Goal: Task Accomplishment & Management: Use online tool/utility

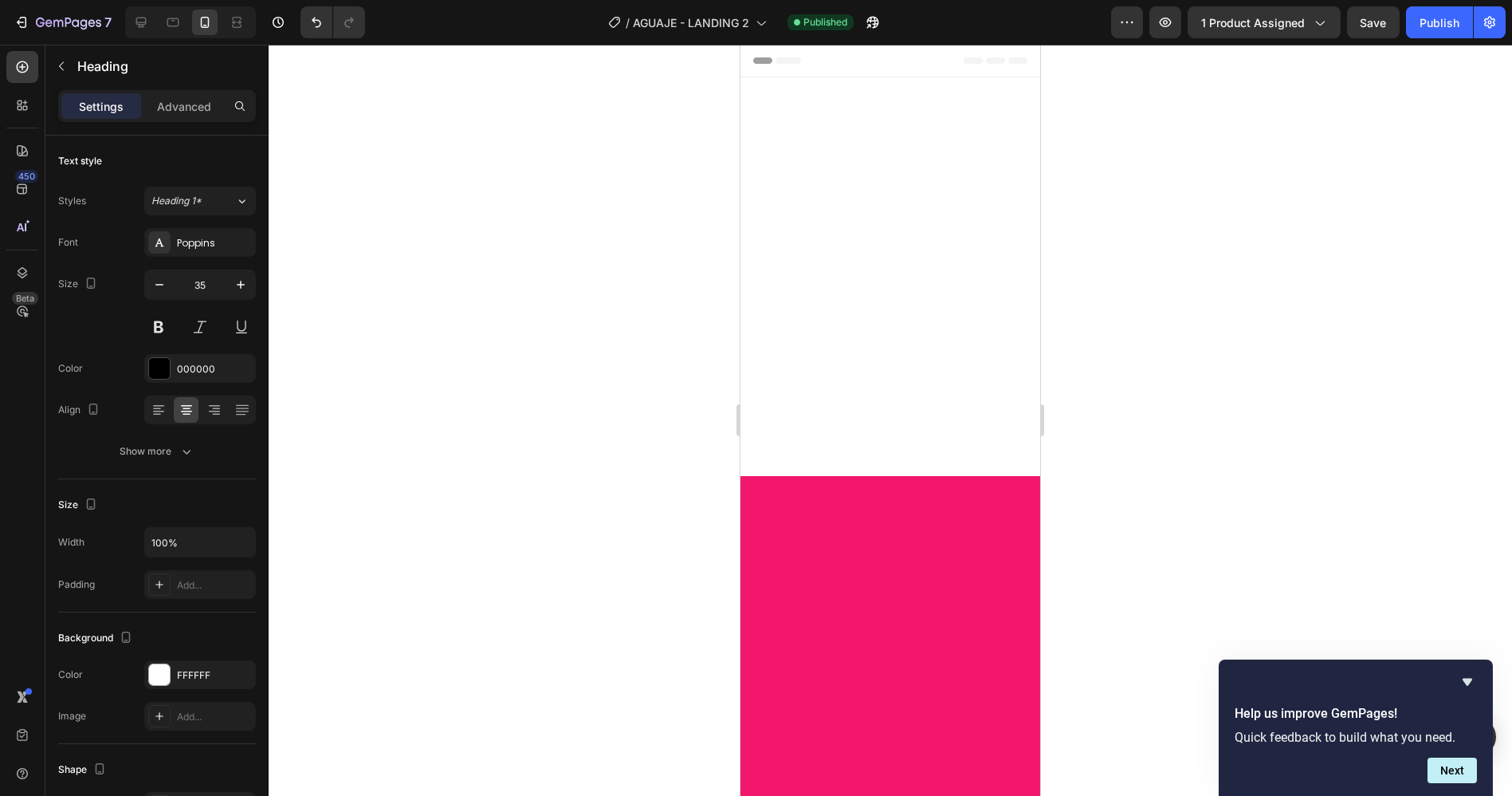
scroll to position [7041, 0]
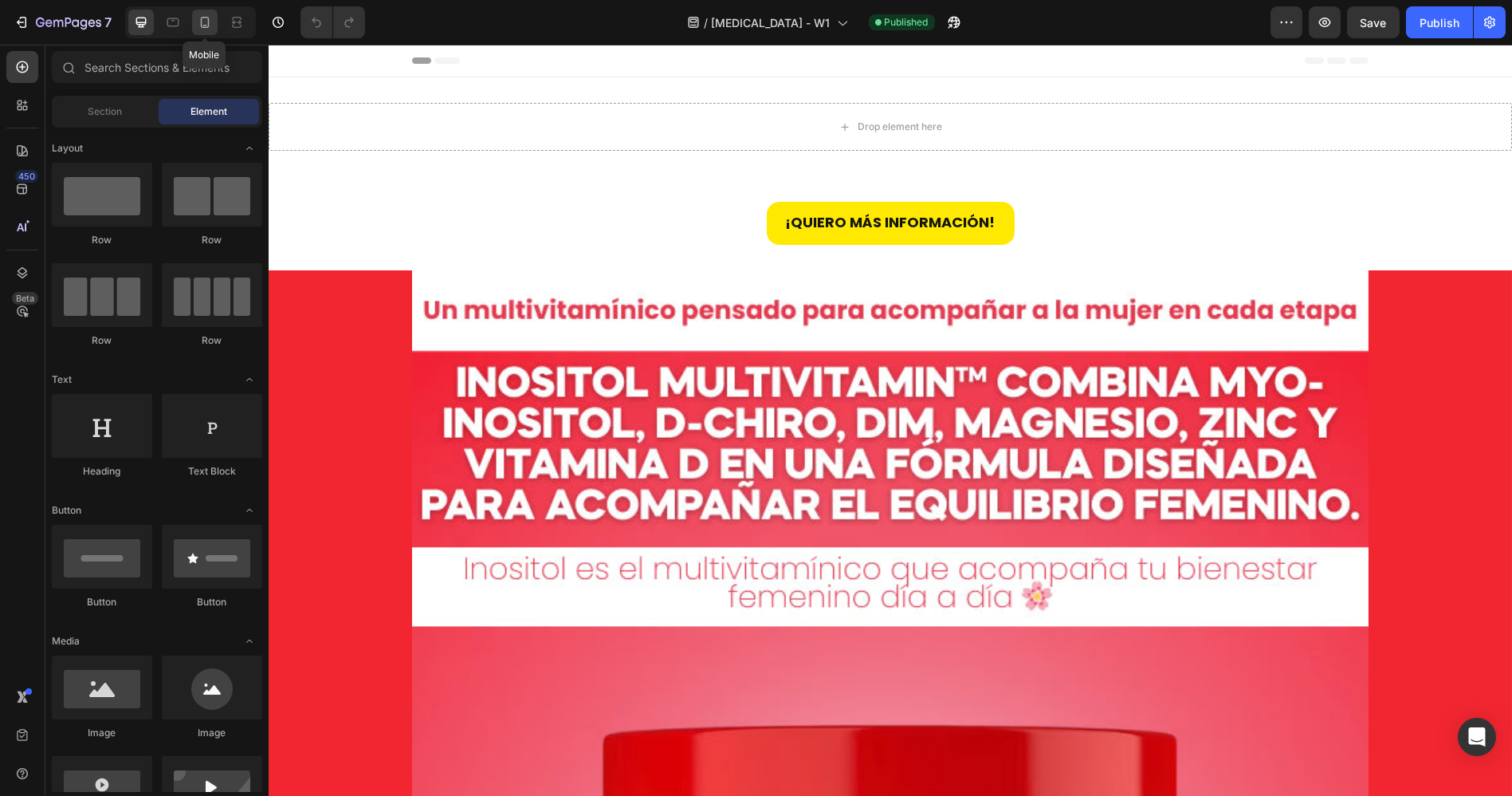
click at [207, 22] on icon at bounding box center [205, 22] width 9 height 11
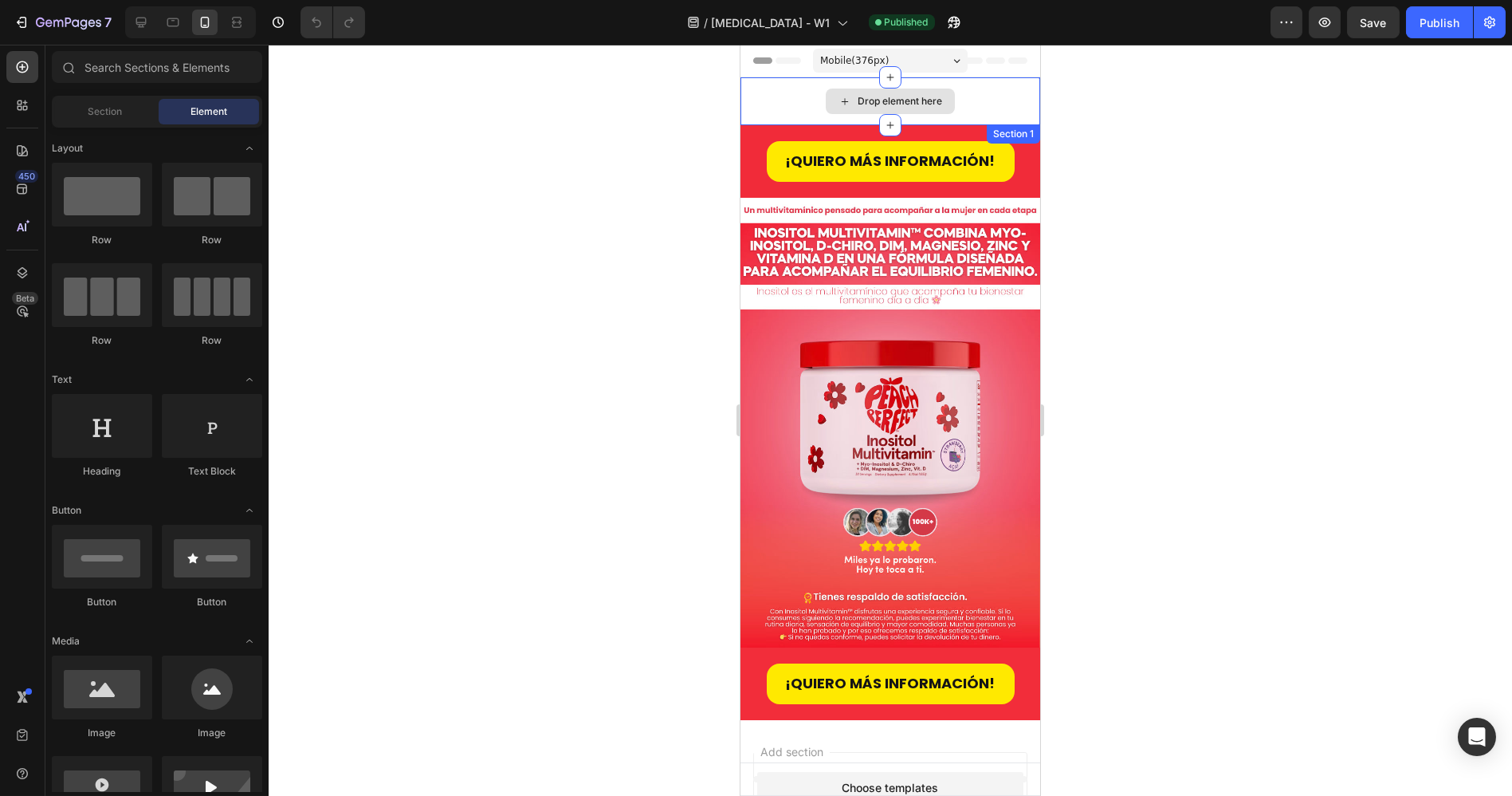
drag, startPoint x: 782, startPoint y: 95, endPoint x: 800, endPoint y: 96, distance: 18.0
click at [782, 95] on div "Drop element here" at bounding box center [889, 101] width 299 height 48
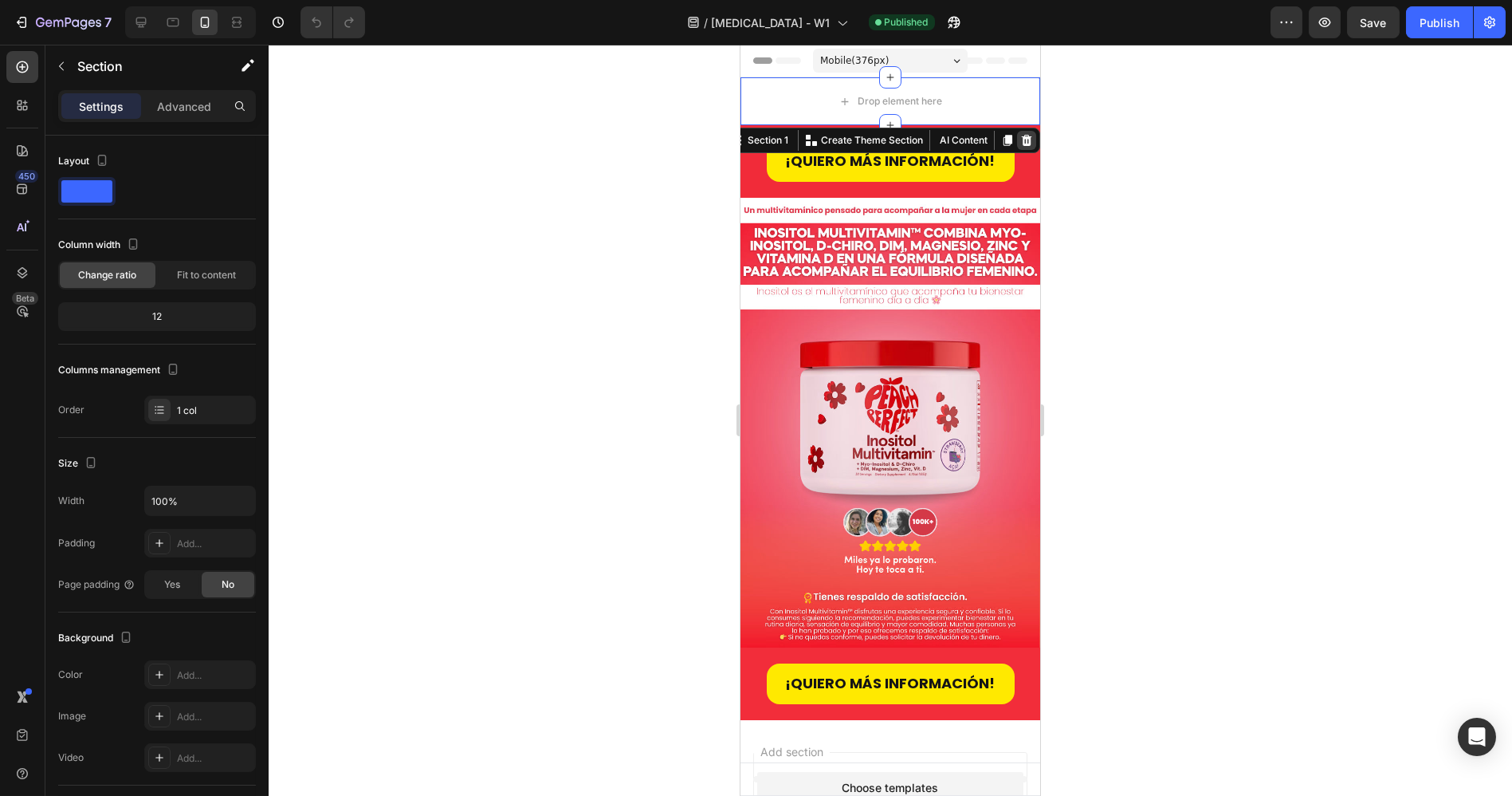
click at [1021, 138] on icon at bounding box center [1026, 140] width 10 height 11
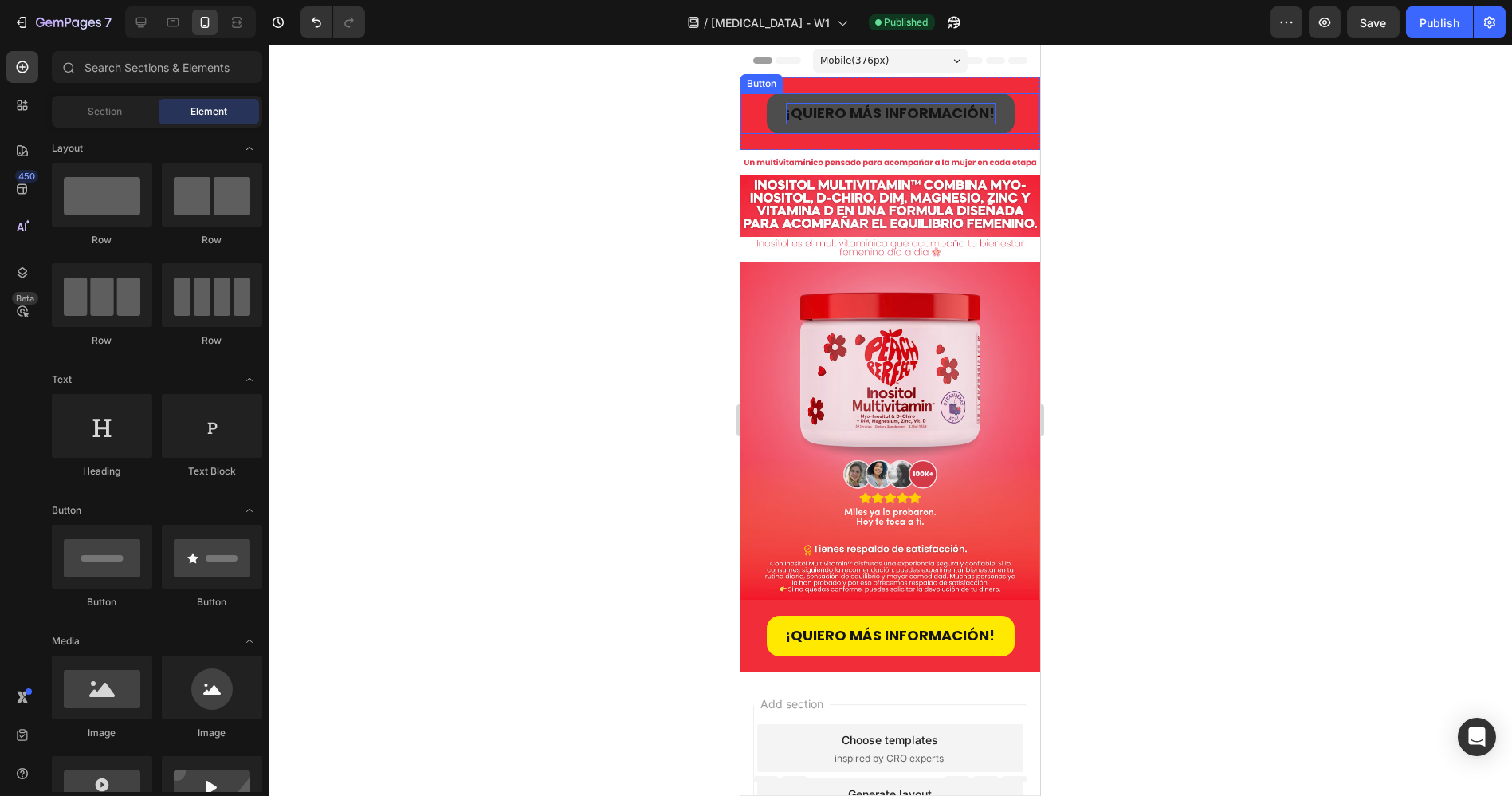
click at [921, 108] on strong "¡QUIERO MÁS INFORMACIÓN!" at bounding box center [890, 113] width 210 height 20
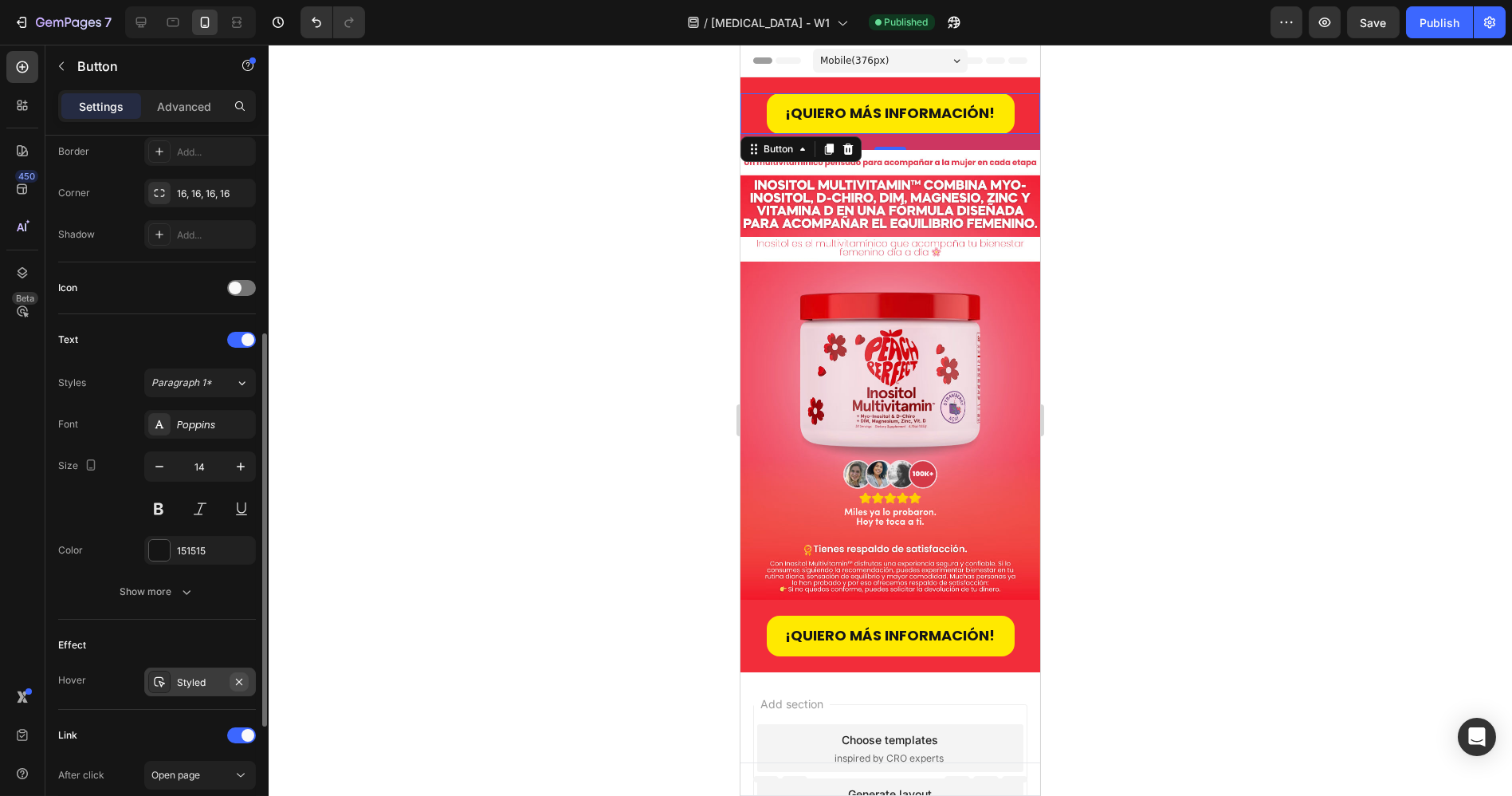
scroll to position [558, 0]
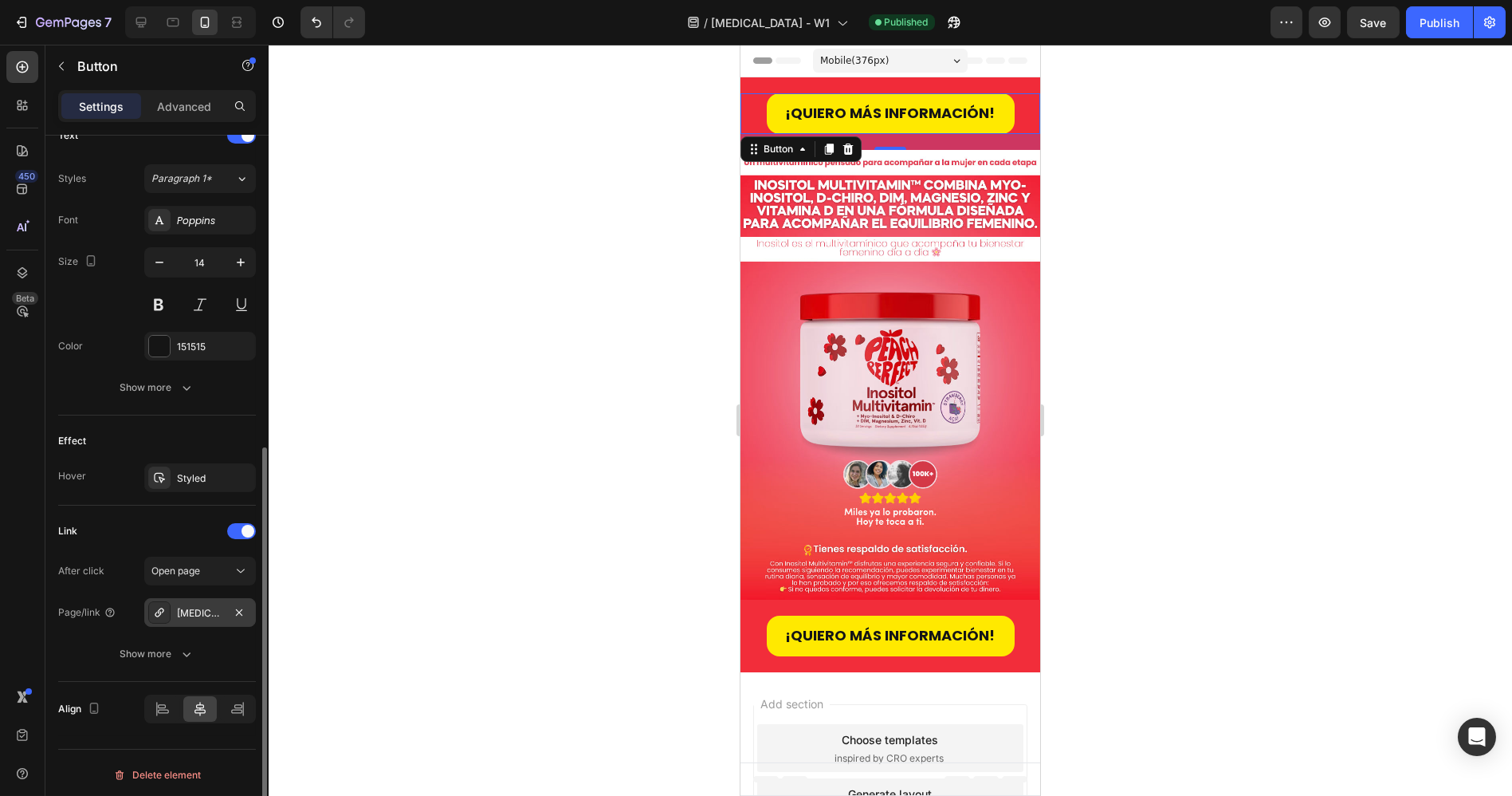
click at [209, 609] on div "Inositol-peach-perfect" at bounding box center [200, 613] width 47 height 14
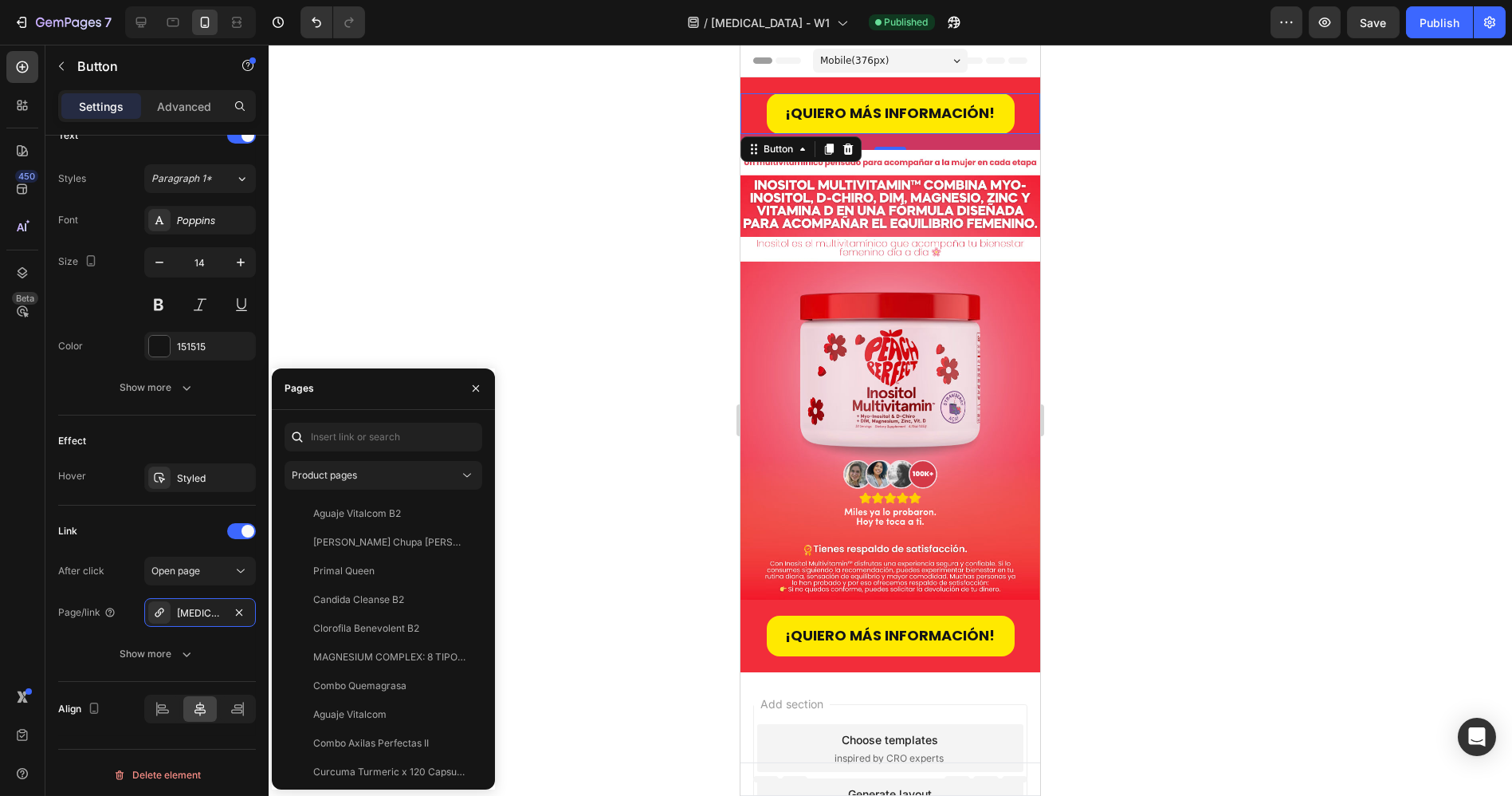
click at [307, 429] on div at bounding box center [297, 436] width 26 height 29
click at [324, 429] on input "text" at bounding box center [382, 436] width 197 height 29
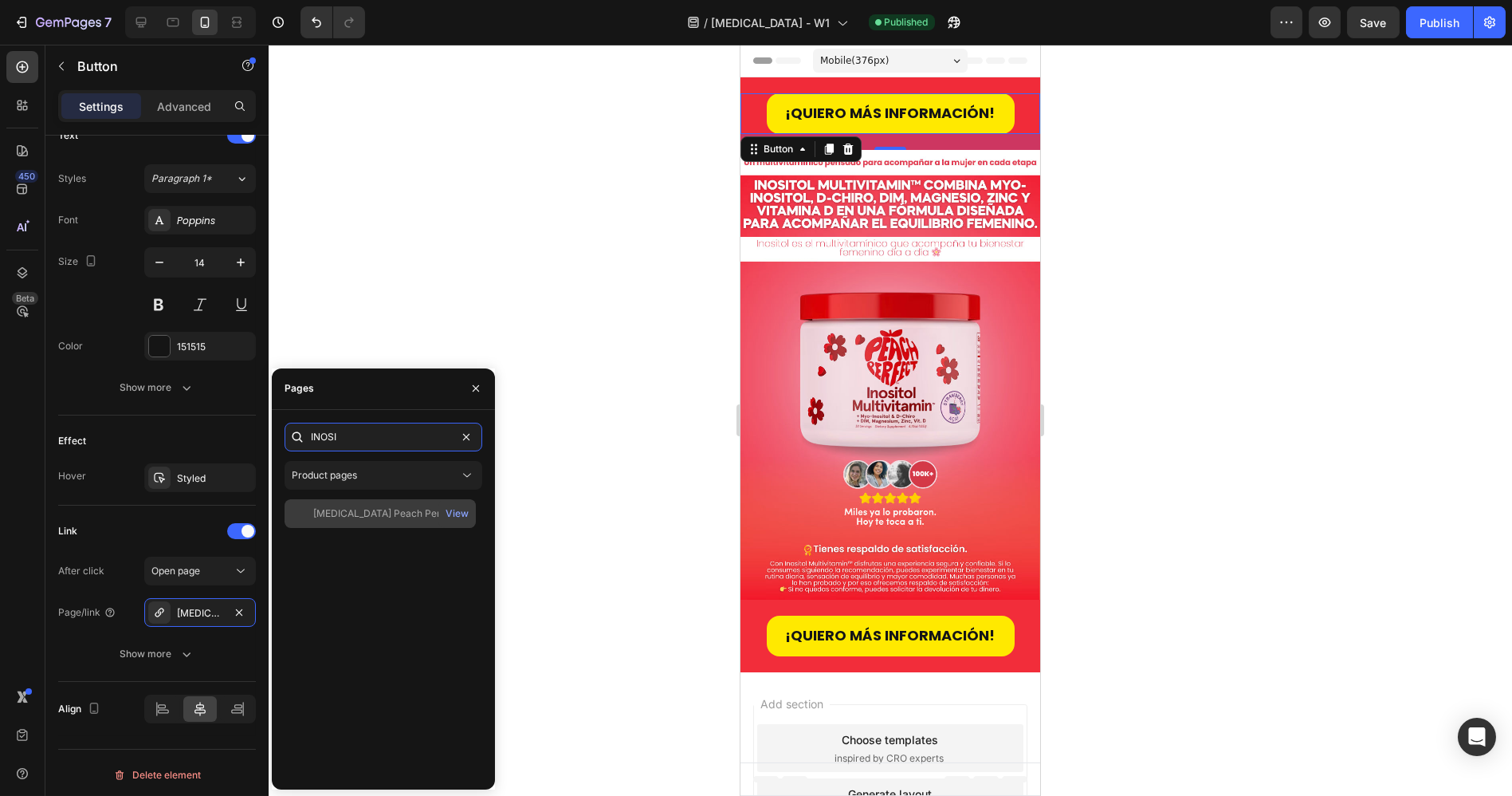
type input "INOSI"
click at [369, 515] on div "[MEDICAL_DATA] Peach Perfect" at bounding box center [385, 513] width 145 height 14
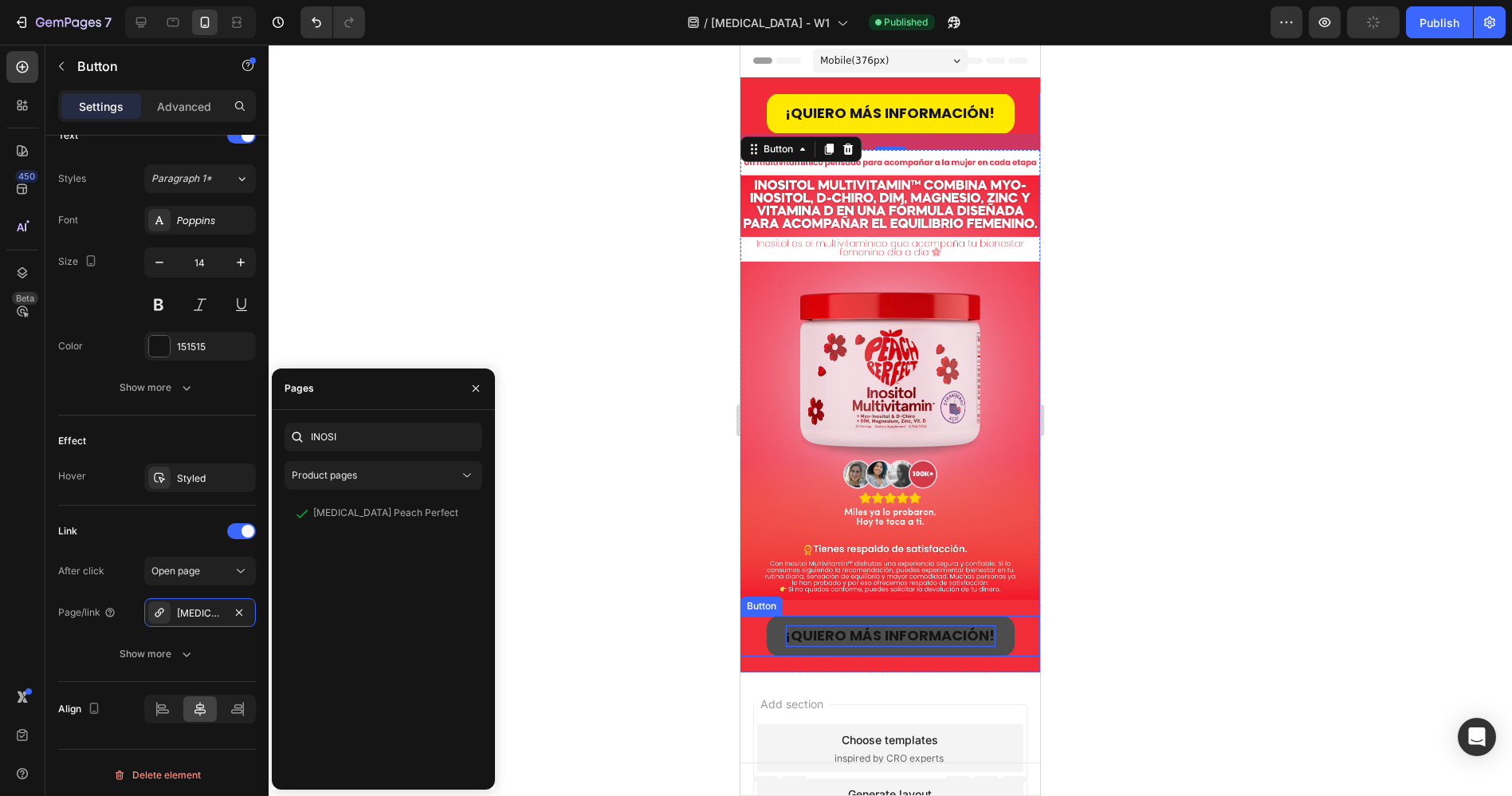
click at [836, 625] on strong "¡QUIERO MÁS INFORMACIÓN!" at bounding box center [890, 634] width 210 height 20
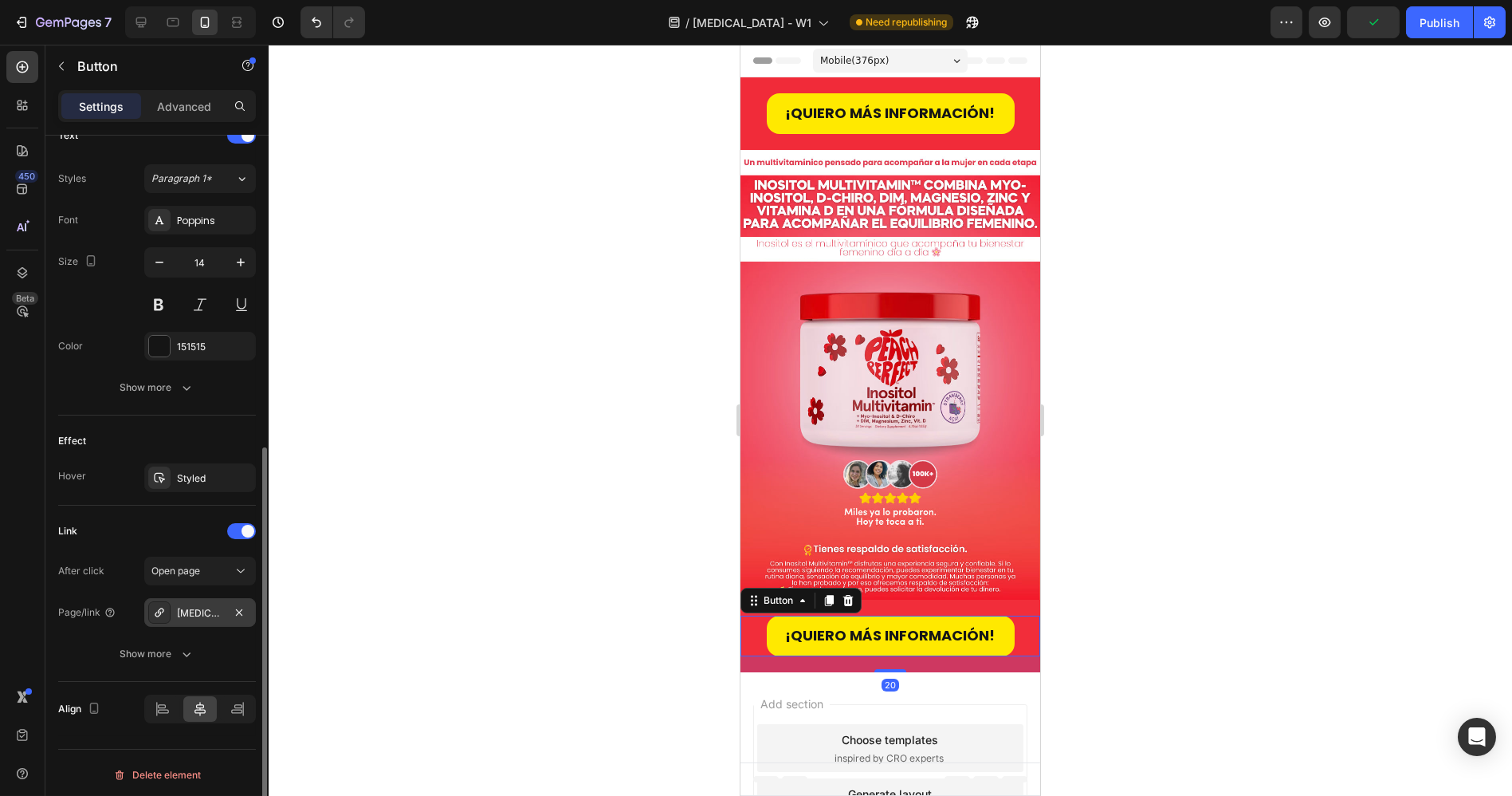
click at [197, 623] on div "Inositol-peach-perfect" at bounding box center [200, 612] width 112 height 29
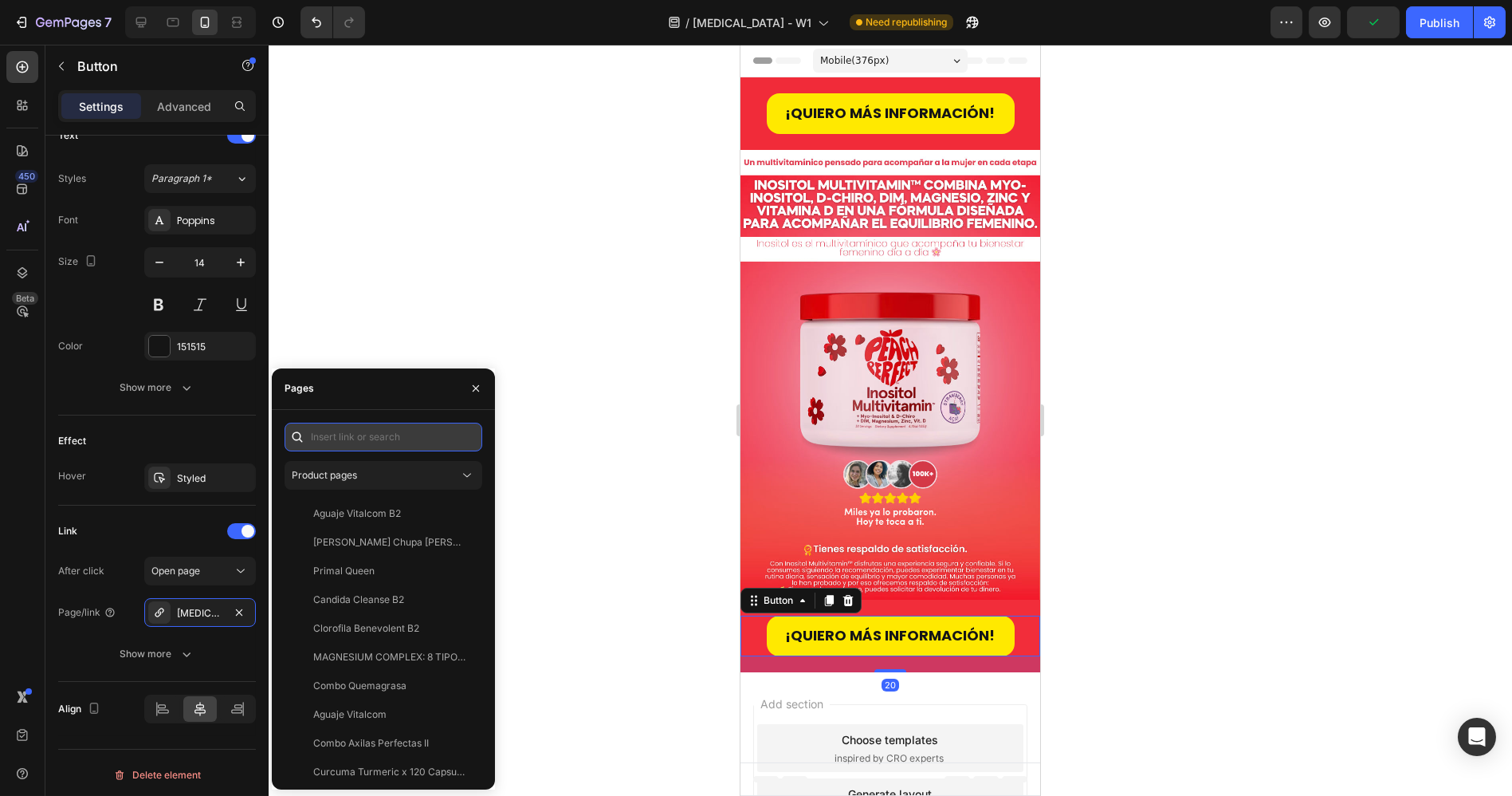
click at [342, 434] on input "text" at bounding box center [382, 436] width 197 height 29
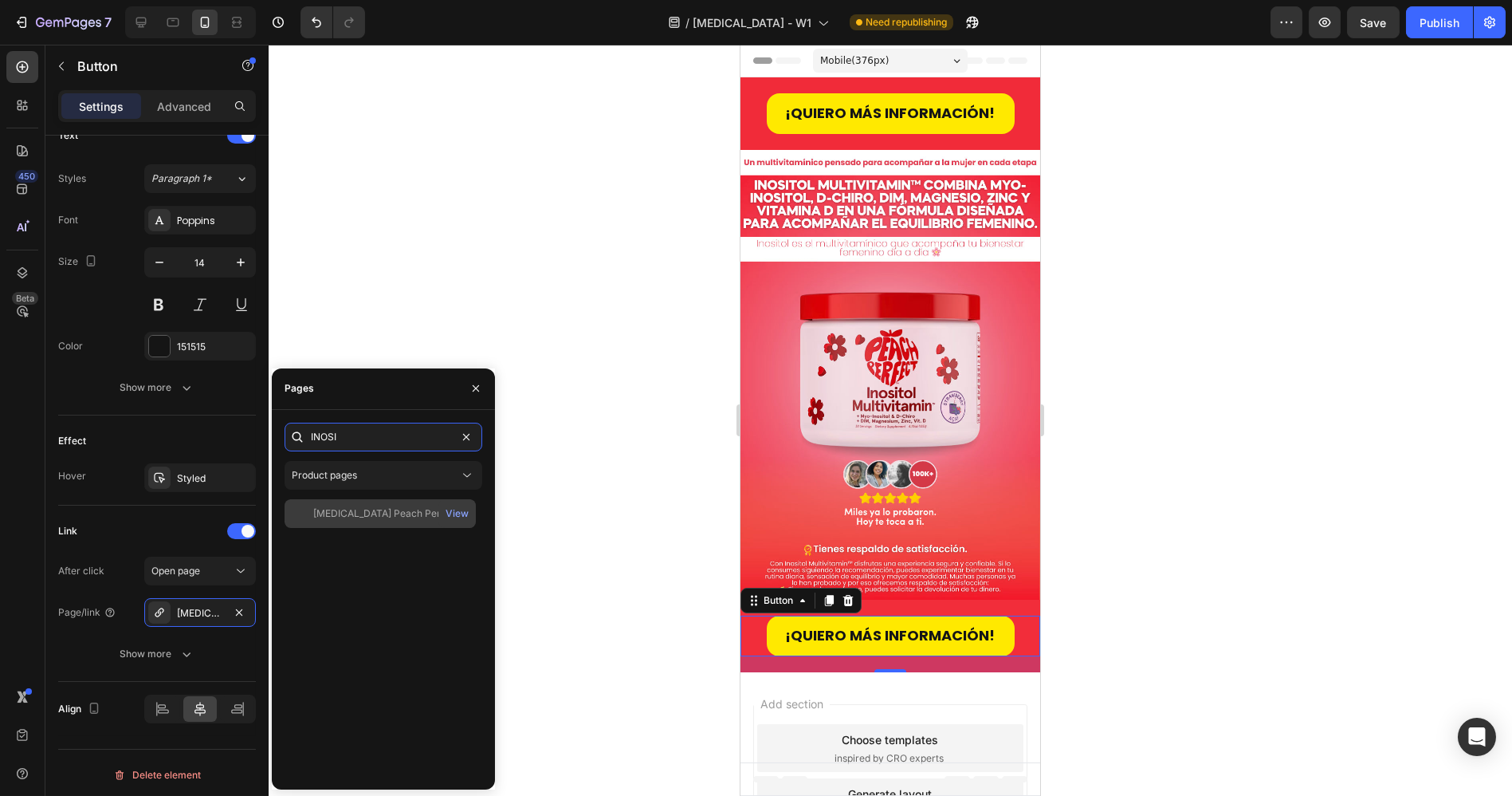
type input "INOSI"
click at [373, 507] on div "[MEDICAL_DATA] Peach Perfect" at bounding box center [385, 513] width 145 height 14
click at [1166, 450] on div at bounding box center [890, 420] width 1243 height 751
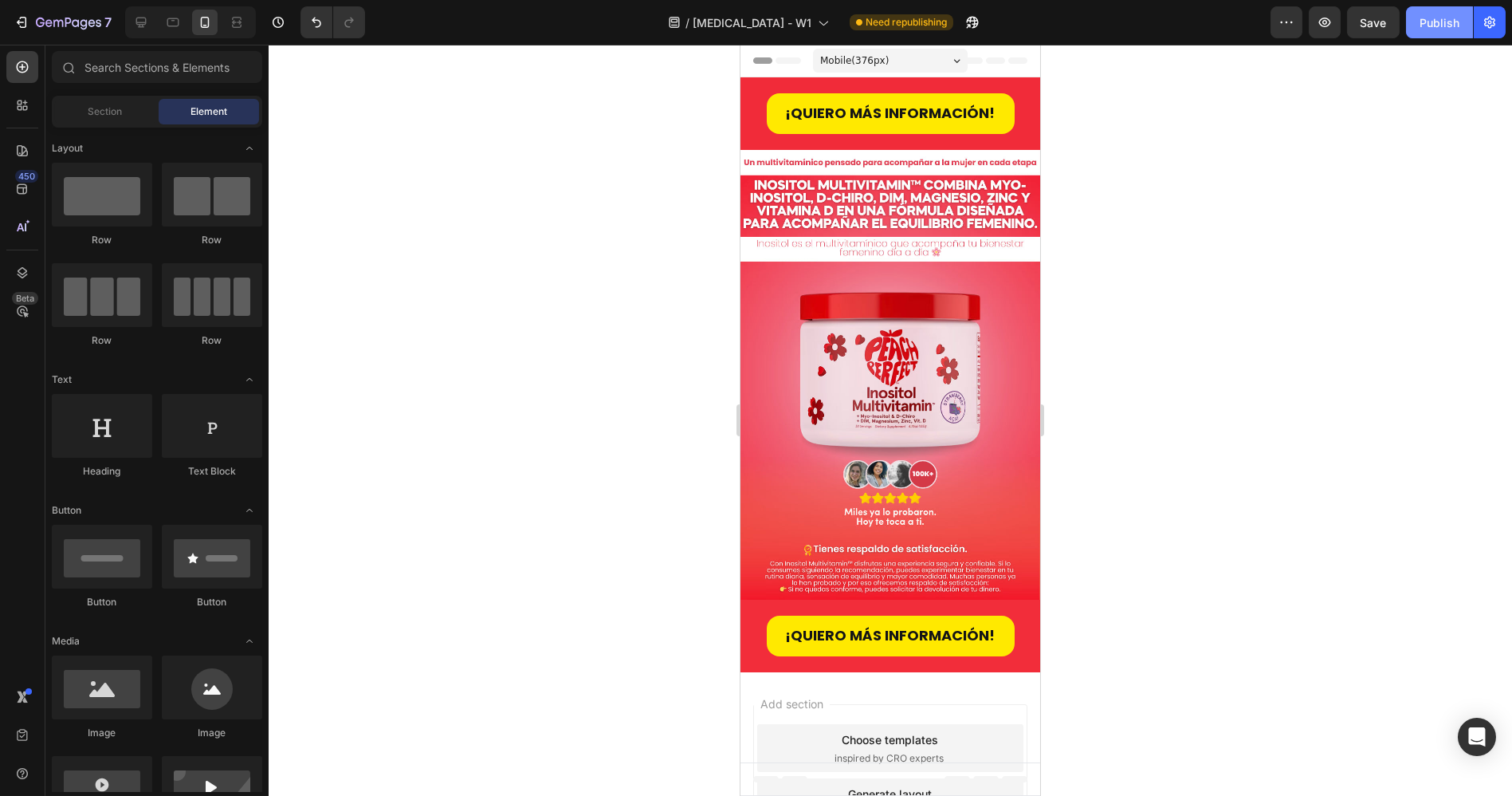
click at [1435, 31] on button "Publish" at bounding box center [1440, 22] width 67 height 32
click at [938, 31] on button "button" at bounding box center [954, 22] width 32 height 32
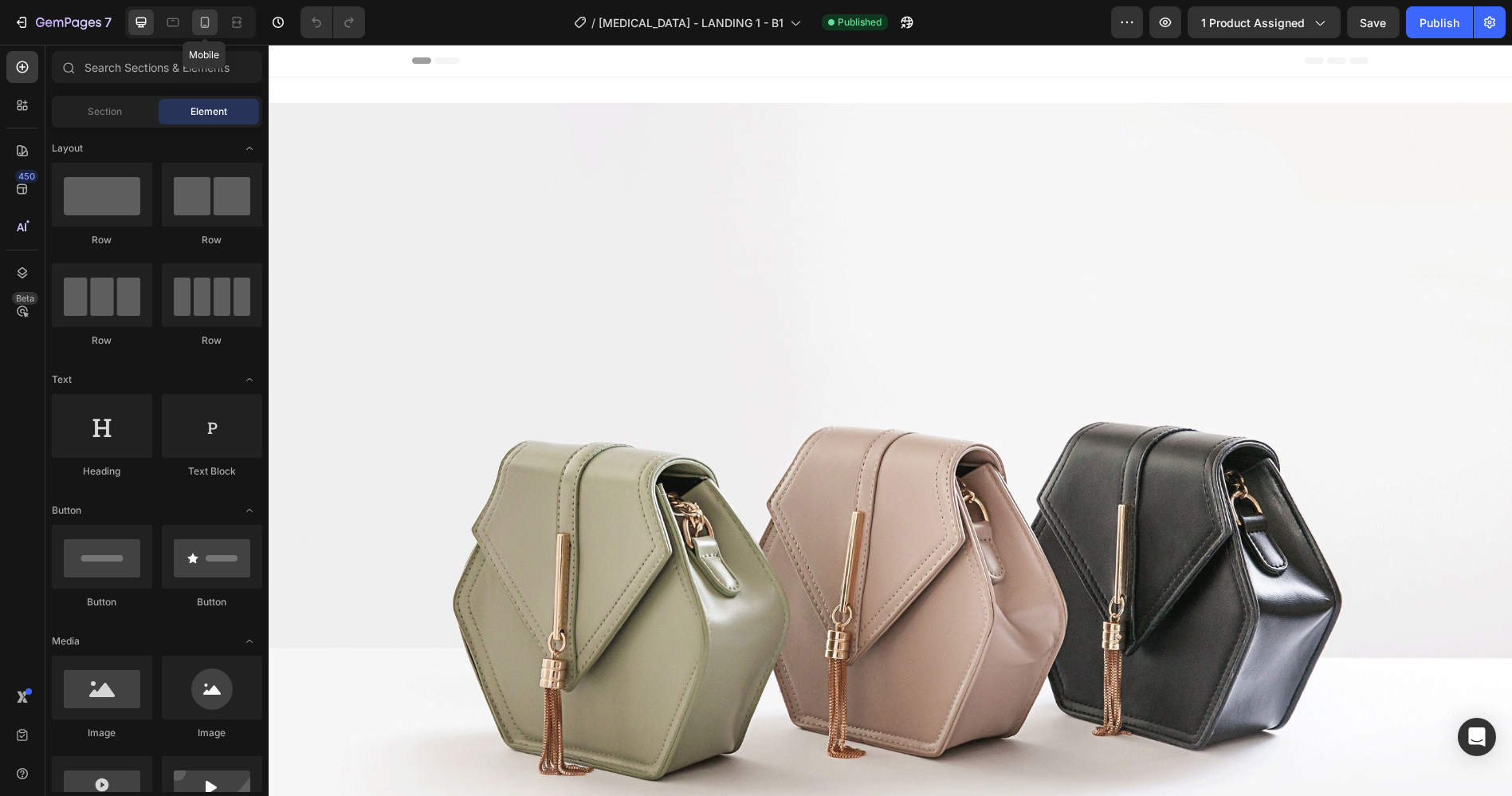
click at [206, 19] on icon at bounding box center [205, 22] width 16 height 16
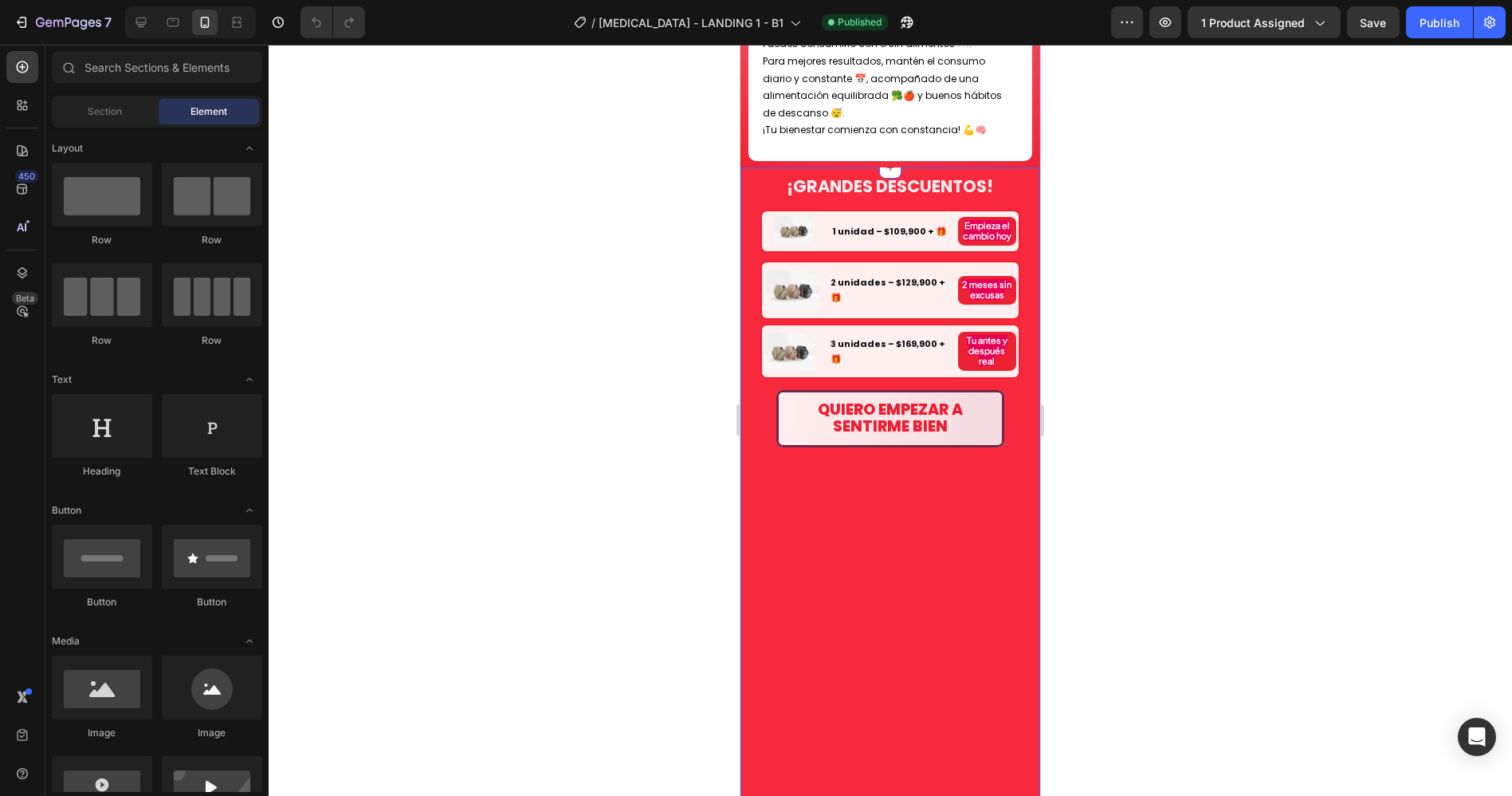
scroll to position [1594, 0]
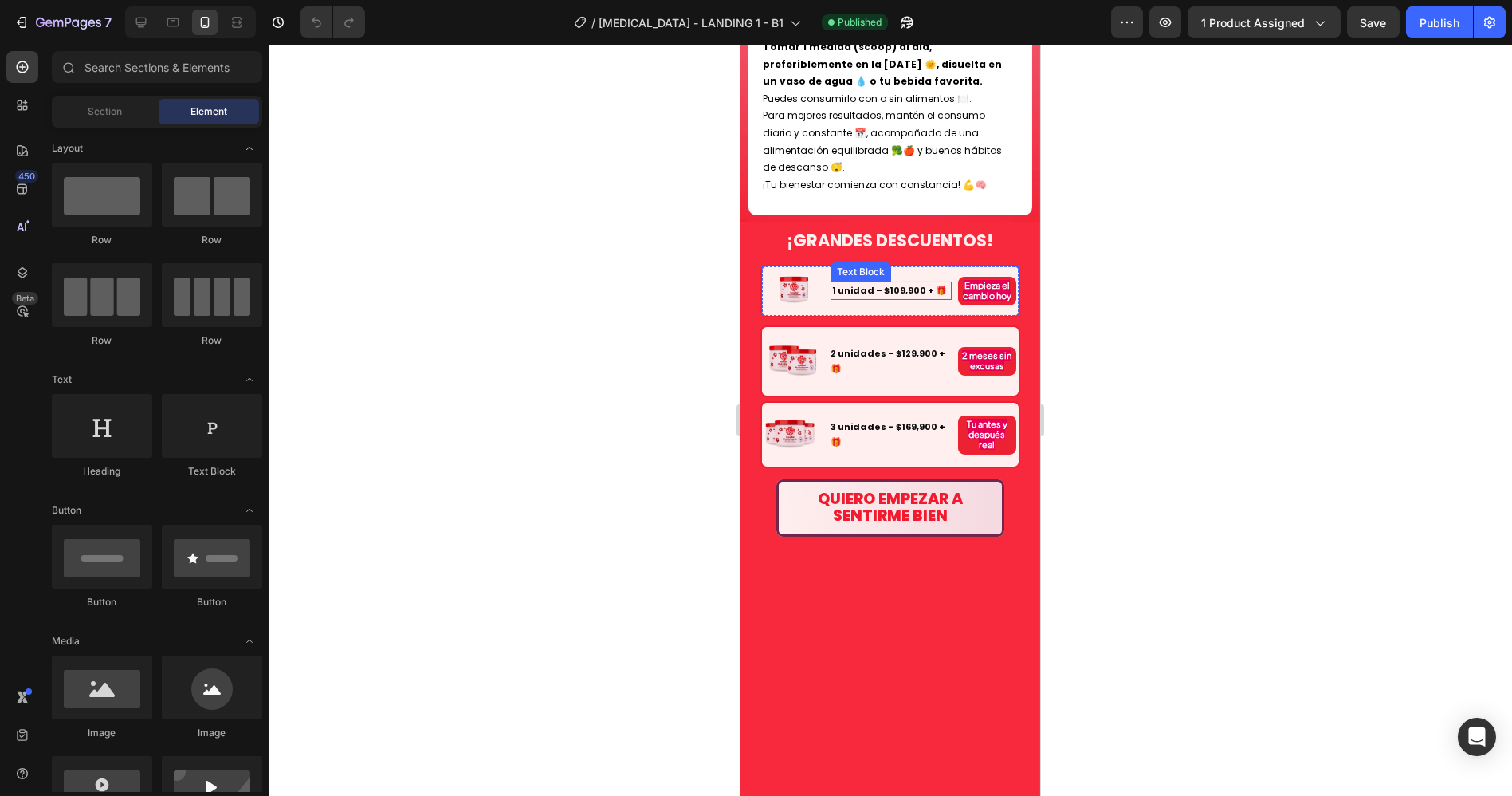
click at [885, 284] on strong "1 unidad – $109,900 + 🎁" at bounding box center [889, 289] width 115 height 13
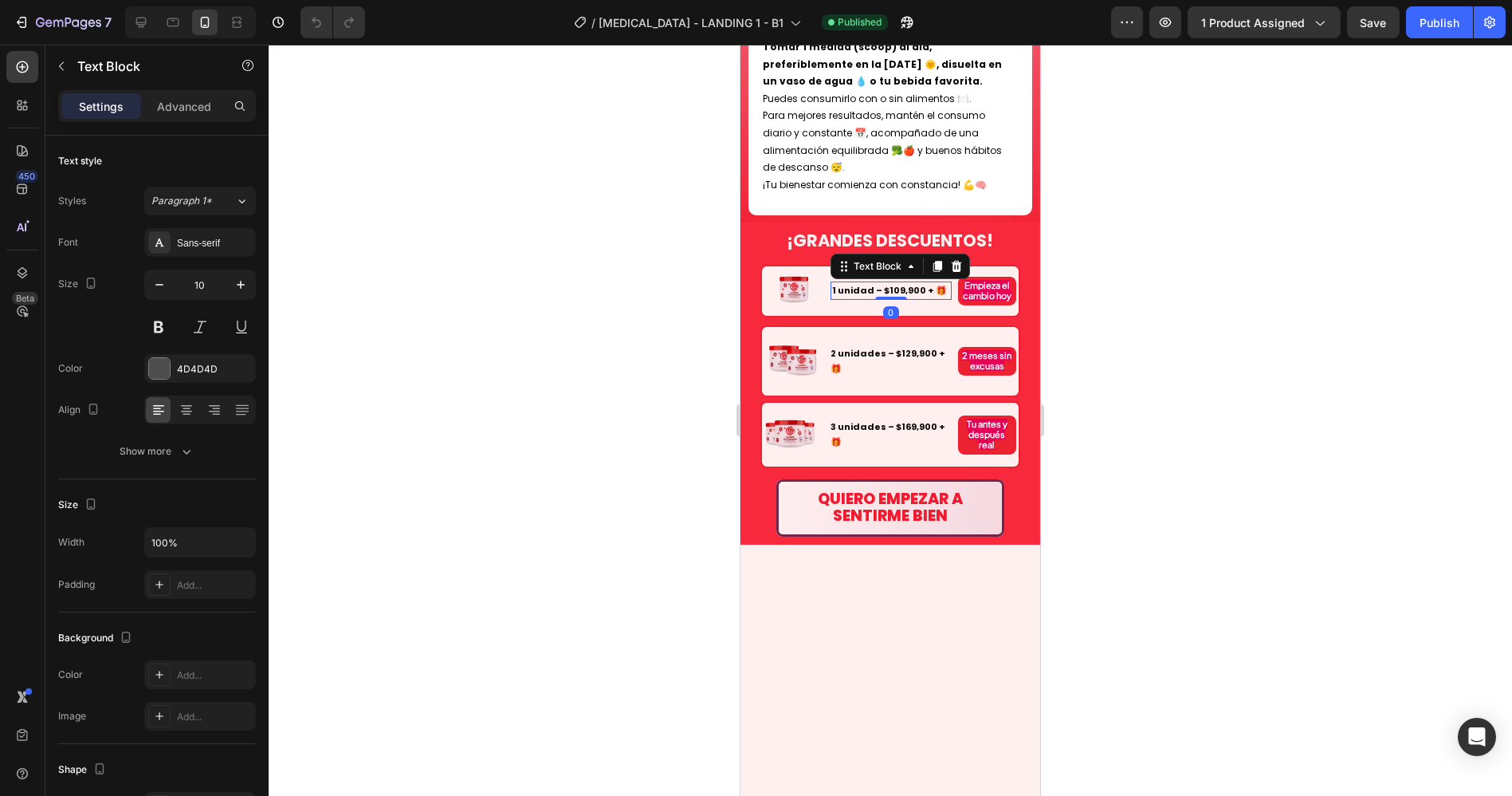
click at [885, 284] on strong "1 unidad – $109,900 + 🎁" at bounding box center [889, 289] width 115 height 13
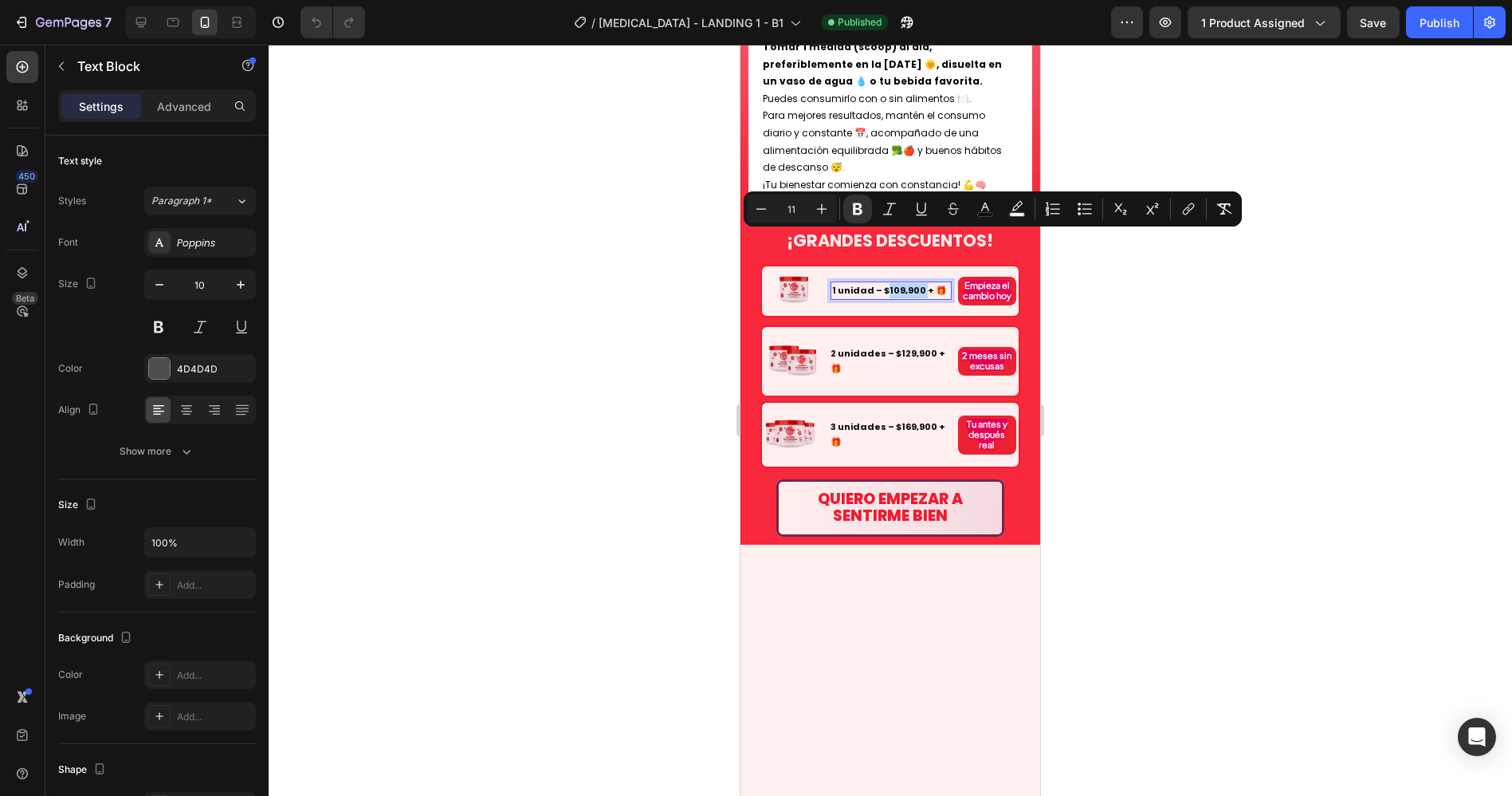
click at [884, 284] on strong "1 unidad – $109,900 + 🎁" at bounding box center [889, 289] width 115 height 13
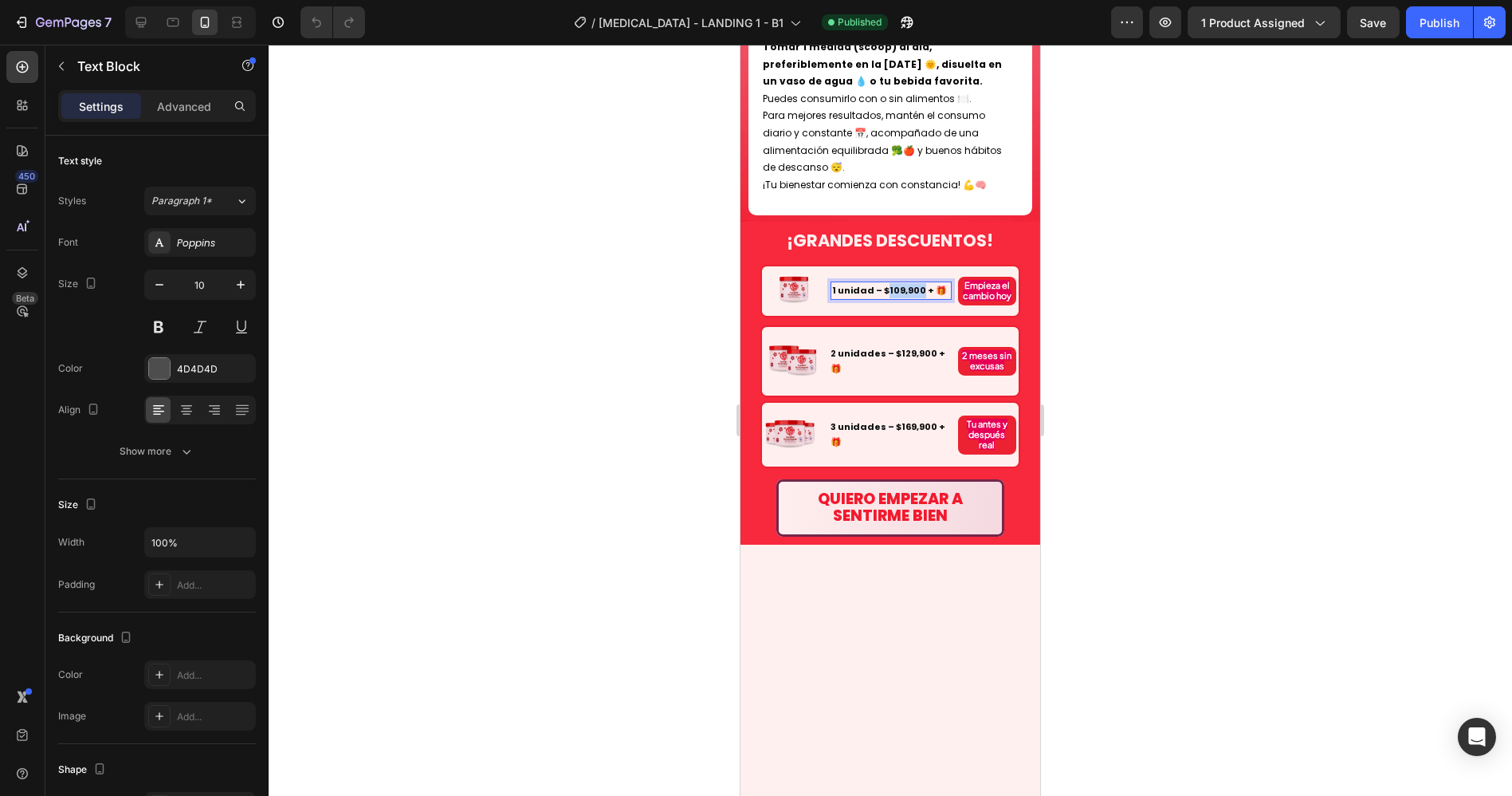
drag, startPoint x: 881, startPoint y: 238, endPoint x: 910, endPoint y: 240, distance: 29.1
click at [912, 284] on strong "1 unidad – $109,900 + 🎁" at bounding box center [889, 289] width 115 height 13
click at [901, 284] on strong "1 unidad – $89.900 + 🎁" at bounding box center [887, 289] width 111 height 13
click at [892, 347] on strong "2 unidades – $129,900 + 🎁" at bounding box center [888, 361] width 115 height 28
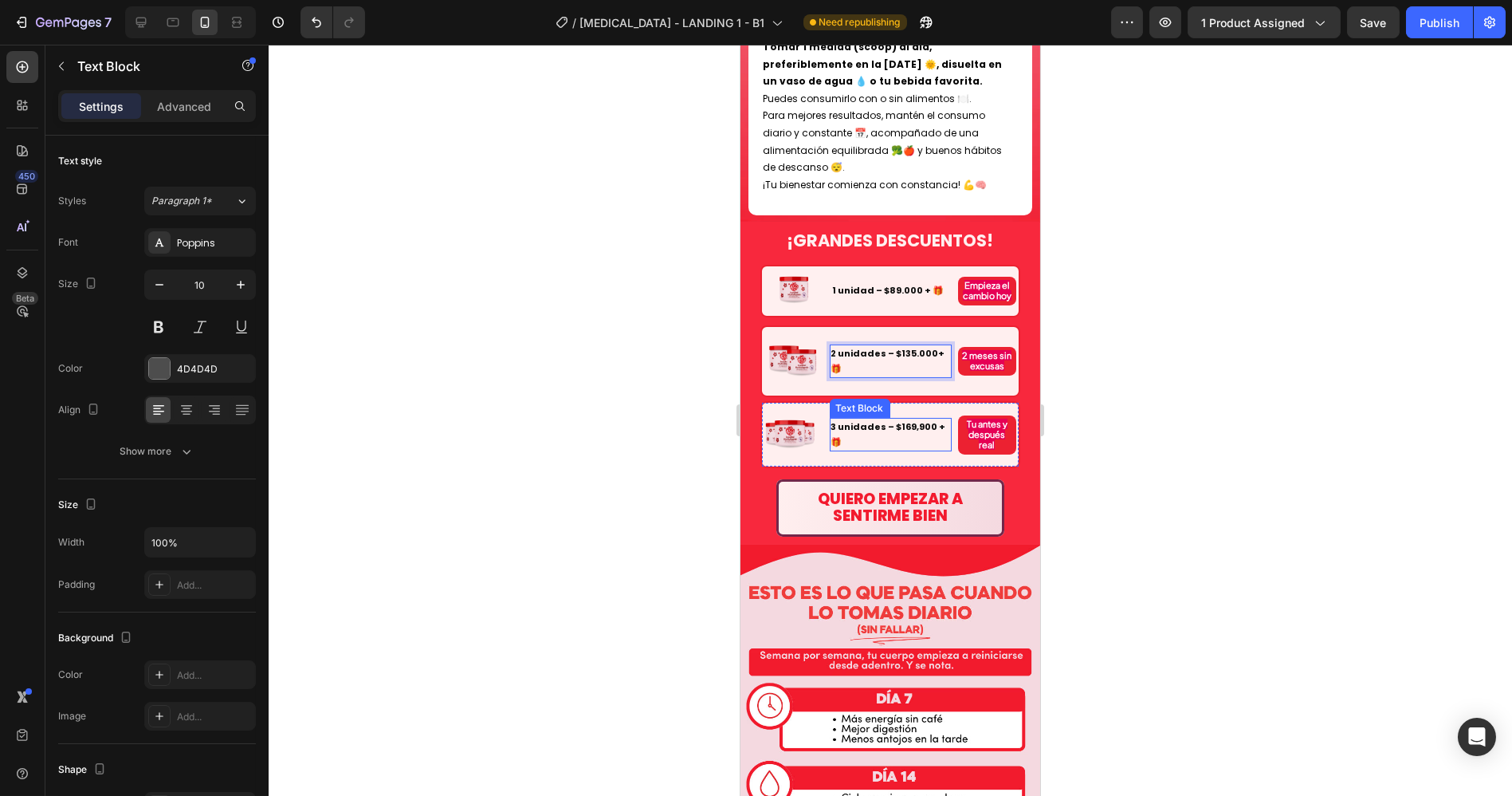
click at [899, 420] on strong "3 unidades – $169,900 + 🎁" at bounding box center [888, 434] width 115 height 28
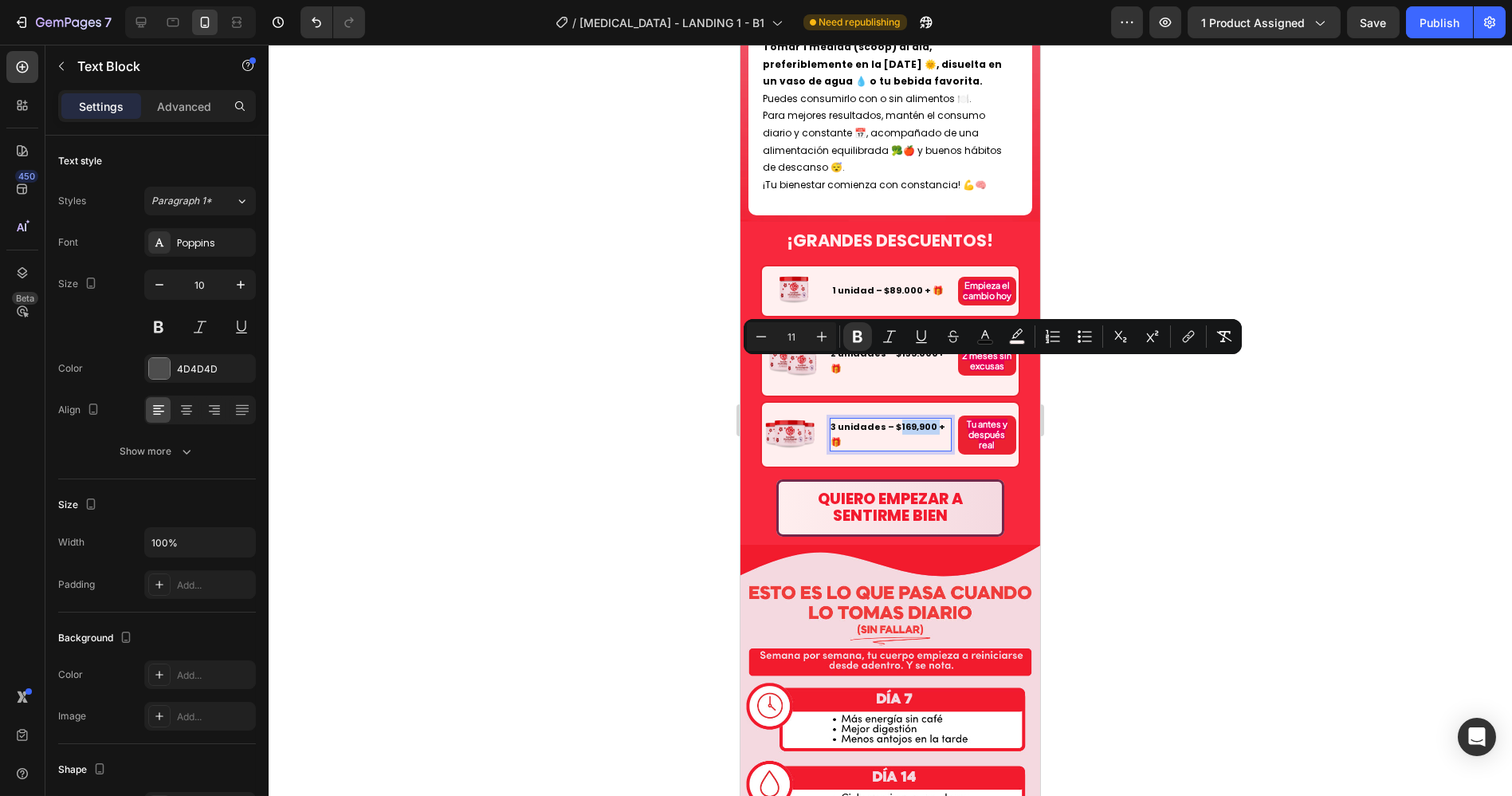
click at [891, 420] on strong "3 unidades – $169,900 + 🎁" at bounding box center [888, 434] width 115 height 28
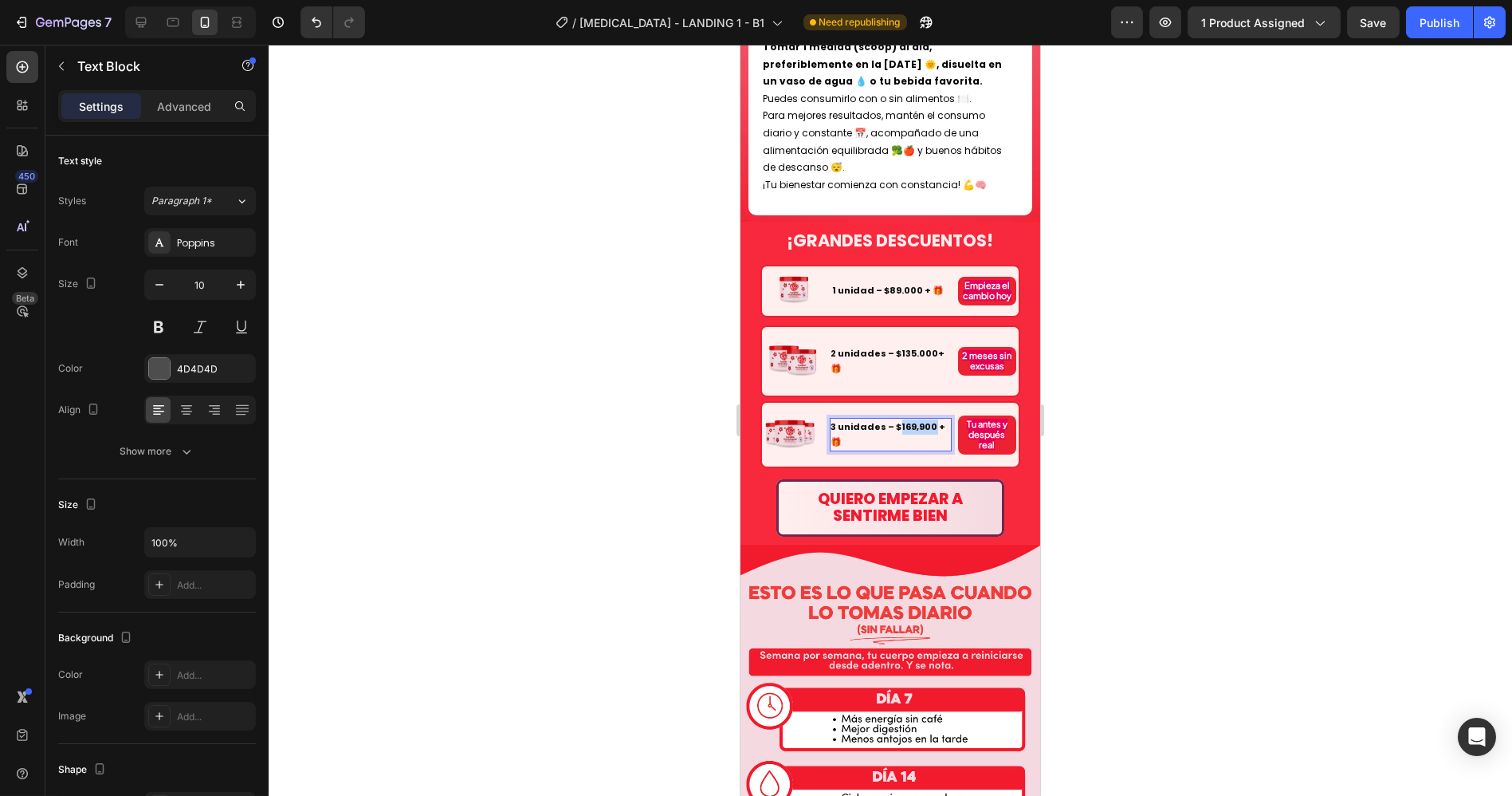
drag, startPoint x: 892, startPoint y: 366, endPoint x: 921, endPoint y: 367, distance: 29.0
click at [921, 420] on strong "3 unidades – $169,900 + 🎁" at bounding box center [888, 434] width 115 height 28
click at [1202, 407] on div at bounding box center [890, 420] width 1243 height 751
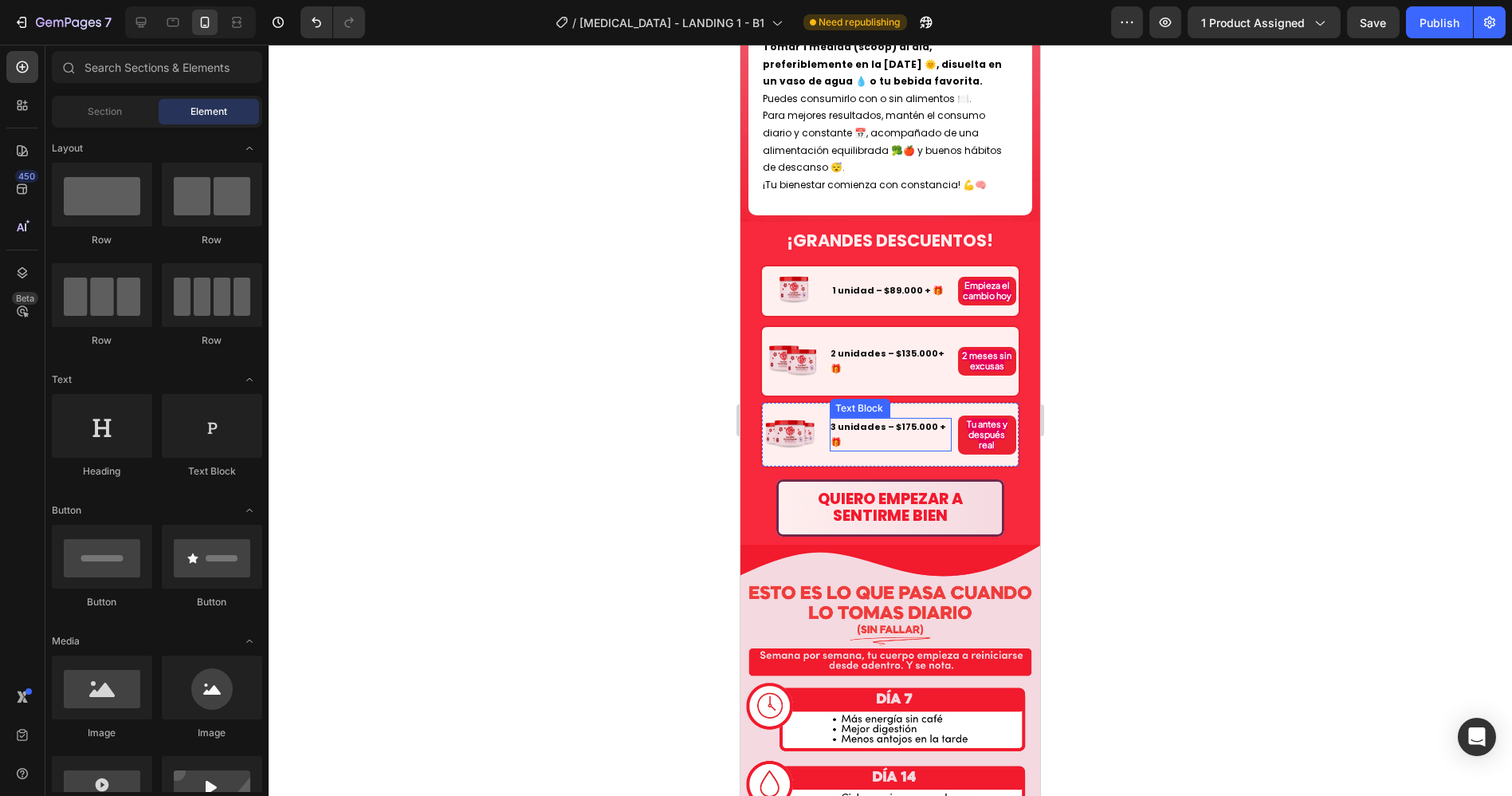
click at [870, 420] on strong "3 unidades – $175.000 + 🎁" at bounding box center [888, 434] width 116 height 28
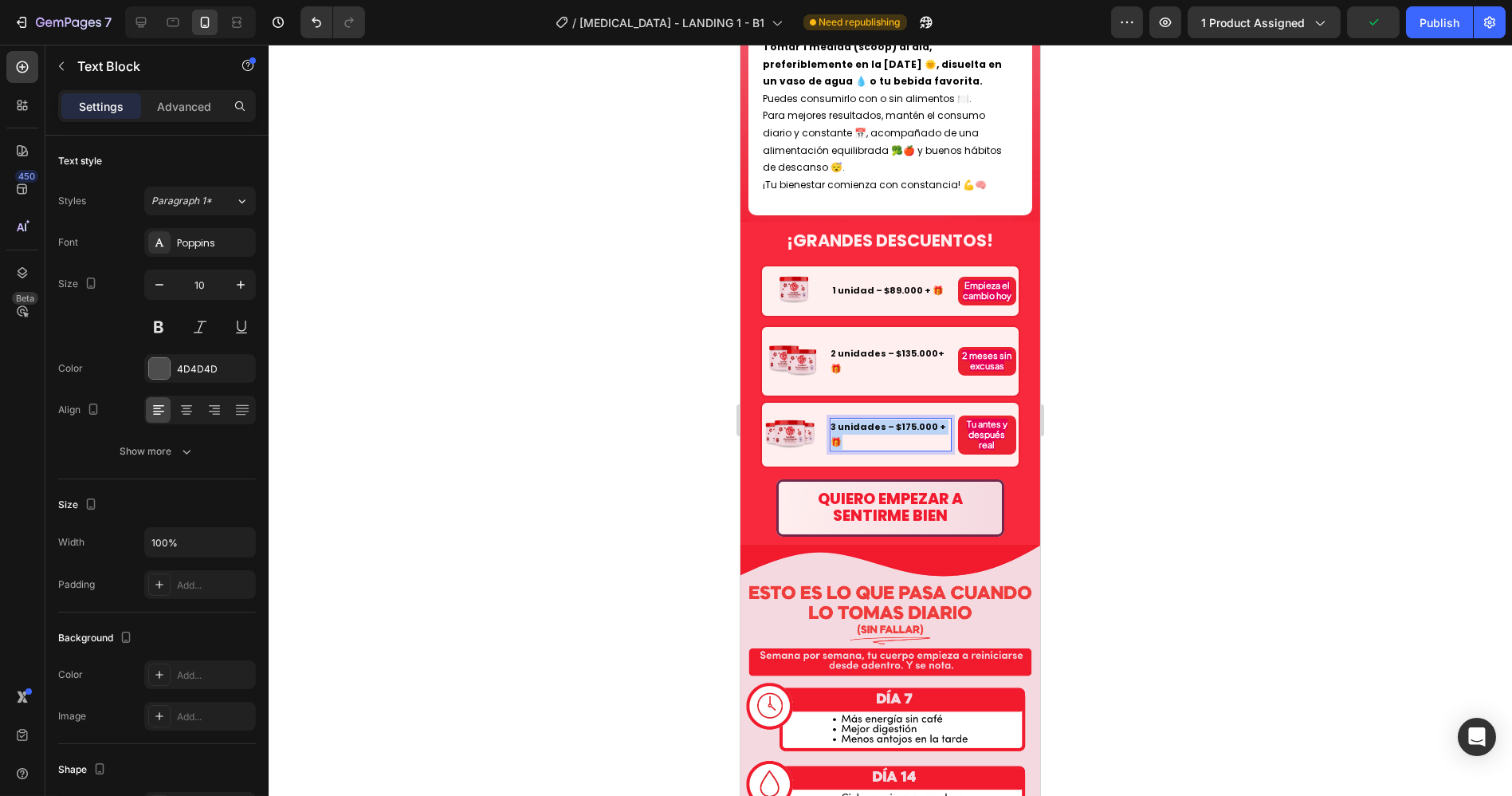
click at [870, 420] on strong "3 unidades – $175.000 + 🎁" at bounding box center [888, 434] width 116 height 28
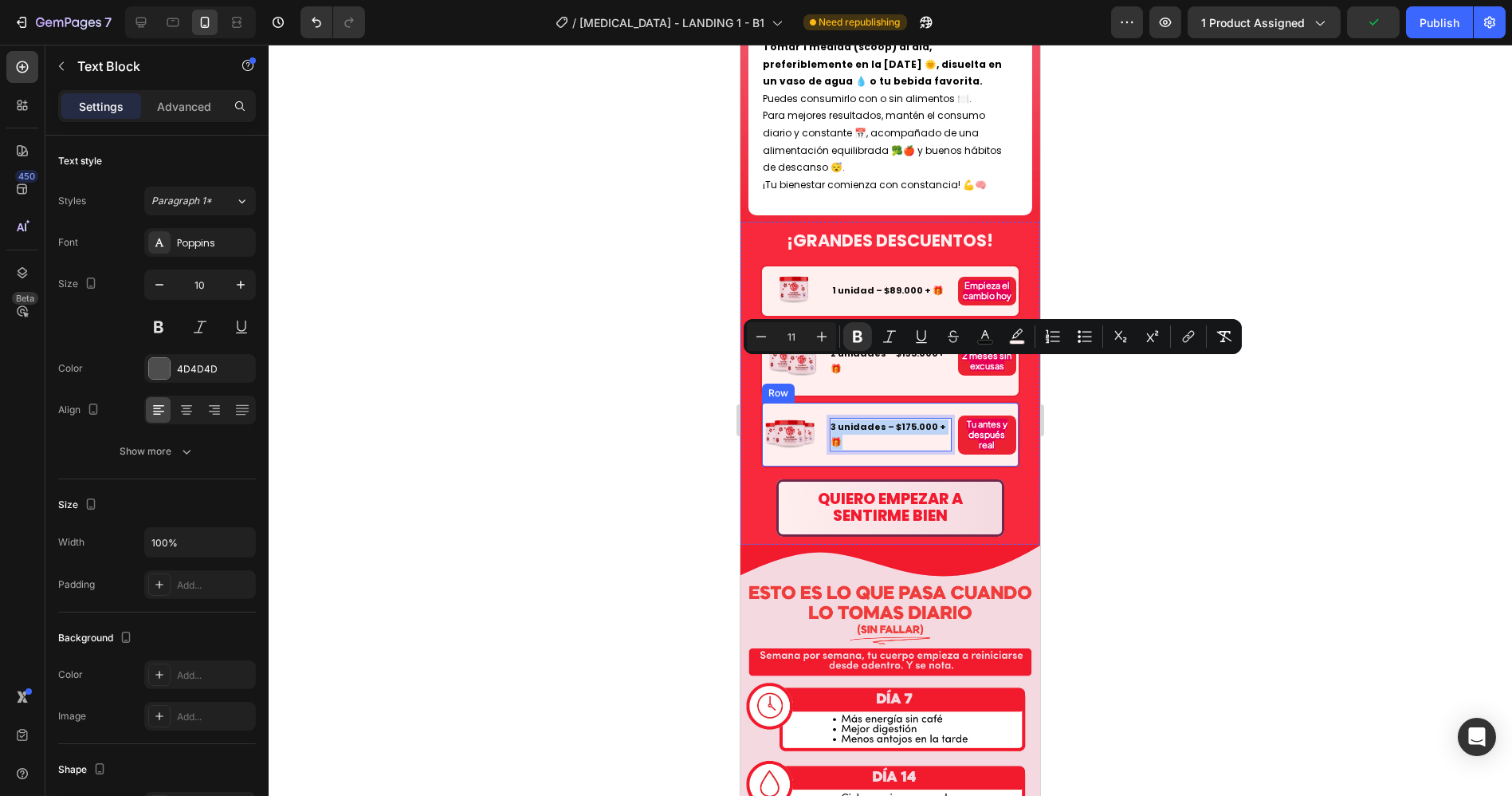
click at [778, 401] on div "Image 3 unidades – $175.000 + 🎁 Text Block 0 Tu antes y después real Text Block…" at bounding box center [889, 435] width 260 height 67
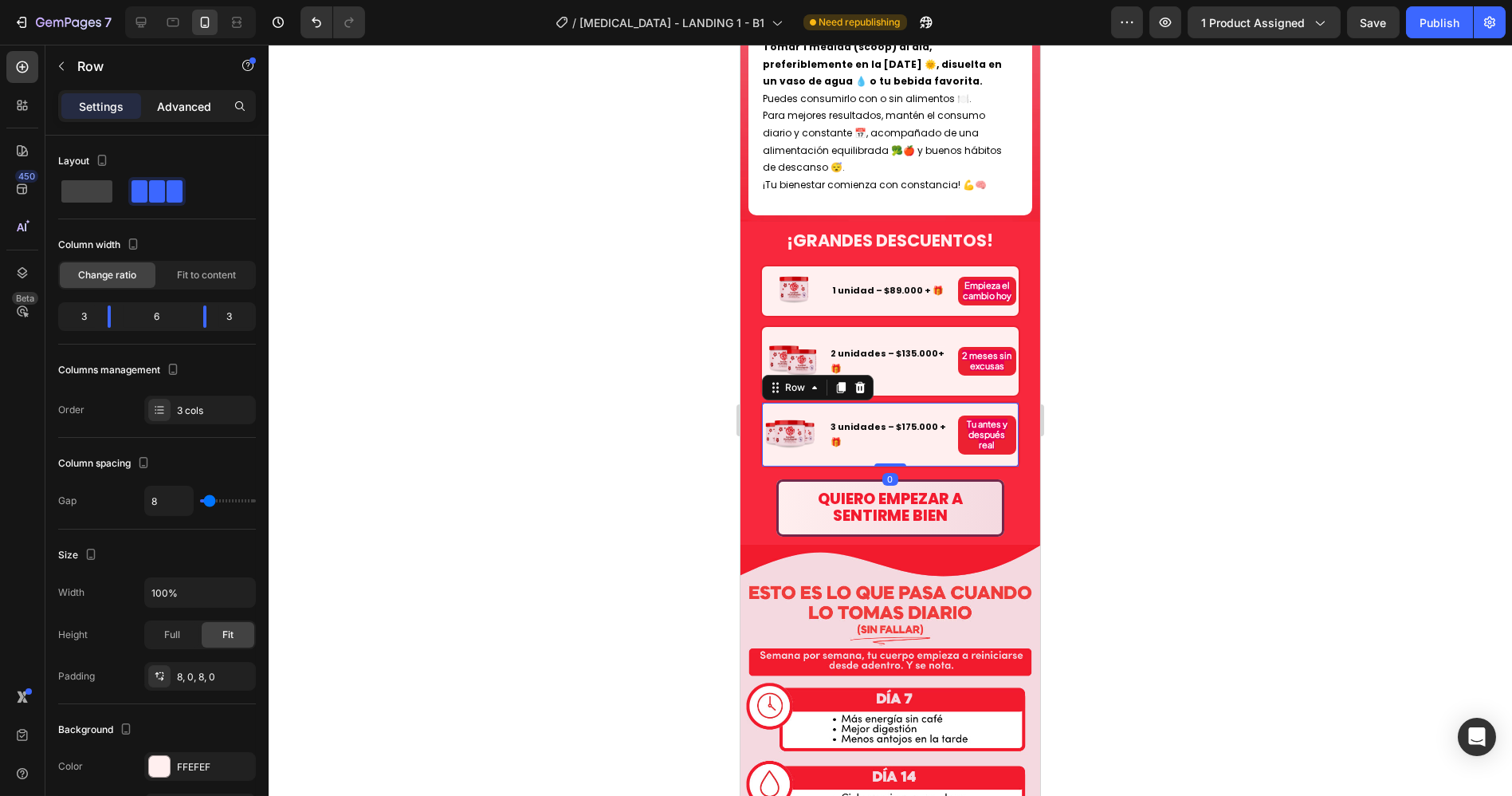
click at [172, 96] on div "Advanced" at bounding box center [184, 106] width 79 height 26
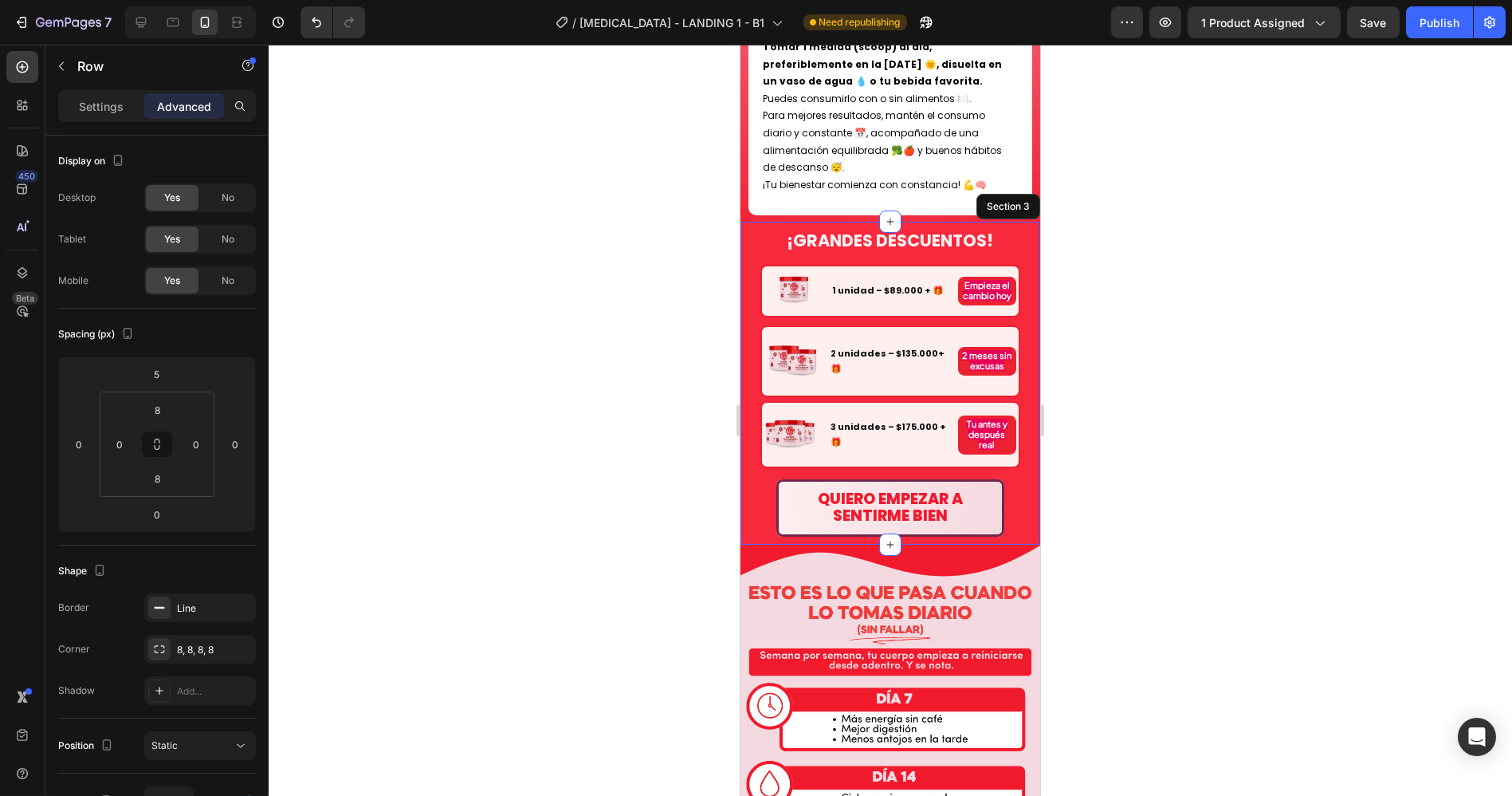
click at [752, 373] on div "¡GRANDES DESCUENTOS! Heading Image 1 unidad – $89.000 + 🎁 Text Block Empieza el…" at bounding box center [889, 383] width 299 height 322
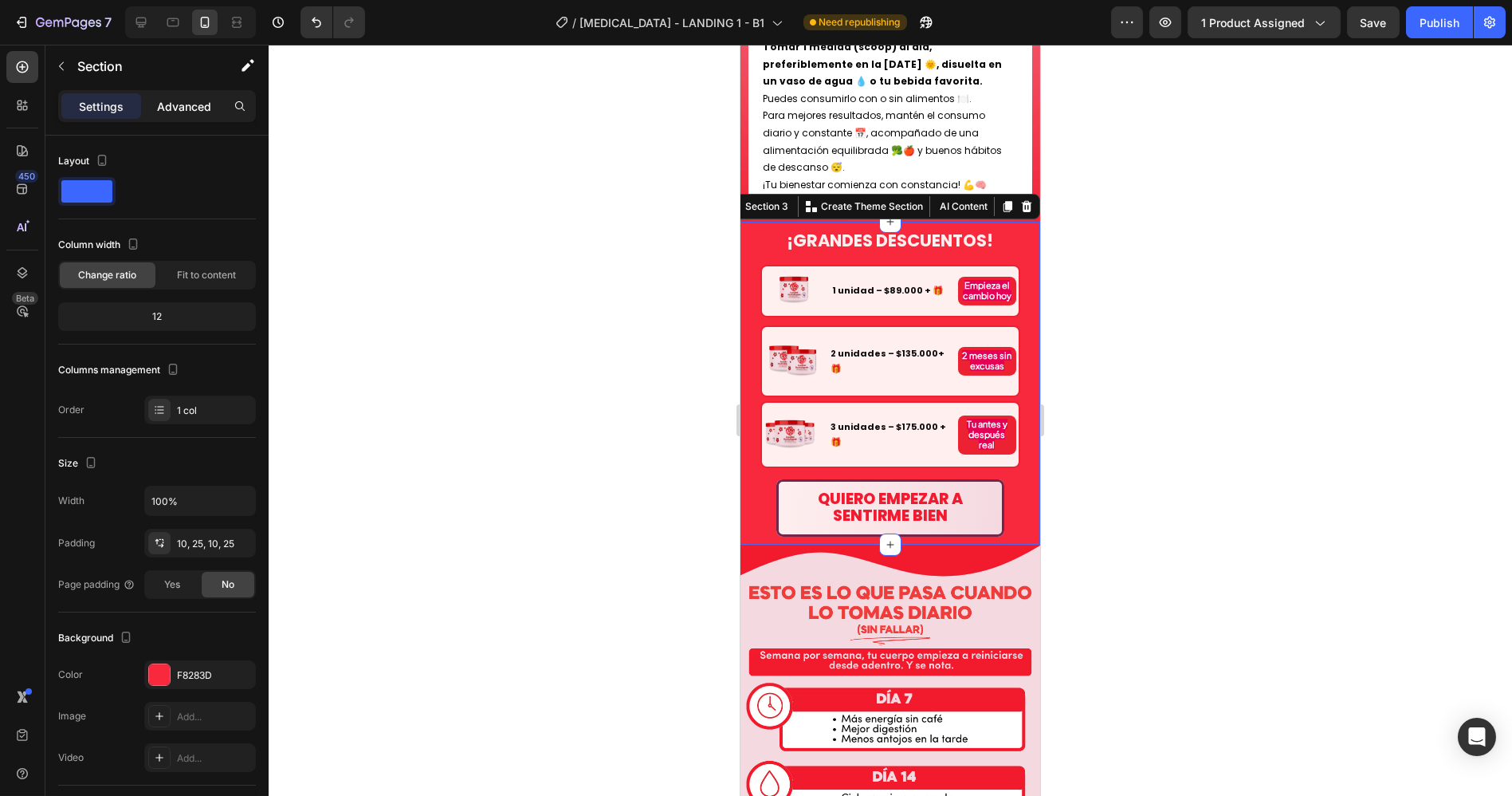
click at [181, 113] on p "Advanced" at bounding box center [183, 106] width 54 height 17
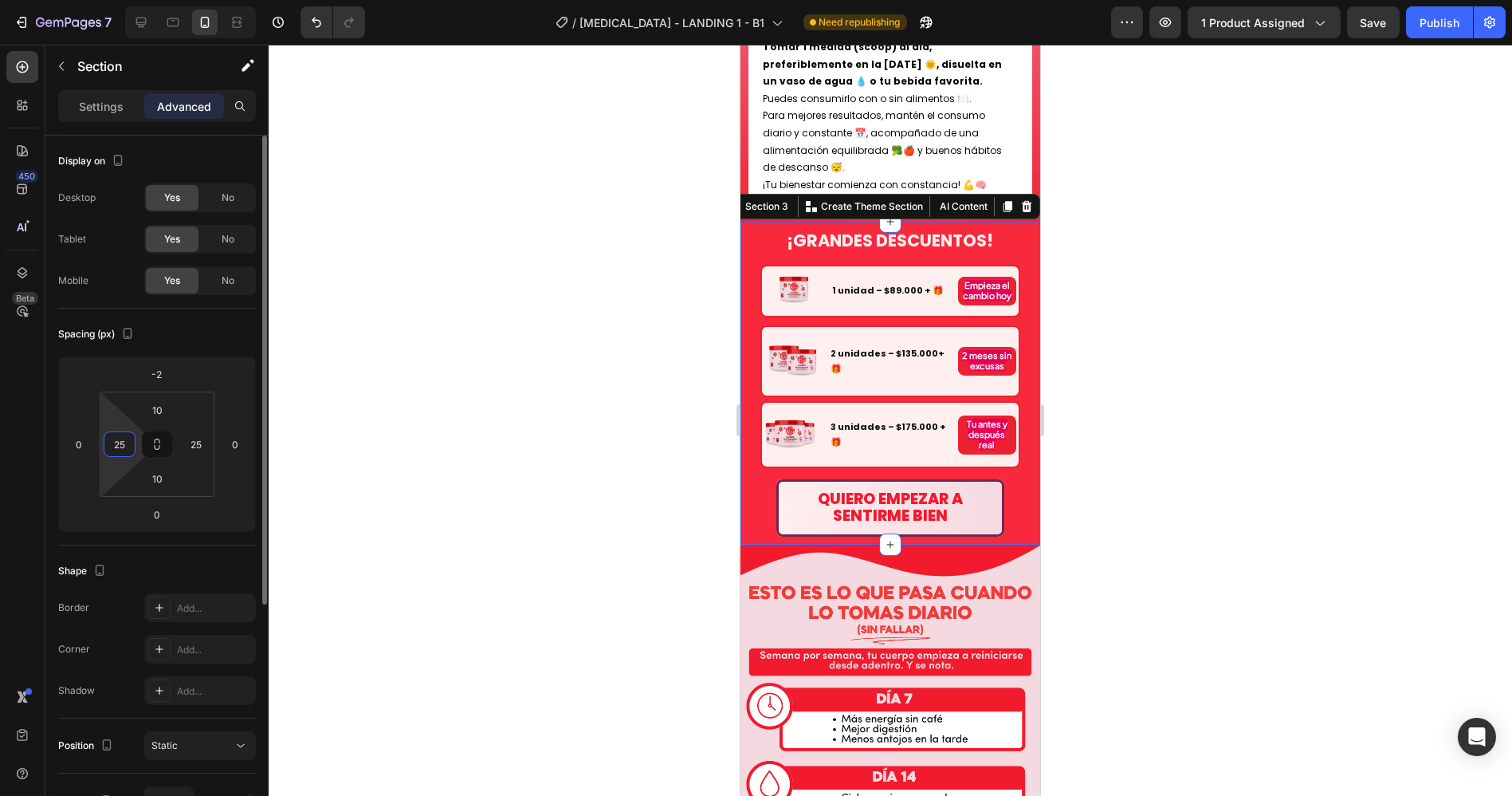
click at [122, 450] on input "25" at bounding box center [120, 444] width 24 height 24
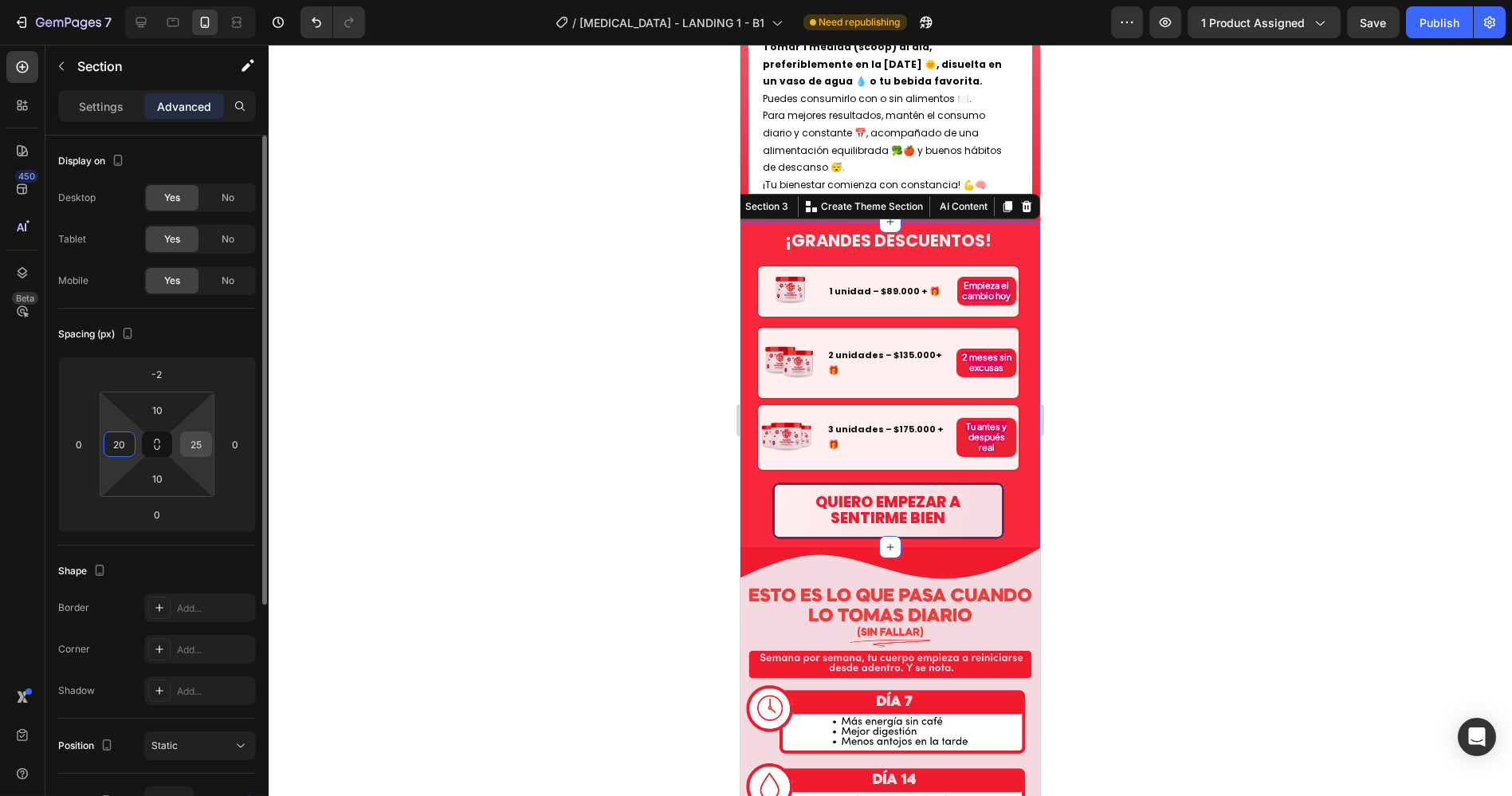
type input "20"
click at [202, 443] on input "25" at bounding box center [196, 444] width 24 height 24
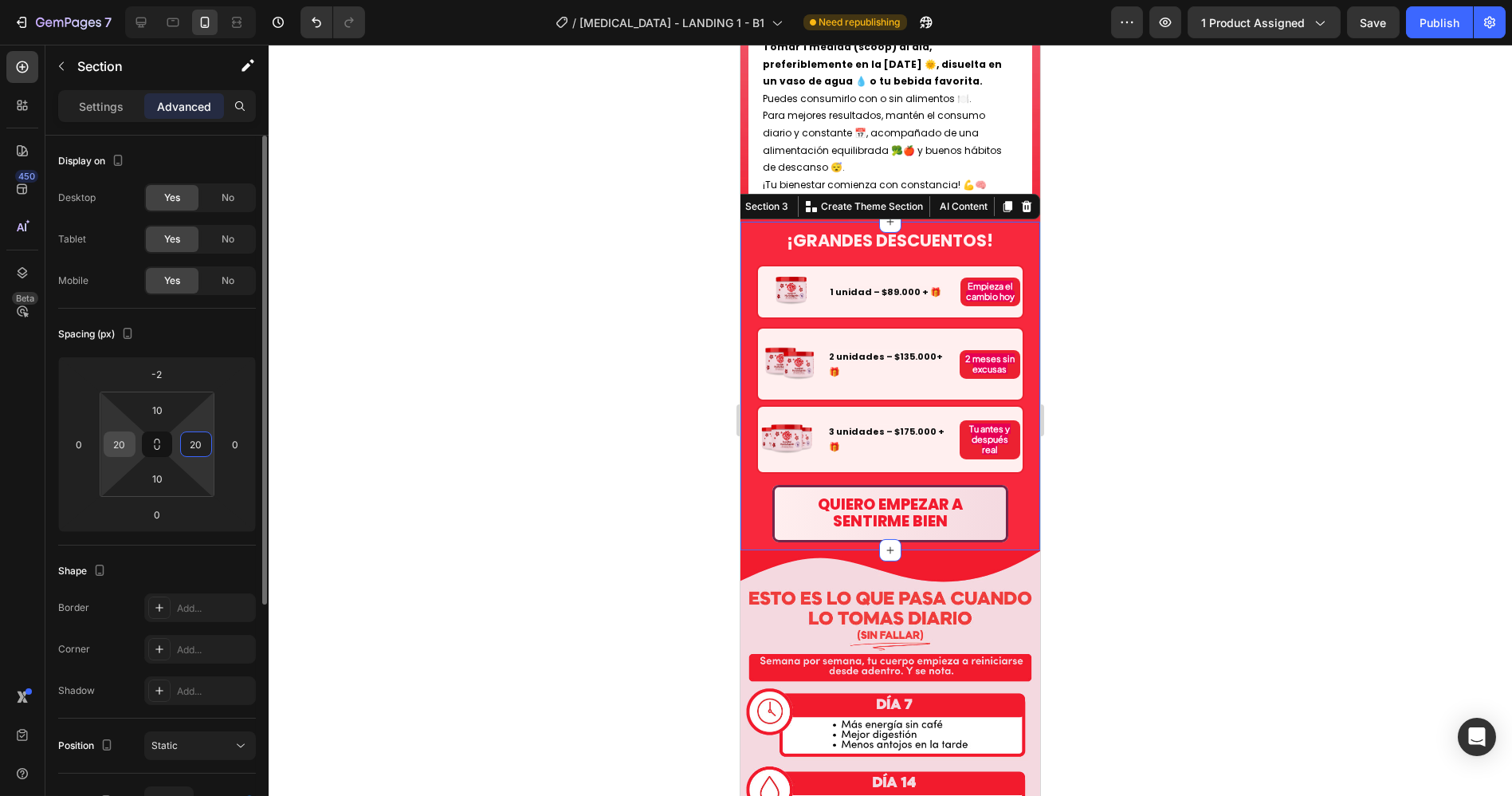
type input "20"
click at [113, 444] on input "20" at bounding box center [120, 444] width 24 height 24
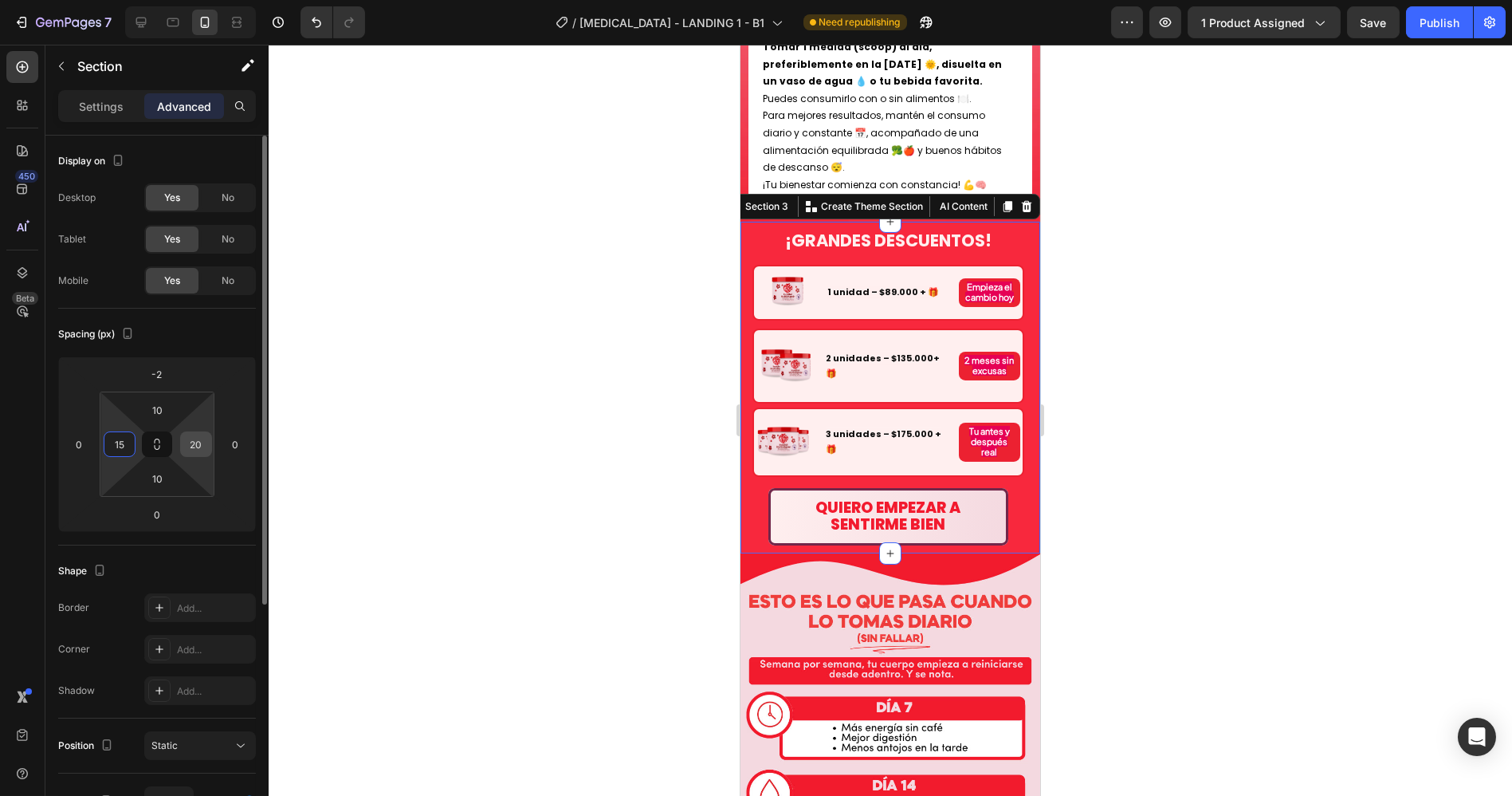
type input "15"
click at [190, 442] on input "20" at bounding box center [196, 444] width 24 height 24
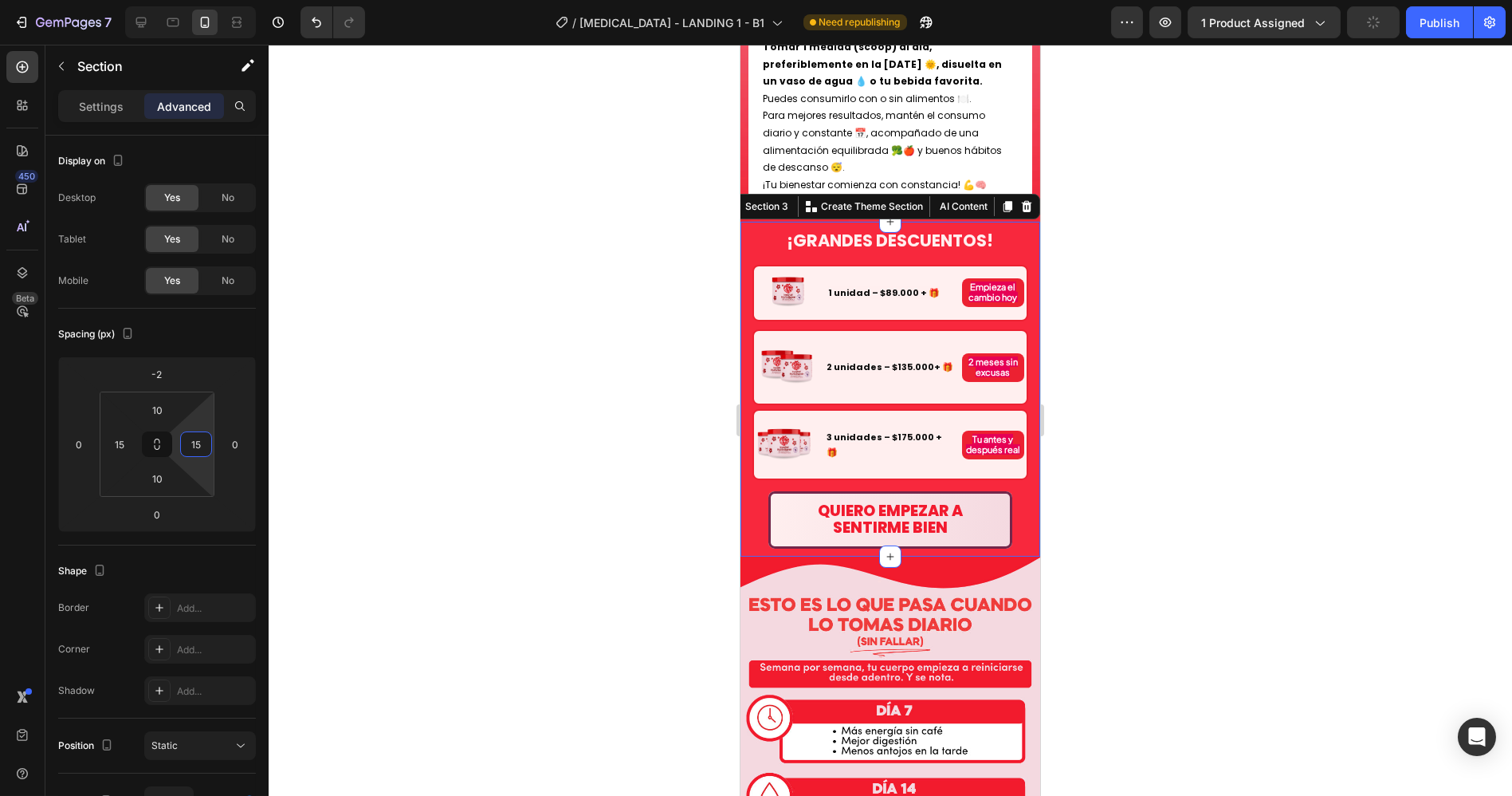
type input "15"
click at [1018, 222] on div "¡GRANDES DESCUENTOS! Heading Image 1 unidad – $89.000 + 🎁 Text Block Empieza el…" at bounding box center [889, 389] width 299 height 334
click at [1145, 205] on div at bounding box center [890, 420] width 1243 height 751
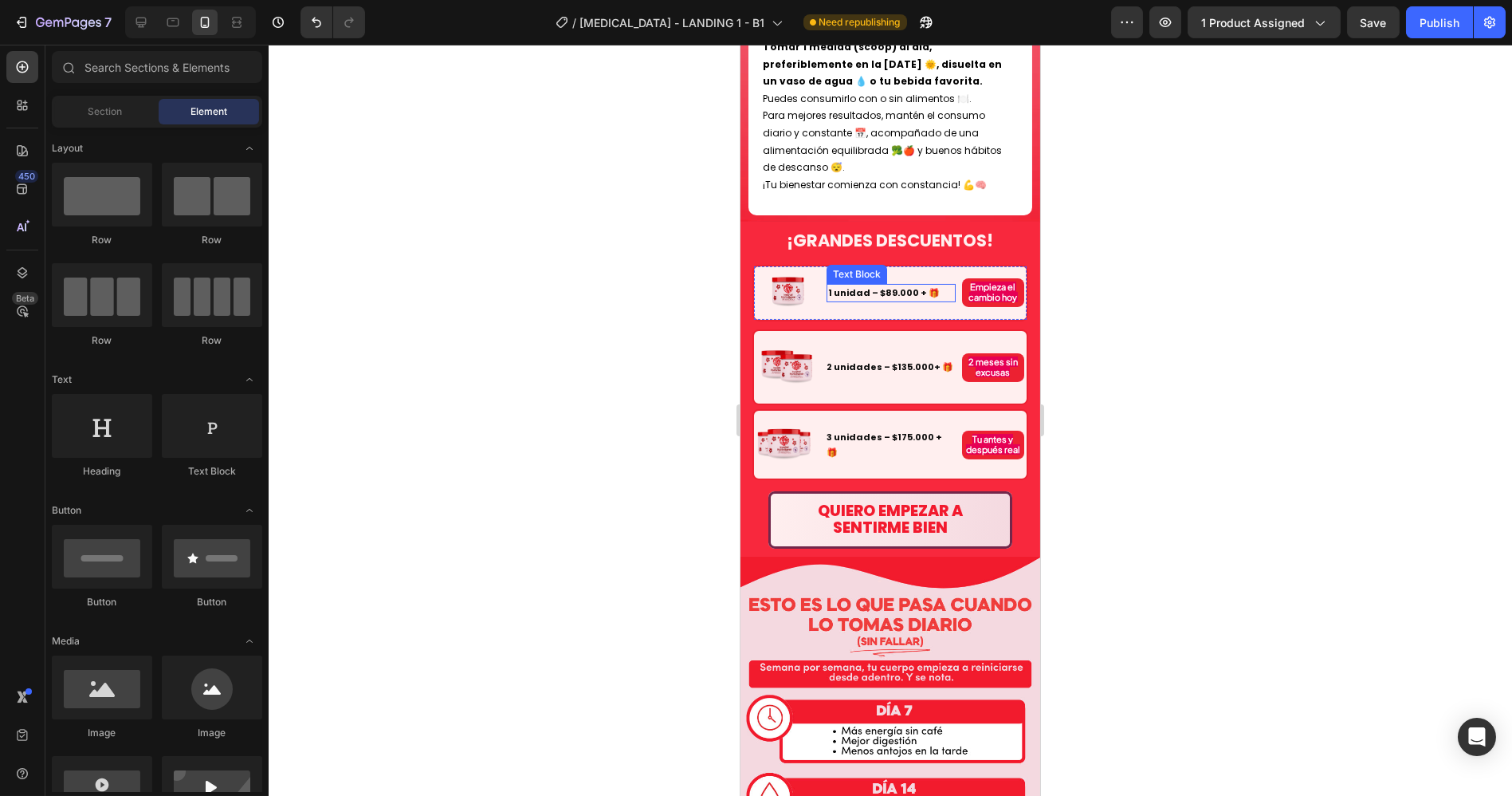
click at [910, 286] on strong "1 unidad – $89.000 + 🎁" at bounding box center [883, 292] width 112 height 13
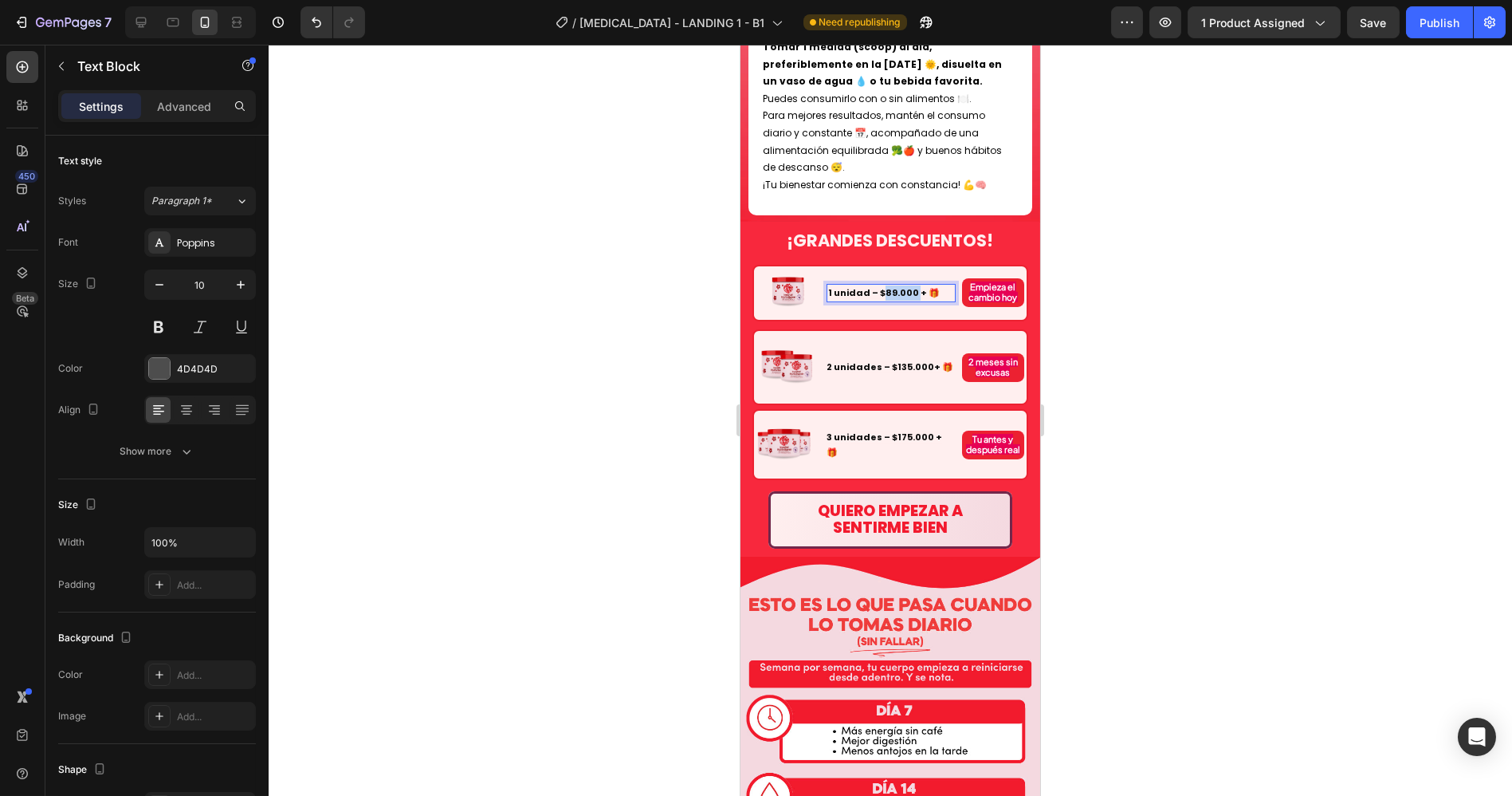
click at [903, 286] on strong "1 unidad – $89.000 + 🎁" at bounding box center [883, 292] width 112 height 13
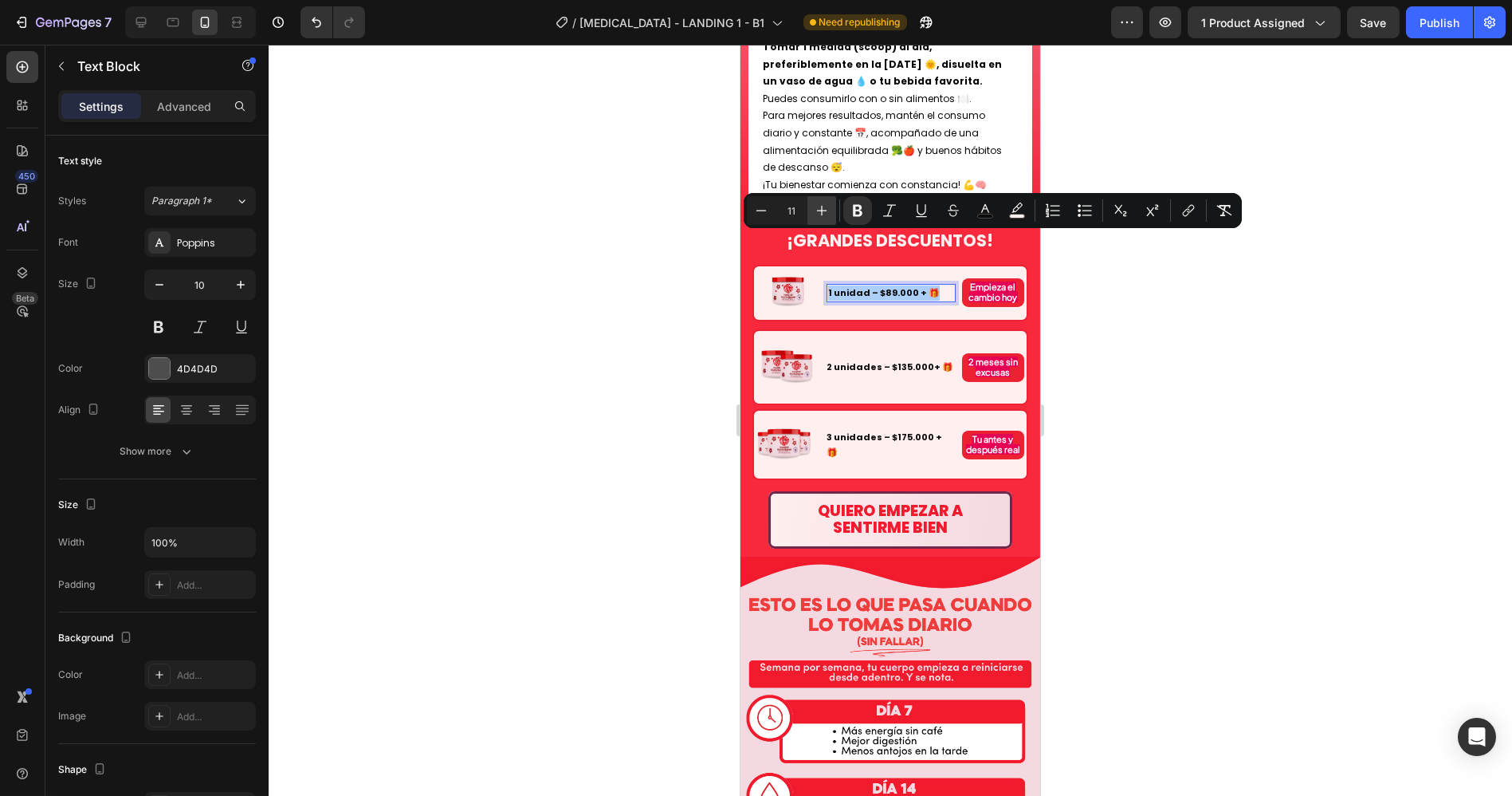
click at [828, 207] on button "Plus" at bounding box center [821, 210] width 29 height 29
type input "12"
click at [889, 358] on div "2 unidades – $135.000+ 🎁" at bounding box center [889, 367] width 130 height 18
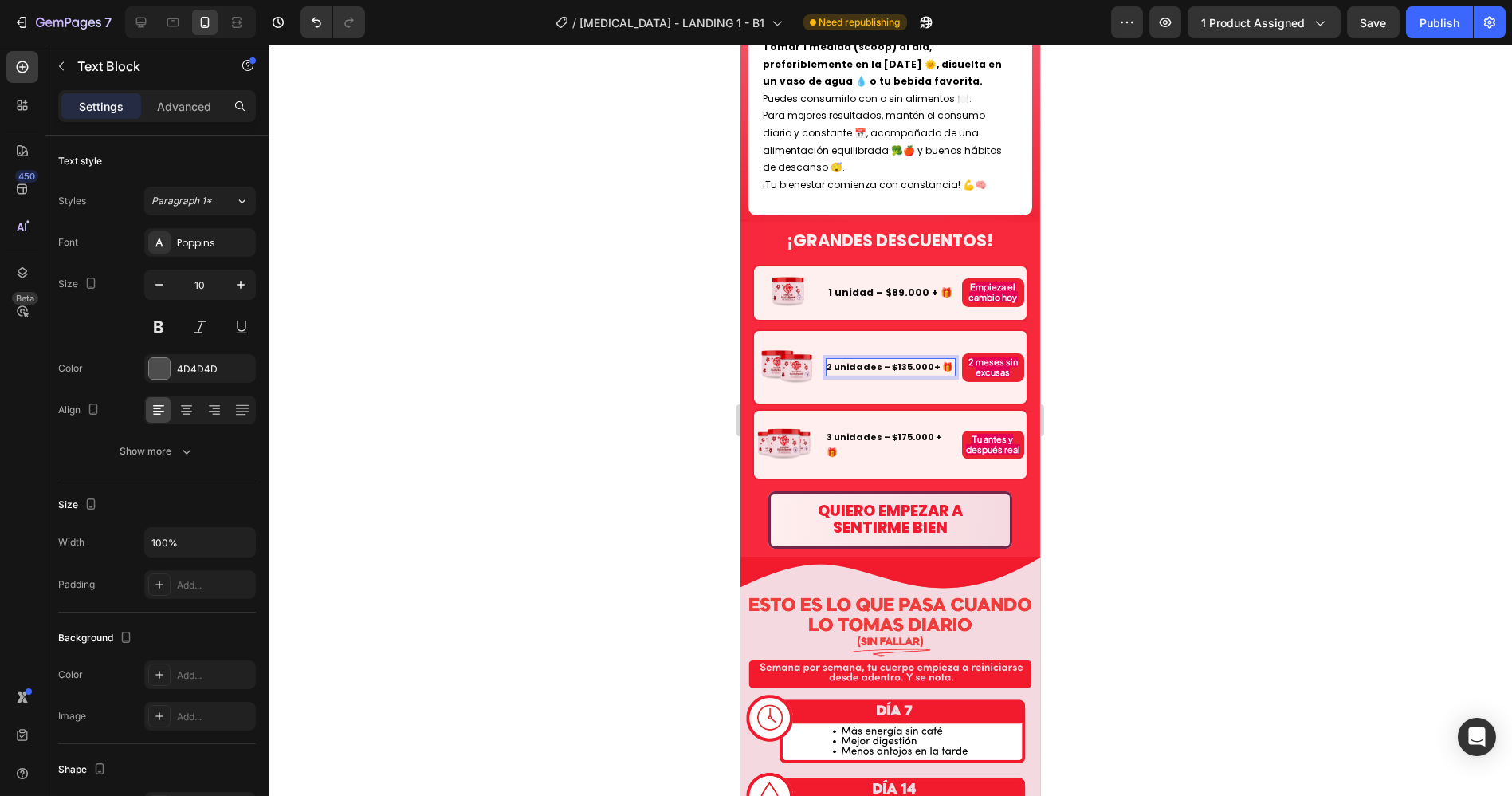
click at [889, 358] on div "2 unidades – $135.000+ 🎁" at bounding box center [889, 367] width 130 height 18
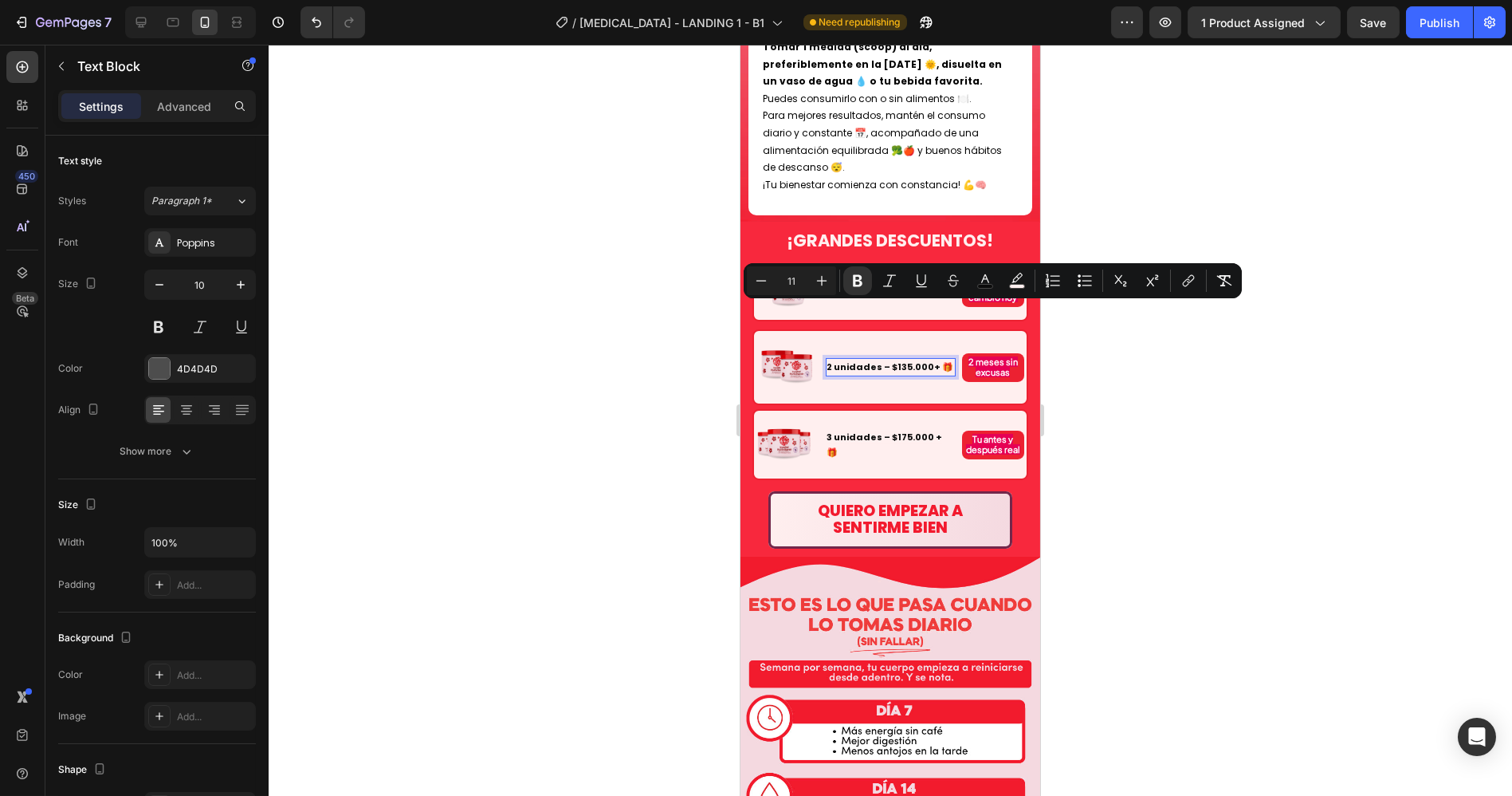
click at [891, 360] on strong "2 unidades – $135.000+ 🎁" at bounding box center [890, 366] width 127 height 13
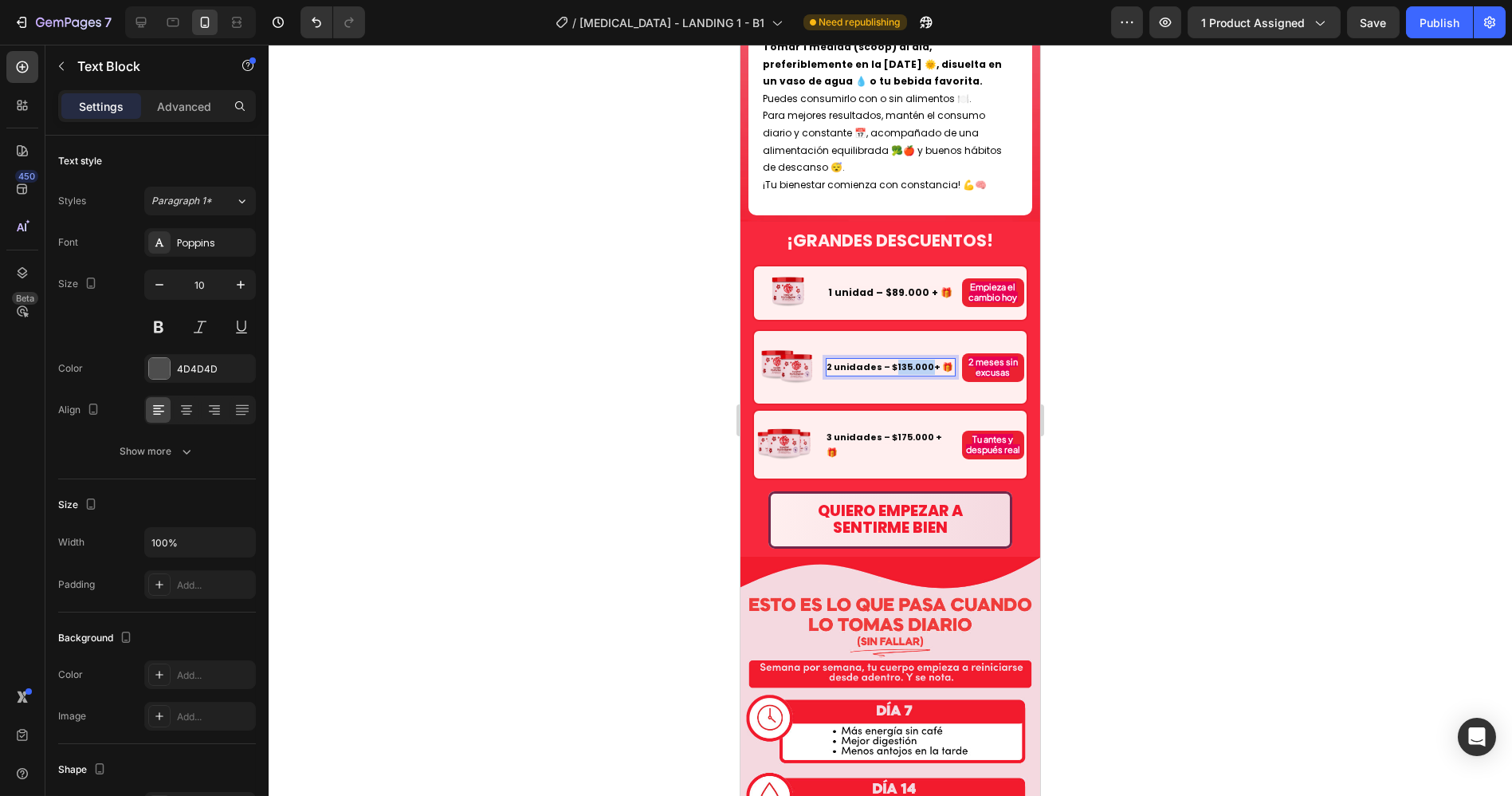
click at [891, 360] on strong "2 unidades – $135.000+ 🎁" at bounding box center [890, 366] width 127 height 13
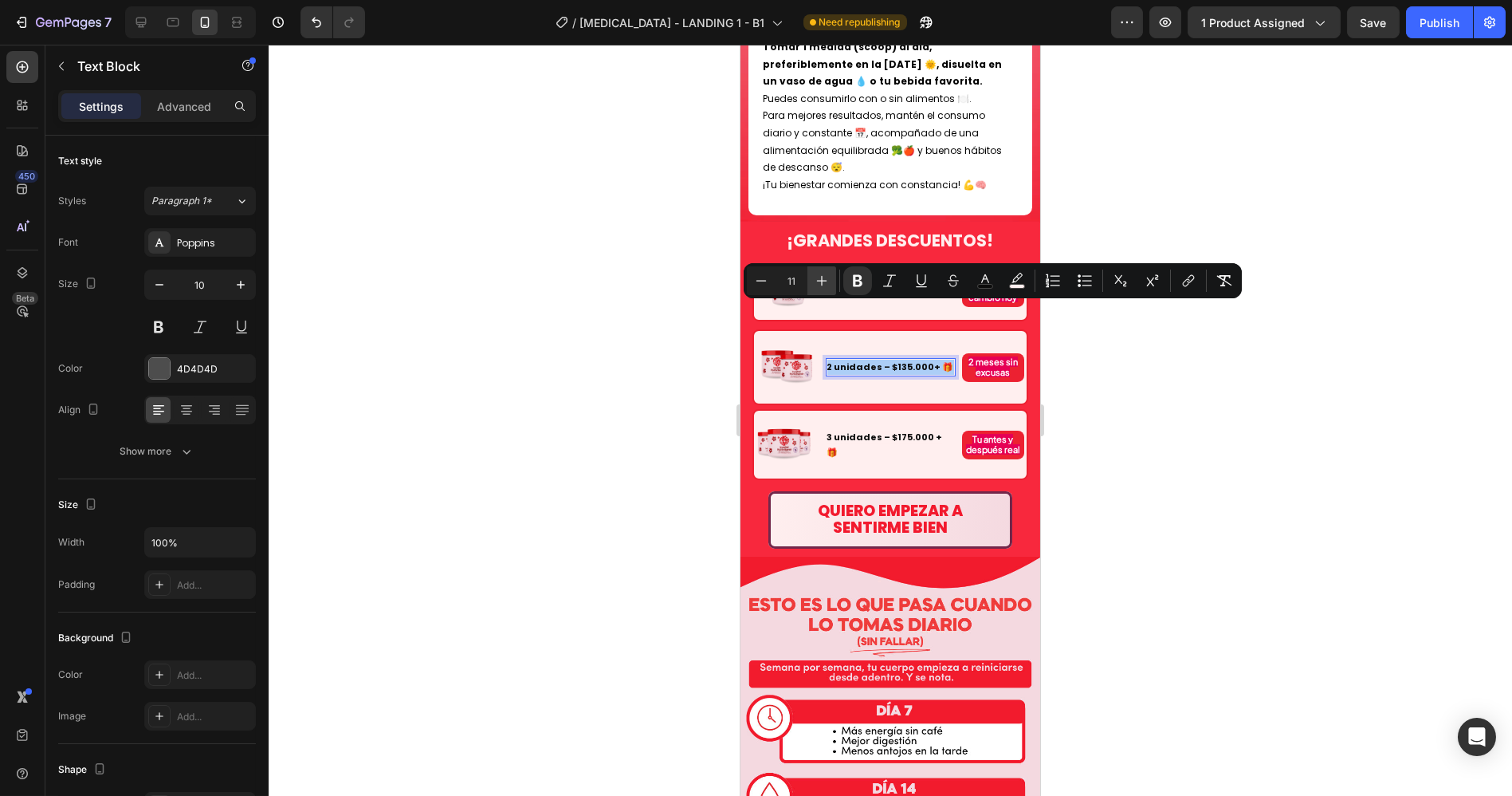
click at [814, 281] on icon "Editor contextual toolbar" at bounding box center [821, 281] width 16 height 16
type input "12"
click at [874, 430] on strong "3 unidades – $175.000 + 🎁" at bounding box center [884, 444] width 116 height 28
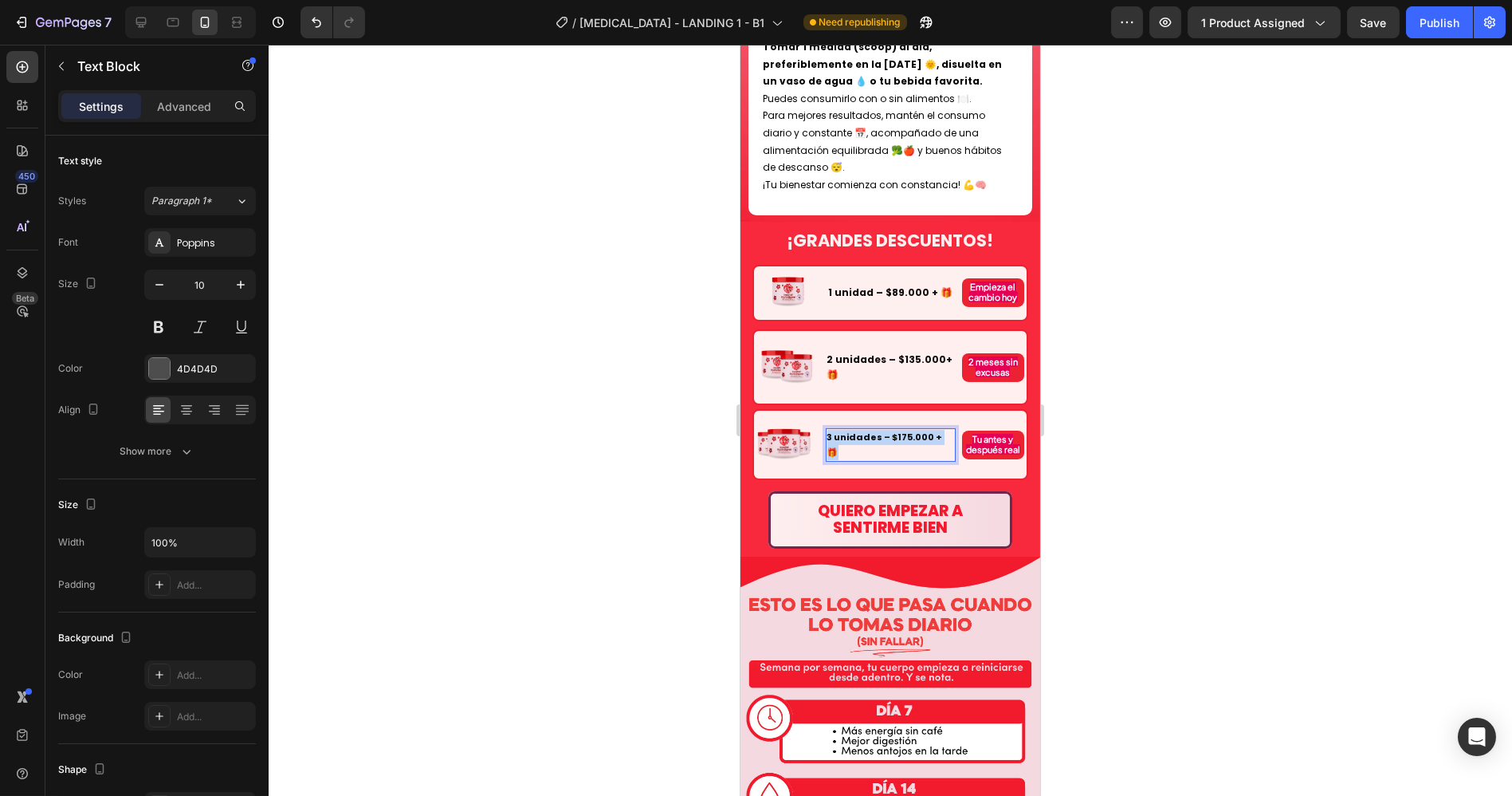
click at [874, 430] on strong "3 unidades – $175.000 + 🎁" at bounding box center [884, 444] width 116 height 28
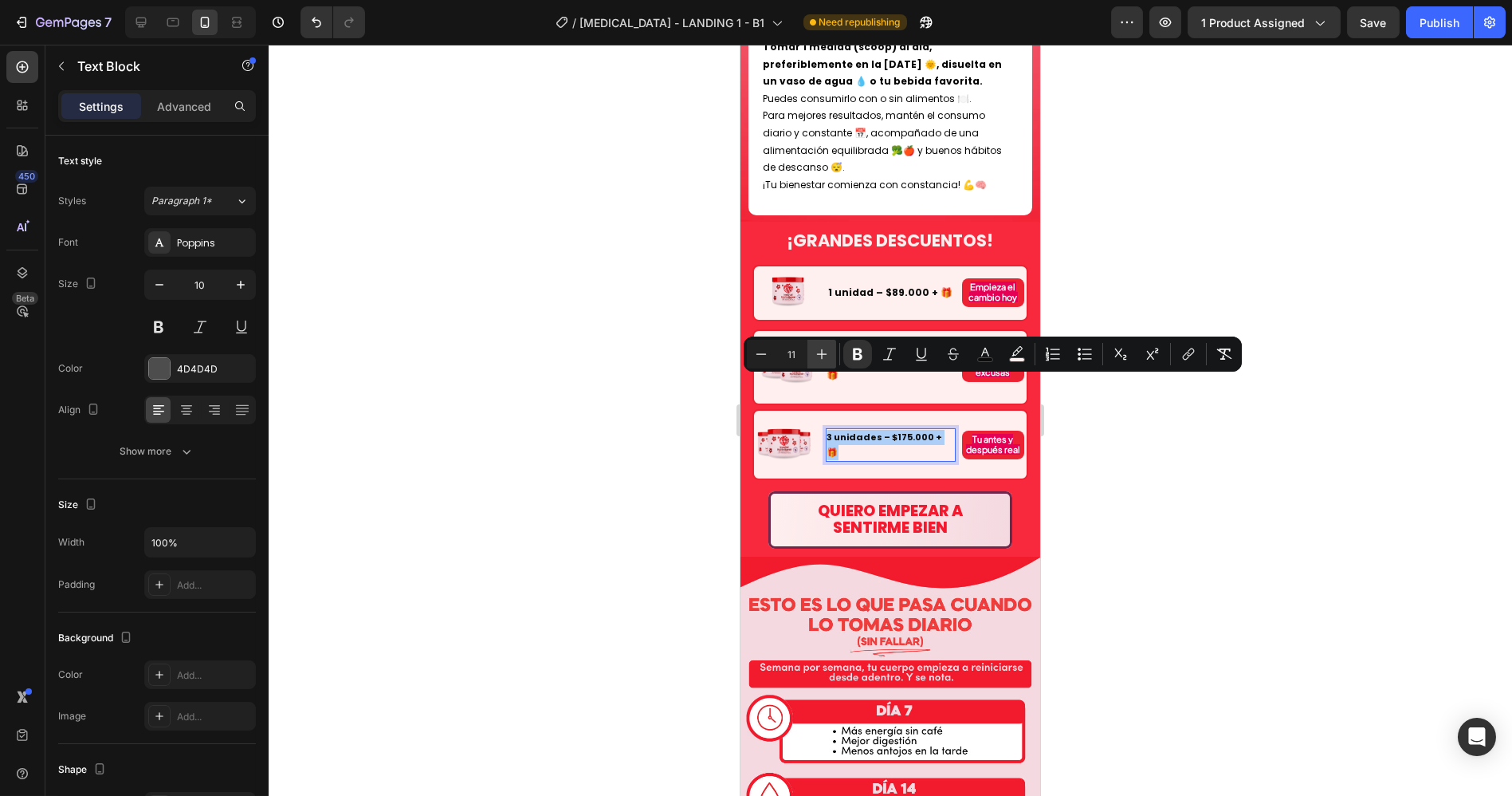
click at [824, 352] on icon "Editor contextual toolbar" at bounding box center [821, 354] width 16 height 16
type input "12"
click at [1017, 293] on div "¡GRANDES DESCUENTOS! Heading Image 1 unidad – $89.000 + 🎁 Text Block Empieza el…" at bounding box center [889, 389] width 299 height 334
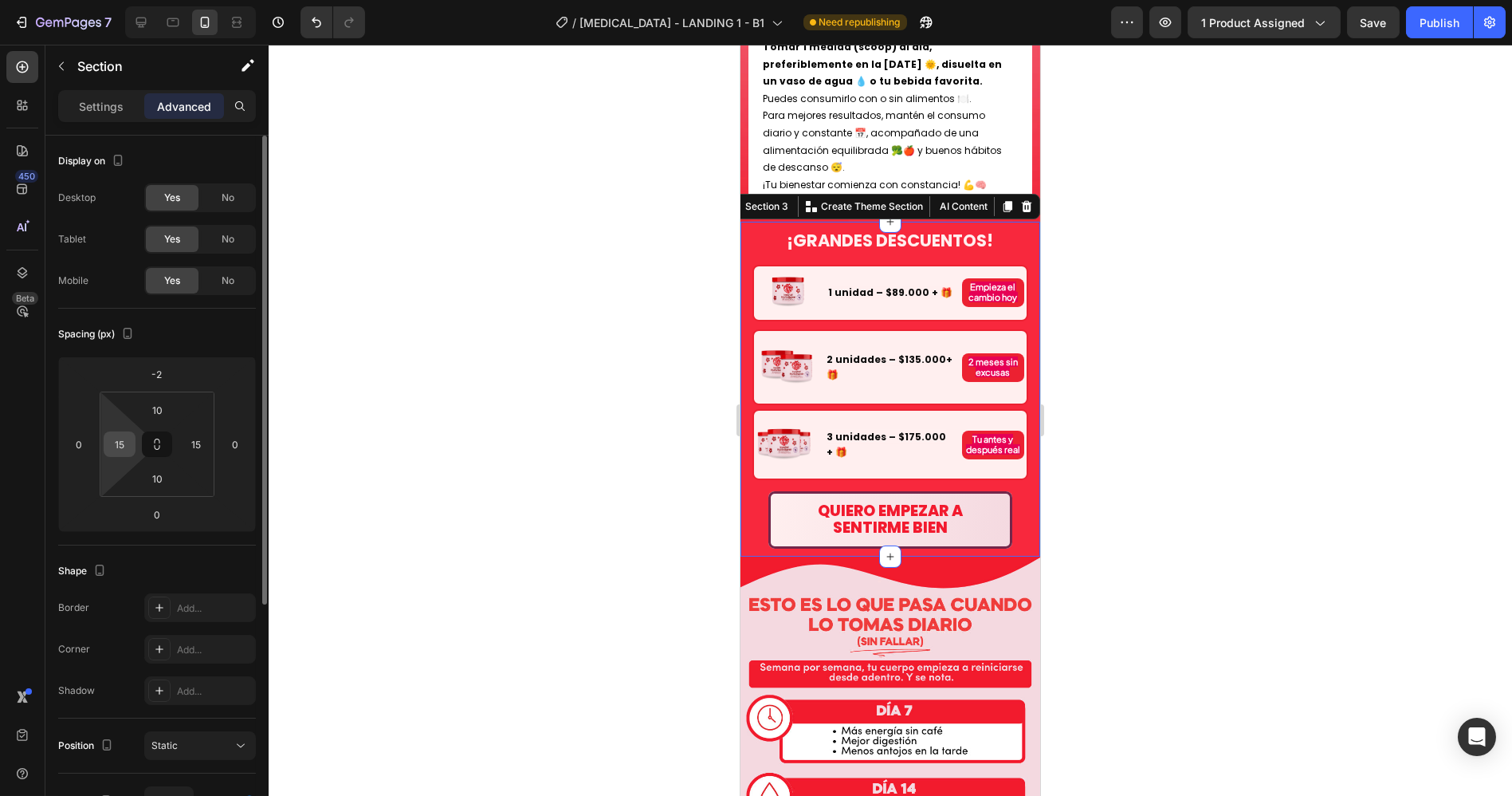
click at [116, 442] on input "15" at bounding box center [120, 444] width 24 height 24
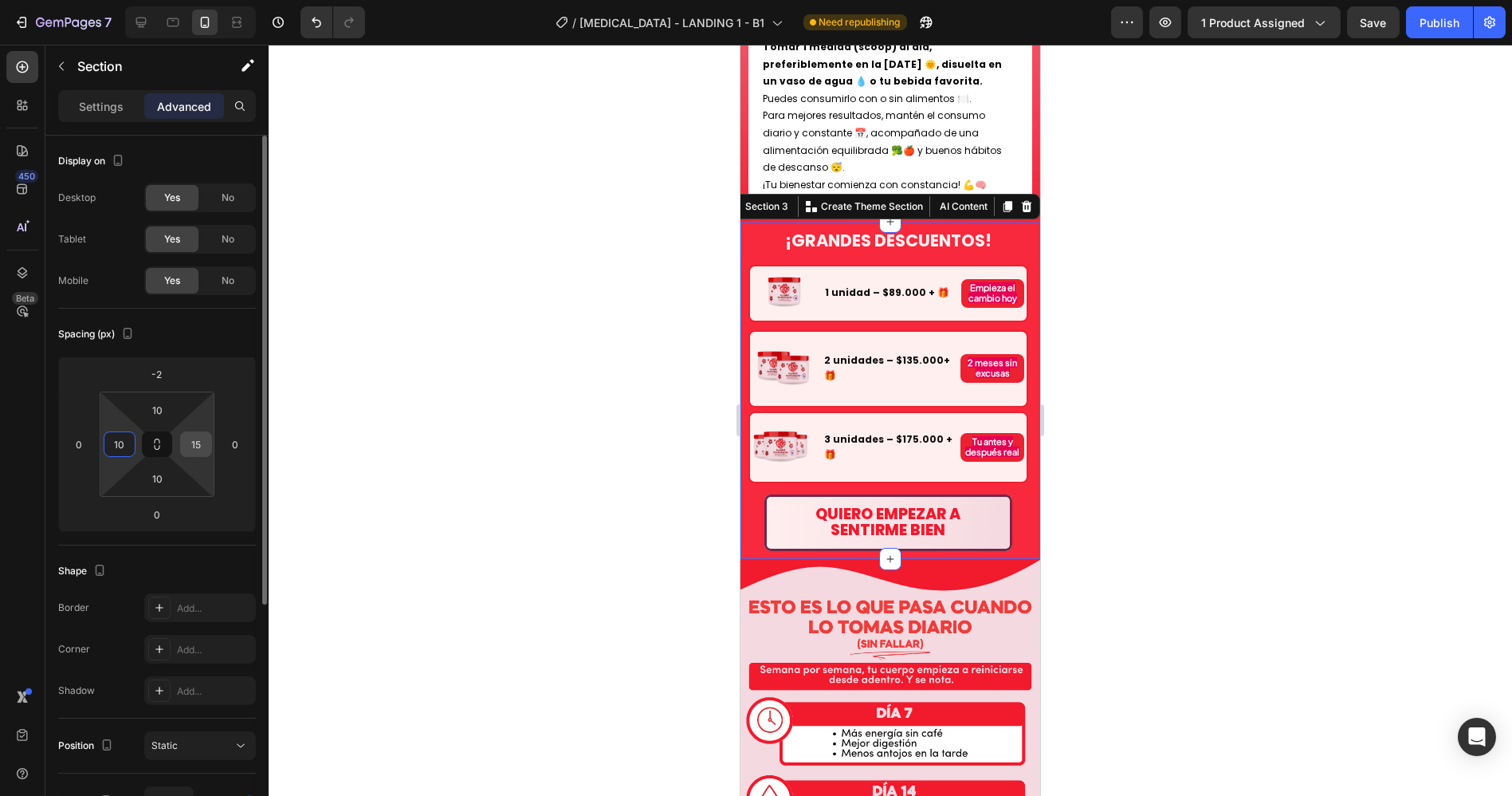
type input "10"
click at [195, 449] on input "15" at bounding box center [196, 444] width 24 height 24
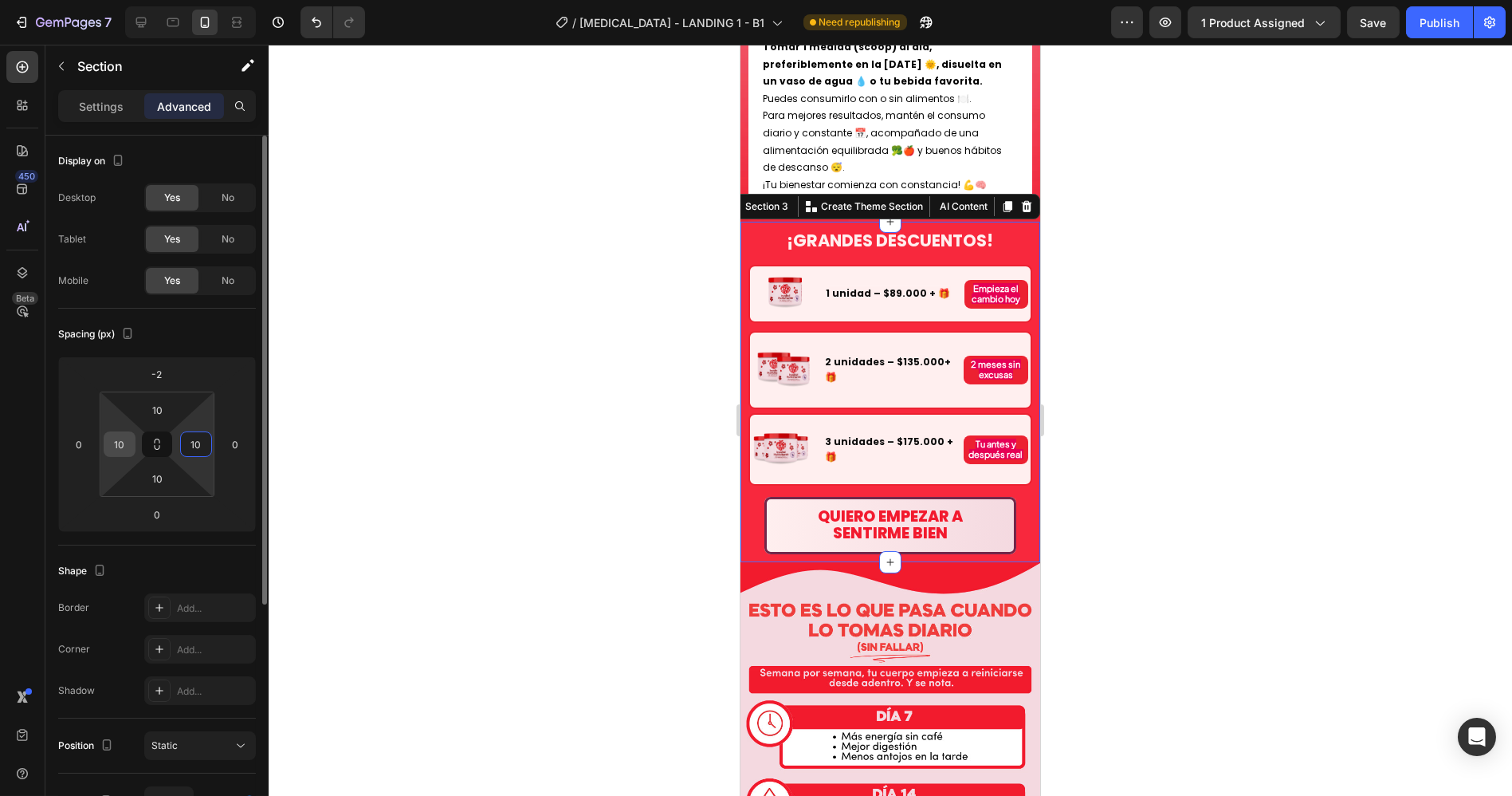
type input "10"
click at [113, 449] on input "10" at bounding box center [120, 444] width 24 height 24
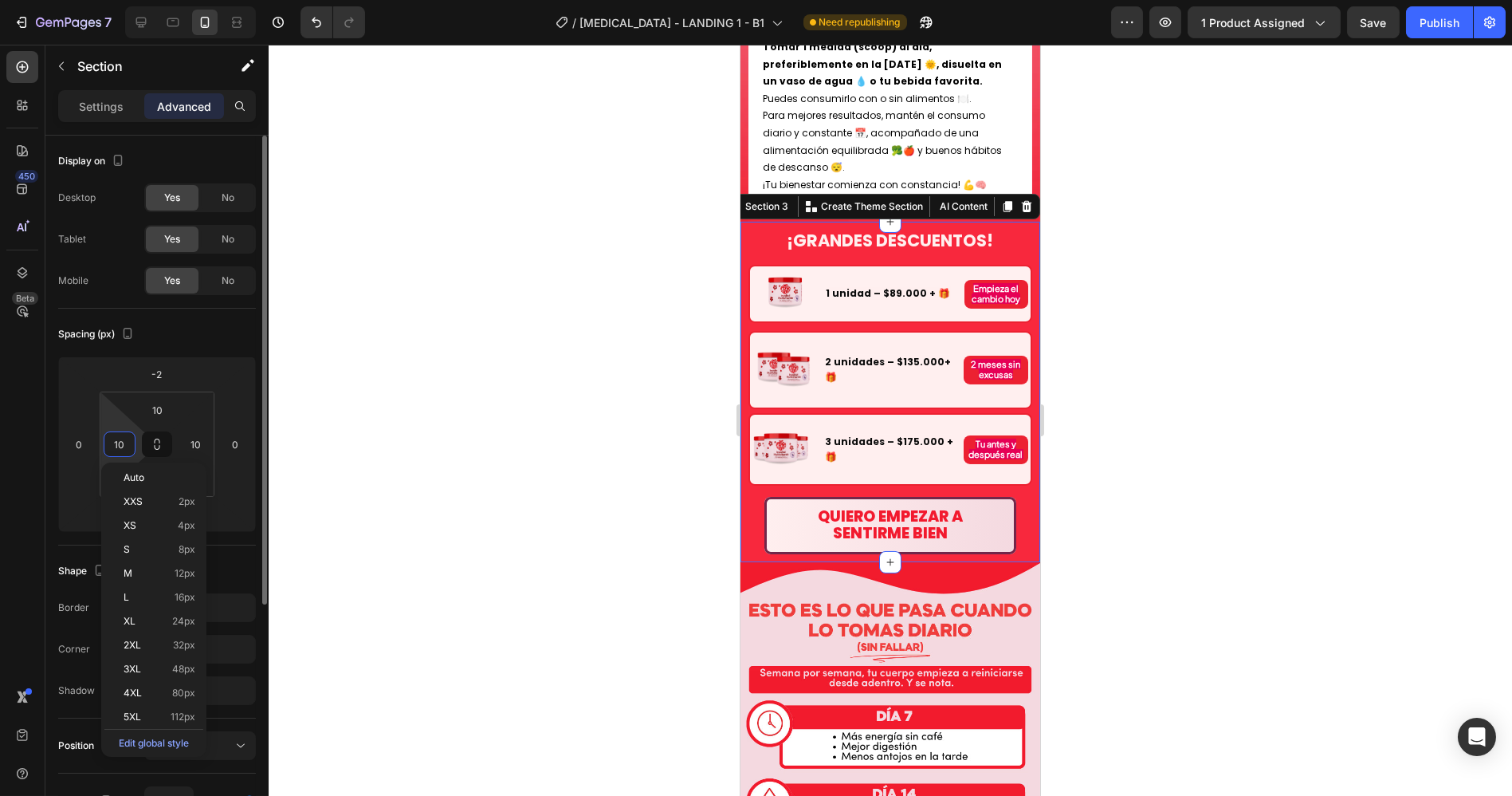
click at [113, 449] on input "10" at bounding box center [120, 444] width 24 height 24
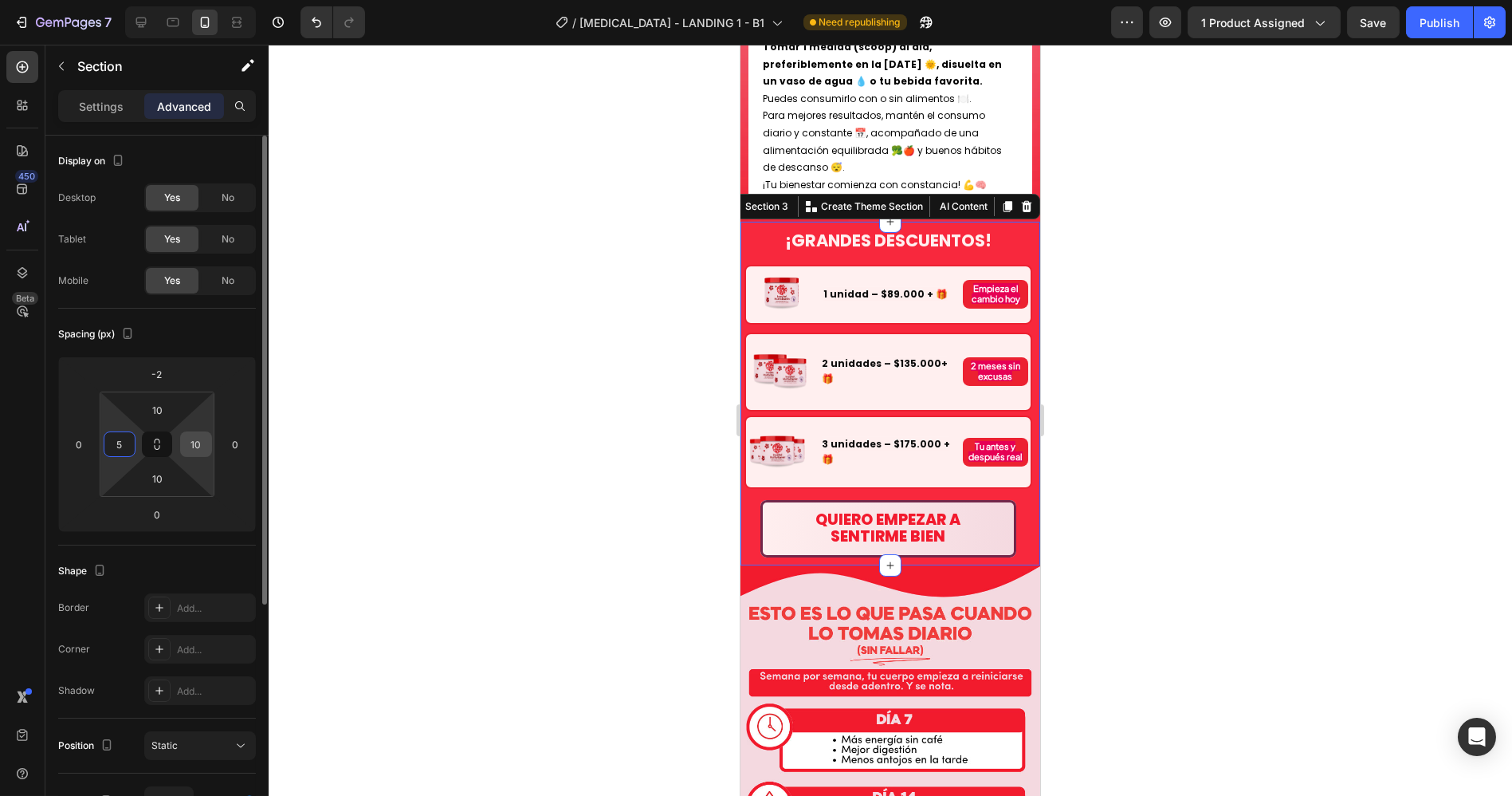
type input "5"
click at [202, 445] on input "10" at bounding box center [196, 444] width 24 height 24
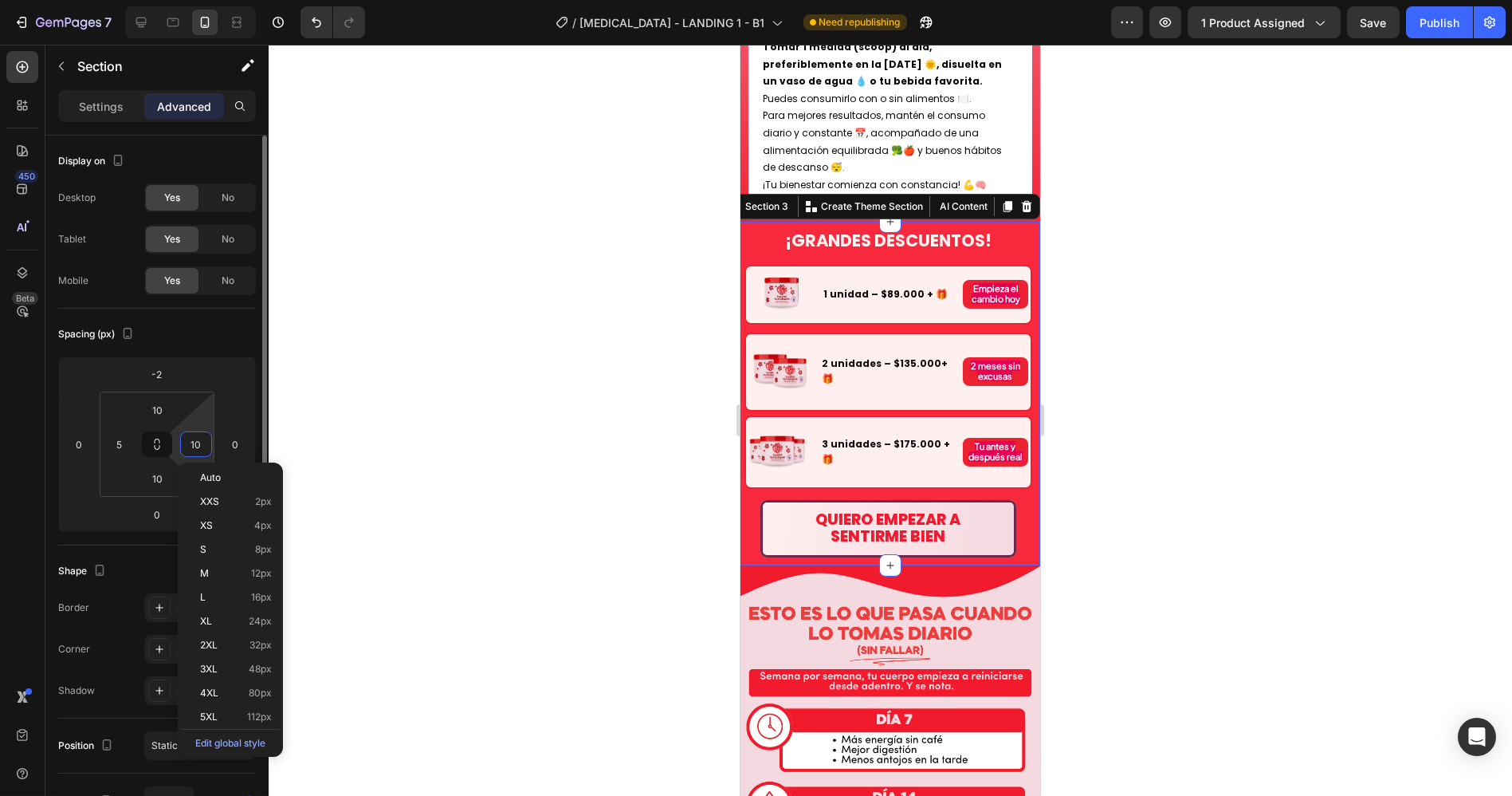
type input "5"
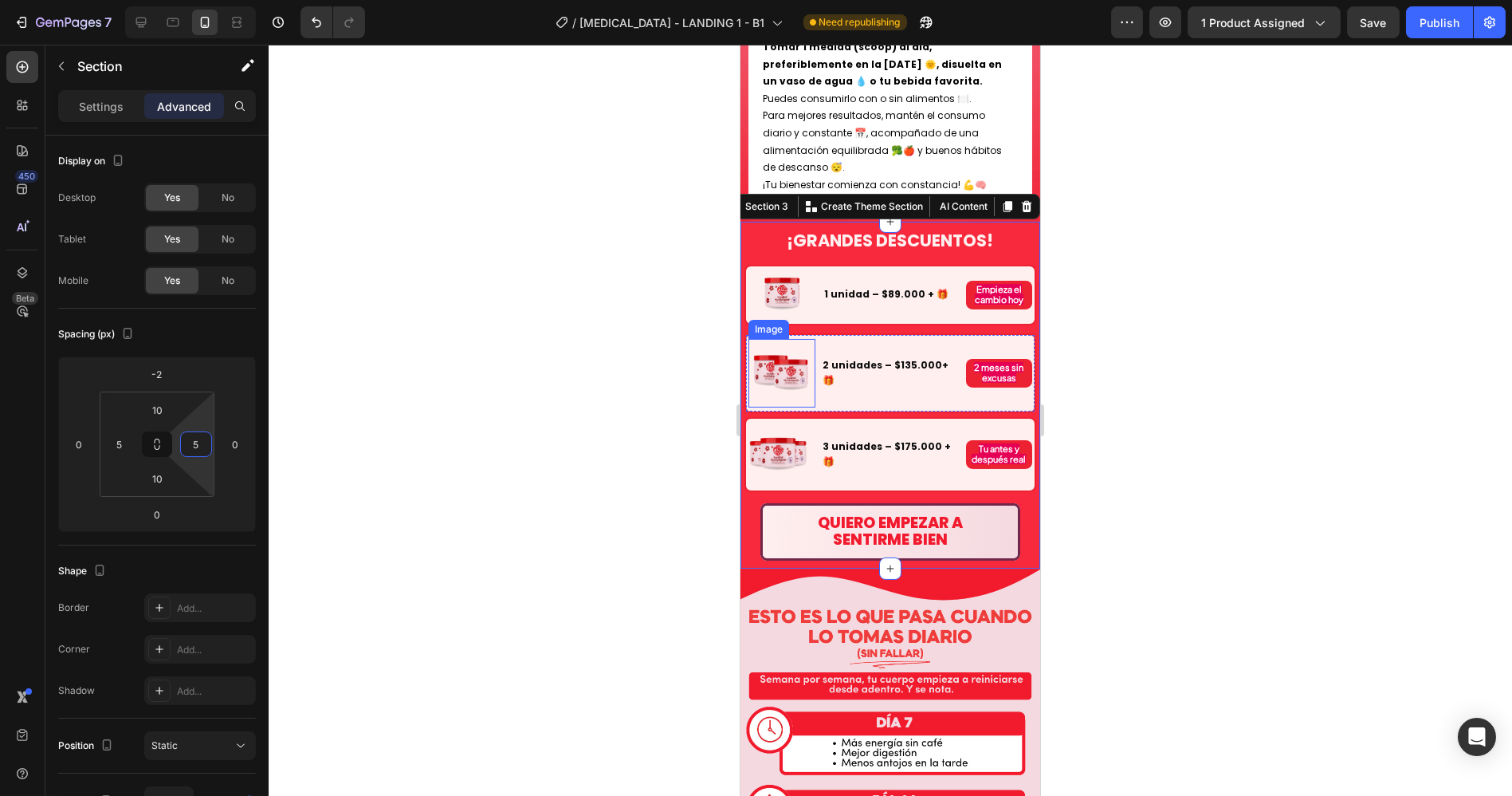
click at [796, 343] on img at bounding box center [780, 374] width 61 height 61
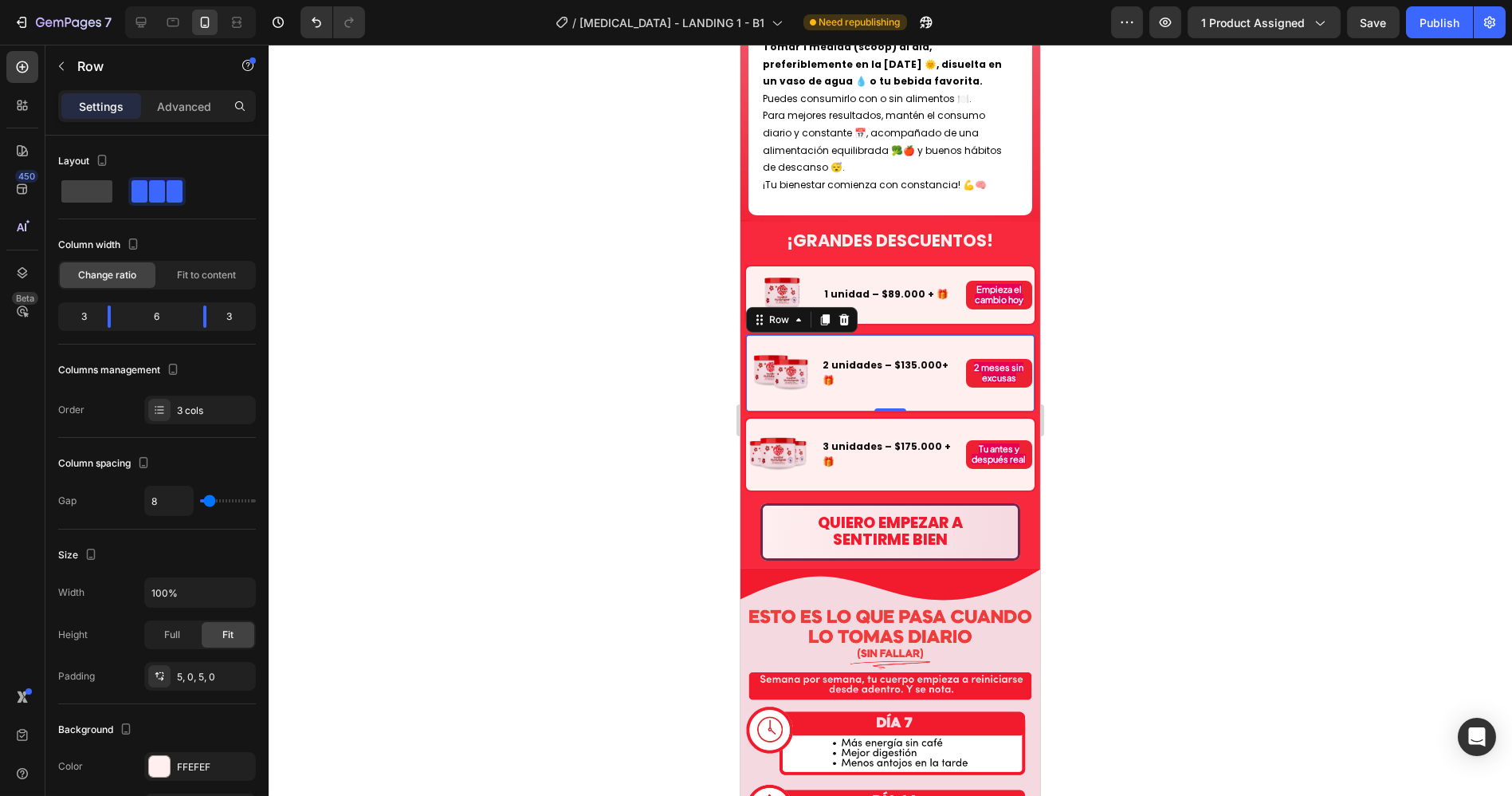
click at [1021, 336] on div "Image 2 unidades – $135.000+ 🎁 Text Block 2 meses sin excusas Text Block Row 0" at bounding box center [889, 373] width 291 height 80
click at [1024, 341] on div "¡GRANDES DESCUENTOS! Heading Image 1 unidad – $89.000 + 🎁 Text Block Empieza el…" at bounding box center [889, 395] width 299 height 346
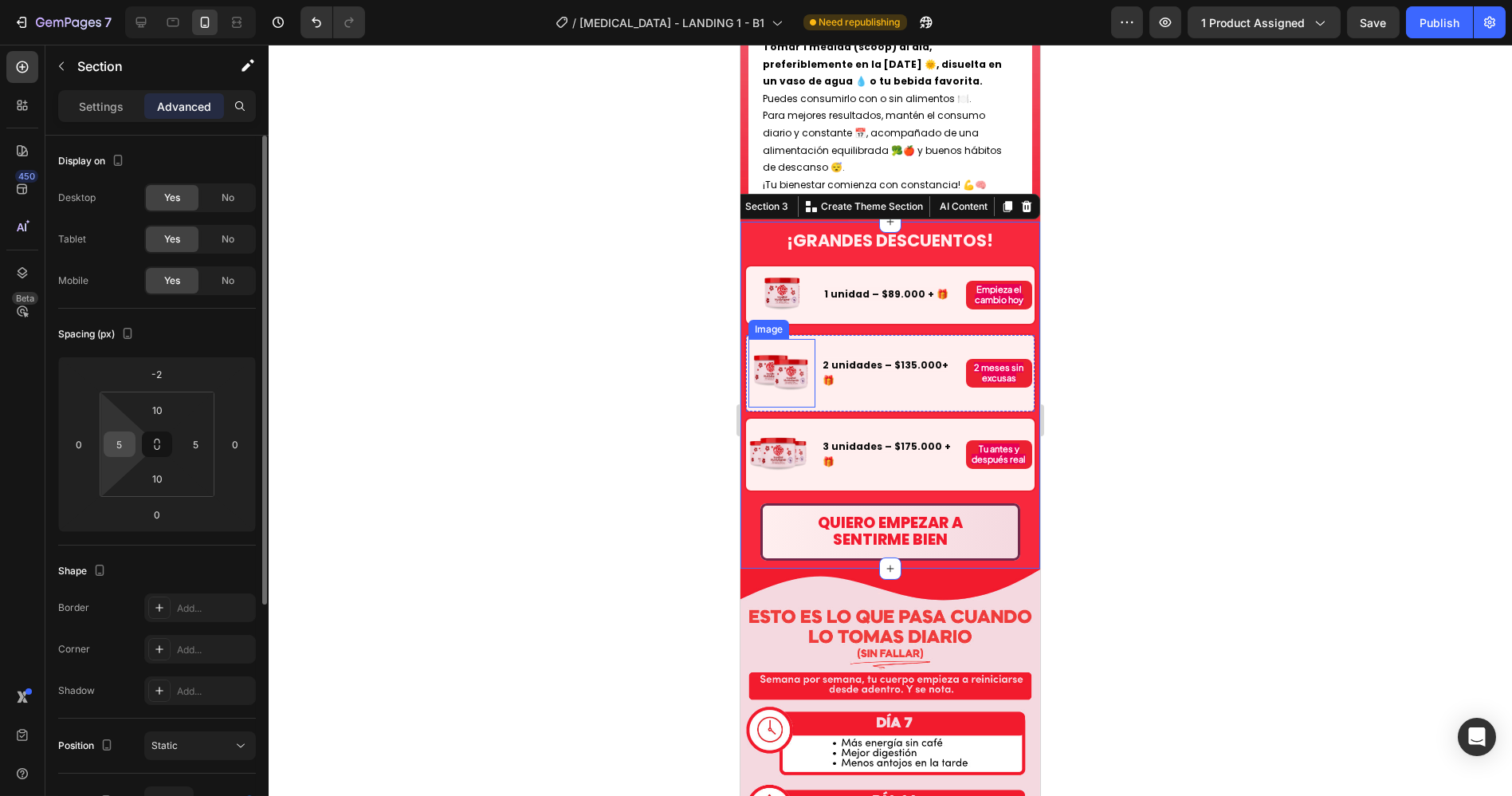
click at [124, 447] on input "5" at bounding box center [120, 444] width 24 height 24
type input "3"
click at [195, 442] on input "5" at bounding box center [196, 444] width 24 height 24
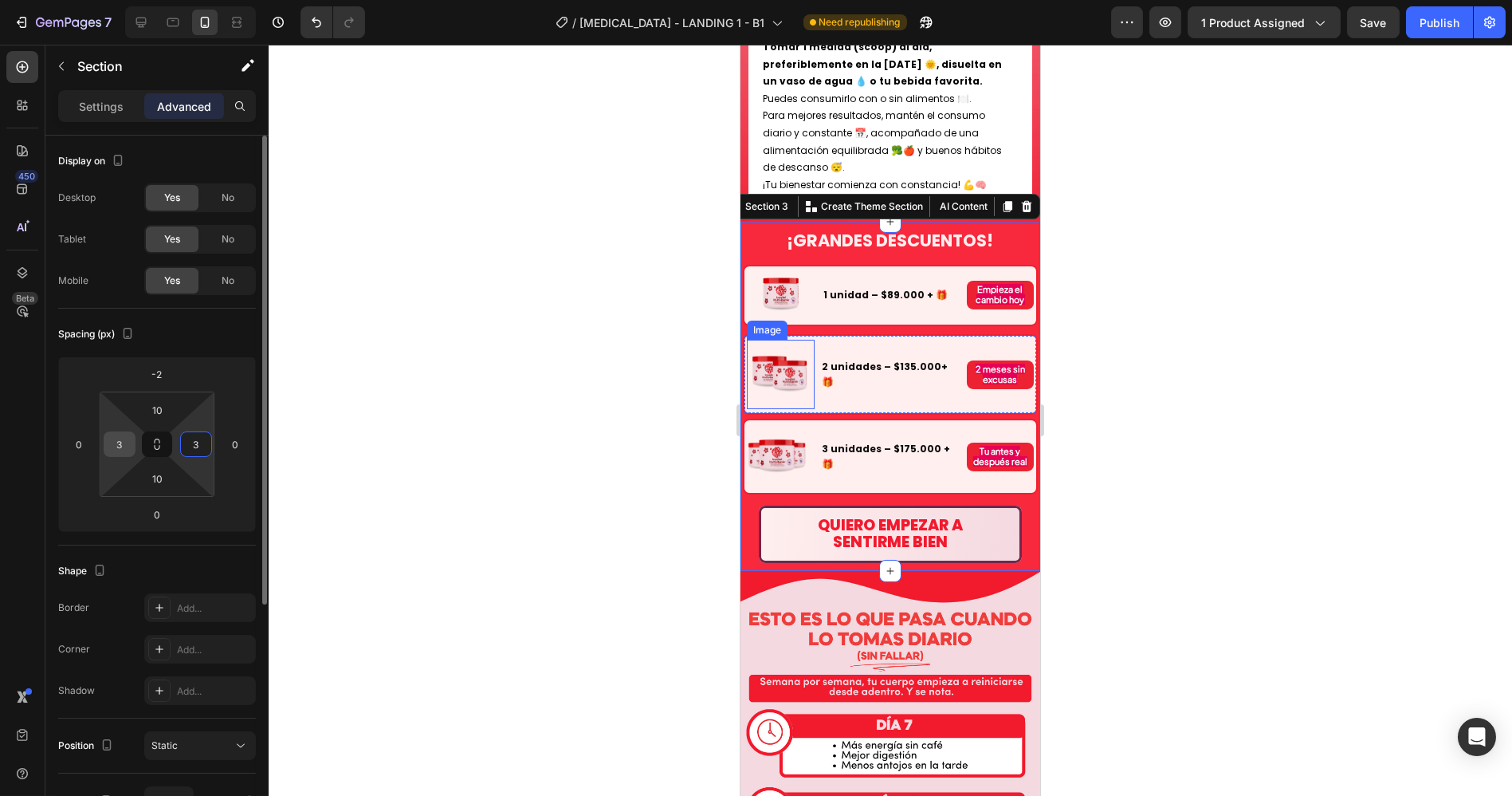
type input "3"
click at [121, 444] on input "3" at bounding box center [120, 444] width 24 height 24
type input "2"
click at [195, 442] on input "3" at bounding box center [196, 444] width 24 height 24
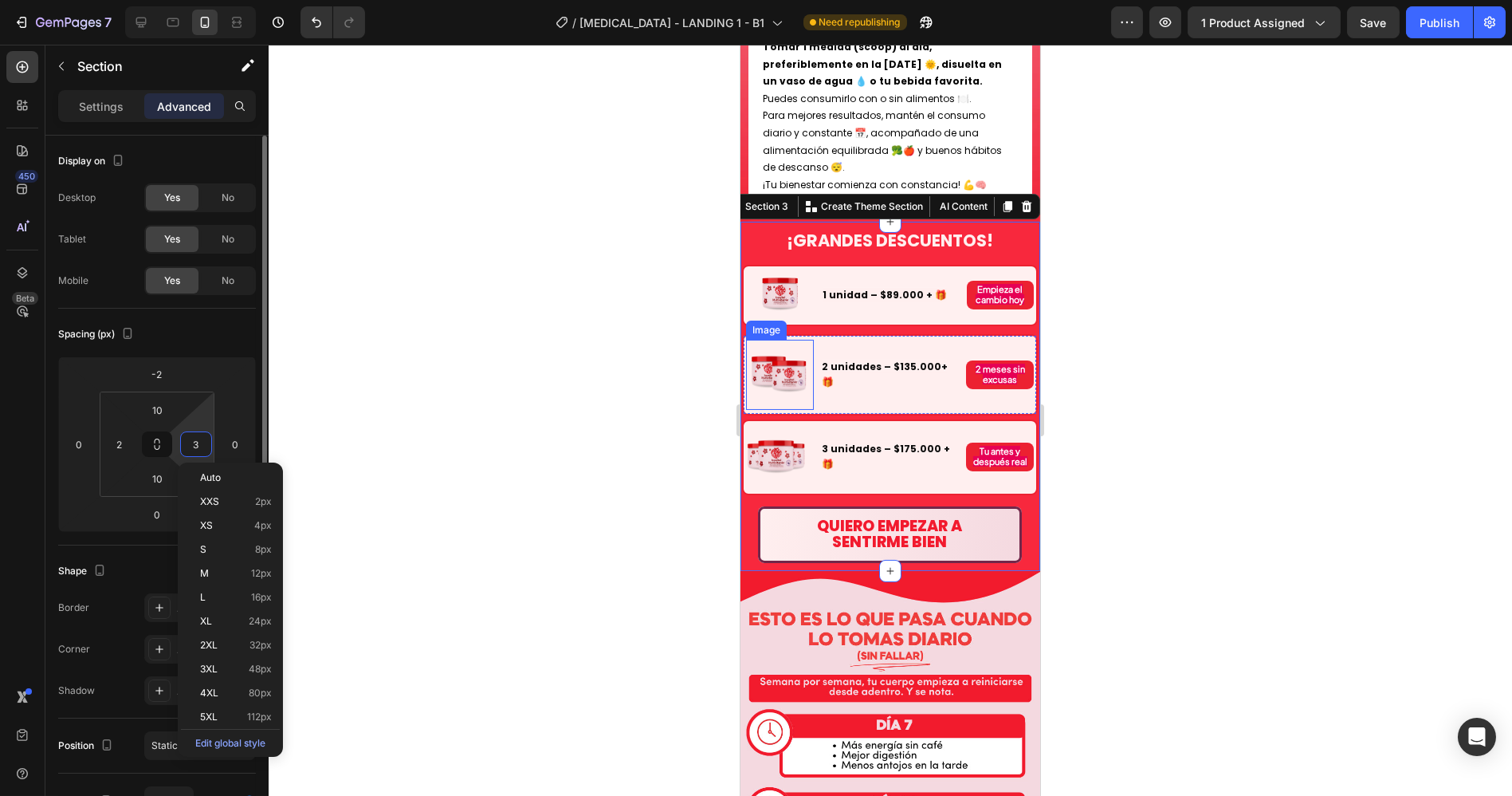
type input "2"
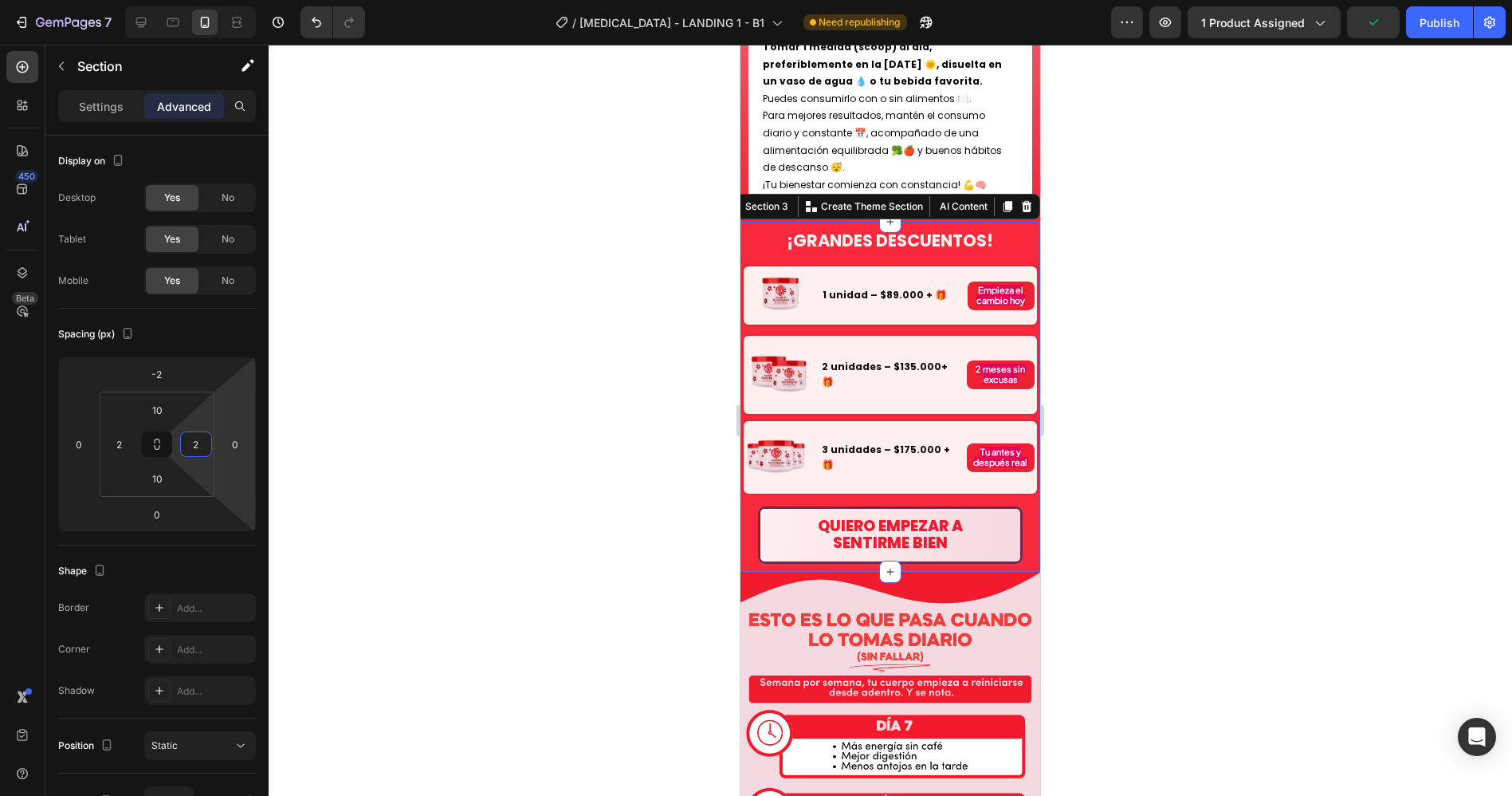
click at [1156, 327] on div at bounding box center [890, 420] width 1243 height 751
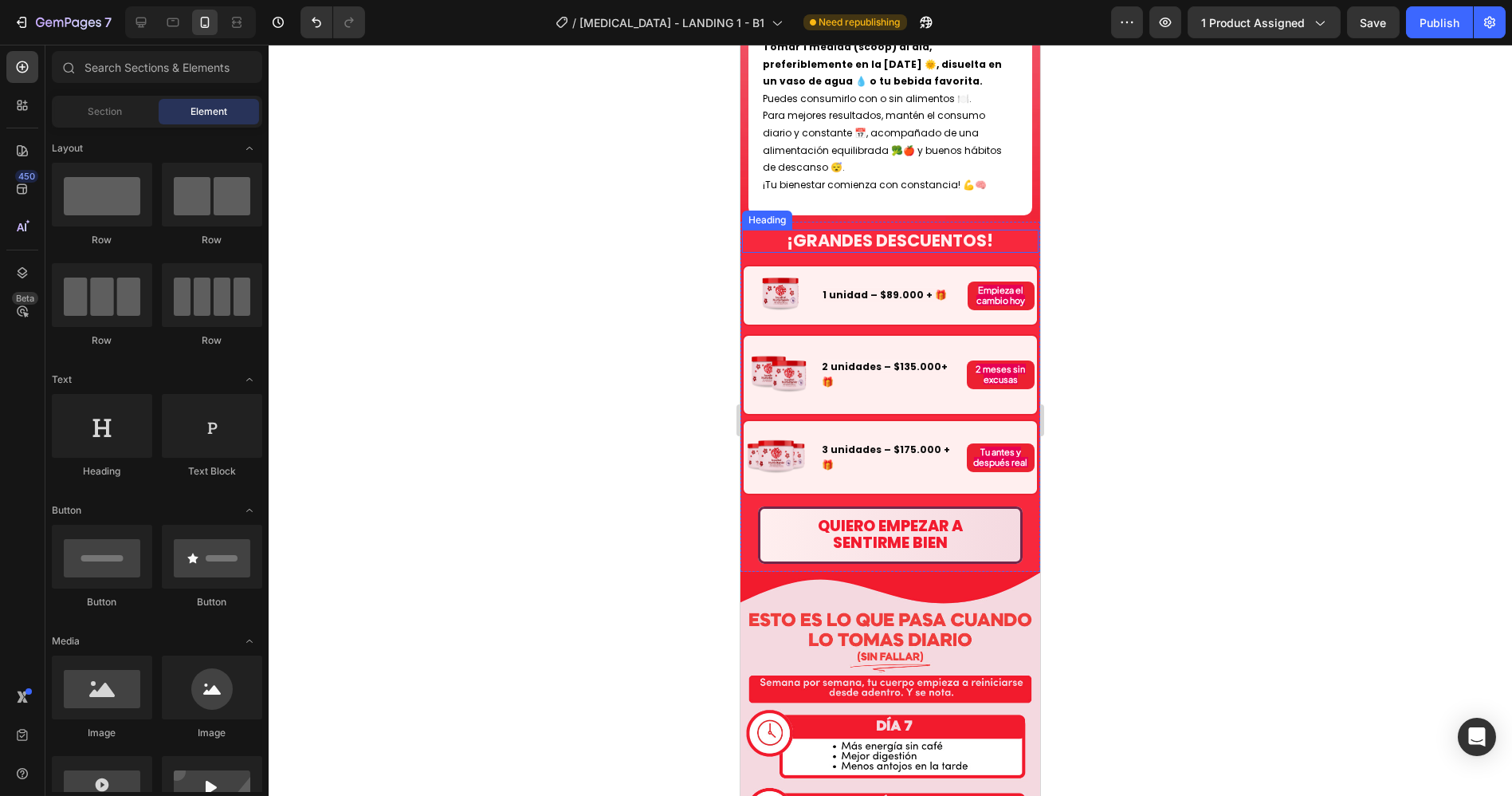
click at [1012, 230] on h2 "¡GRANDES DESCUENTOS!" at bounding box center [889, 241] width 296 height 23
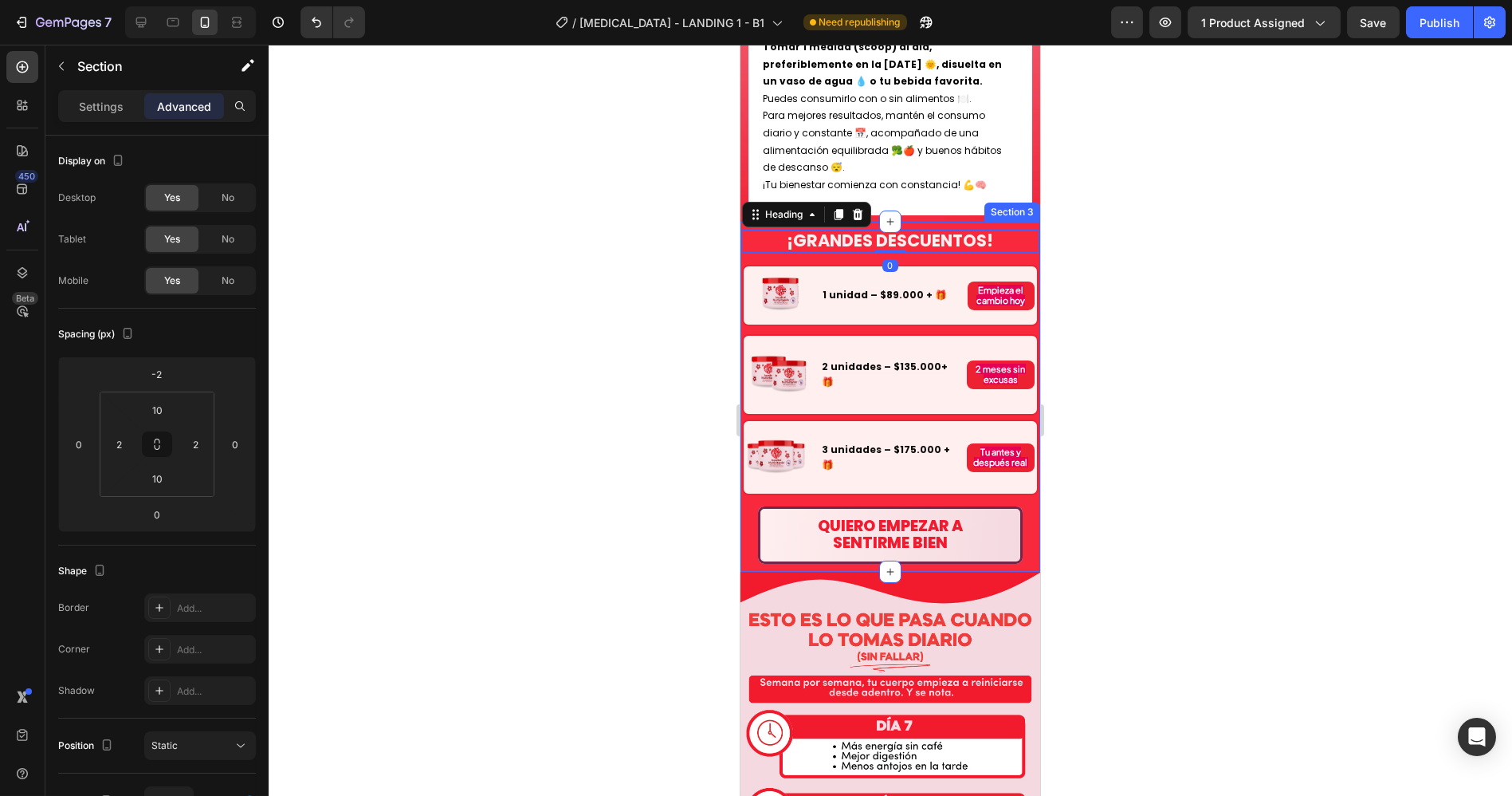
click at [1003, 230] on div "¡GRANDES DESCUENTOS! Heading 0 Image 1 unidad – $89.000 + 🎁 Text Block Empieza …" at bounding box center [889, 397] width 296 height 334
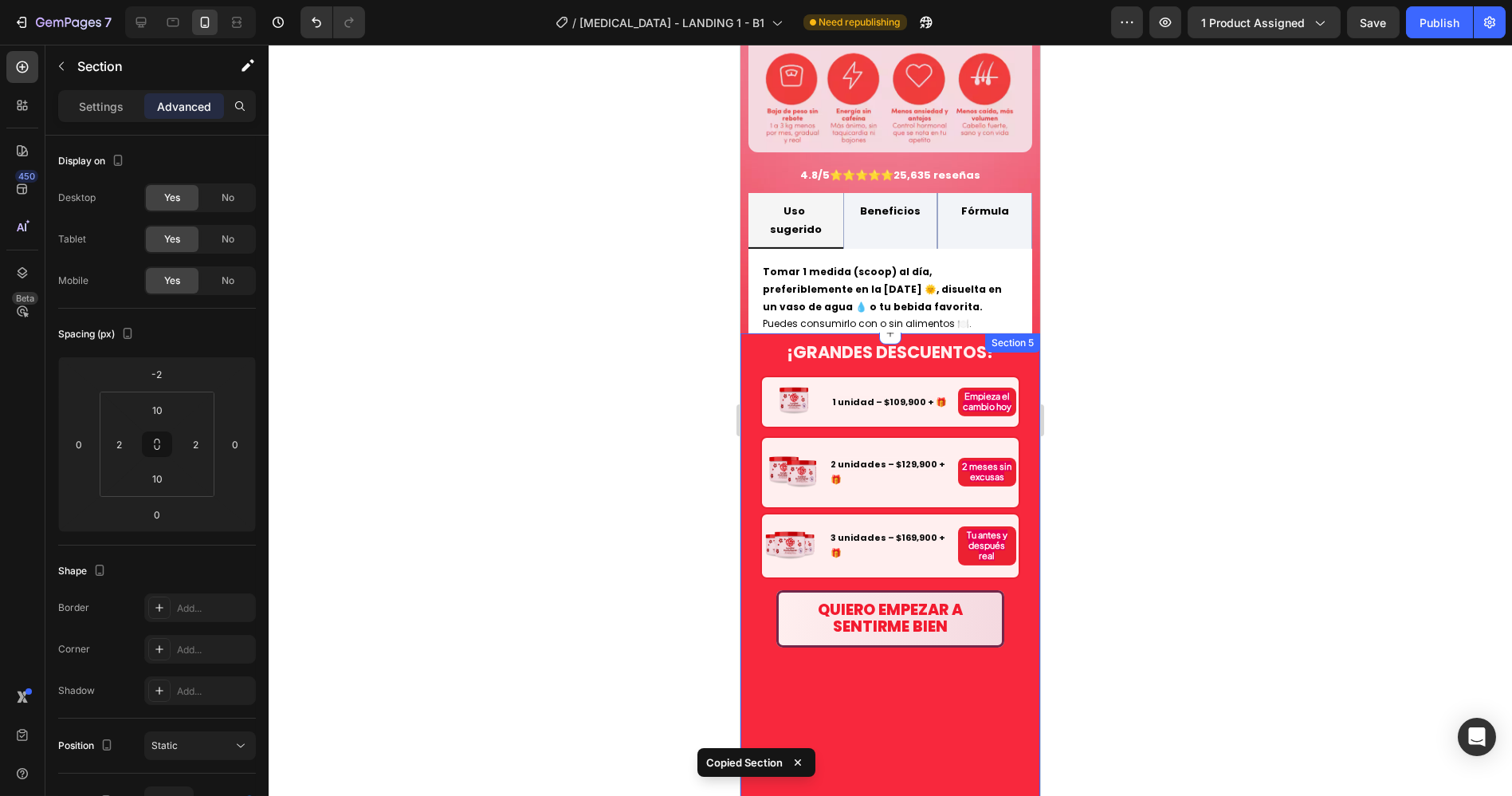
scroll to position [3986, 0]
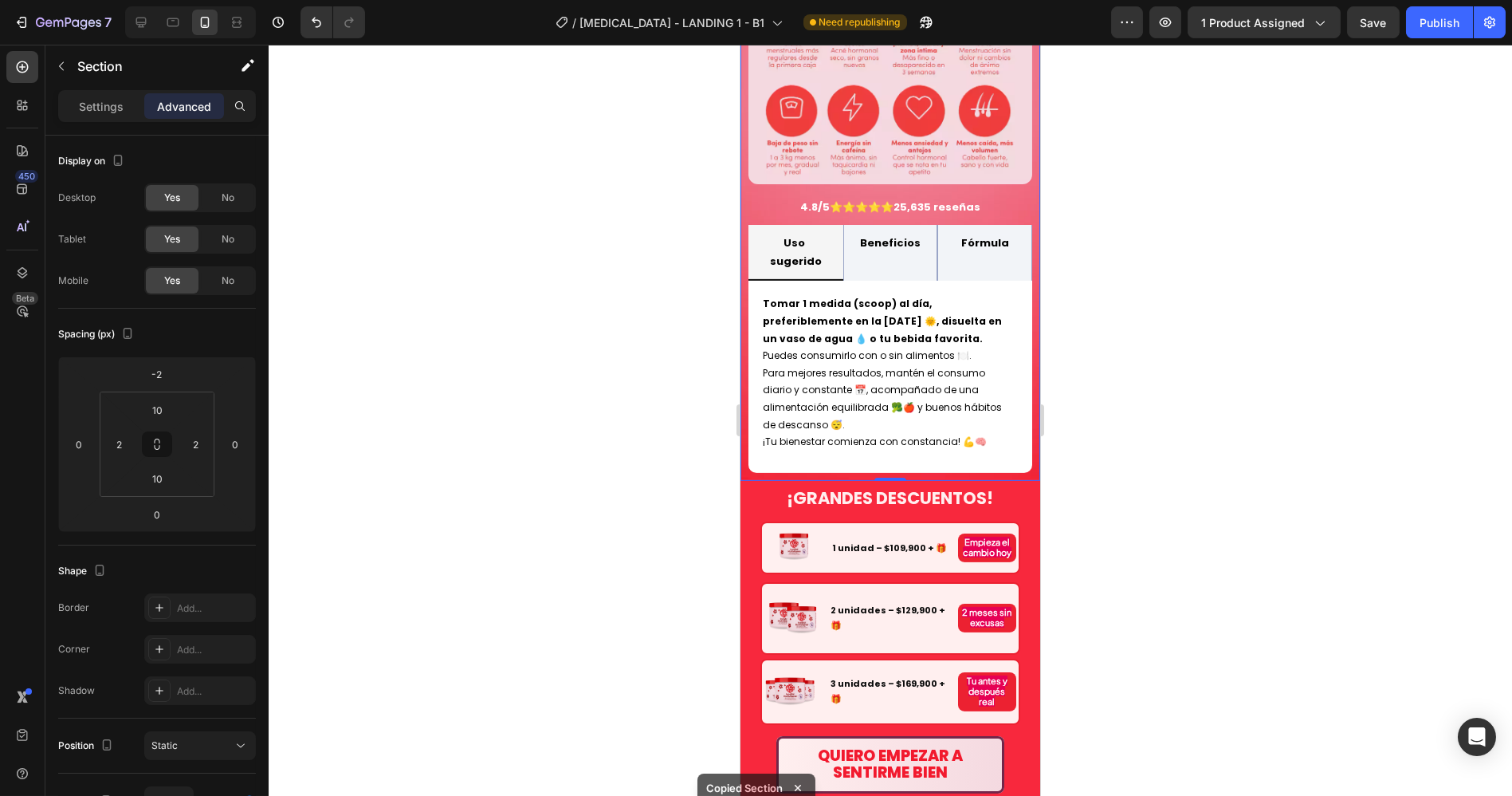
click at [947, 361] on div "[MEDICAL_DATA] Peach Perfect Product Title 🔥 Más de 100K Frascos vendidos en el…" at bounding box center [889, 54] width 299 height 853
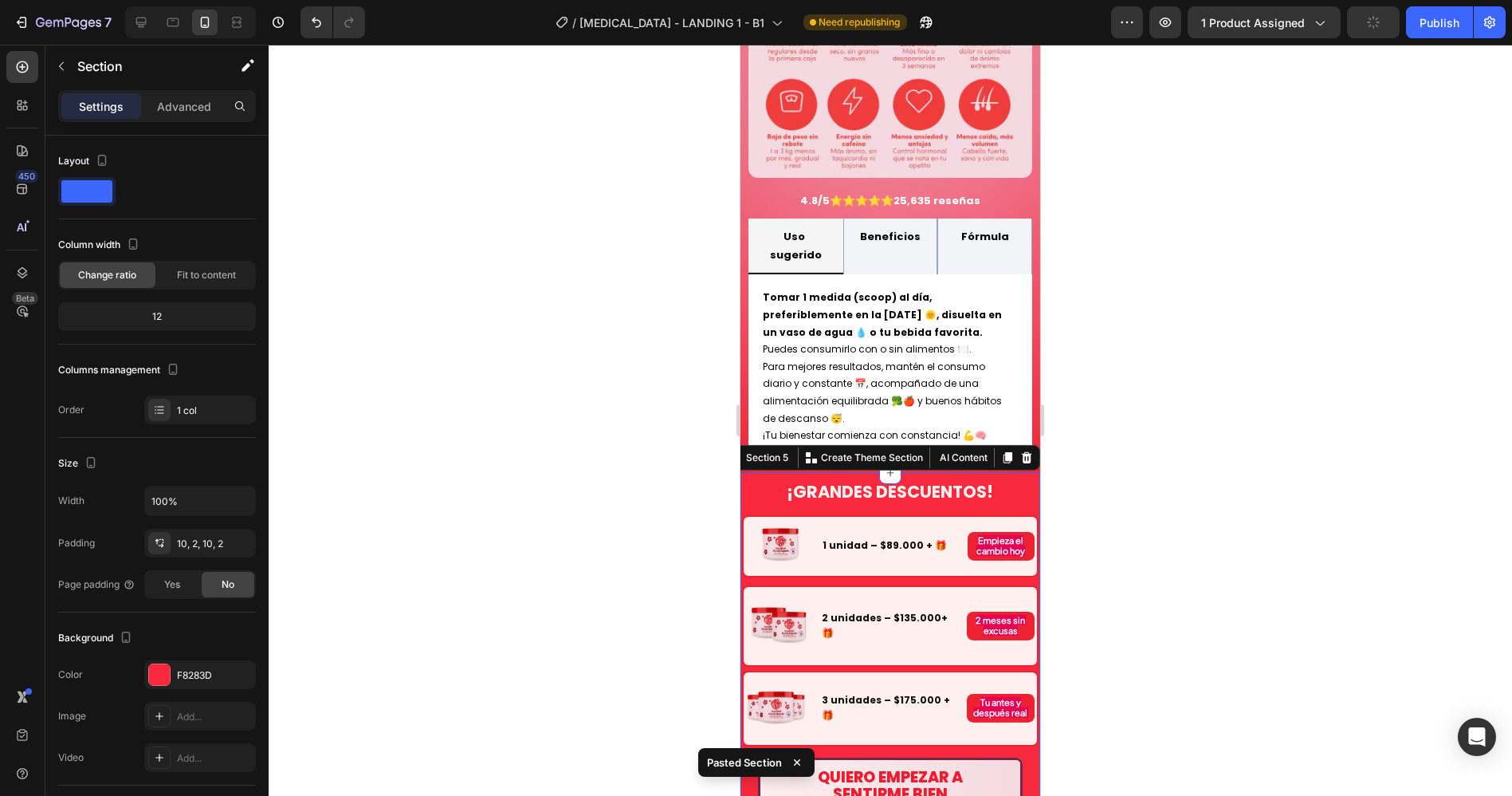
scroll to position [4252, 0]
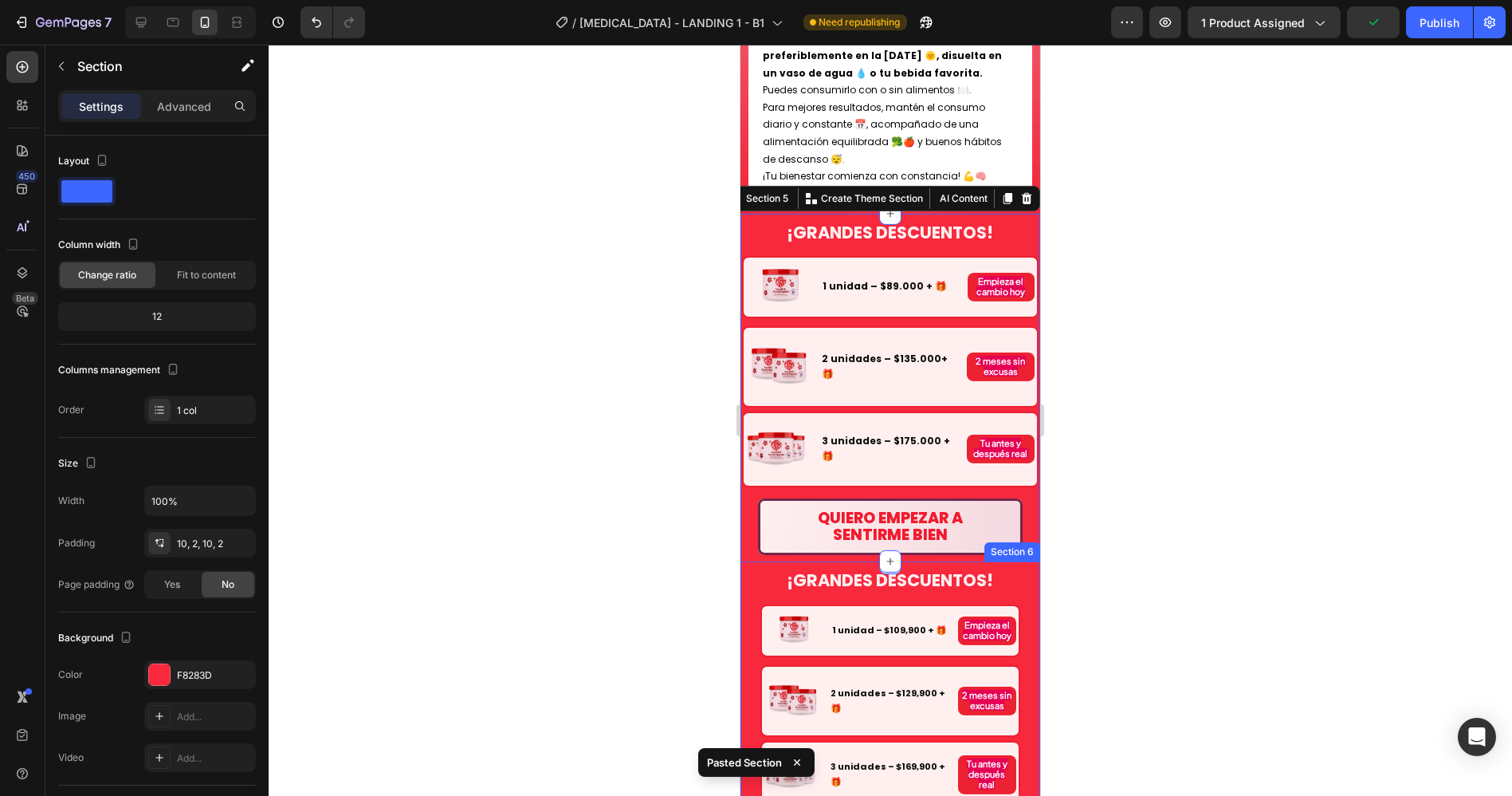
click at [1015, 561] on div "¡GRANDES DESCUENTOS! Heading Image 1 unidad – $109,900 + 🎁 Text Block Empieza e…" at bounding box center [889, 722] width 299 height 322
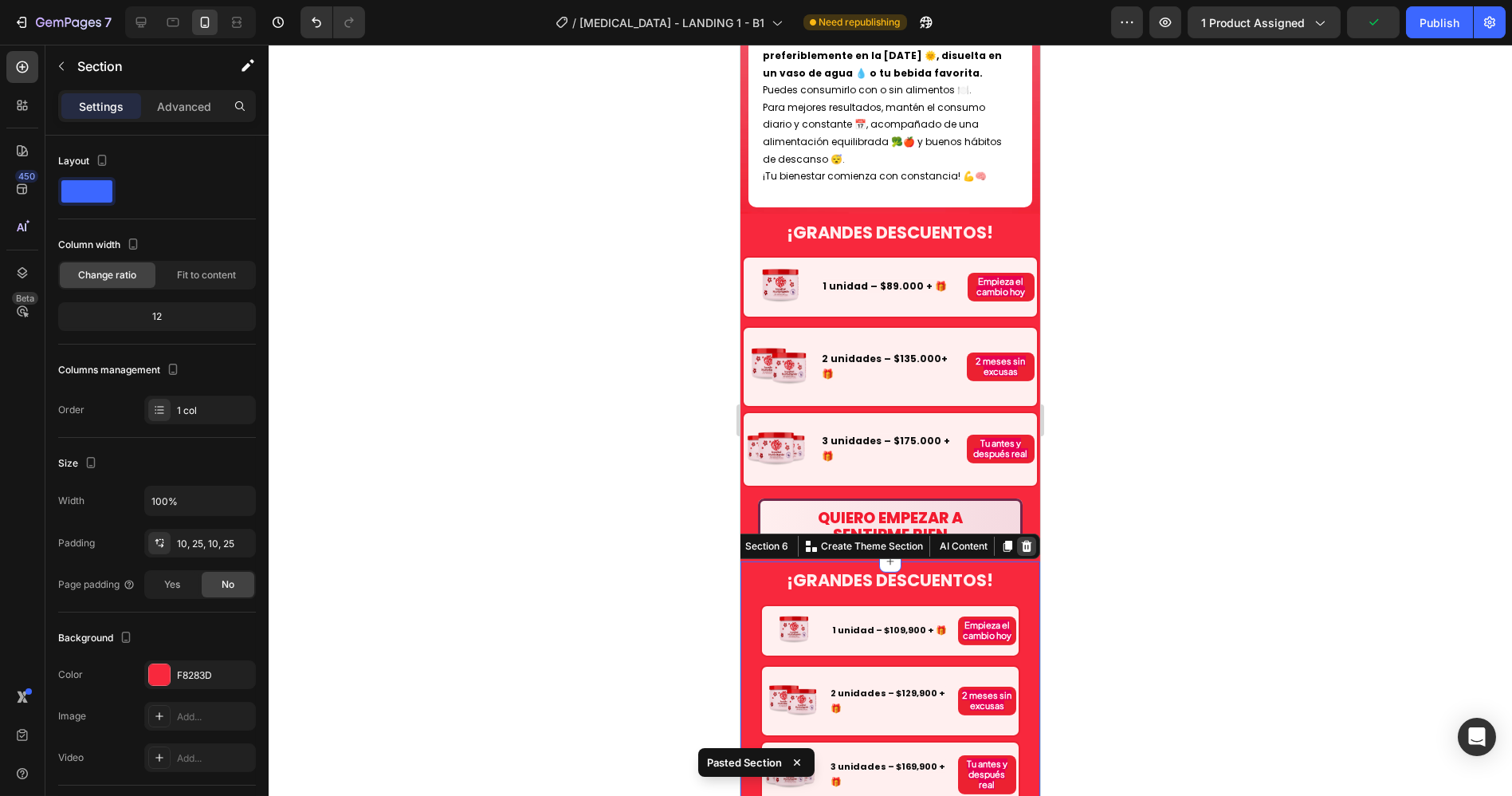
click at [1021, 540] on icon at bounding box center [1026, 545] width 10 height 11
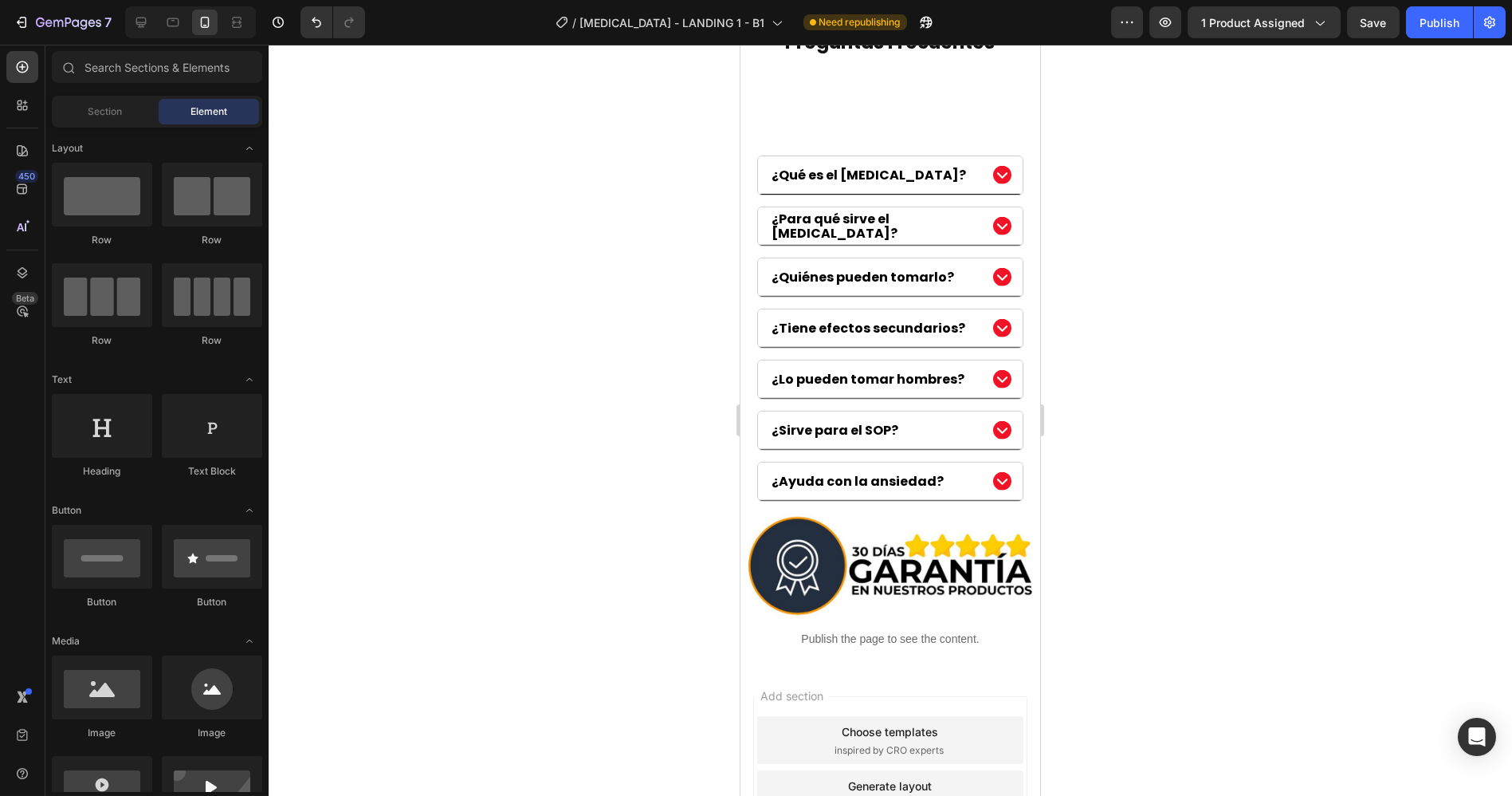
scroll to position [5144, 0]
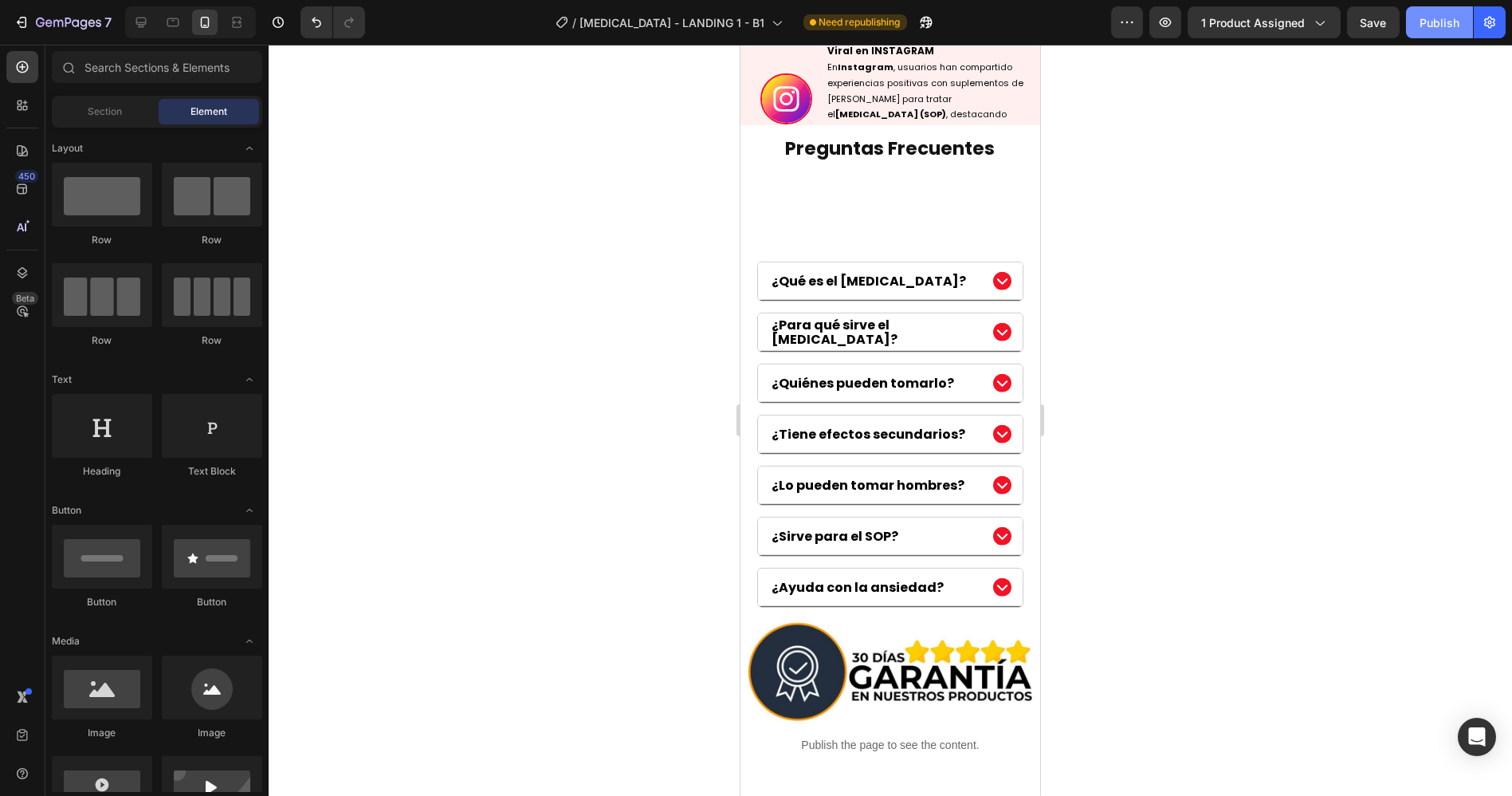
click at [1414, 24] on button "Publish" at bounding box center [1440, 22] width 67 height 32
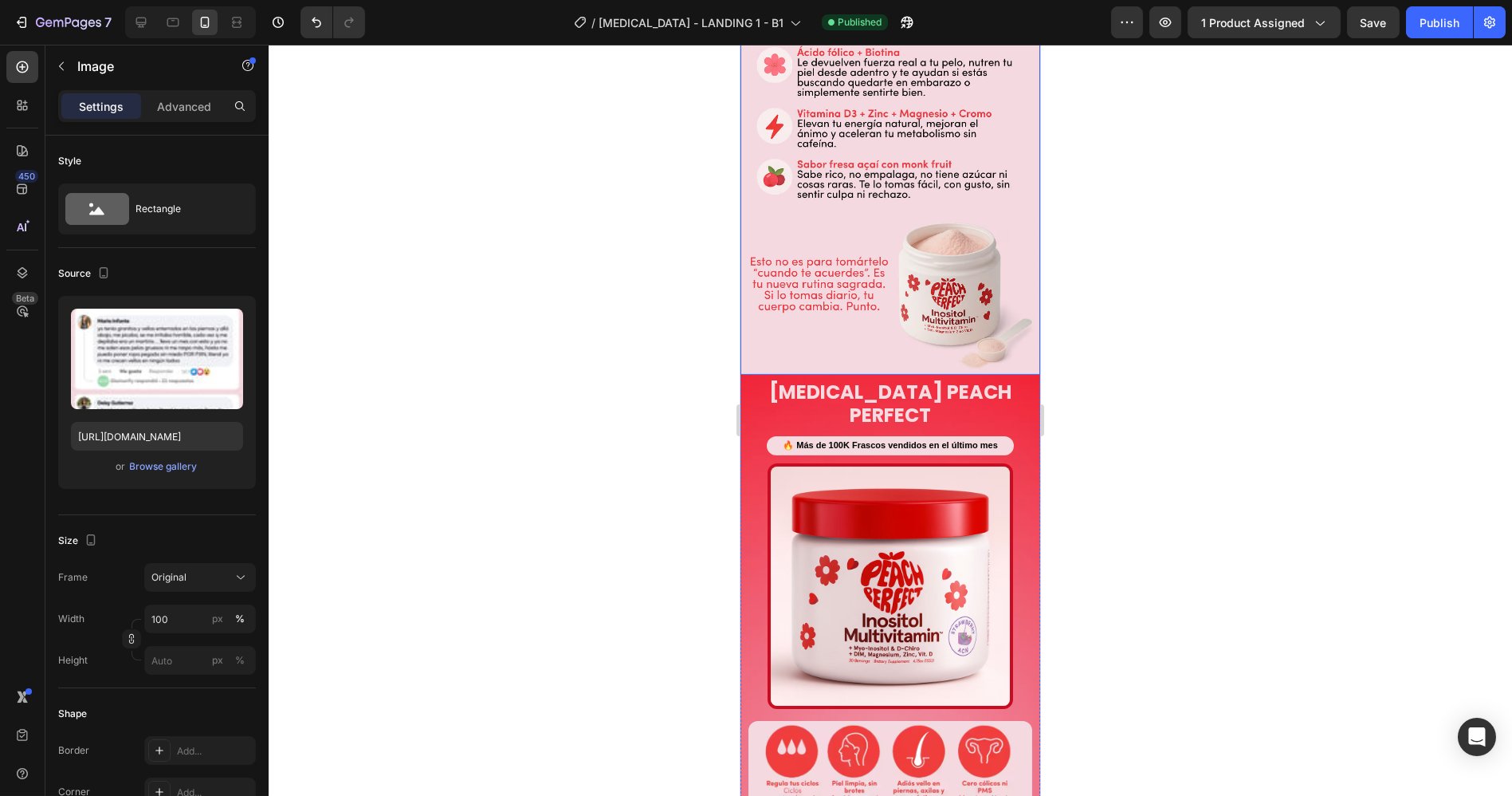
scroll to position [3455, 0]
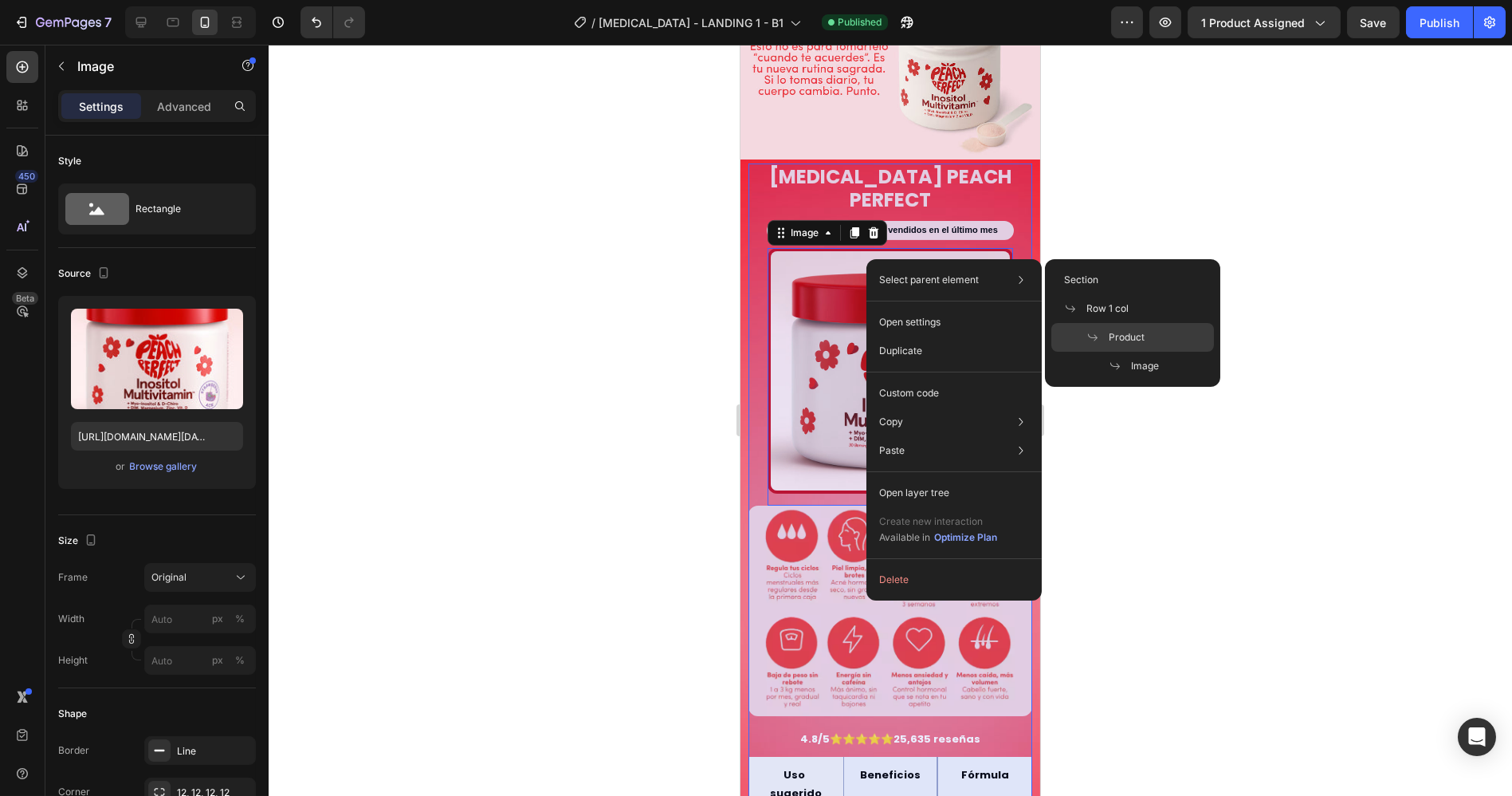
click at [1121, 337] on span "Product" at bounding box center [1127, 337] width 36 height 14
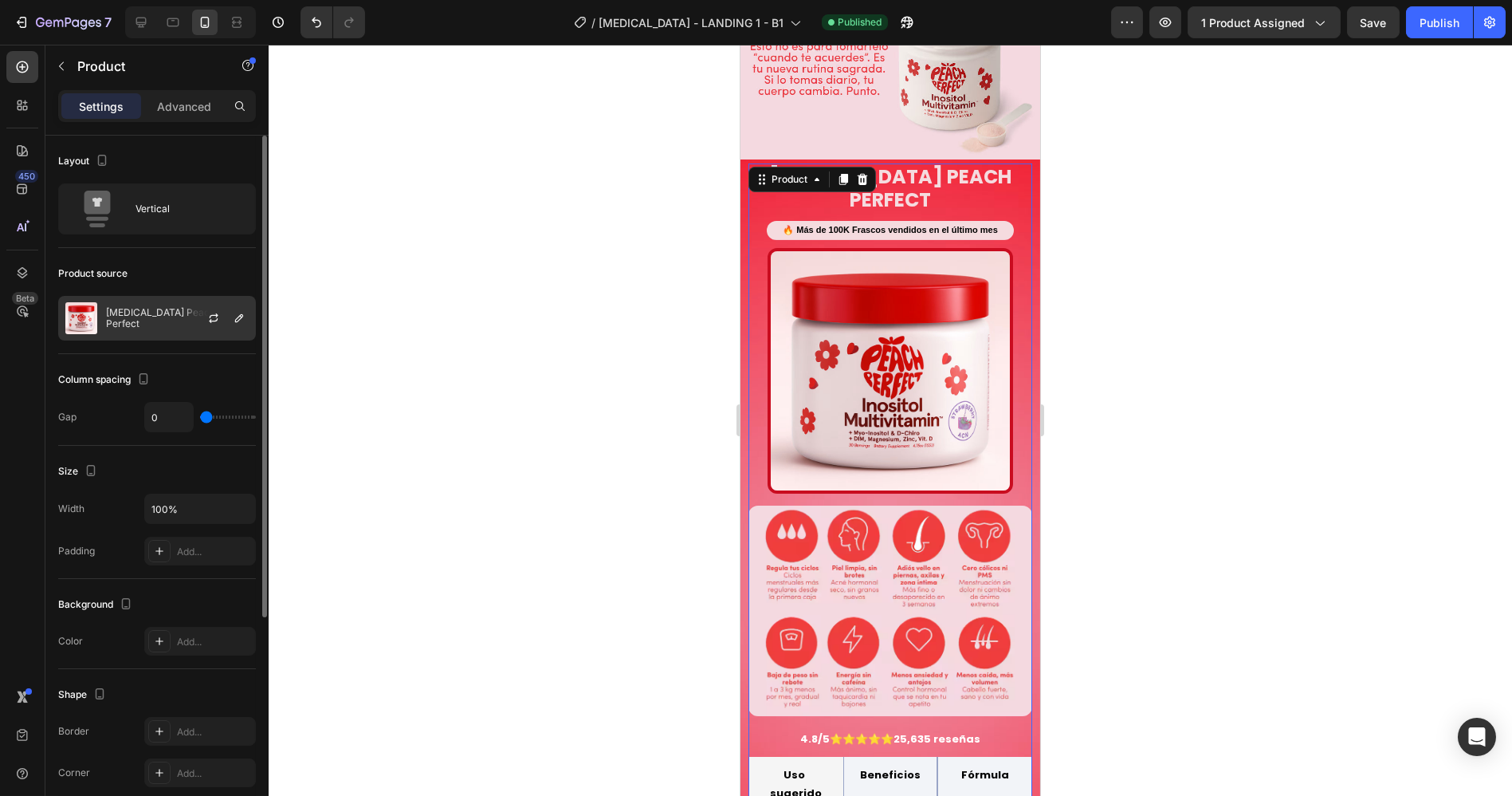
click at [158, 320] on p "[MEDICAL_DATA] Peach Perfect" at bounding box center [177, 318] width 143 height 23
drag, startPoint x: 631, startPoint y: 276, endPoint x: 642, endPoint y: 276, distance: 11.0
click at [633, 274] on div at bounding box center [890, 420] width 1243 height 751
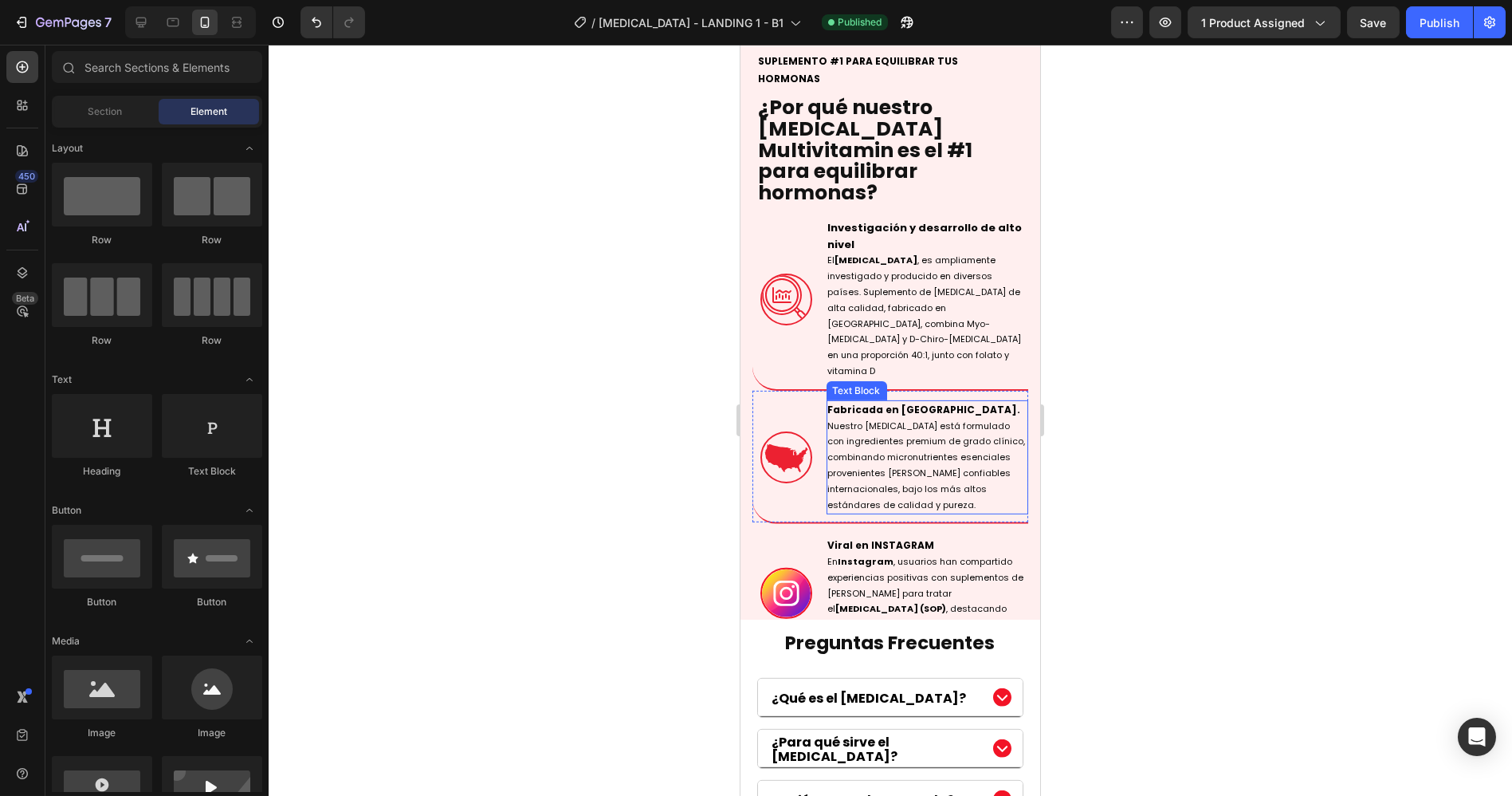
scroll to position [4871, 0]
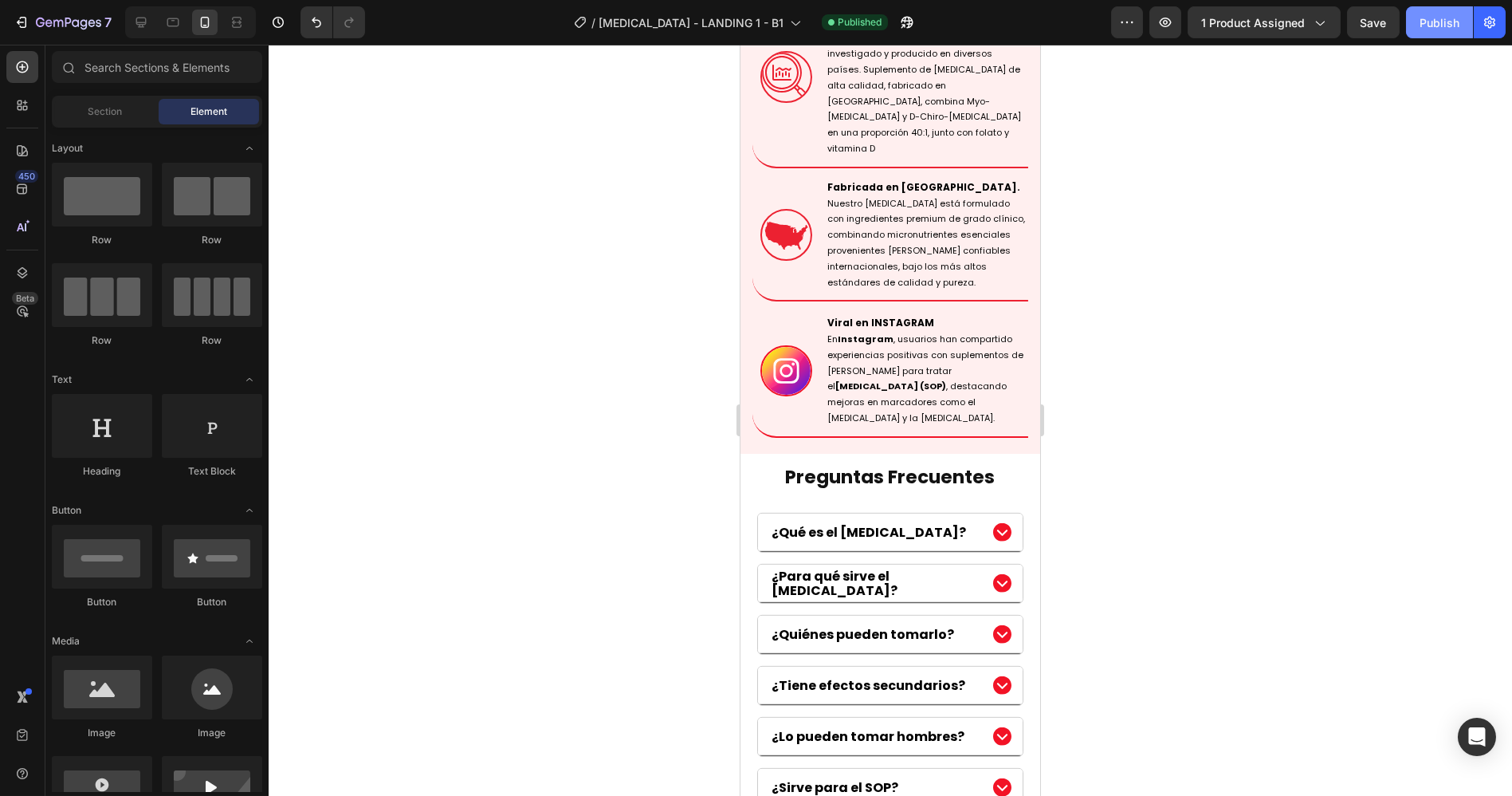
click at [1441, 26] on div "Publish" at bounding box center [1439, 22] width 40 height 17
click at [1494, 19] on icon "button" at bounding box center [1488, 23] width 11 height 12
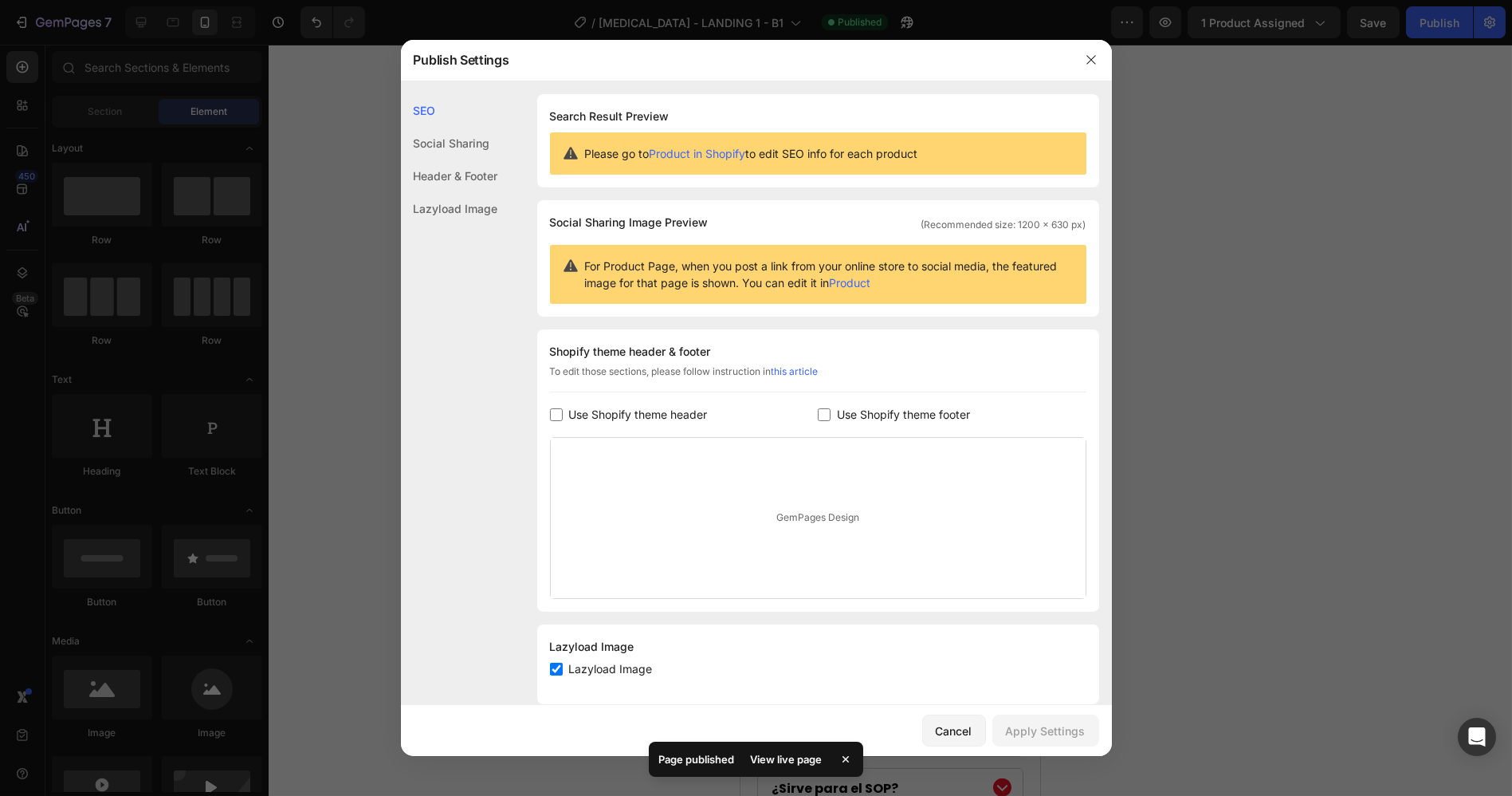
drag, startPoint x: 865, startPoint y: 393, endPoint x: 861, endPoint y: 404, distance: 11.7
click at [865, 395] on div "Shopify theme header & footer To edit those sections, please follow instruction…" at bounding box center [817, 470] width 562 height 283
drag, startPoint x: 861, startPoint y: 404, endPoint x: 724, endPoint y: 420, distance: 137.9
click at [861, 405] on span "Use Shopify theme footer" at bounding box center [903, 414] width 133 height 19
checkbox input "true"
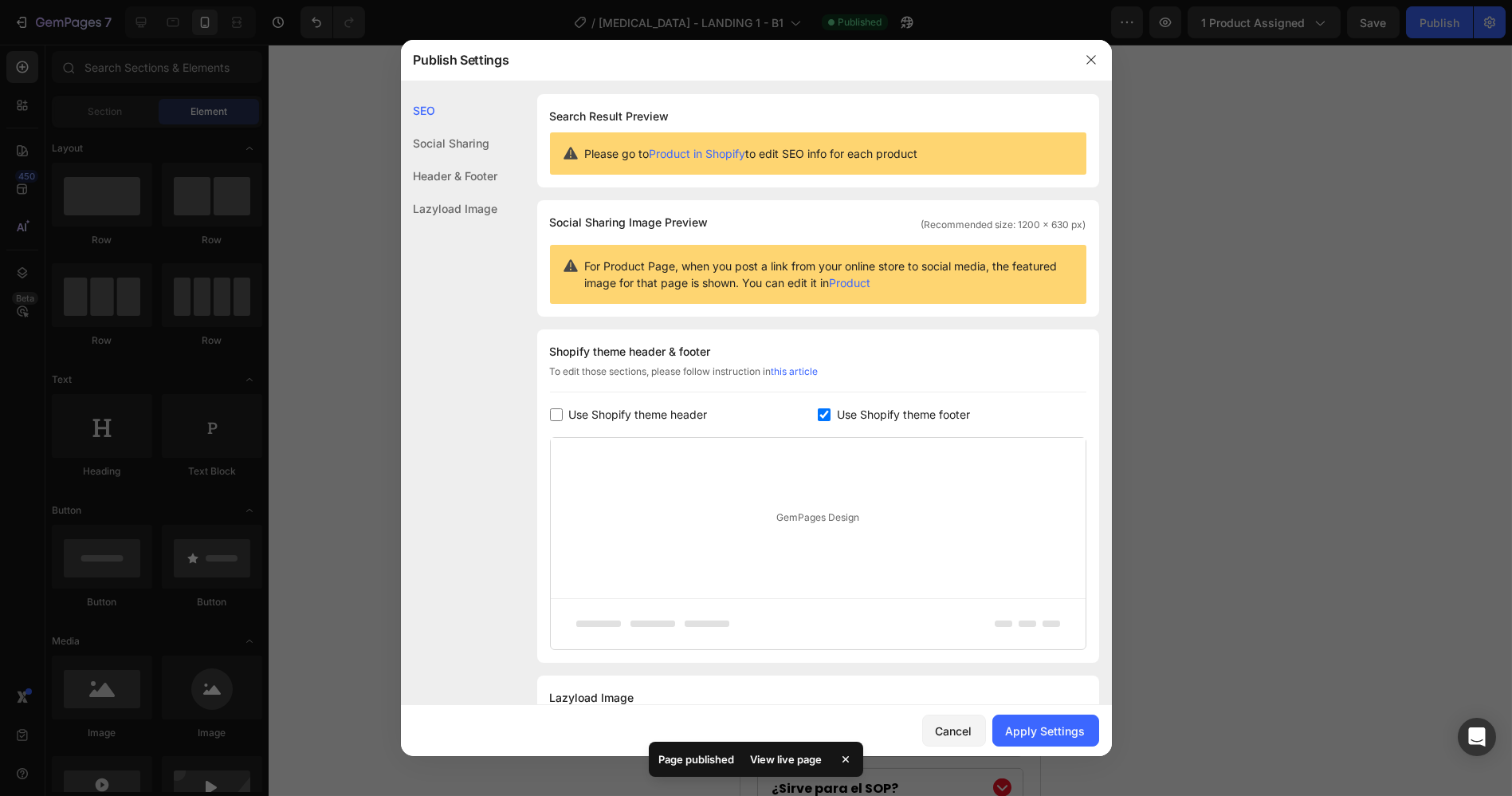
click at [651, 424] on div "Shopify theme header & footer To edit those sections, please follow instruction…" at bounding box center [817, 496] width 562 height 333
click at [646, 410] on span "Use Shopify theme header" at bounding box center [638, 414] width 139 height 19
checkbox input "true"
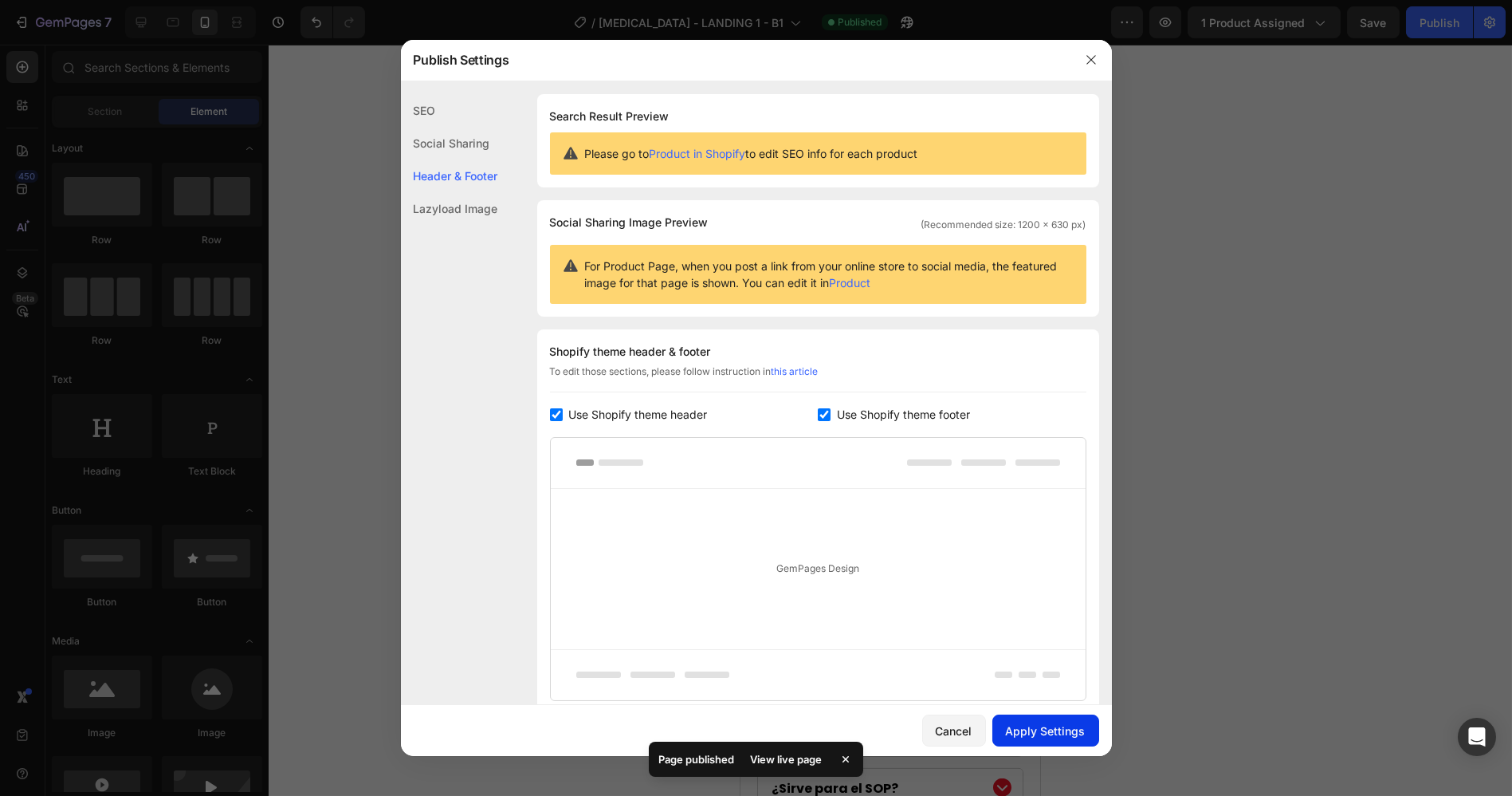
click at [1047, 741] on button "Apply Settings" at bounding box center [1045, 731] width 107 height 32
click at [856, 412] on span "Use Shopify theme footer" at bounding box center [903, 414] width 133 height 19
checkbox input "false"
click at [657, 413] on span "Use Shopify theme header" at bounding box center [638, 414] width 139 height 19
checkbox input "false"
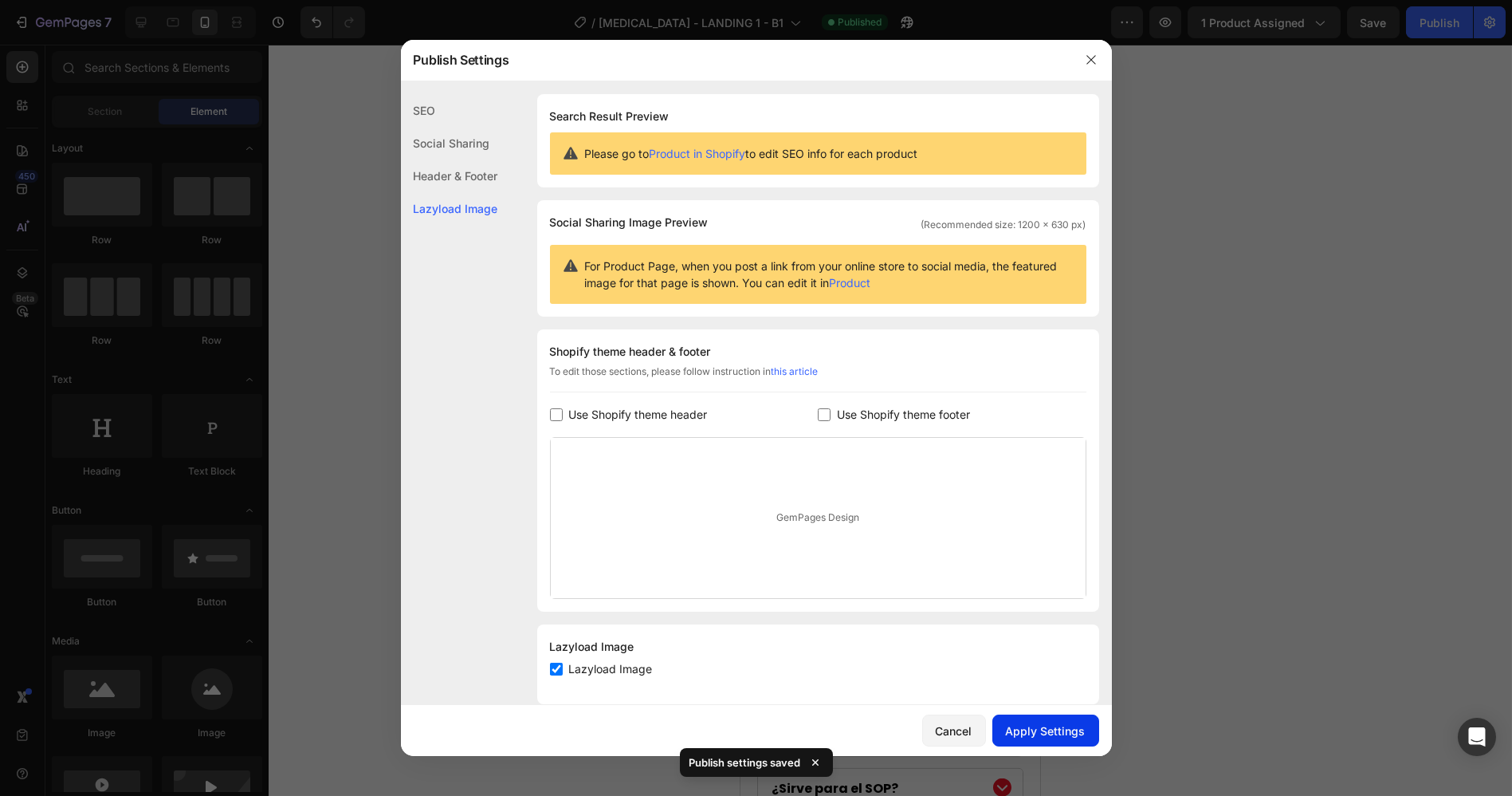
click at [1047, 718] on button "Apply Settings" at bounding box center [1045, 731] width 107 height 32
click at [962, 728] on div "Cancel" at bounding box center [953, 731] width 37 height 17
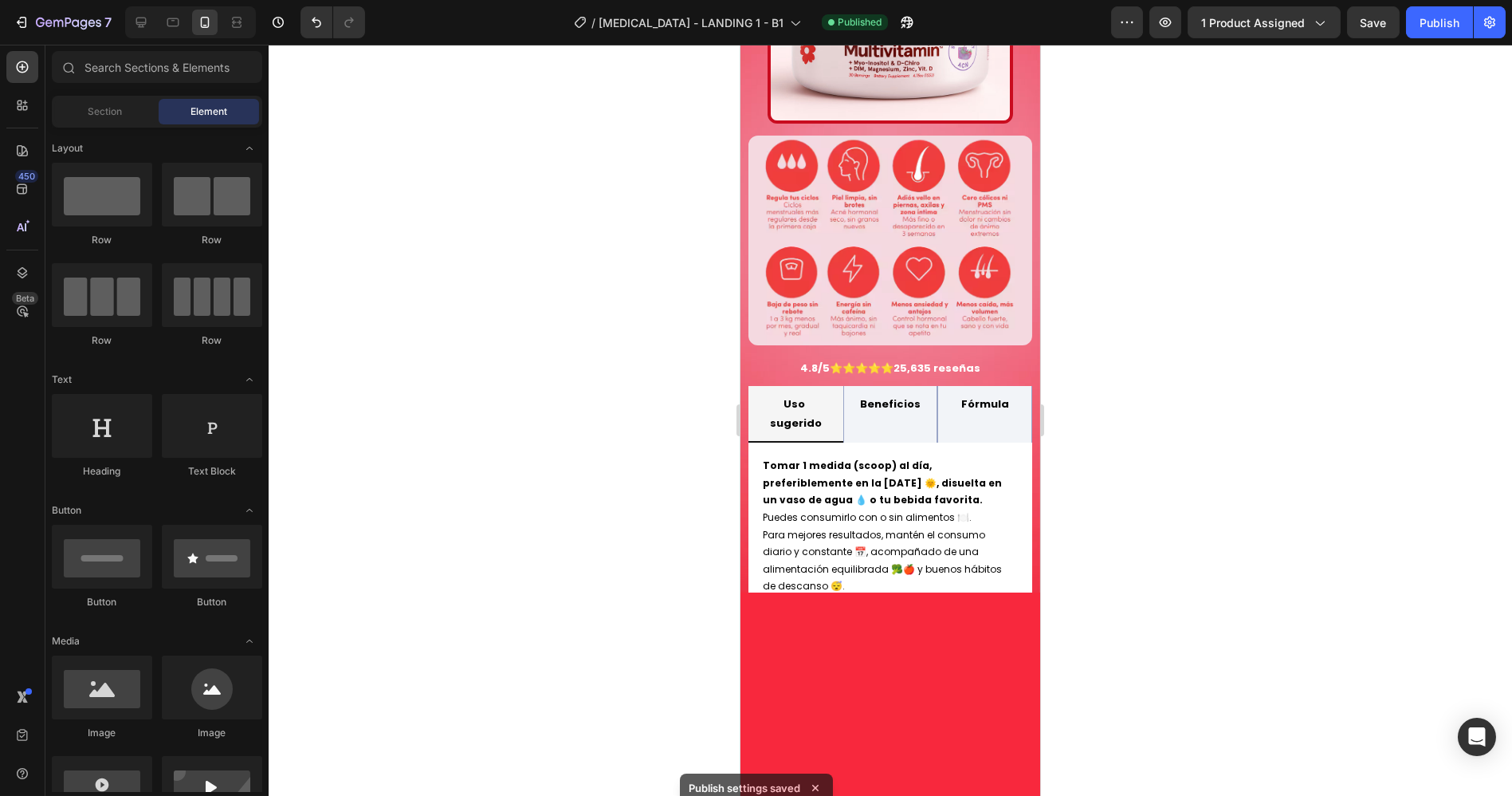
scroll to position [88, 0]
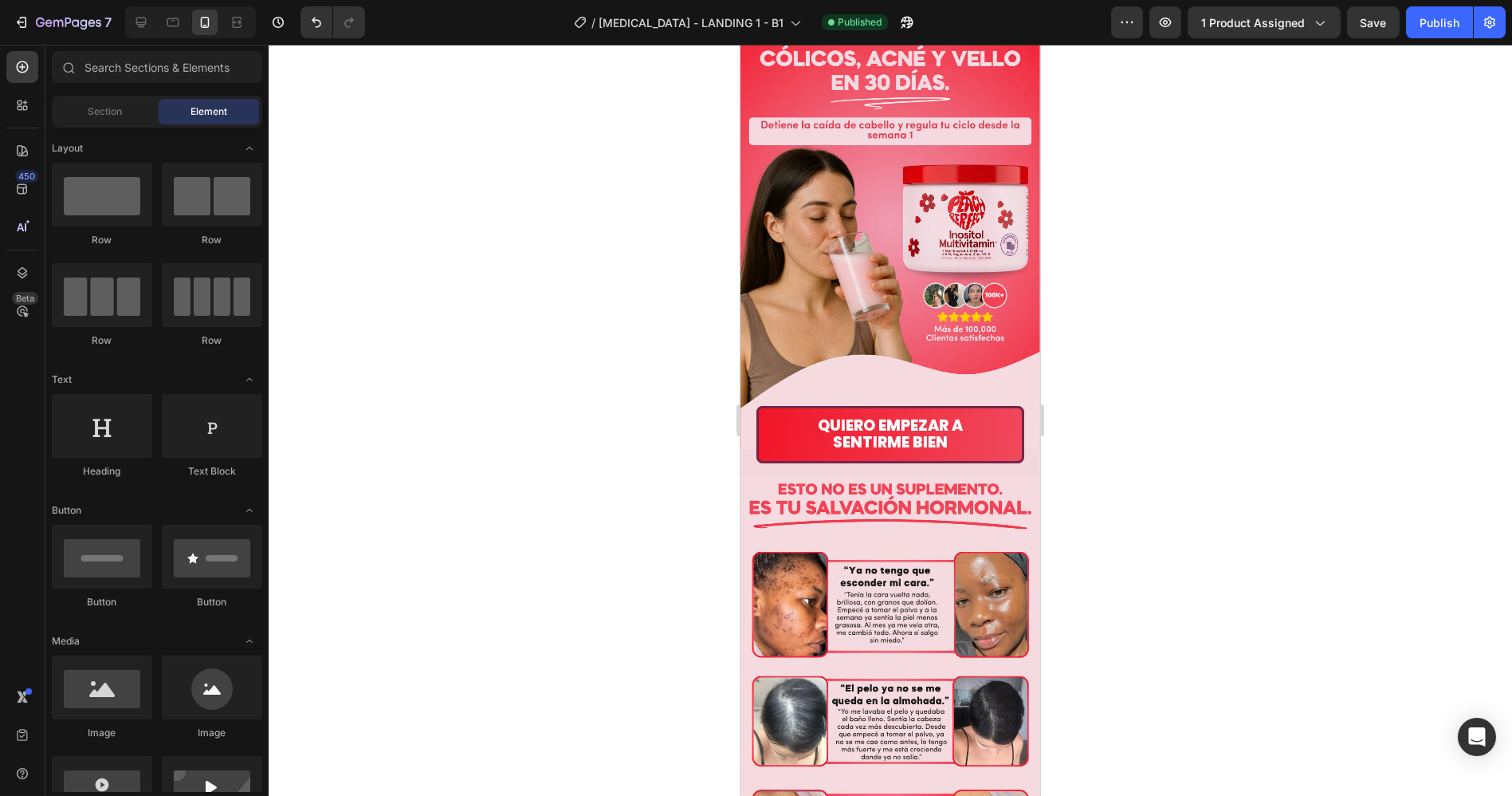
scroll to position [0, 0]
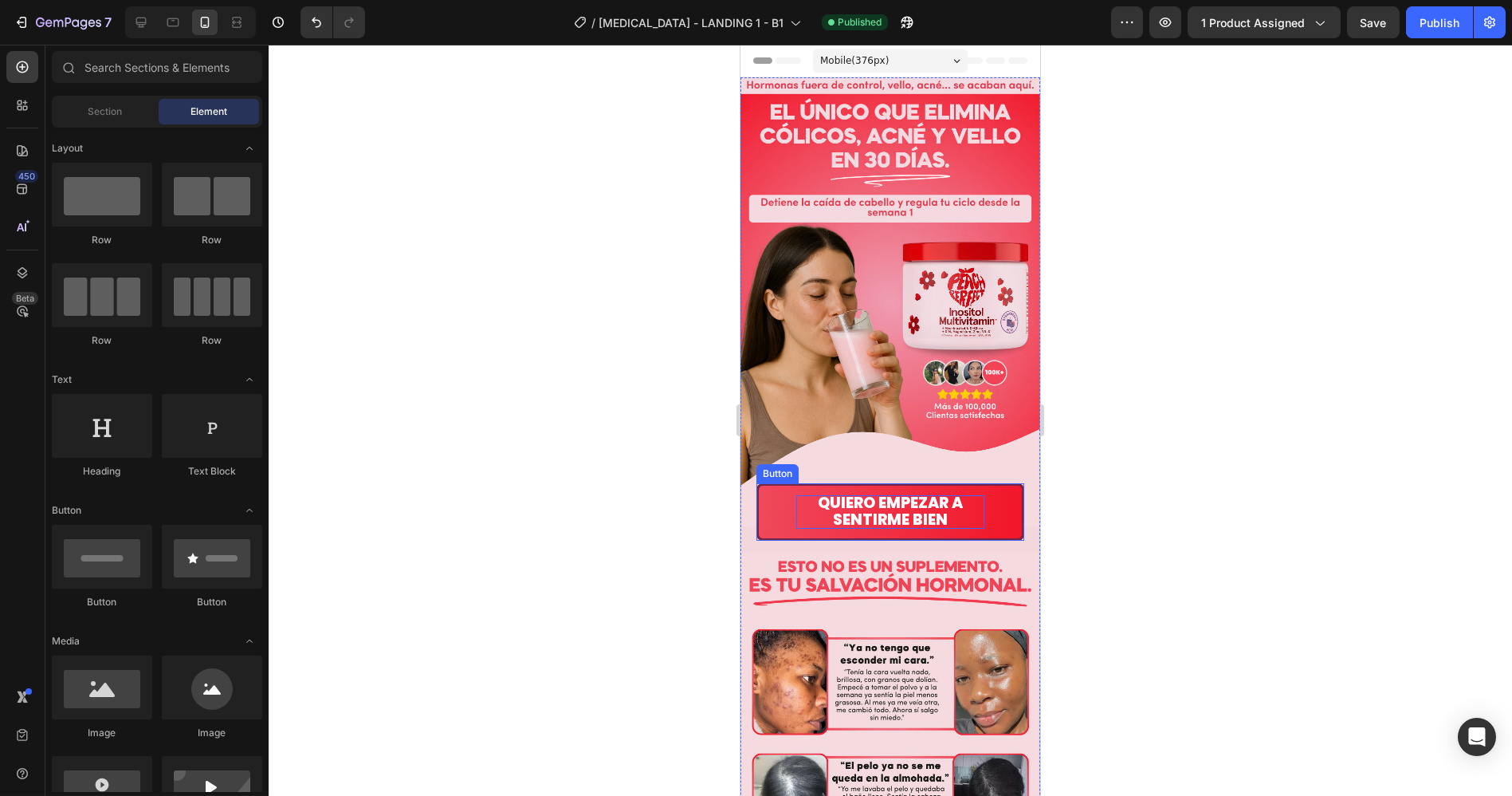
click at [881, 492] on span "Quiero empezar a sentirme bien" at bounding box center [889, 511] width 145 height 39
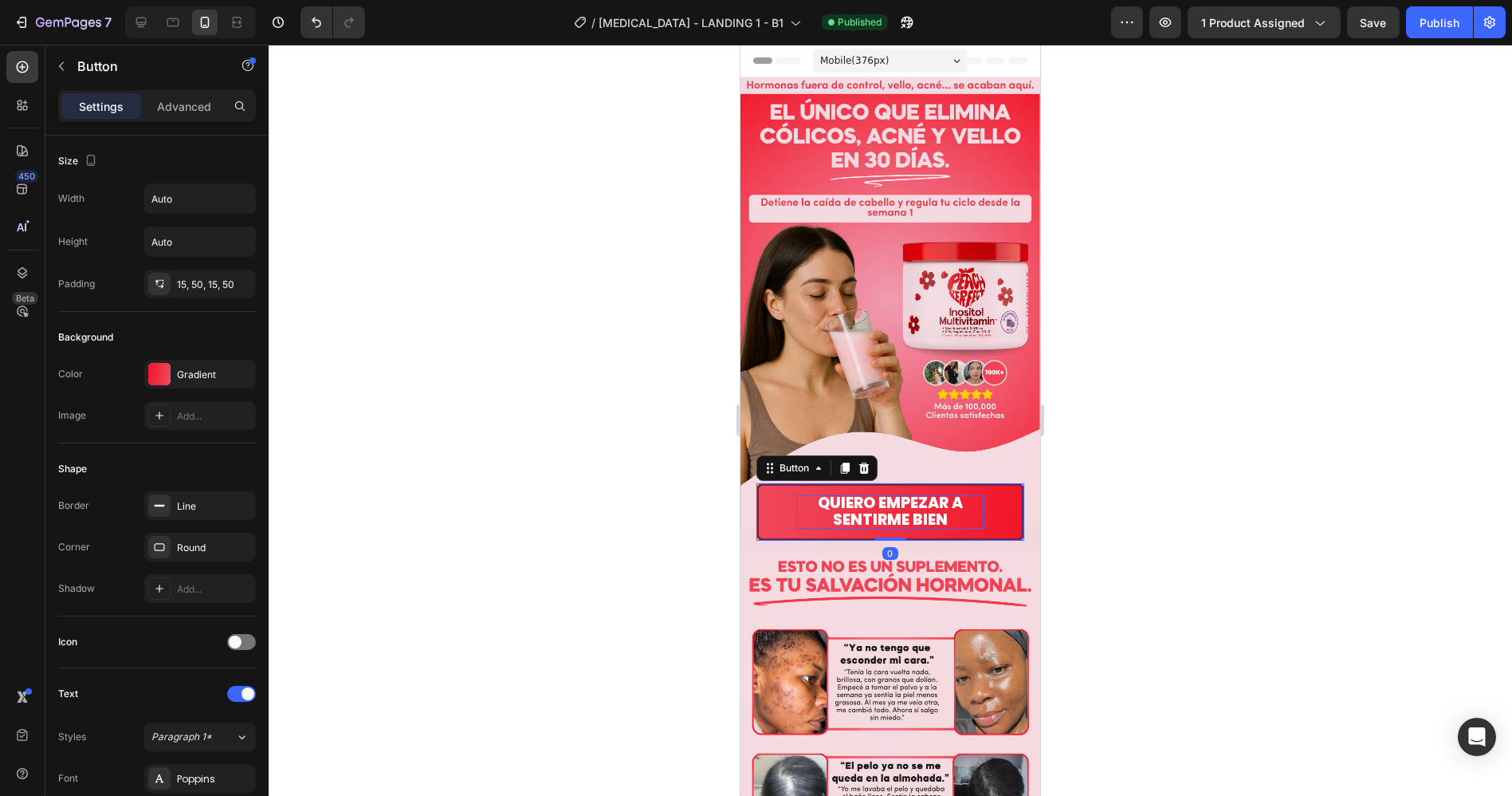
click at [881, 492] on span "Quiero empezar a sentirme bien" at bounding box center [889, 511] width 145 height 39
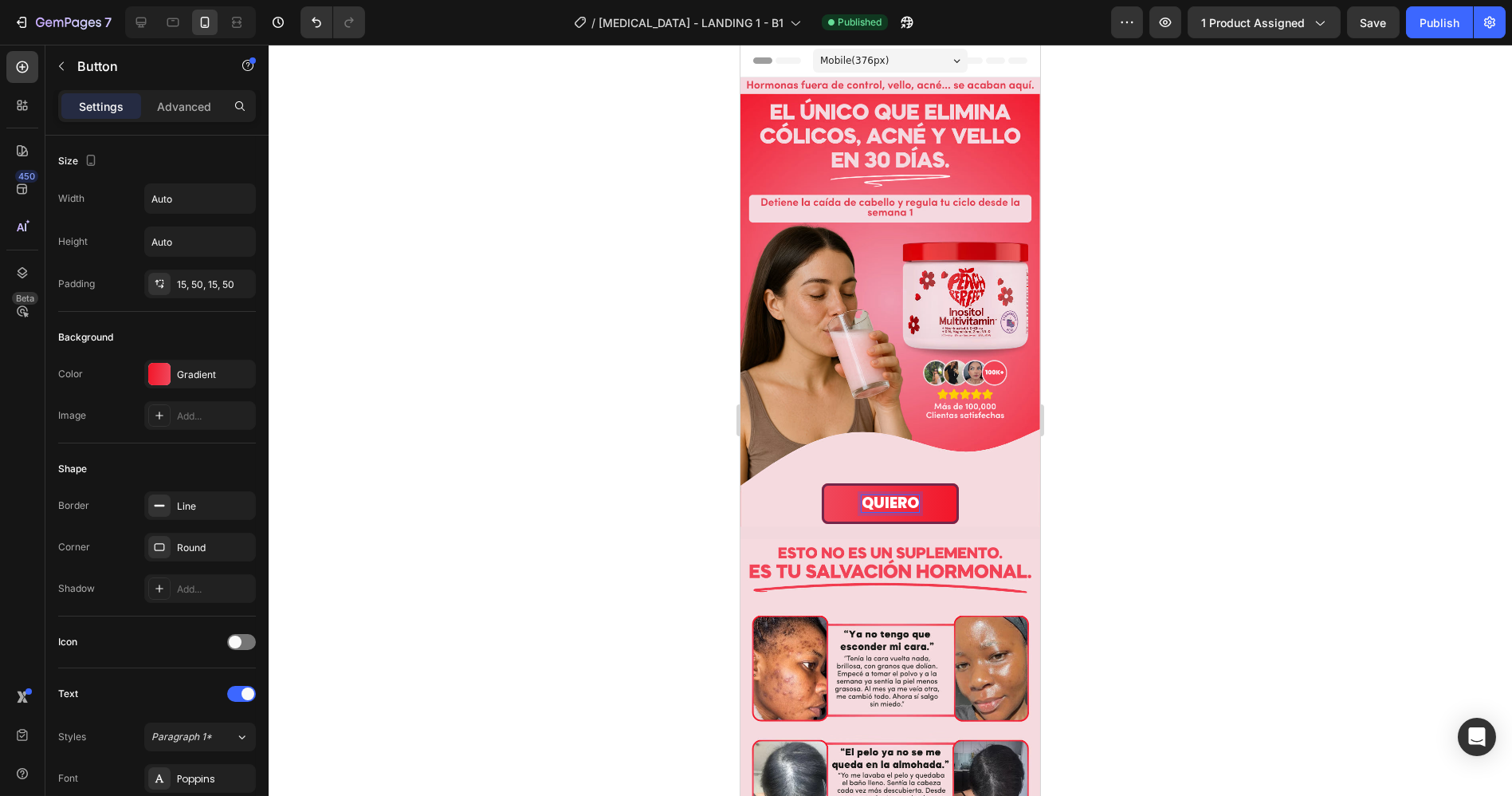
click at [820, 483] on button "QUIERO" at bounding box center [889, 503] width 137 height 41
click at [771, 483] on button "QUIERO CONTROLAR" at bounding box center [889, 503] width 237 height 41
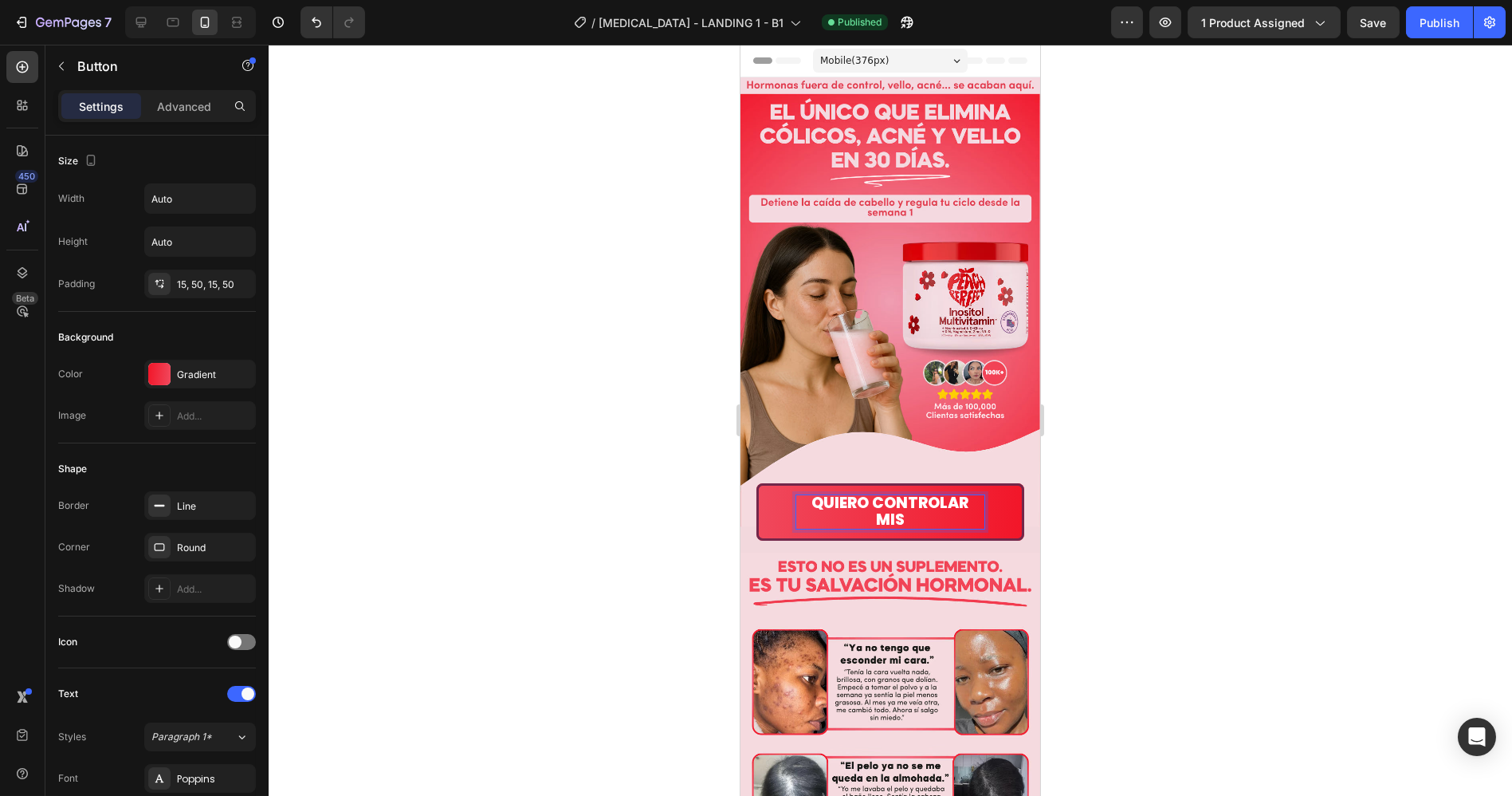
click at [755, 483] on button "QUIERO CONTROLAR MIS" at bounding box center [889, 512] width 268 height 57
click at [755, 483] on button "QUIERO CONTROLAR MIS HORMONAS" at bounding box center [889, 512] width 268 height 57
click at [811, 492] on span "QUIERO CONTROLAR MIS HORMONAS YA!" at bounding box center [890, 511] width 157 height 39
drag, startPoint x: 1153, startPoint y: 487, endPoint x: 1041, endPoint y: 491, distance: 112.1
click at [1153, 487] on div at bounding box center [890, 420] width 1243 height 751
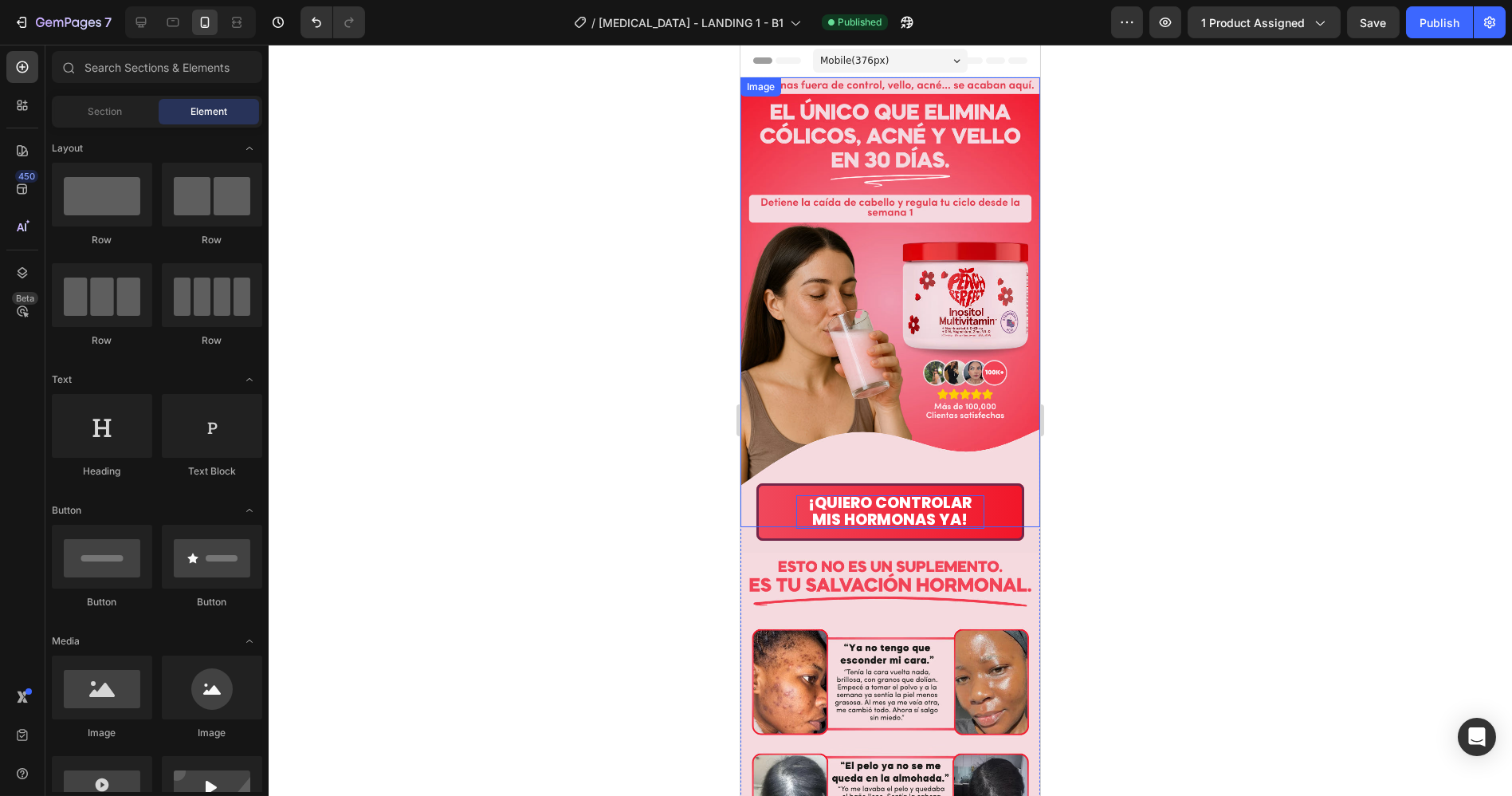
click at [1015, 491] on img at bounding box center [889, 302] width 299 height 450
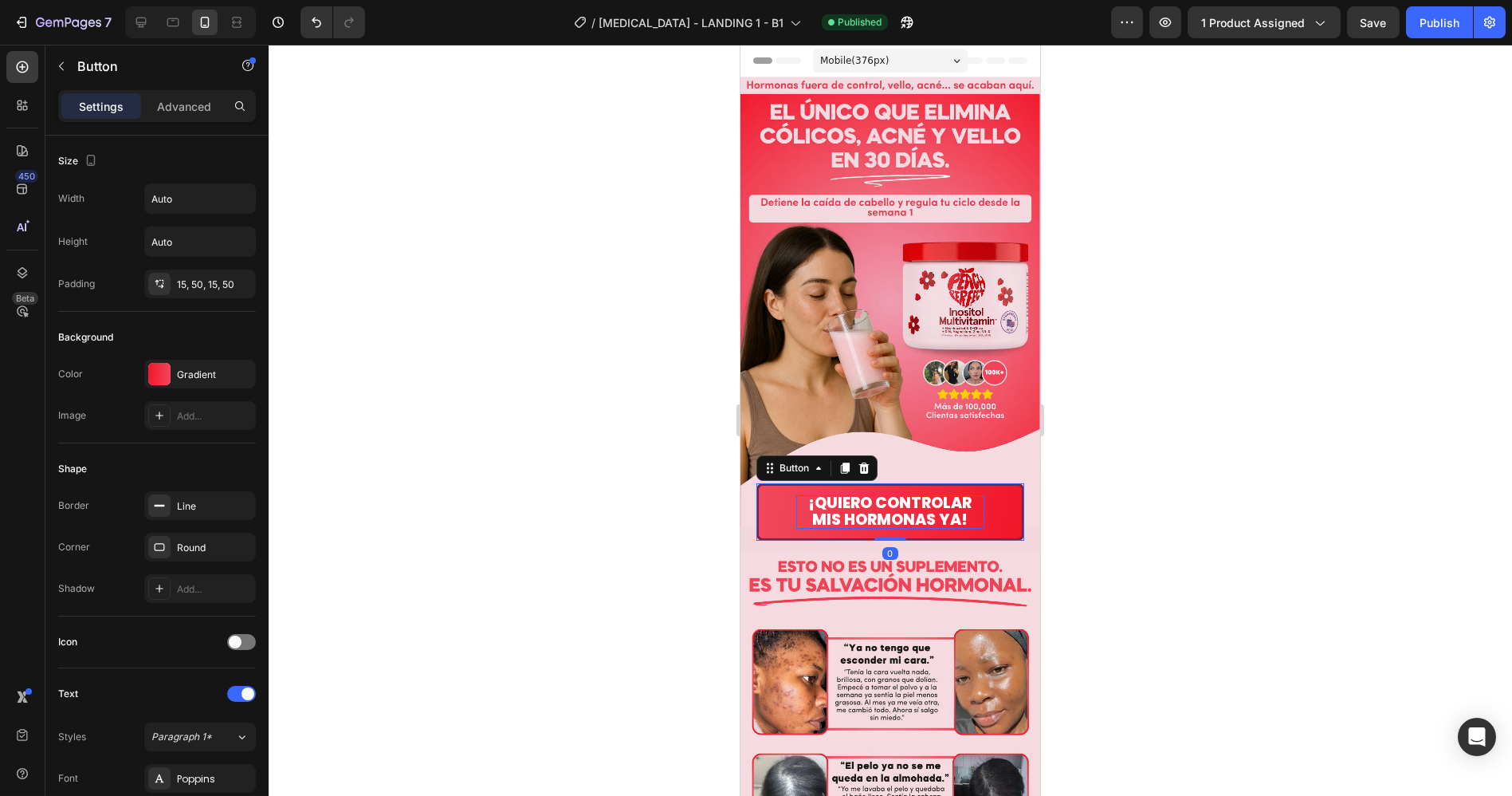
click at [985, 490] on button "¡QUIERO CONTROLAR MIS HORMONAS YA!" at bounding box center [889, 512] width 268 height 57
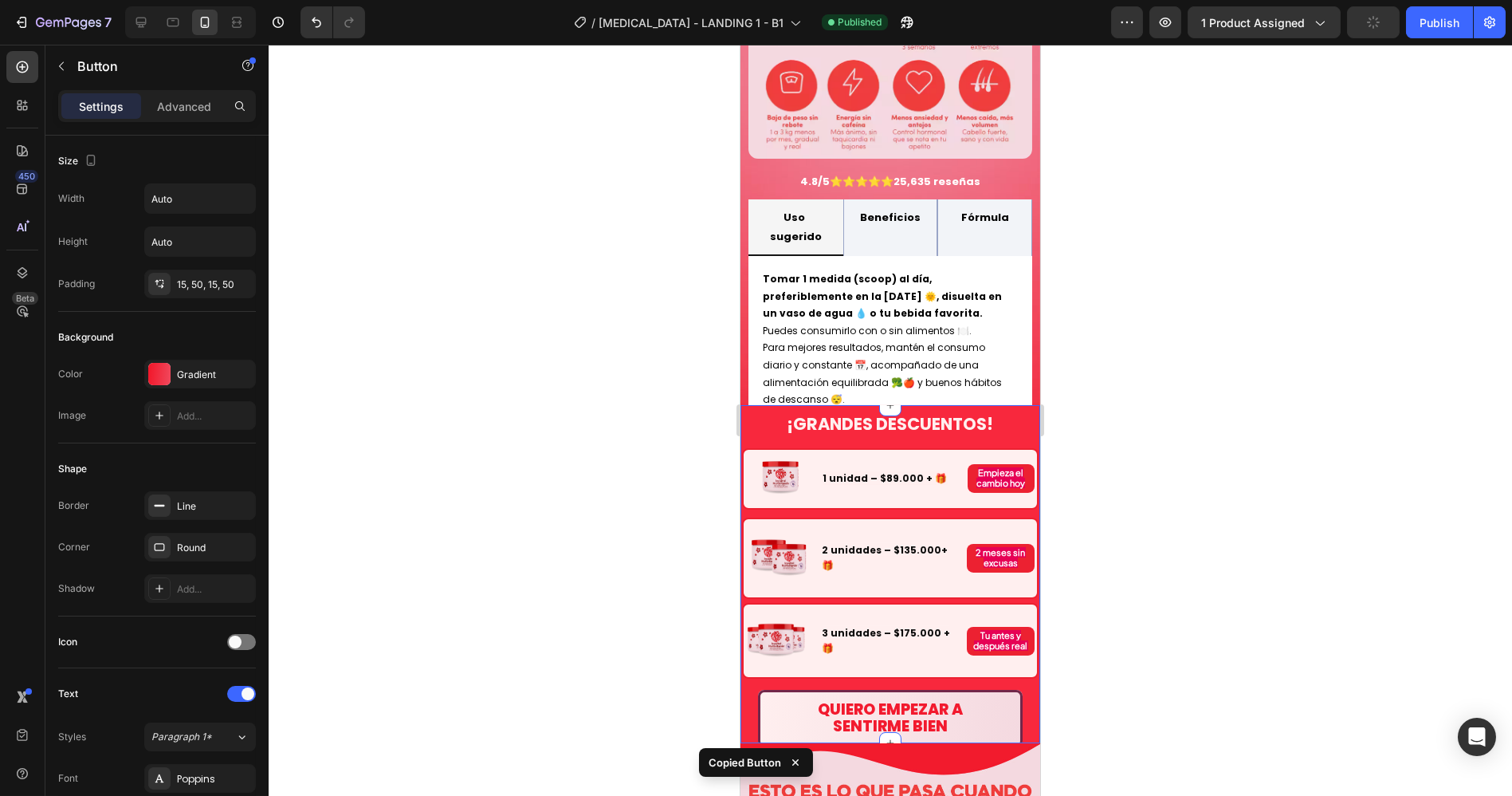
scroll to position [1594, 0]
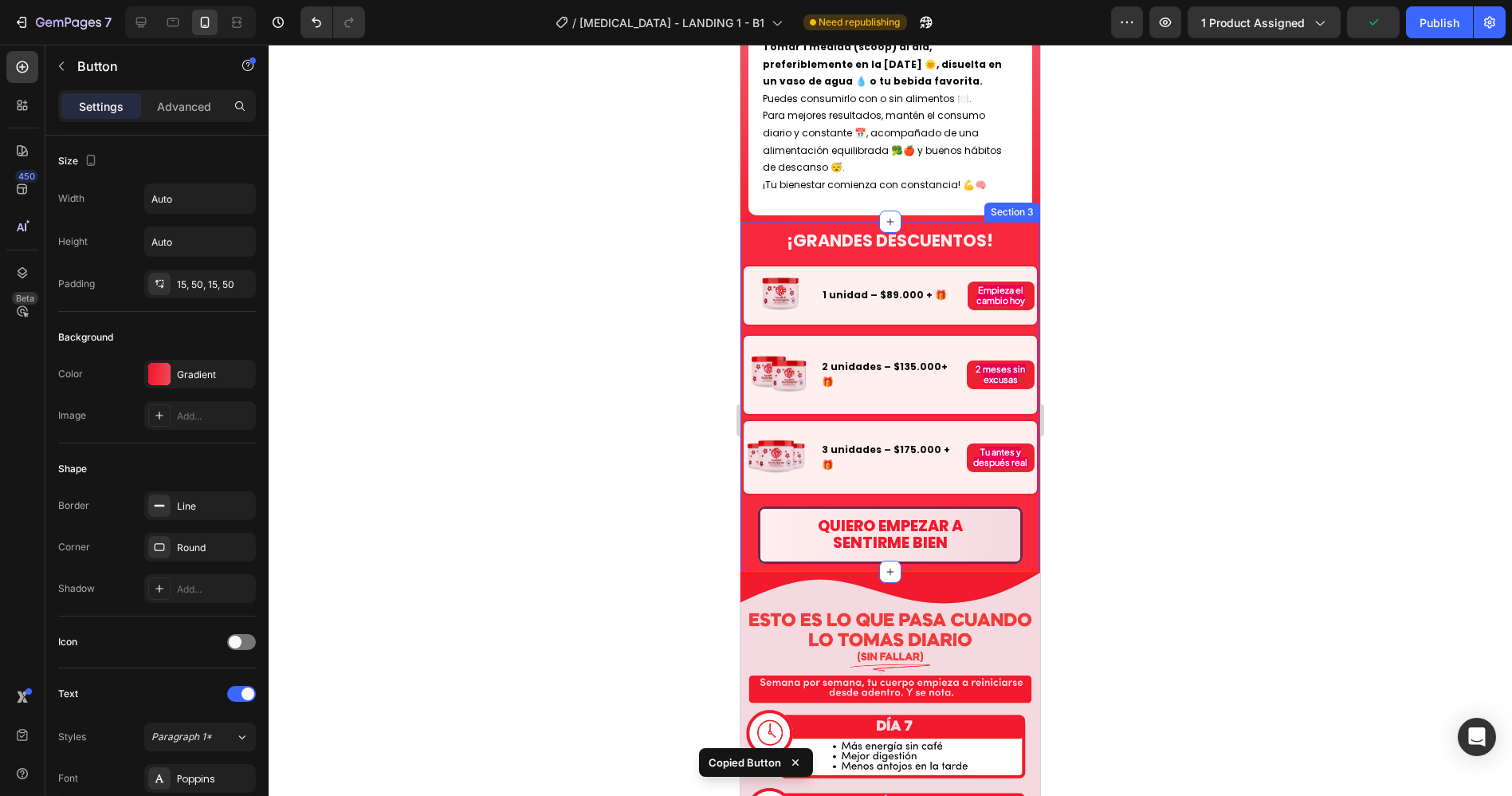
click at [1013, 495] on div "Quiero empezar a sentirme bien Button" at bounding box center [889, 528] width 296 height 68
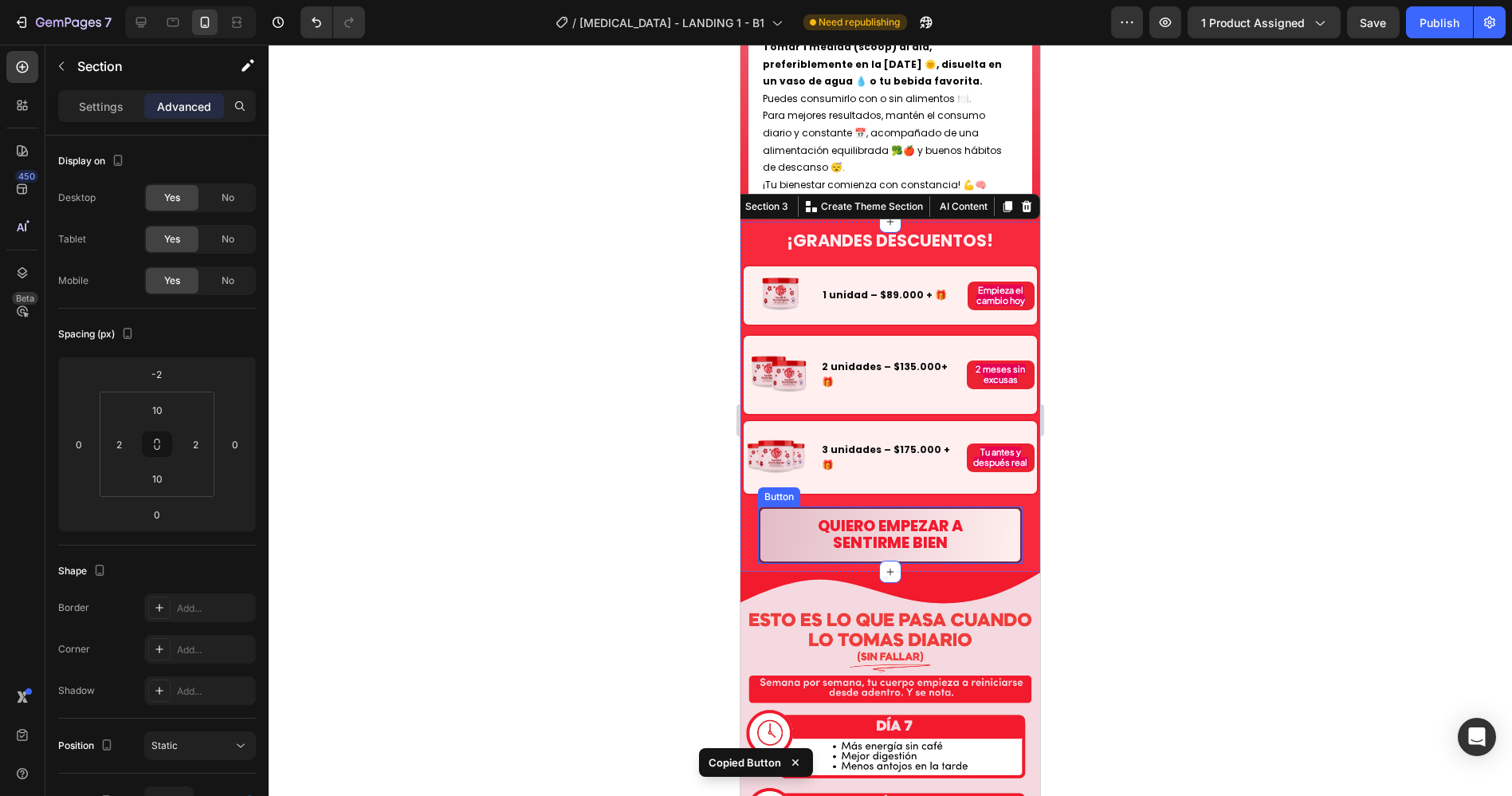
click at [987, 507] on button "Quiero empezar a sentirme bien" at bounding box center [889, 535] width 265 height 57
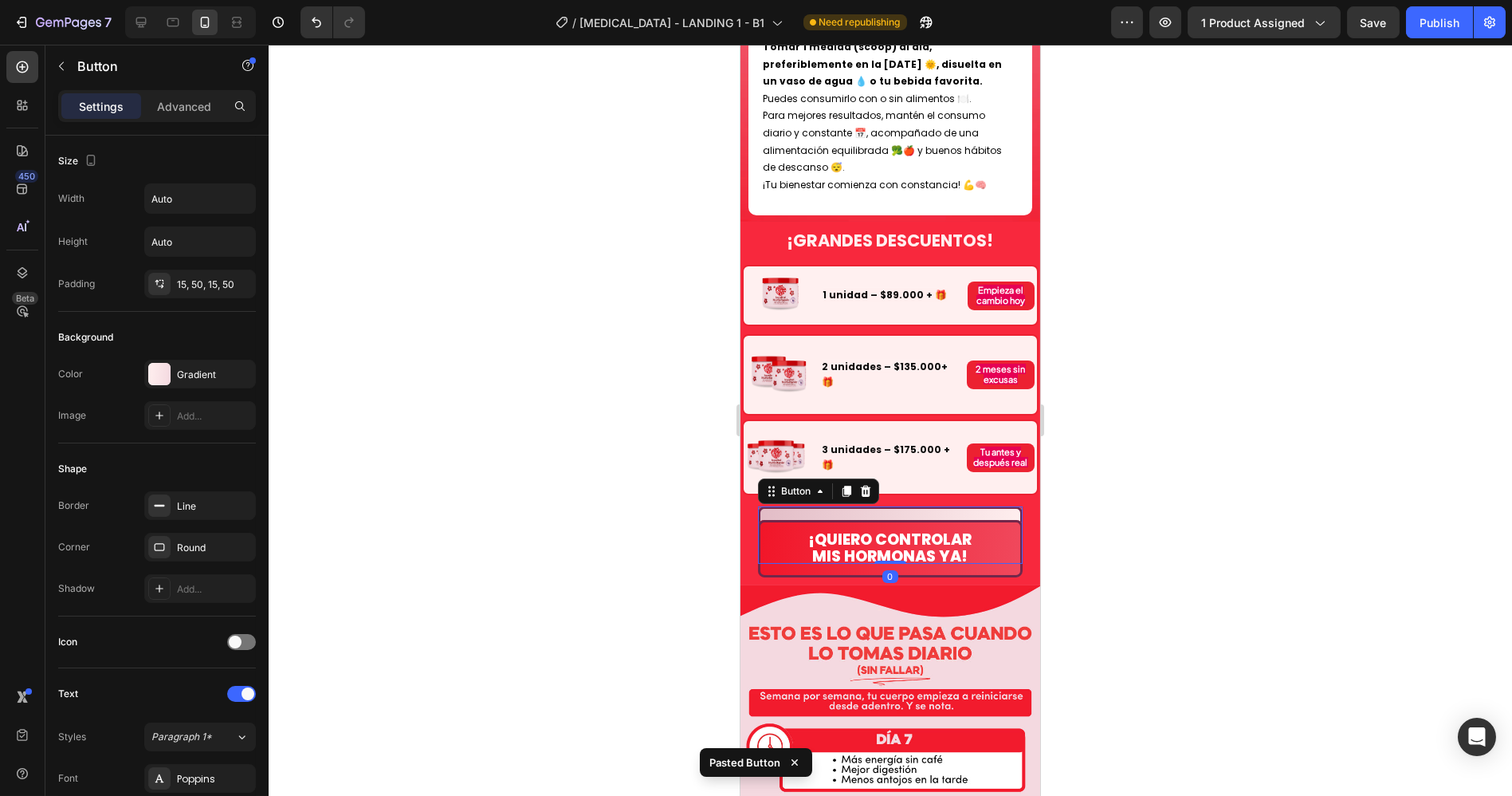
click at [980, 507] on button "Quiero empezar a sentirme bien" at bounding box center [889, 535] width 265 height 57
click at [866, 486] on icon at bounding box center [865, 491] width 10 height 11
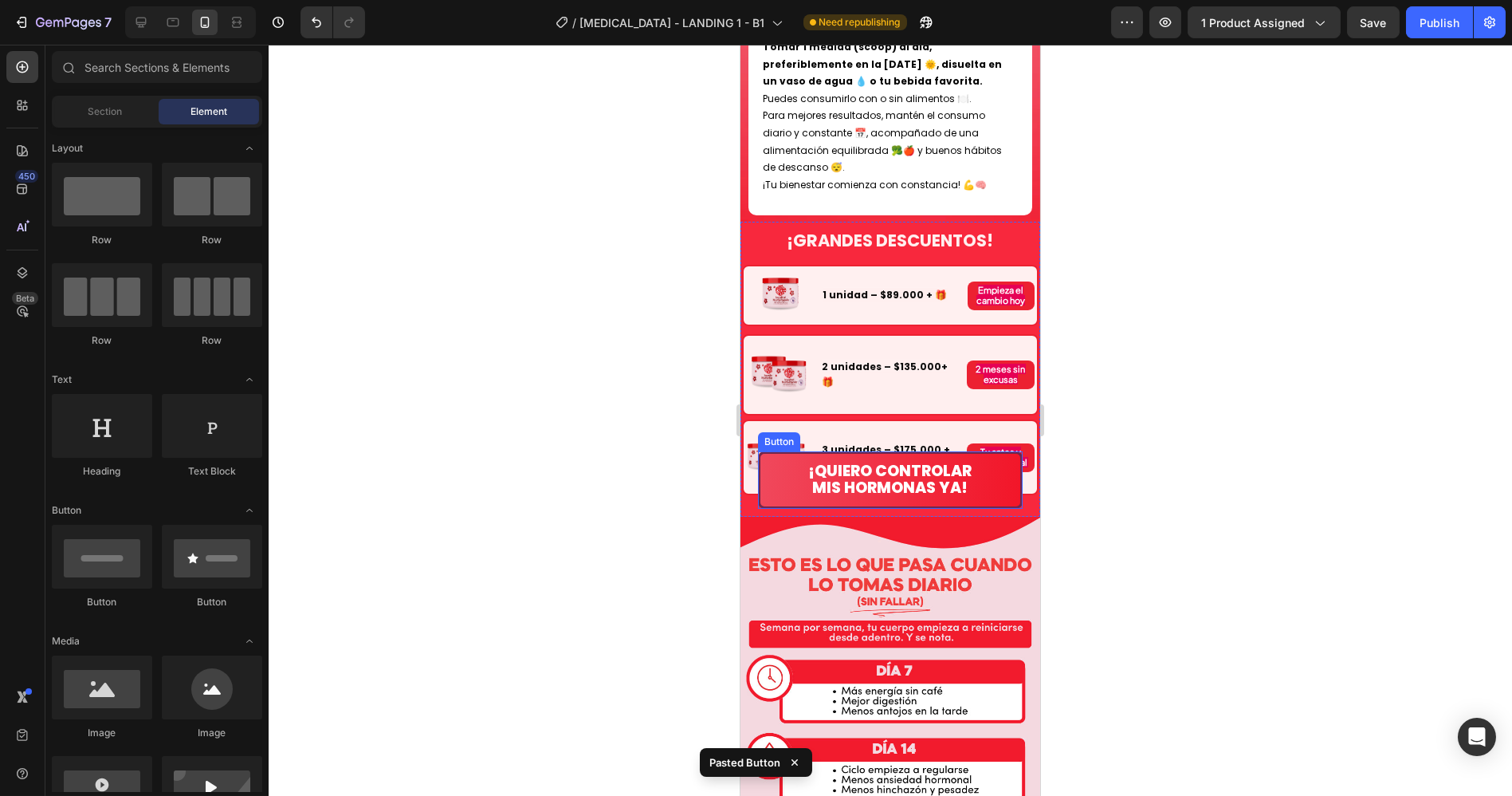
click at [921, 451] on button "¡QUIERO CONTROLAR MIS HORMONAS YA!" at bounding box center [889, 480] width 265 height 57
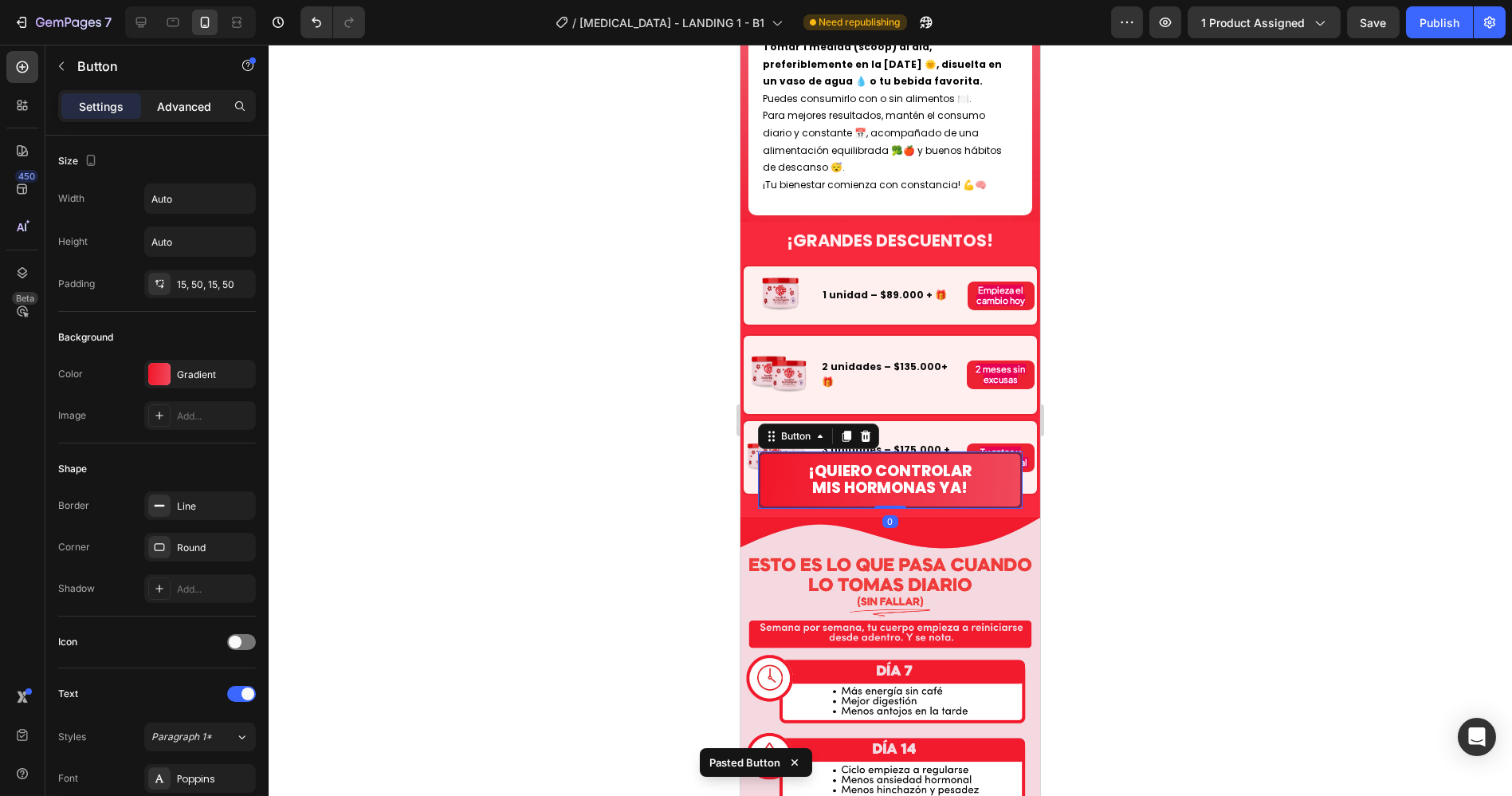
click at [175, 94] on div "Advanced" at bounding box center [184, 106] width 79 height 26
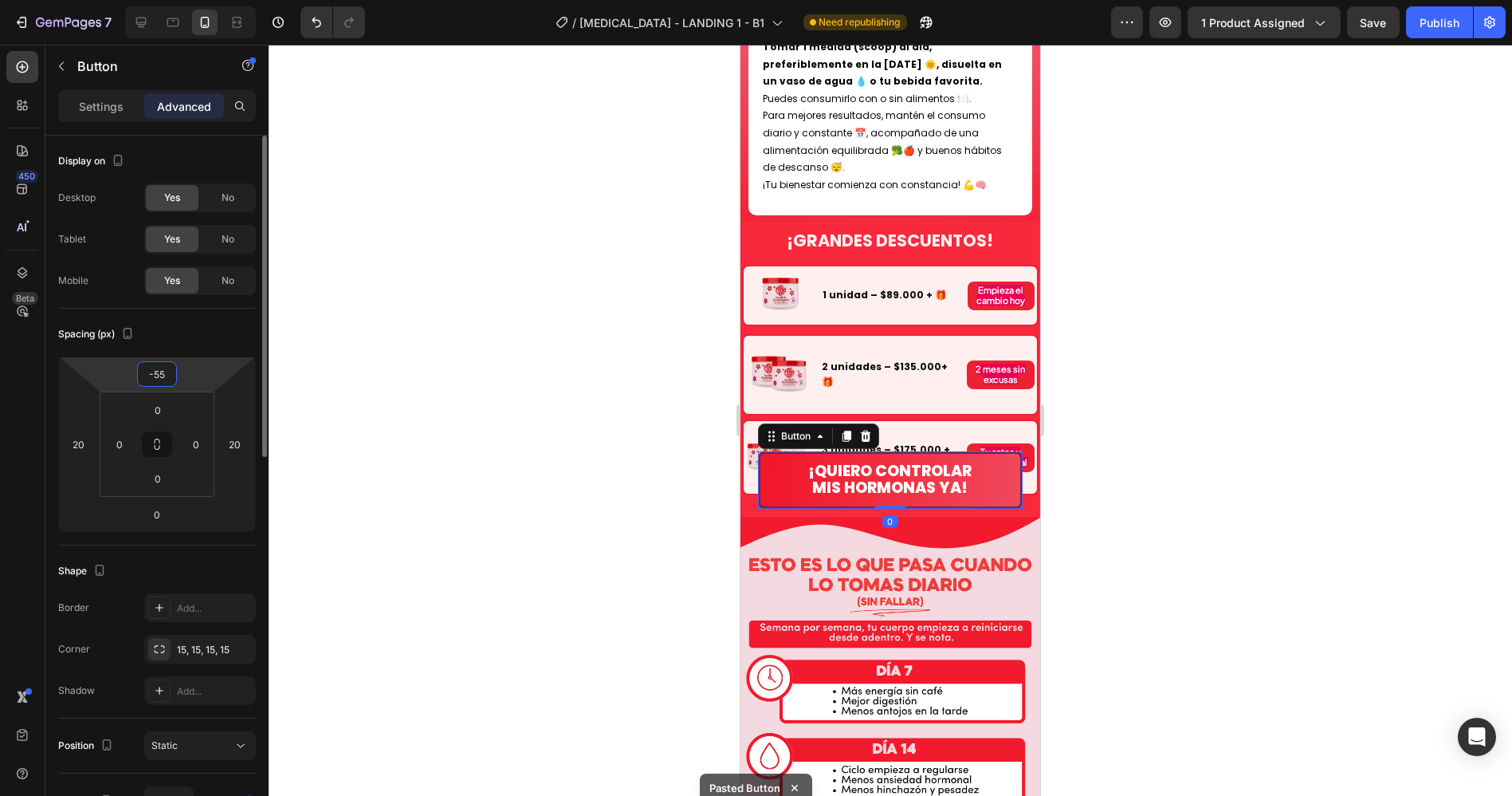
click at [153, 373] on input "-55" at bounding box center [157, 374] width 32 height 24
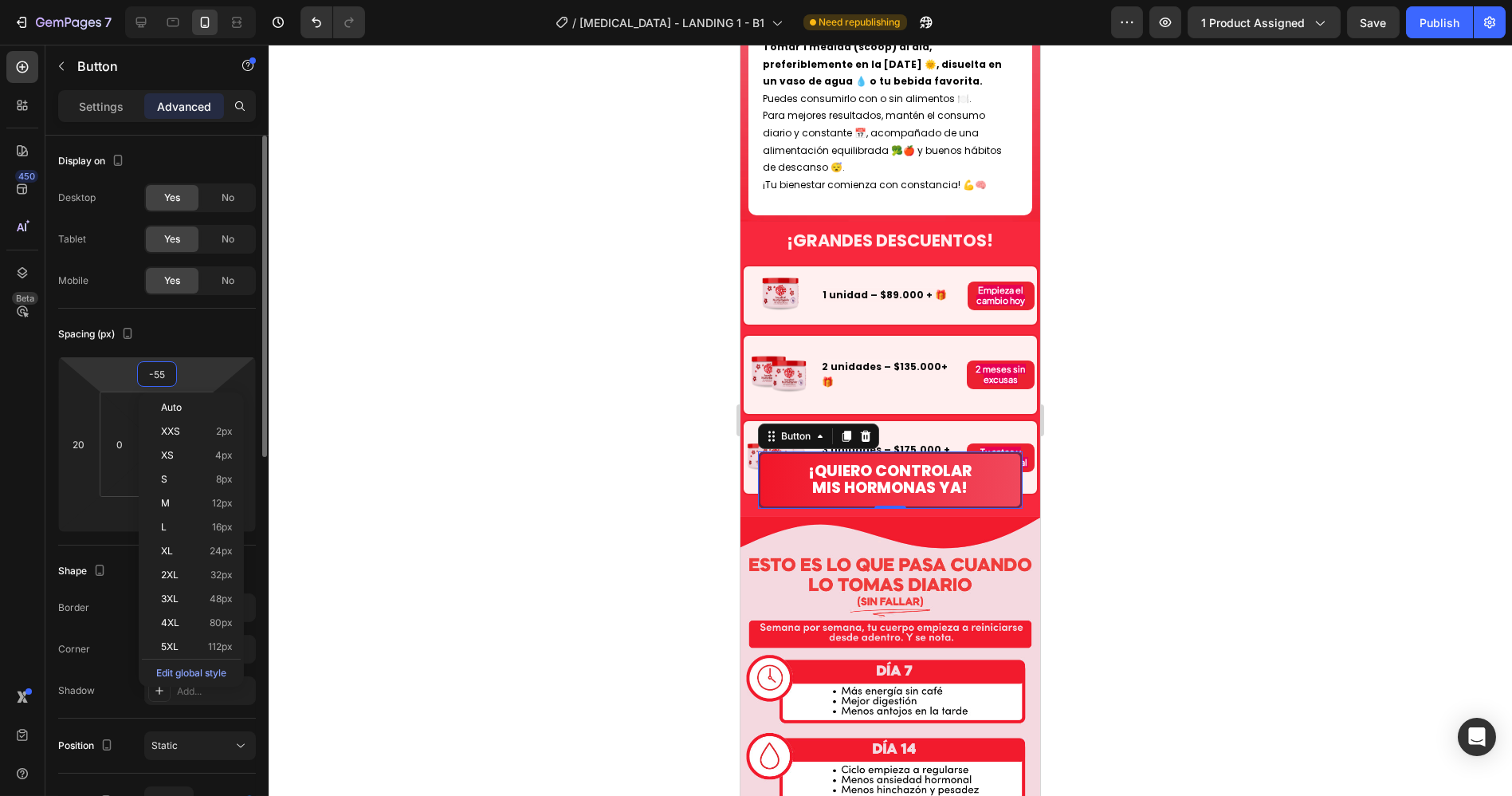
type input "0"
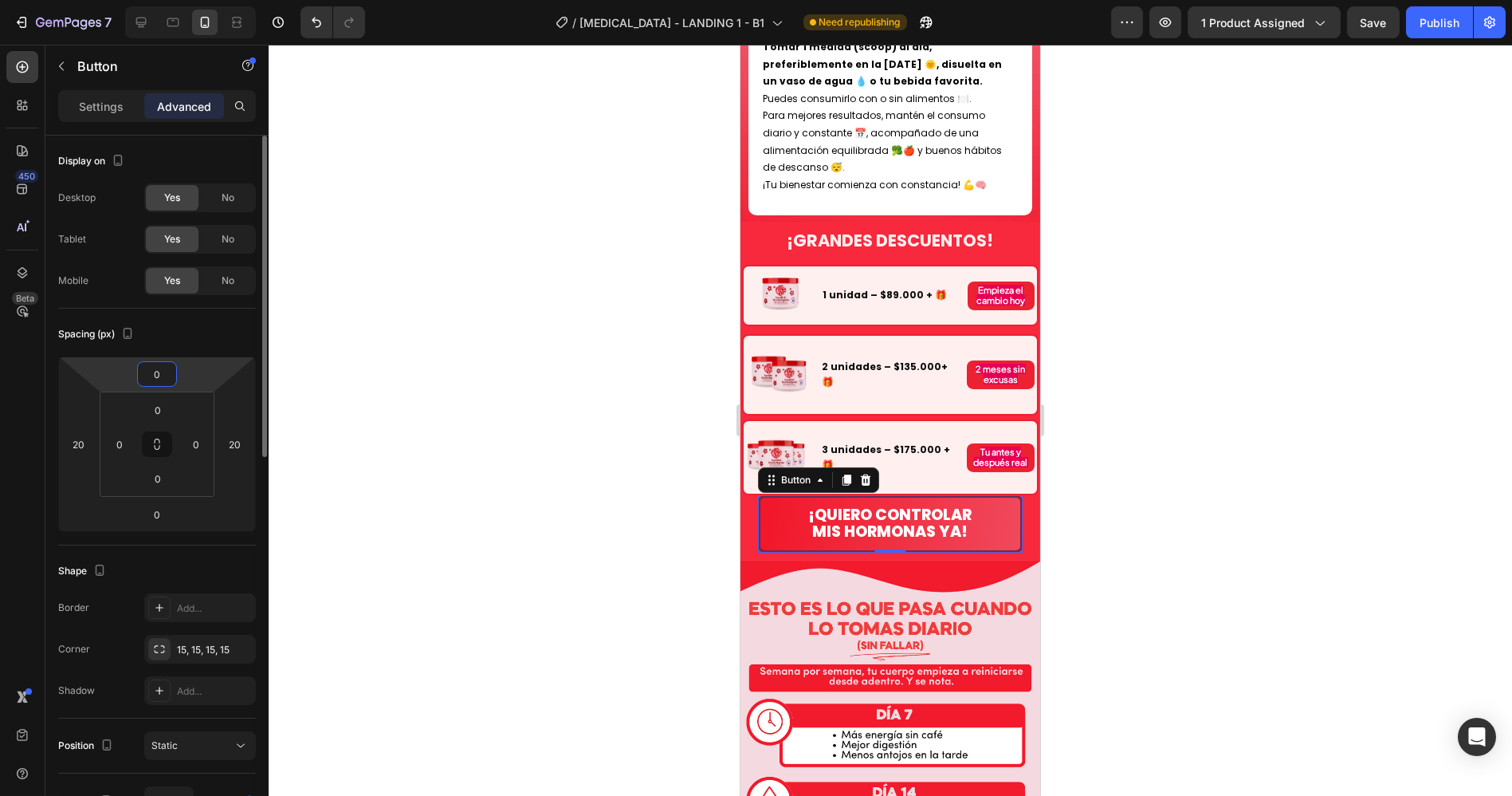
click at [162, 370] on input "0" at bounding box center [157, 374] width 32 height 24
type input "10"
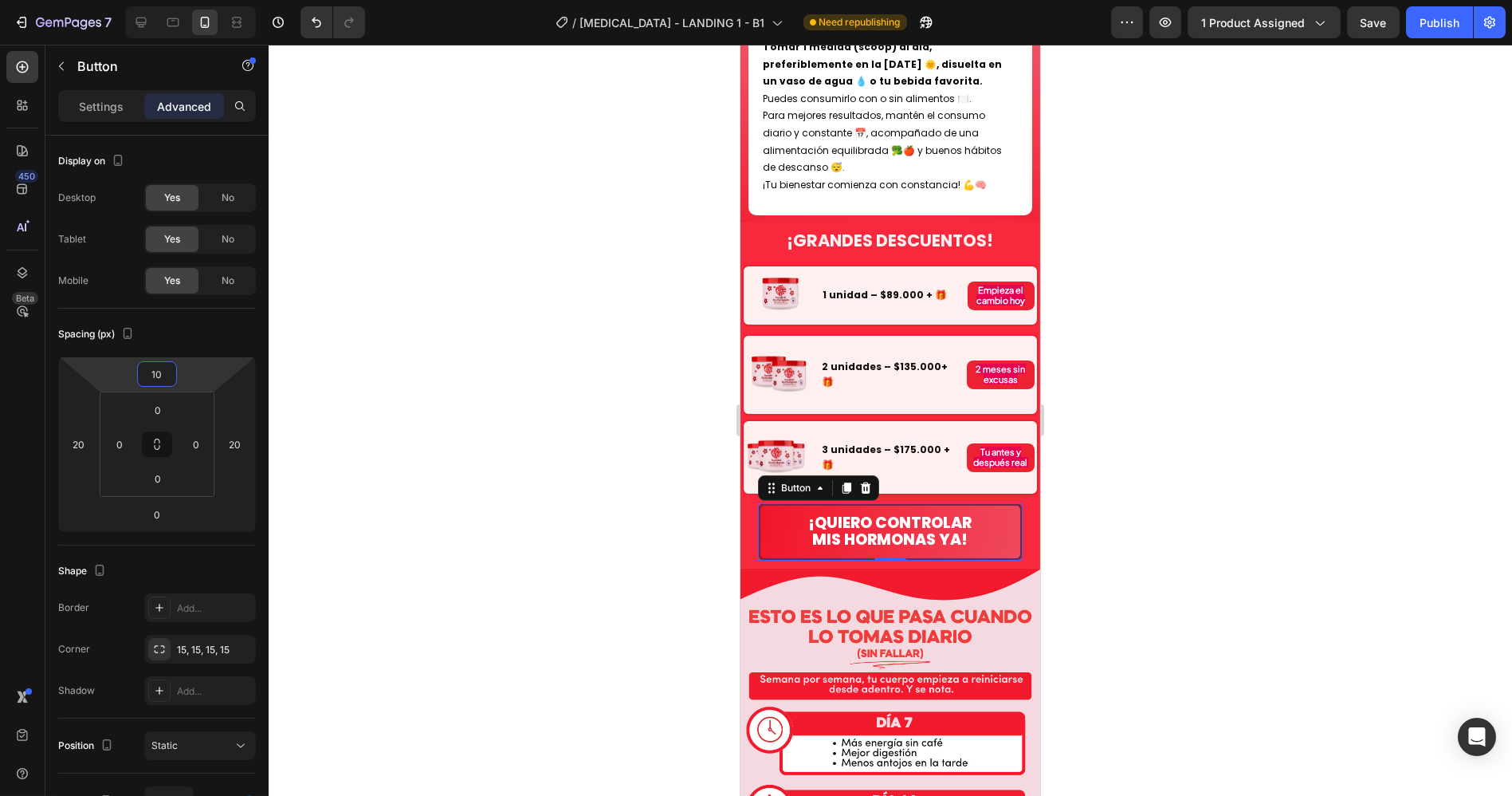
click at [1147, 456] on div at bounding box center [890, 420] width 1243 height 751
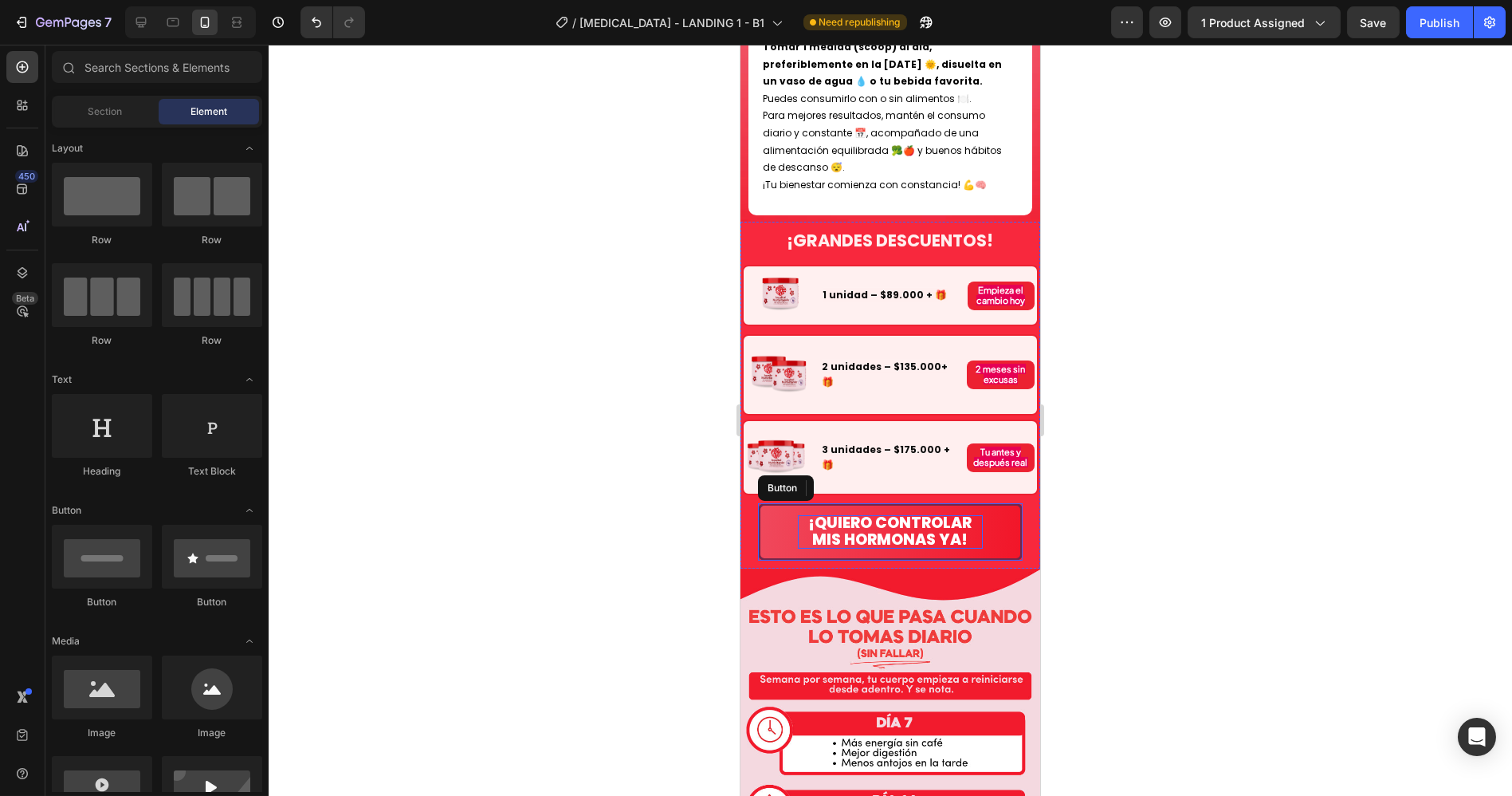
click at [957, 512] on span "¡QUIERO CONTROLAR MIS HORMONAS YA!" at bounding box center [889, 530] width 163 height 39
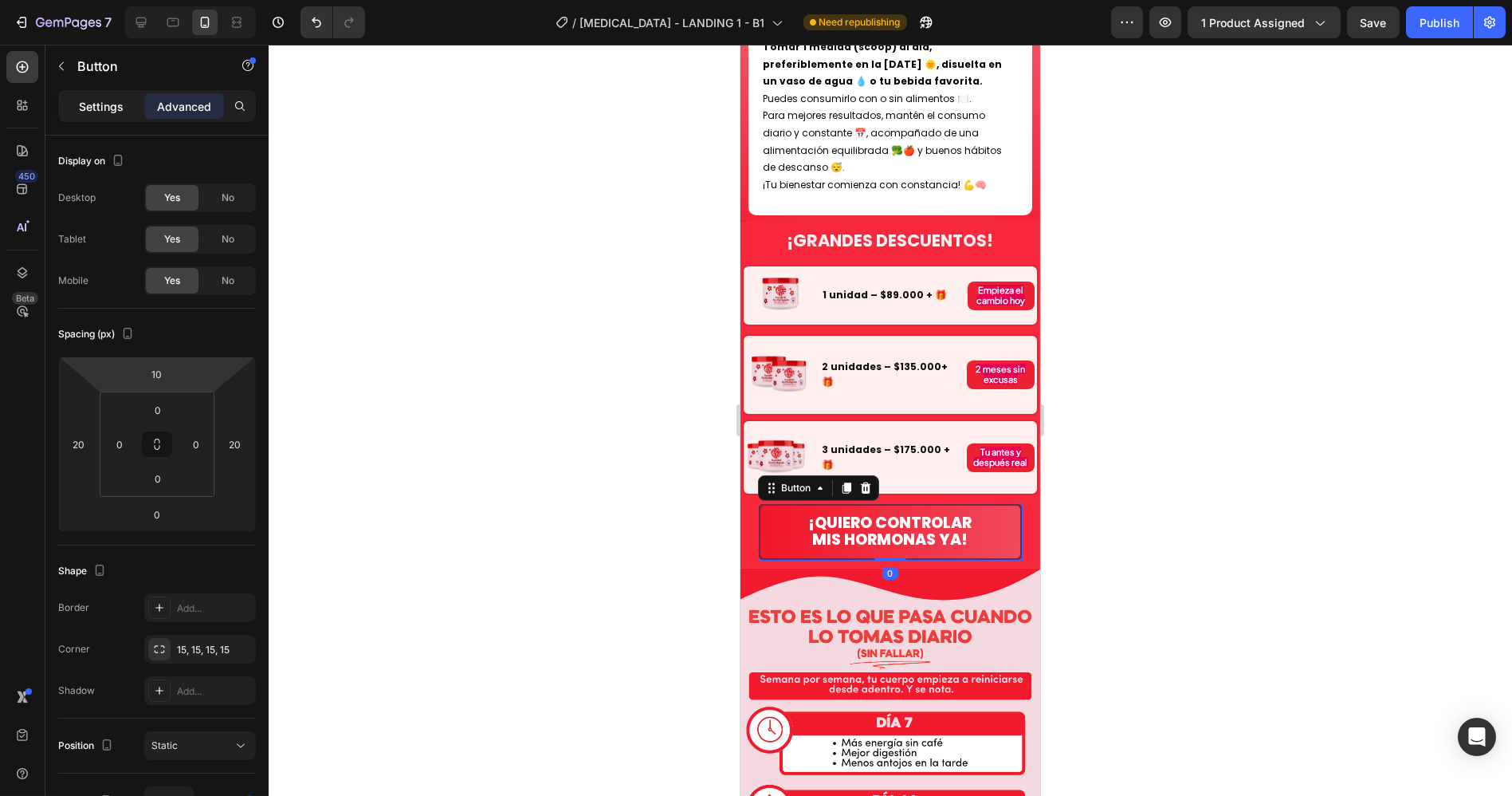
click at [91, 93] on div "Settings" at bounding box center [101, 106] width 79 height 26
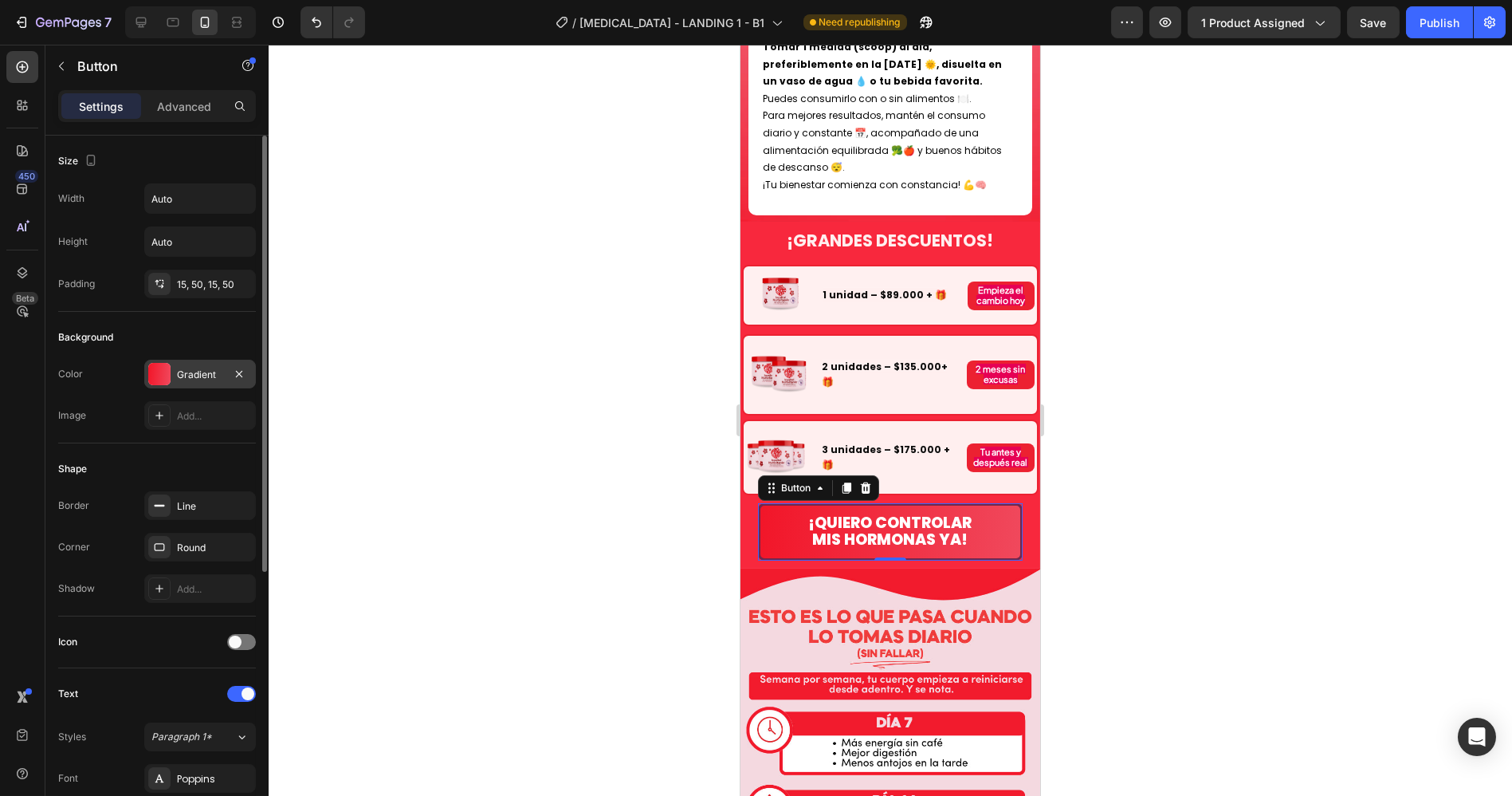
click at [184, 369] on div "Gradient" at bounding box center [200, 375] width 47 height 14
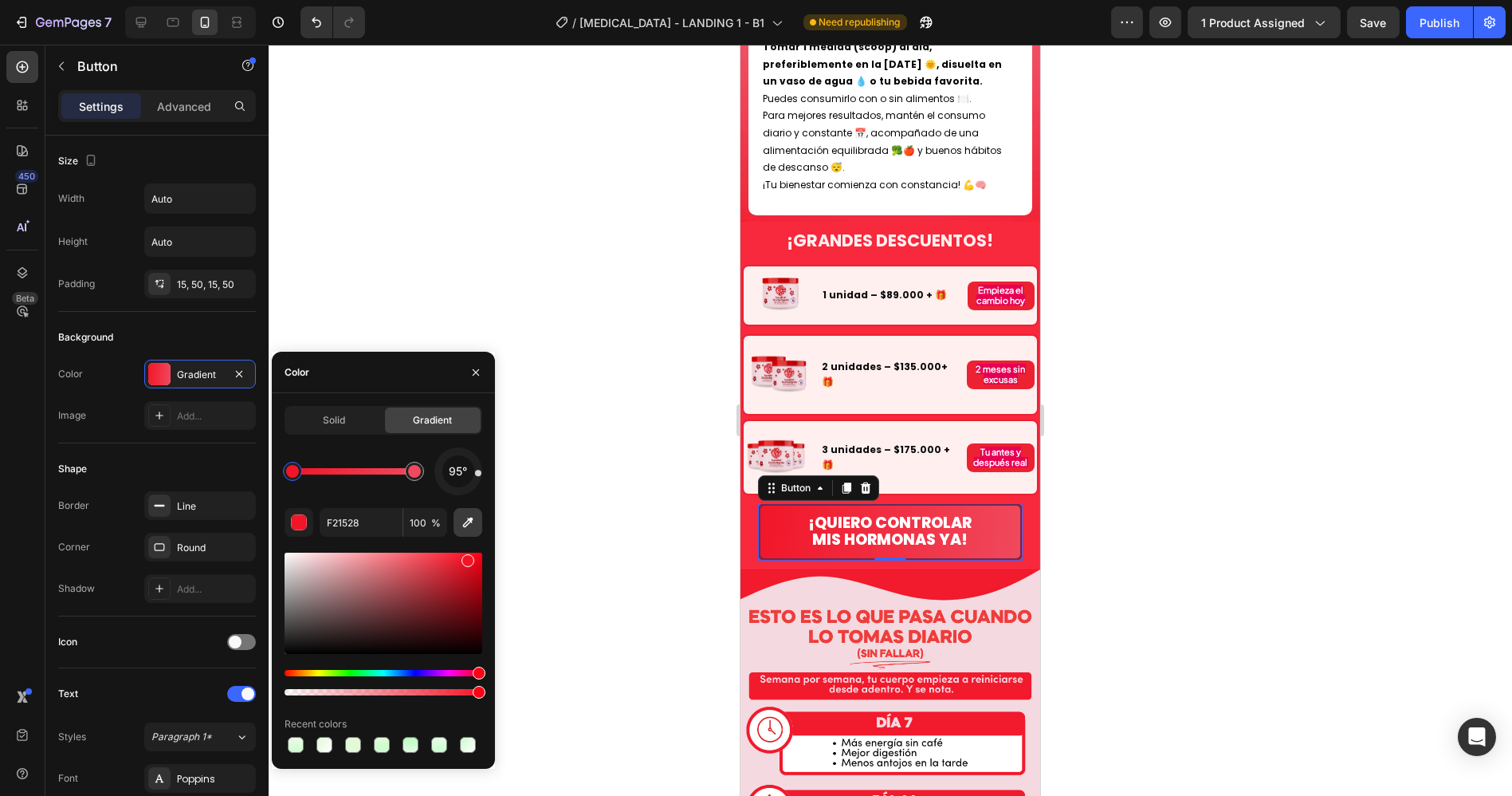
click at [466, 522] on icon "button" at bounding box center [468, 522] width 10 height 10
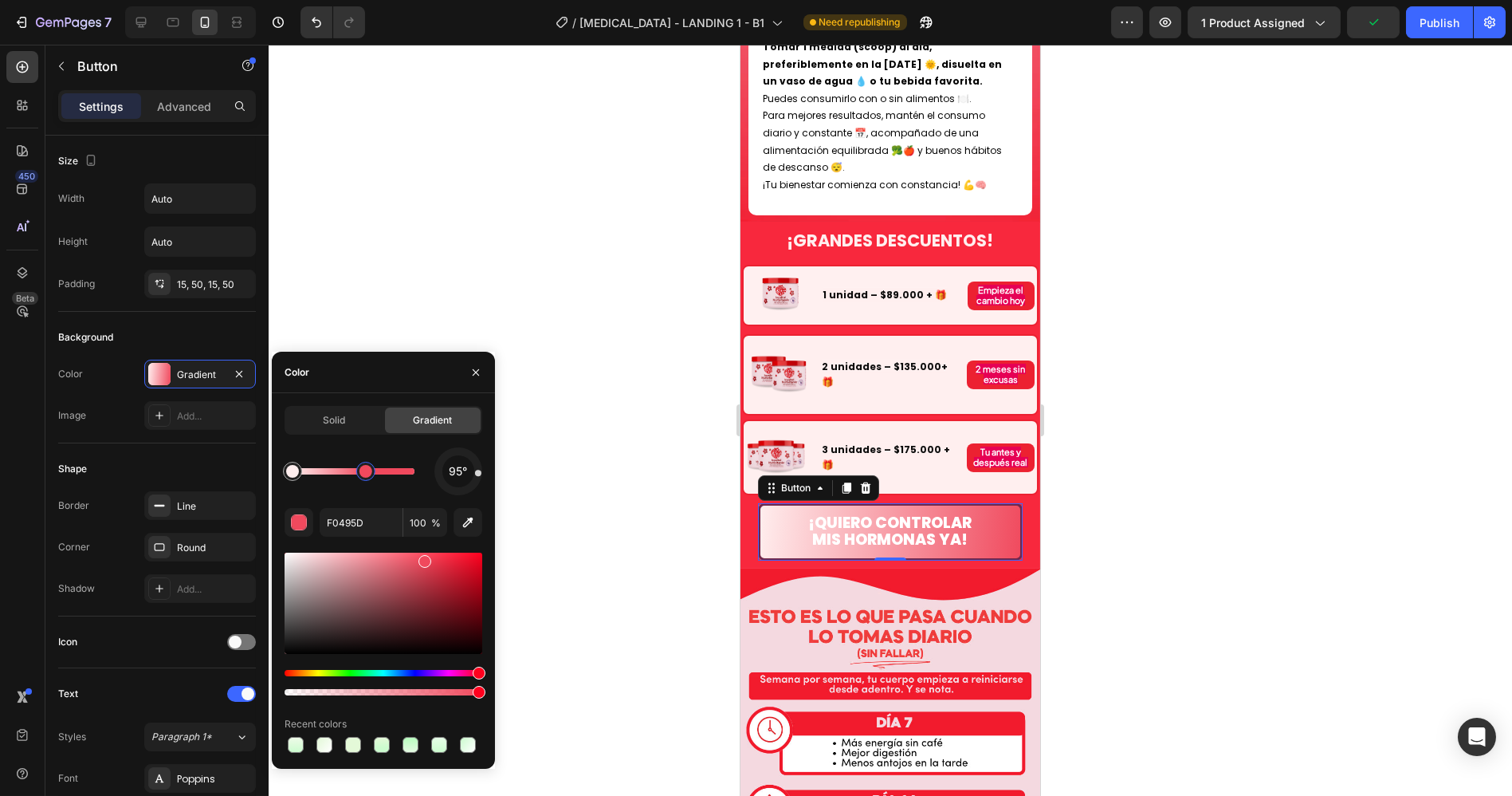
drag, startPoint x: 410, startPoint y: 468, endPoint x: 323, endPoint y: 470, distance: 87.0
click at [360, 470] on div at bounding box center [366, 471] width 13 height 13
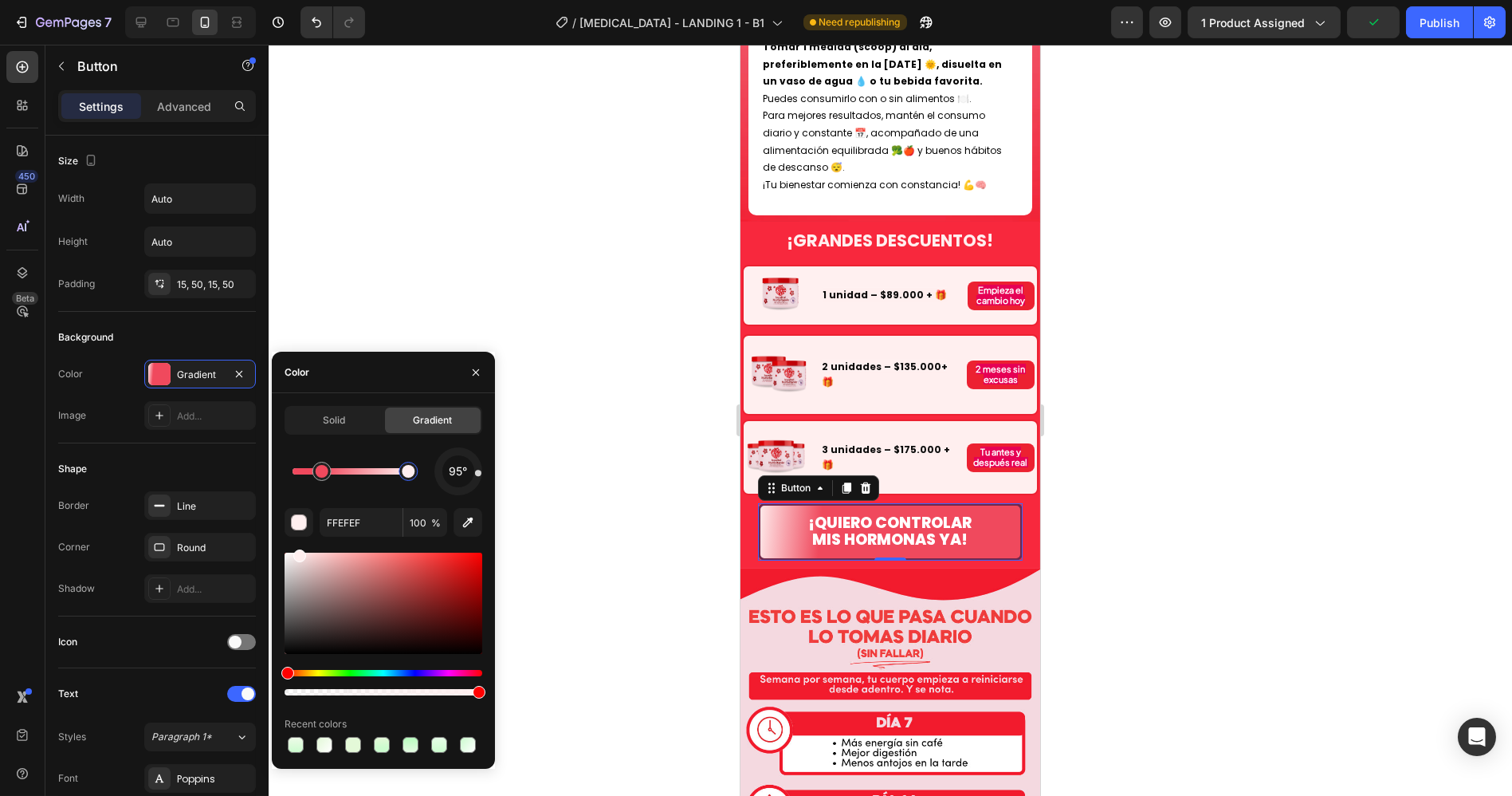
drag, startPoint x: 277, startPoint y: 475, endPoint x: 428, endPoint y: 473, distance: 151.0
click at [414, 473] on div at bounding box center [407, 471] width 13 height 13
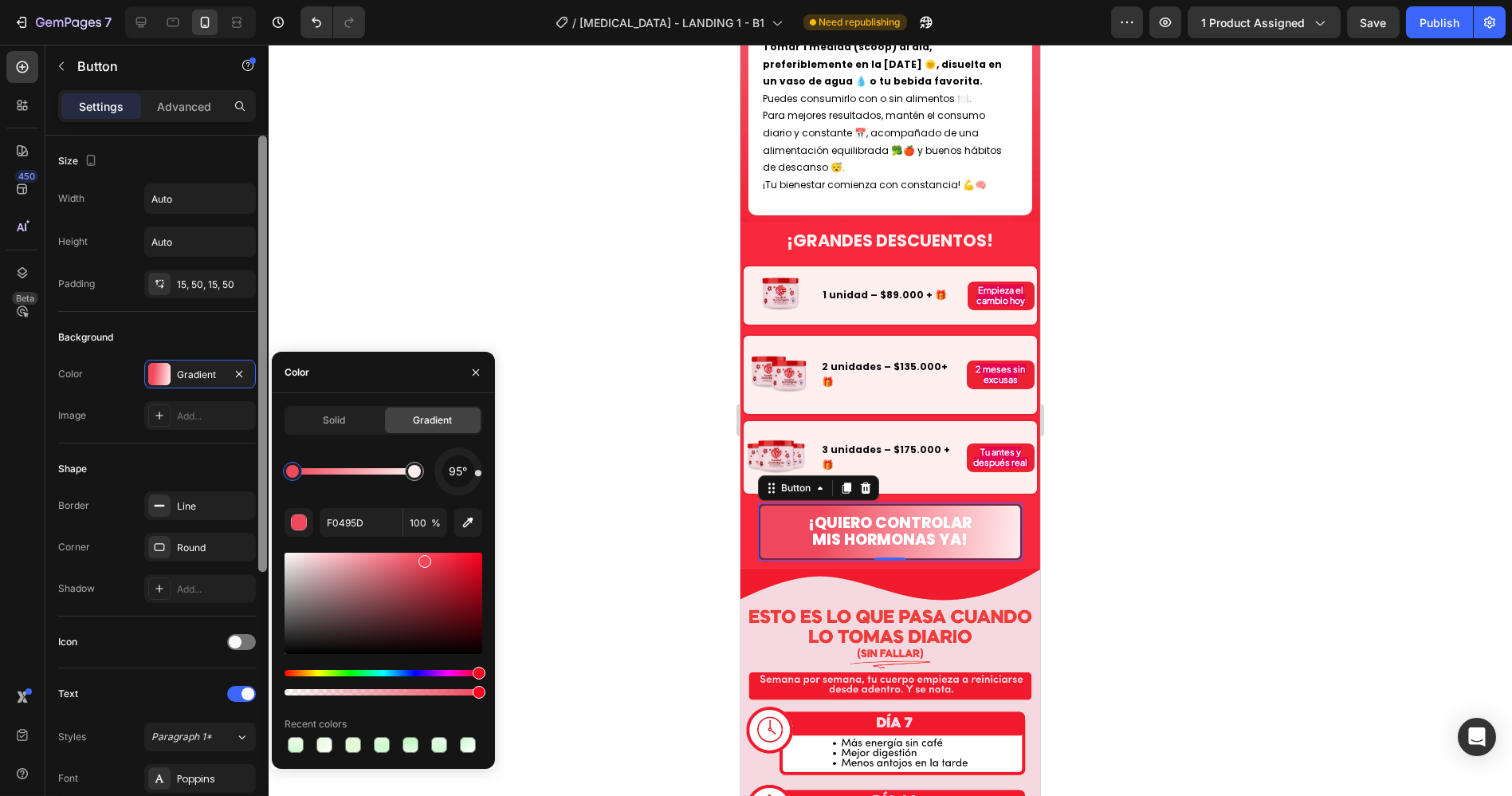
drag, startPoint x: 315, startPoint y: 473, endPoint x: 257, endPoint y: 472, distance: 58.0
click at [257, 472] on div "450 Beta Sections(18) Elements(84) Section Element Hero Section Product Detail …" at bounding box center [134, 420] width 269 height 751
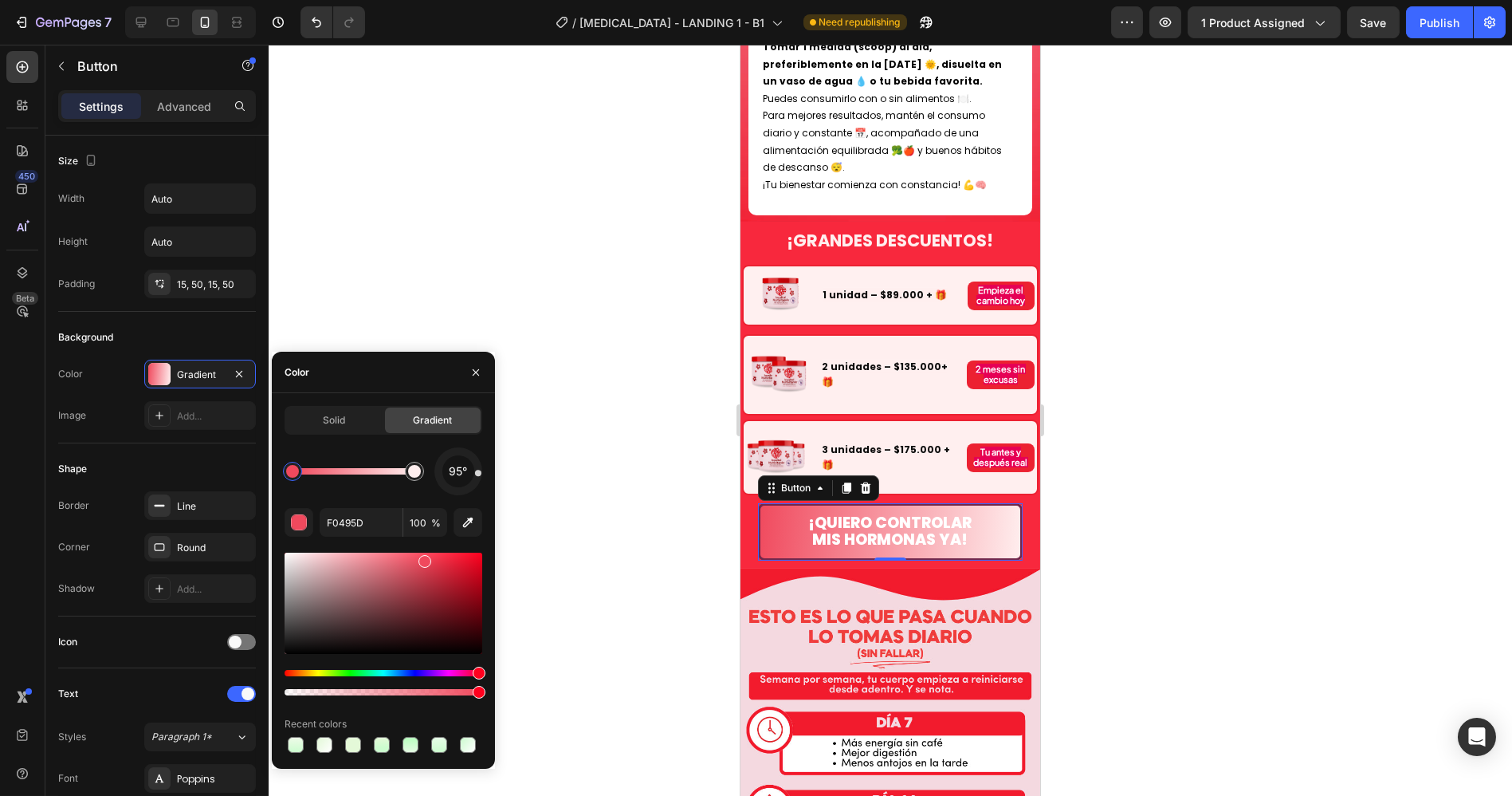
drag, startPoint x: 294, startPoint y: 470, endPoint x: 286, endPoint y: 468, distance: 8.2
click at [286, 468] on div at bounding box center [292, 471] width 13 height 13
click at [288, 470] on div at bounding box center [292, 471] width 13 height 13
click at [466, 521] on icon "button" at bounding box center [468, 522] width 10 height 10
type input "EAD0D4"
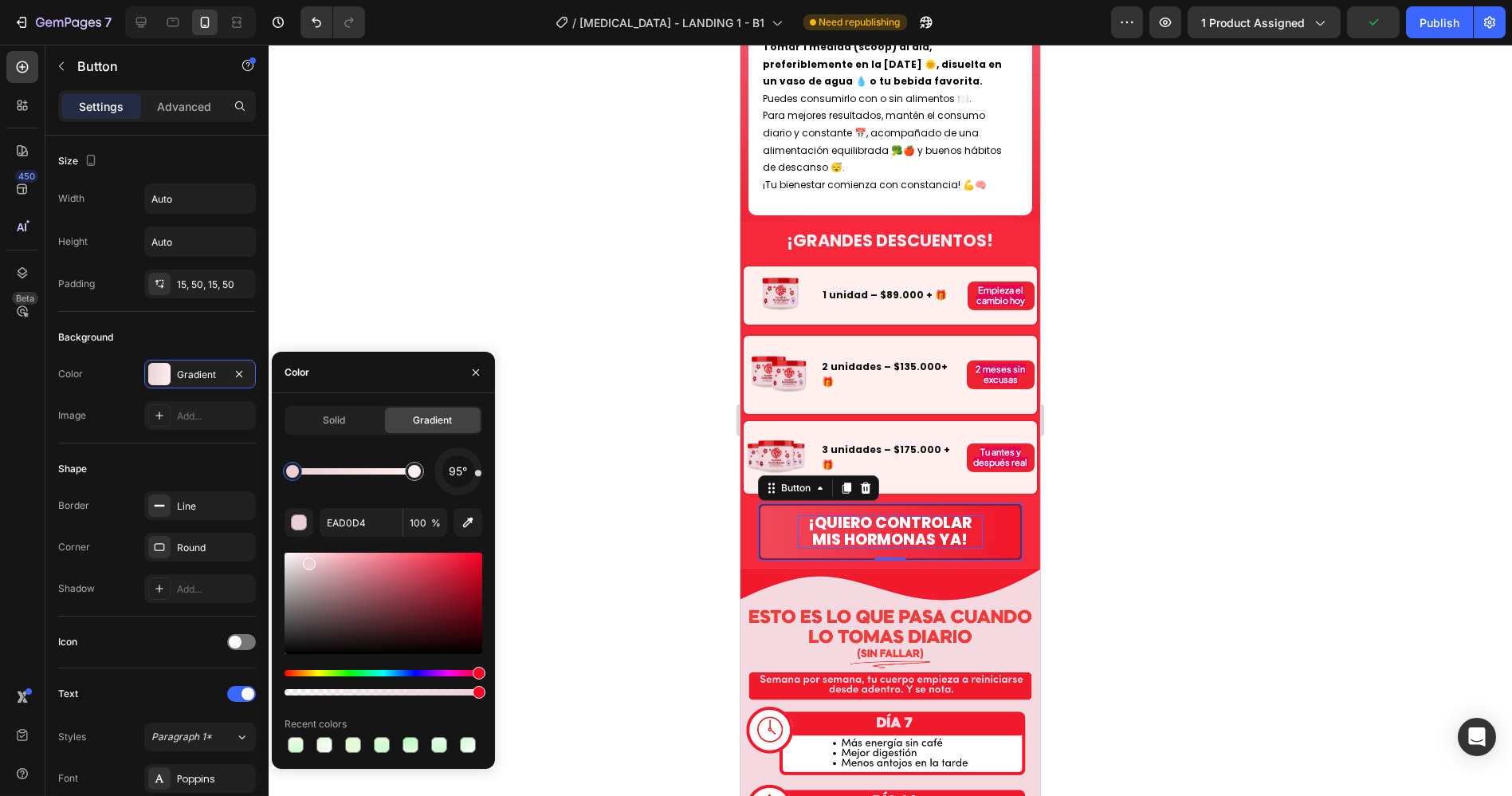
click at [879, 512] on span "¡QUIERO CONTROLAR MIS HORMONAS YA!" at bounding box center [889, 530] width 163 height 39
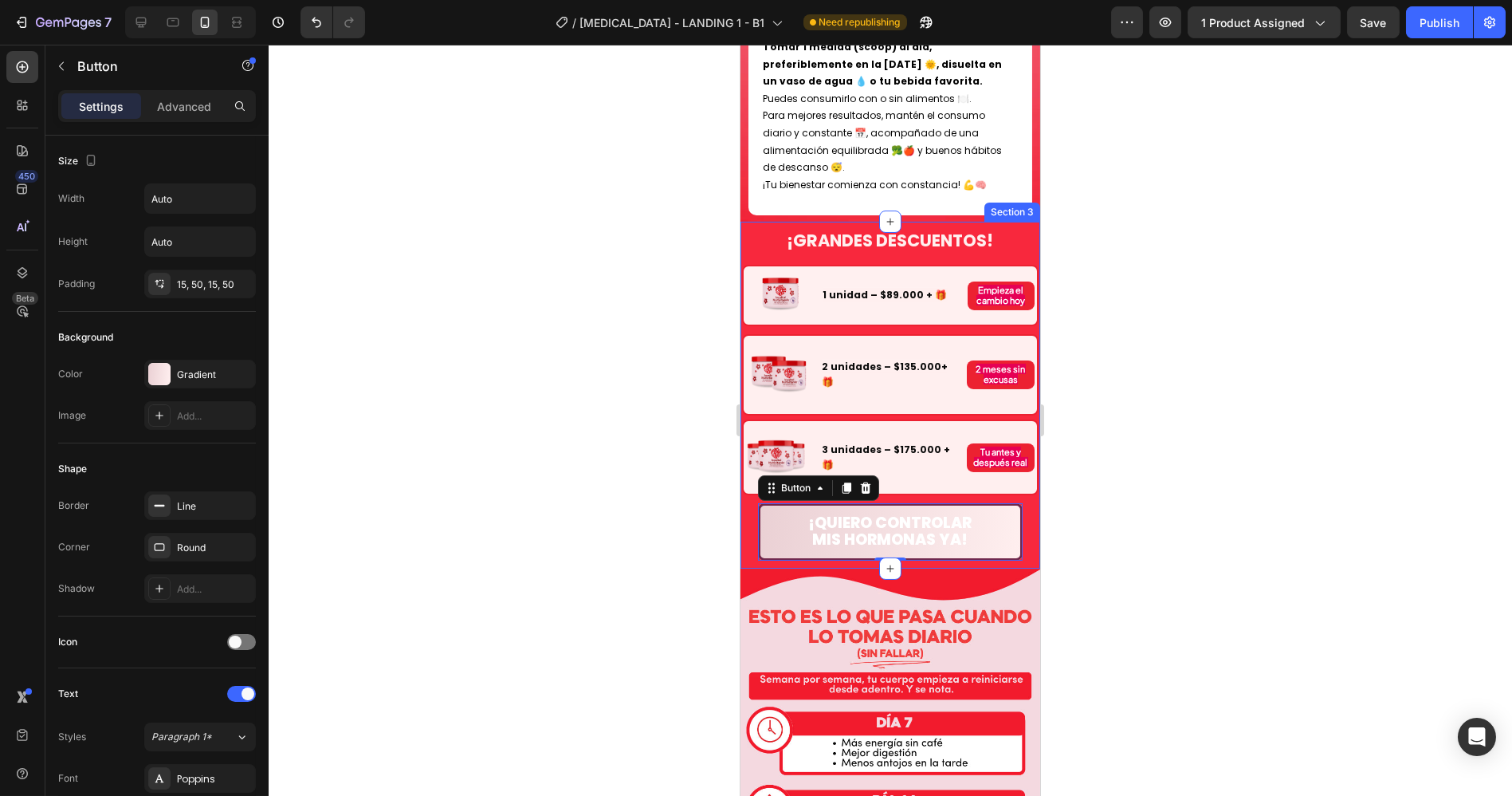
drag, startPoint x: 465, startPoint y: 365, endPoint x: 720, endPoint y: 422, distance: 261.3
click at [468, 367] on div at bounding box center [890, 420] width 1243 height 751
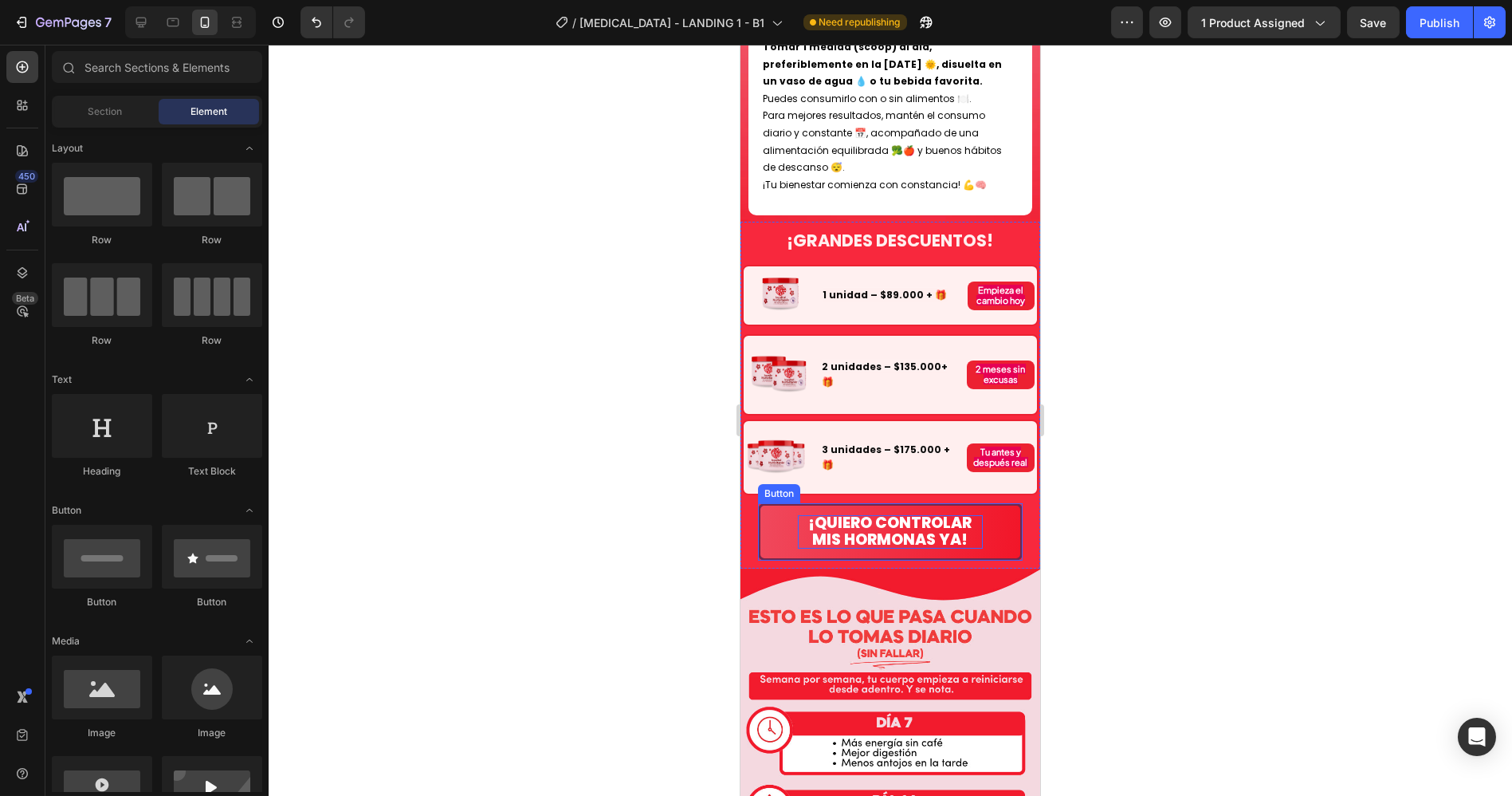
click at [843, 512] on span "¡QUIERO CONTROLAR MIS HORMONAS YA!" at bounding box center [889, 530] width 163 height 39
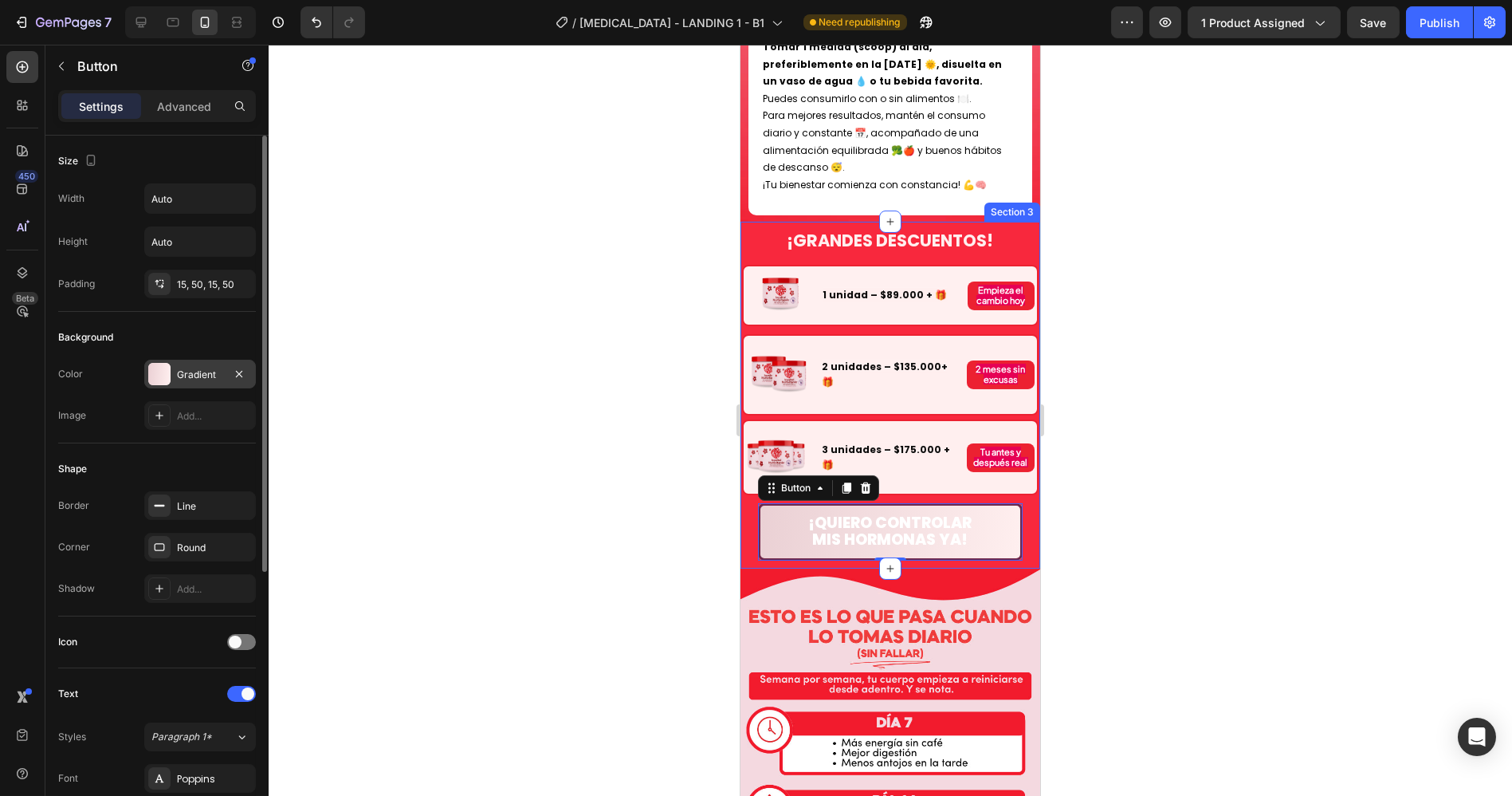
click at [191, 370] on div "Gradient" at bounding box center [200, 375] width 47 height 14
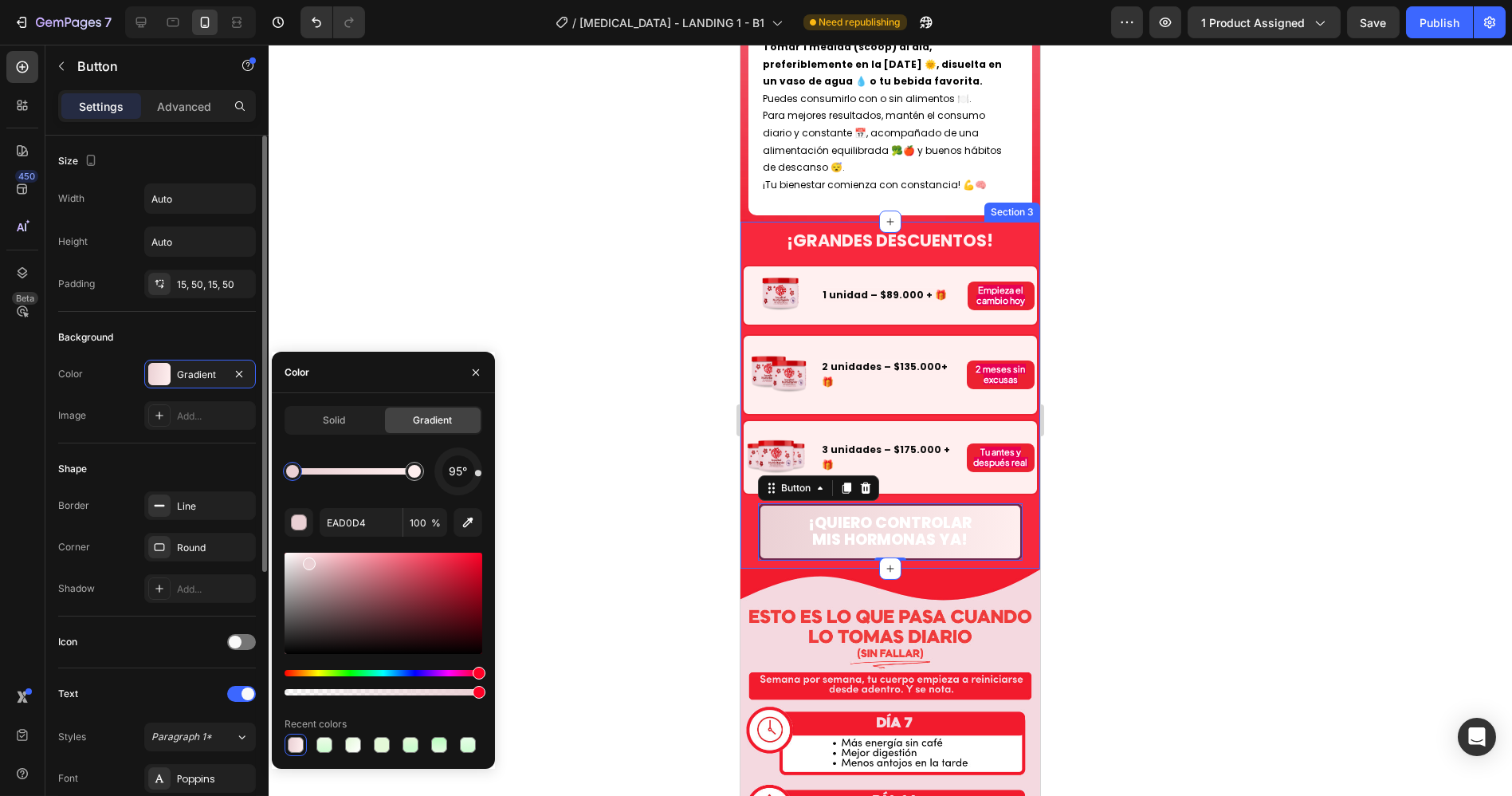
click at [190, 328] on div "Background" at bounding box center [157, 337] width 197 height 26
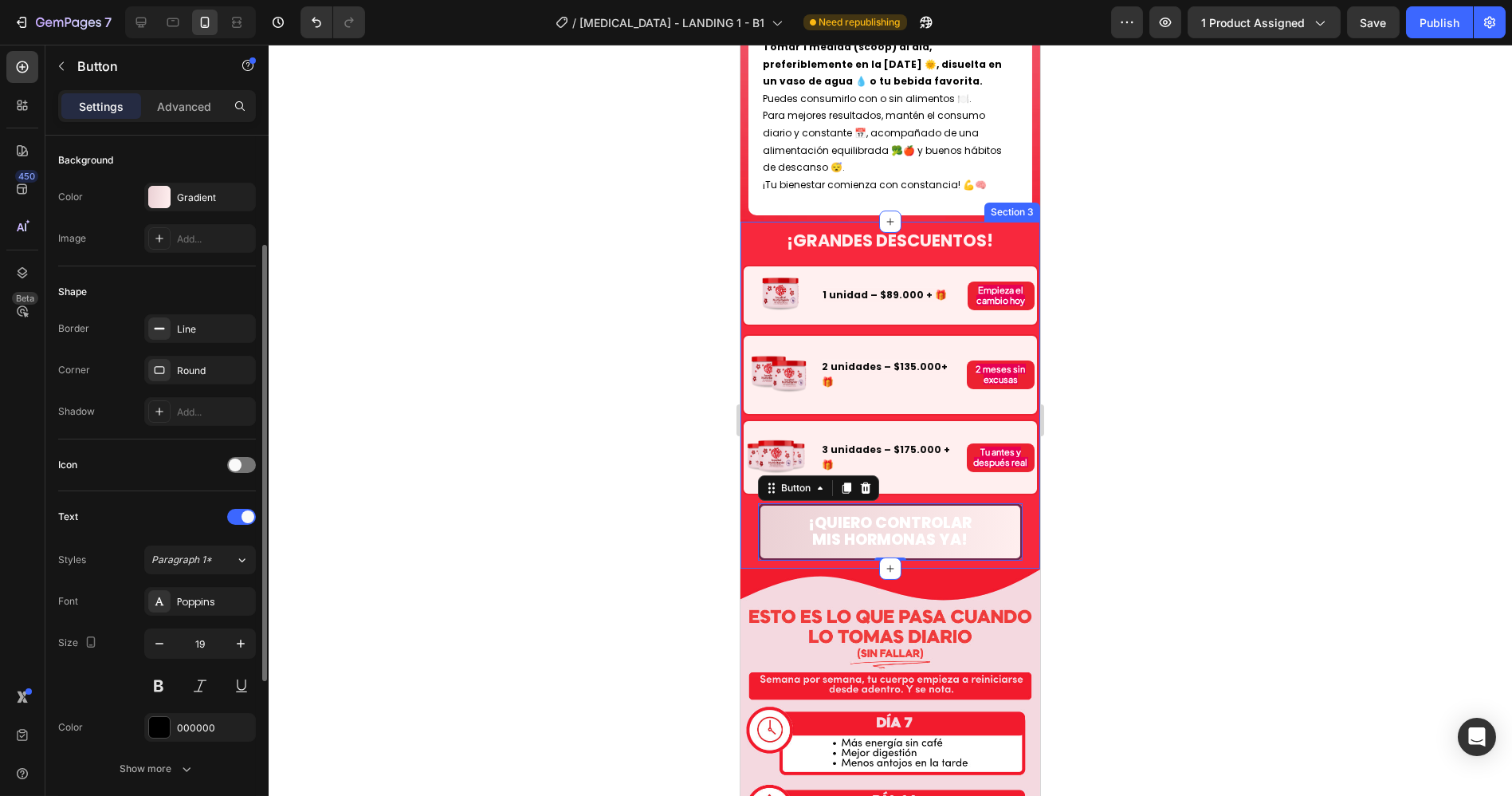
scroll to position [266, 0]
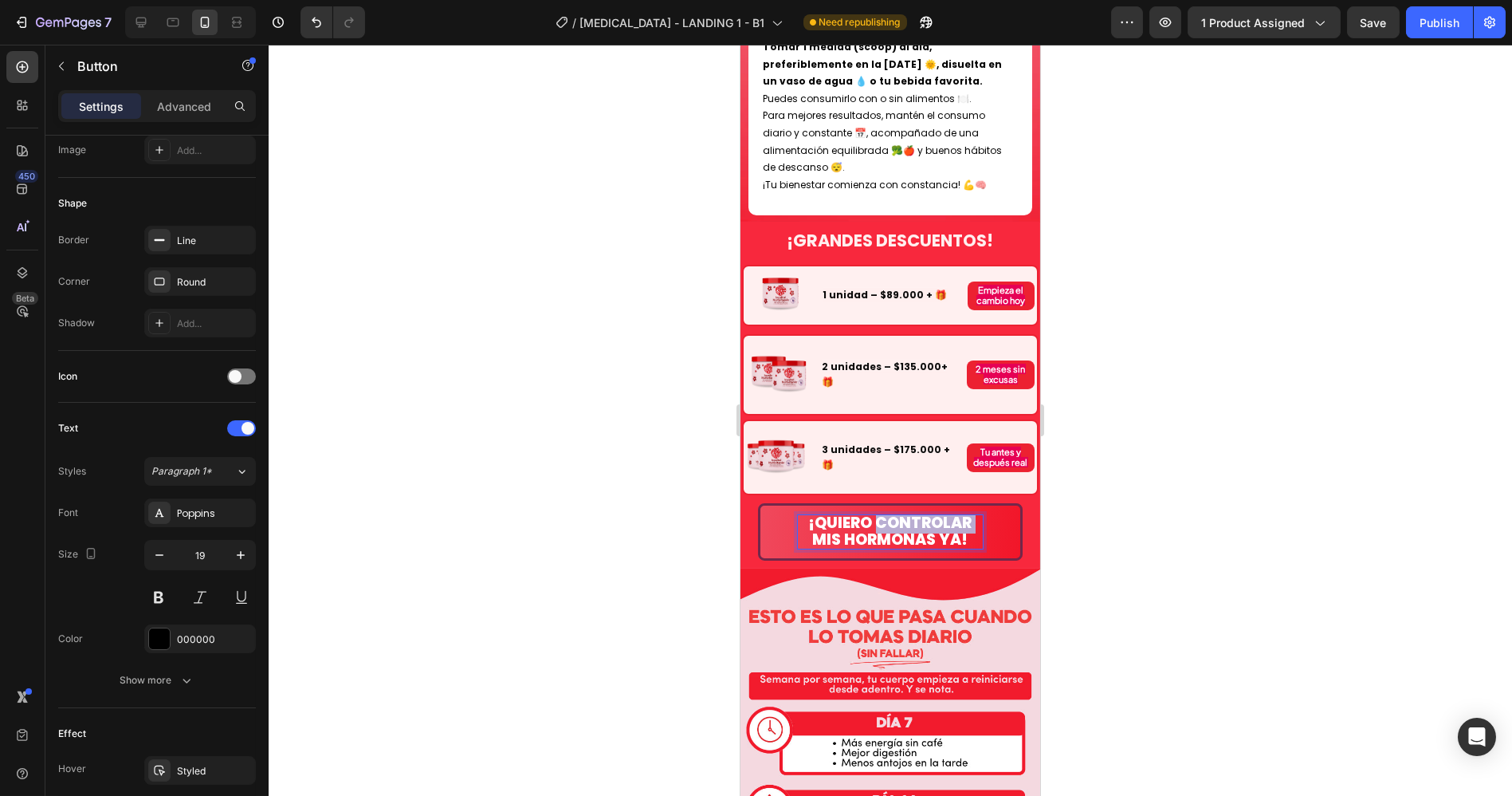
click at [883, 512] on span "¡QUIERO CONTROLAR MIS HORMONAS YA!" at bounding box center [889, 530] width 163 height 39
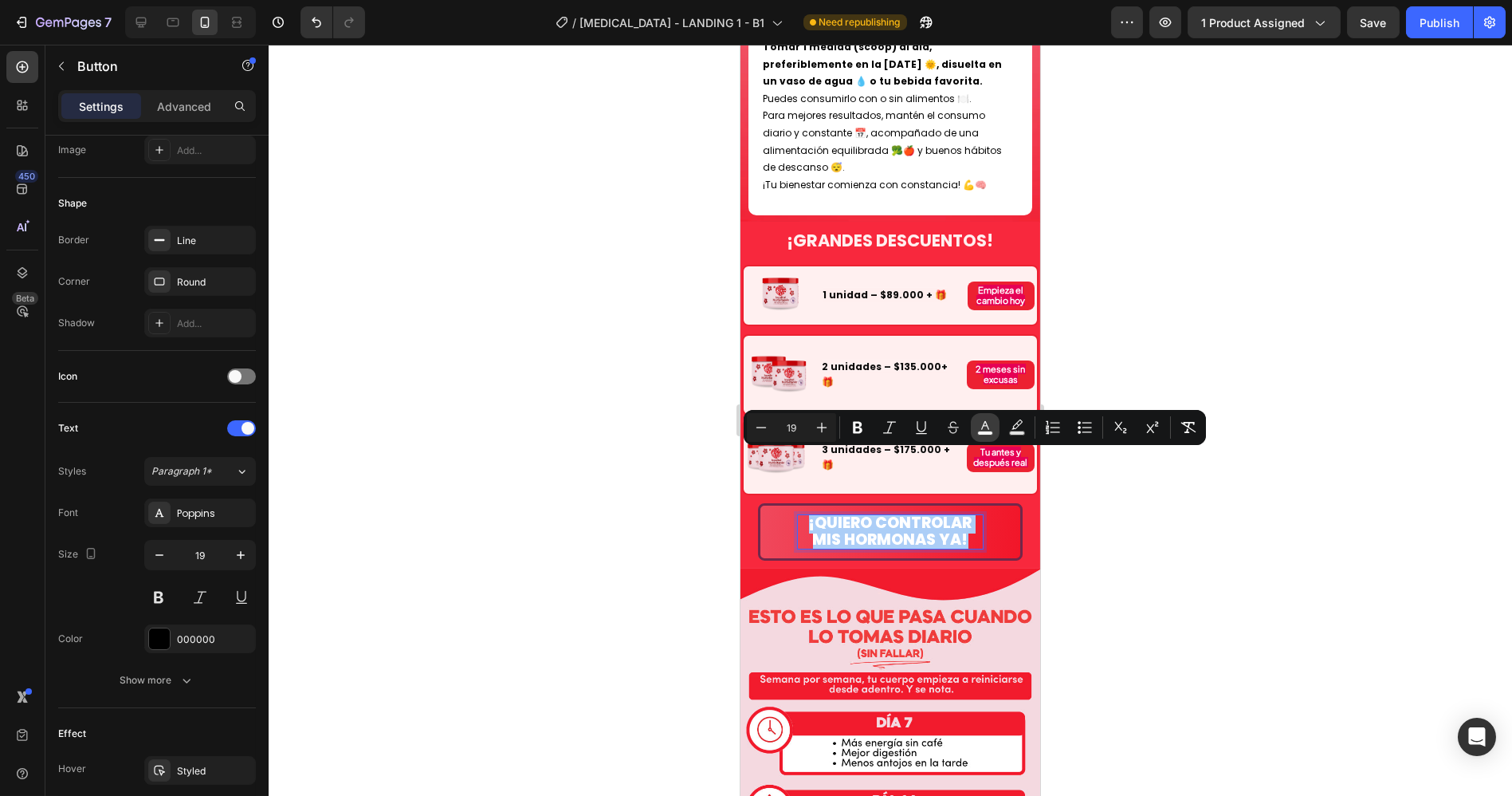
click at [987, 433] on rect "Editor contextual toolbar" at bounding box center [985, 433] width 15 height 4
type input "FFFFFF"
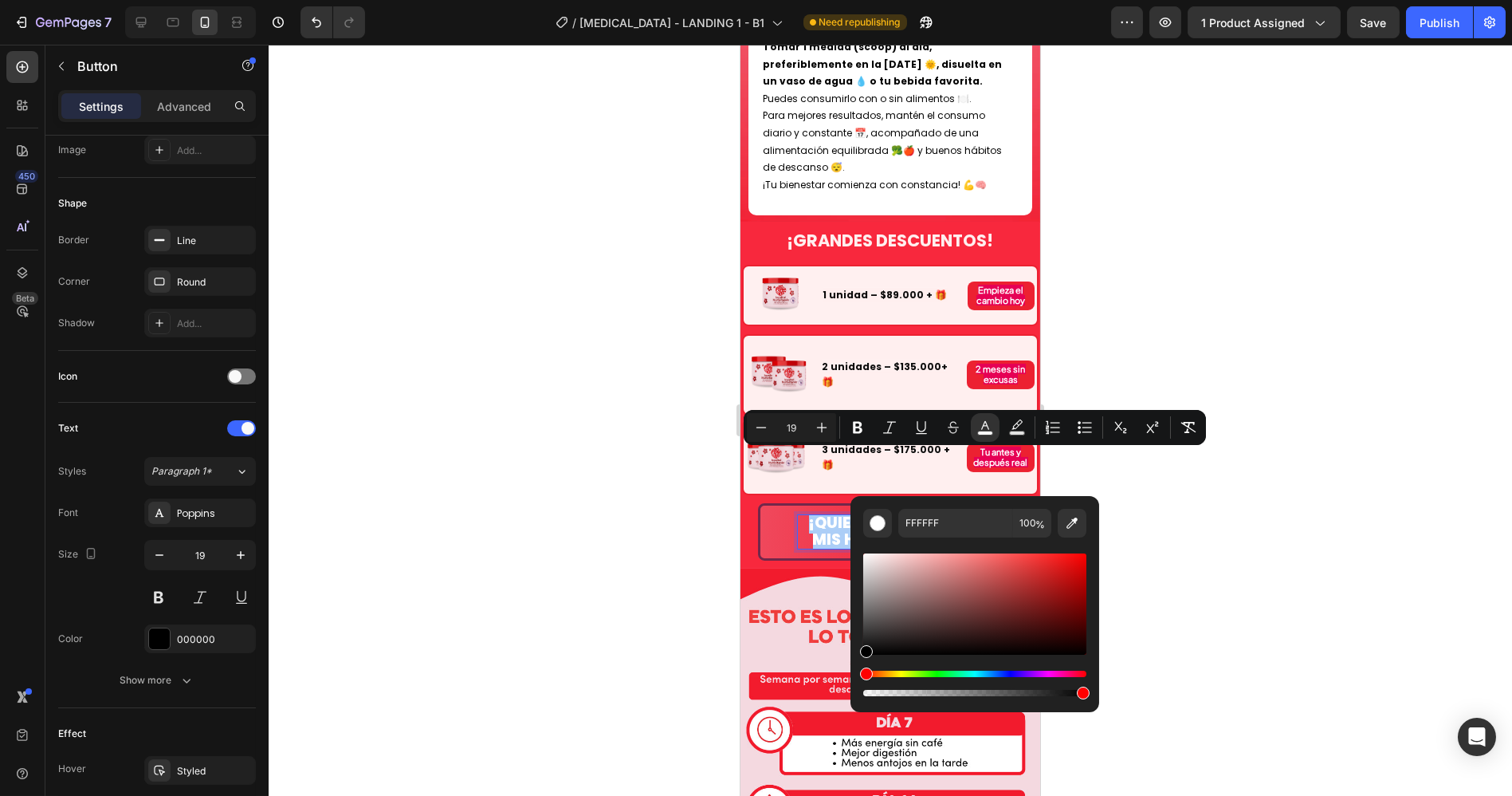
drag, startPoint x: 1613, startPoint y: 626, endPoint x: 846, endPoint y: 664, distance: 767.9
type input "000000"
click at [1197, 470] on div at bounding box center [890, 420] width 1243 height 751
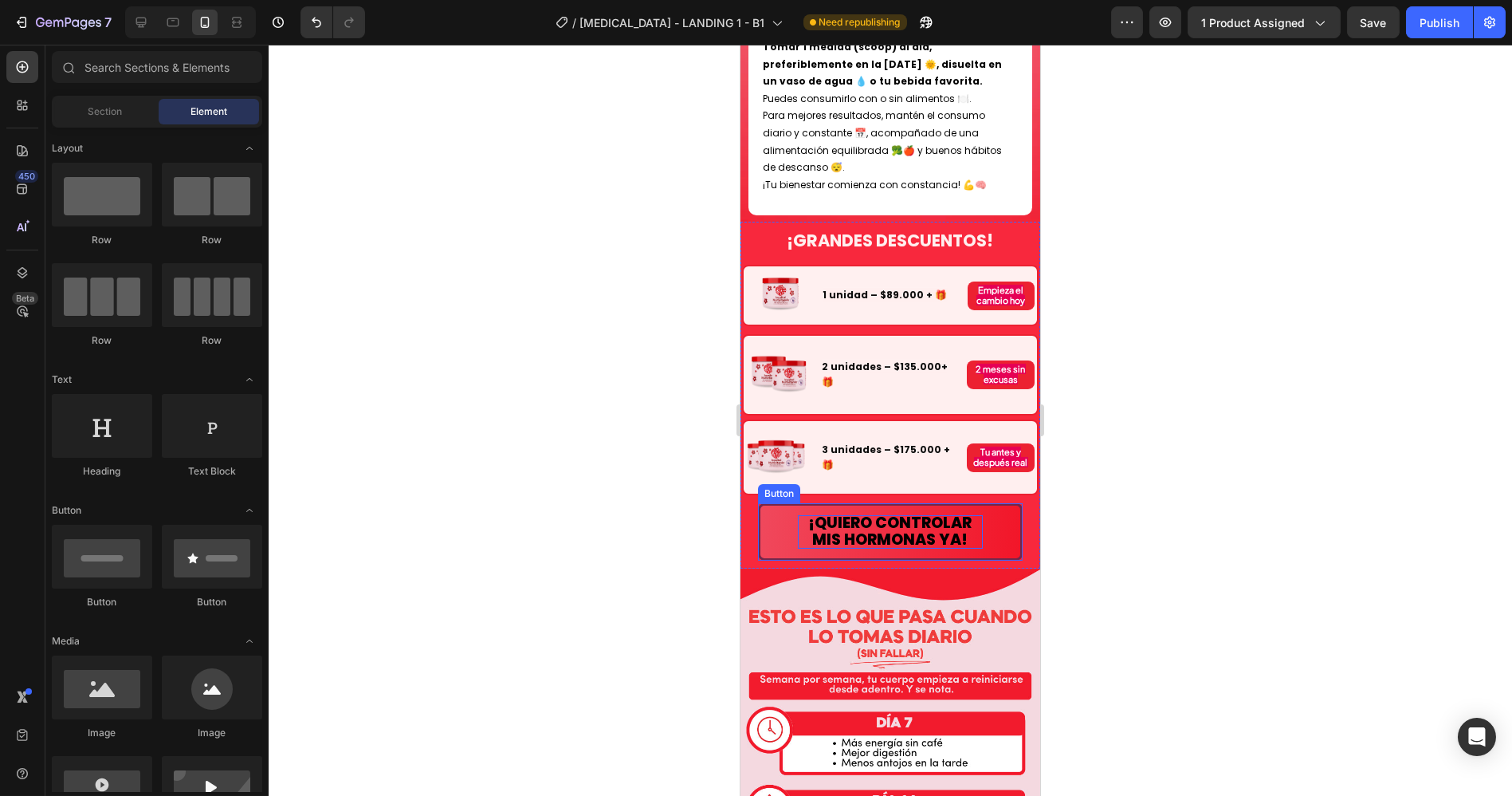
click at [995, 503] on button "¡QUIERO CONTROLAR MIS HORMONAS YA!" at bounding box center [889, 531] width 265 height 57
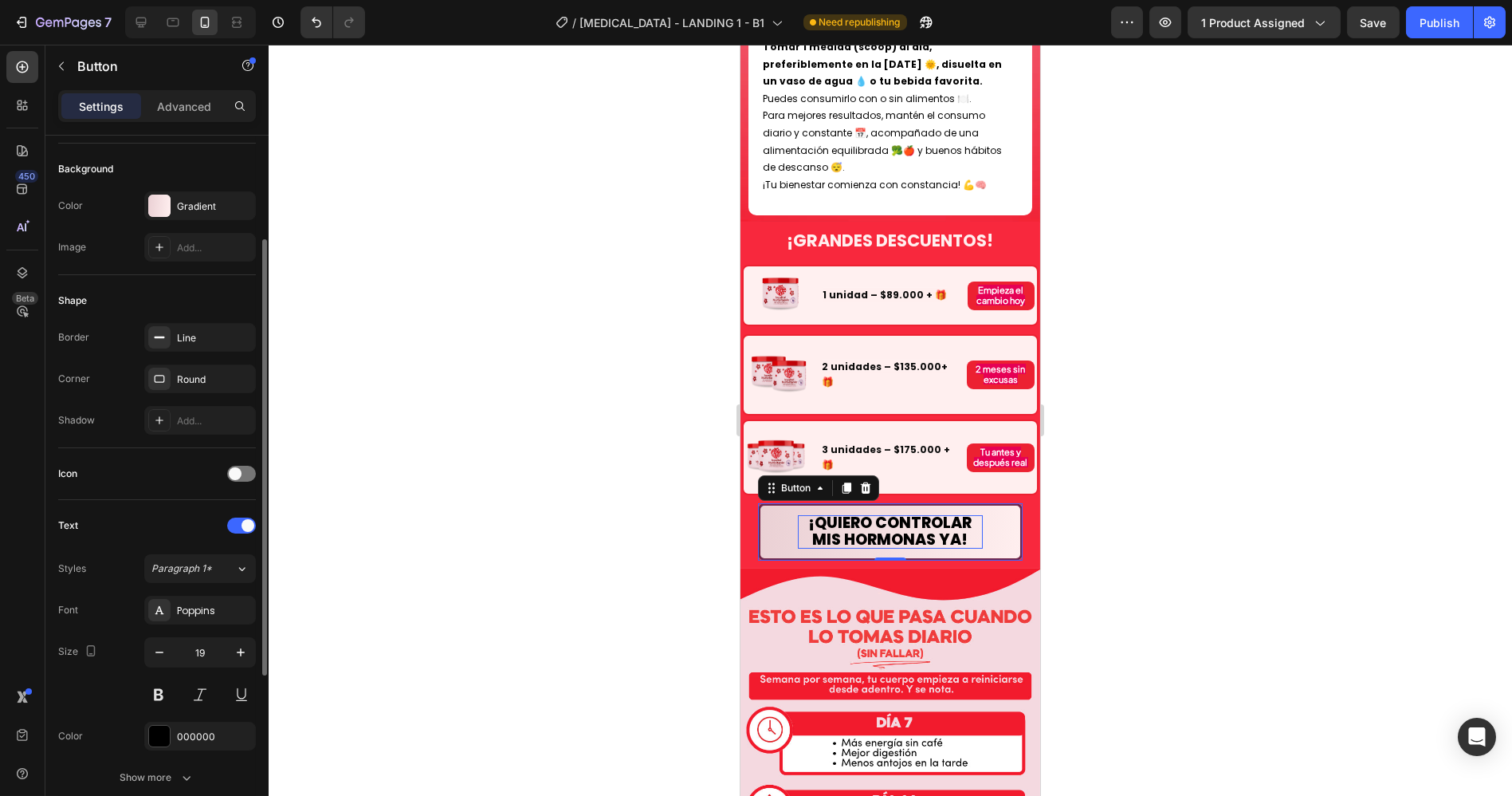
scroll to position [0, 0]
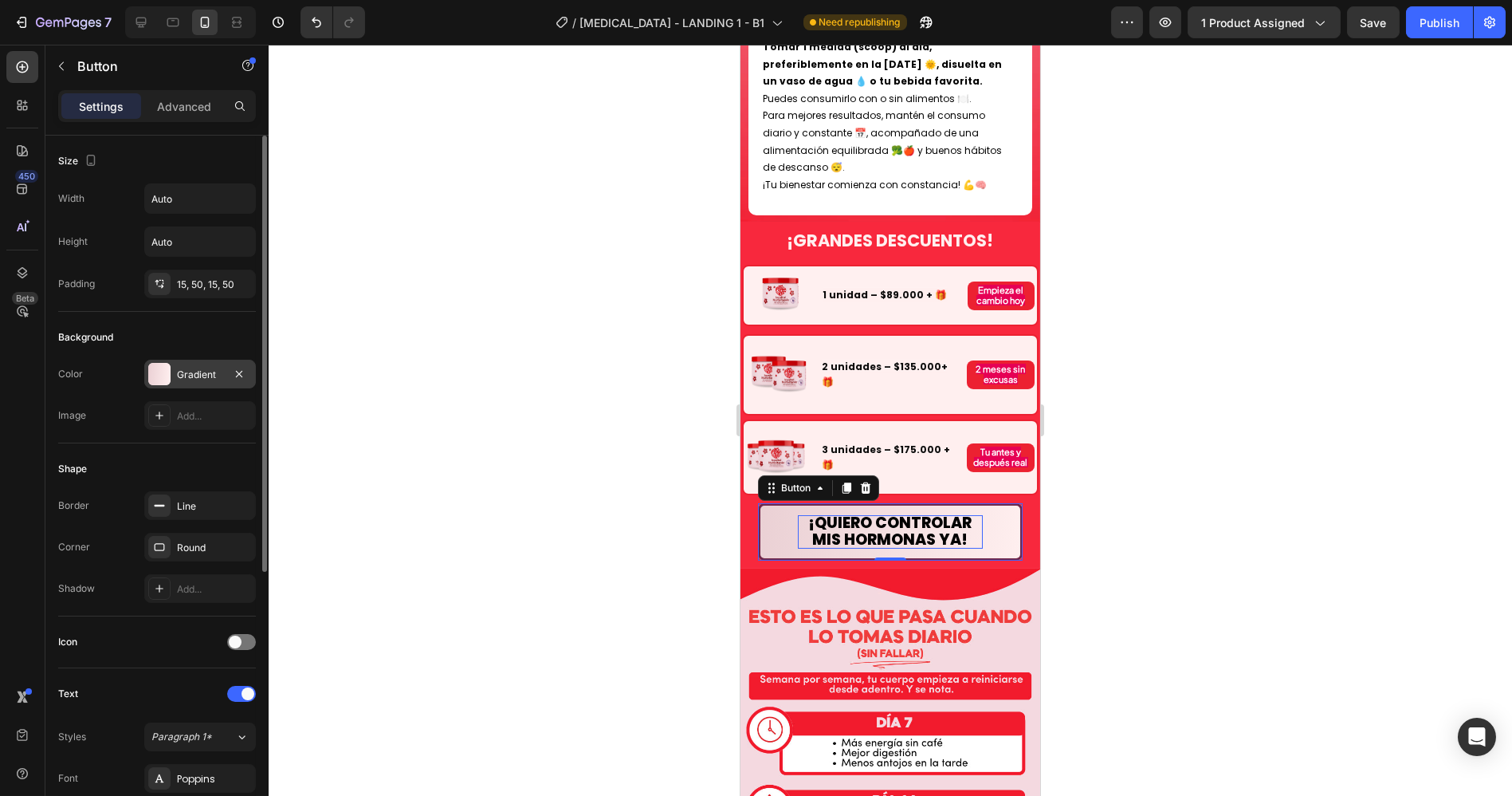
click at [195, 376] on div "Gradient" at bounding box center [200, 375] width 47 height 14
click at [119, 543] on div "Corner Round" at bounding box center [157, 546] width 197 height 29
click at [1172, 474] on div at bounding box center [890, 420] width 1243 height 751
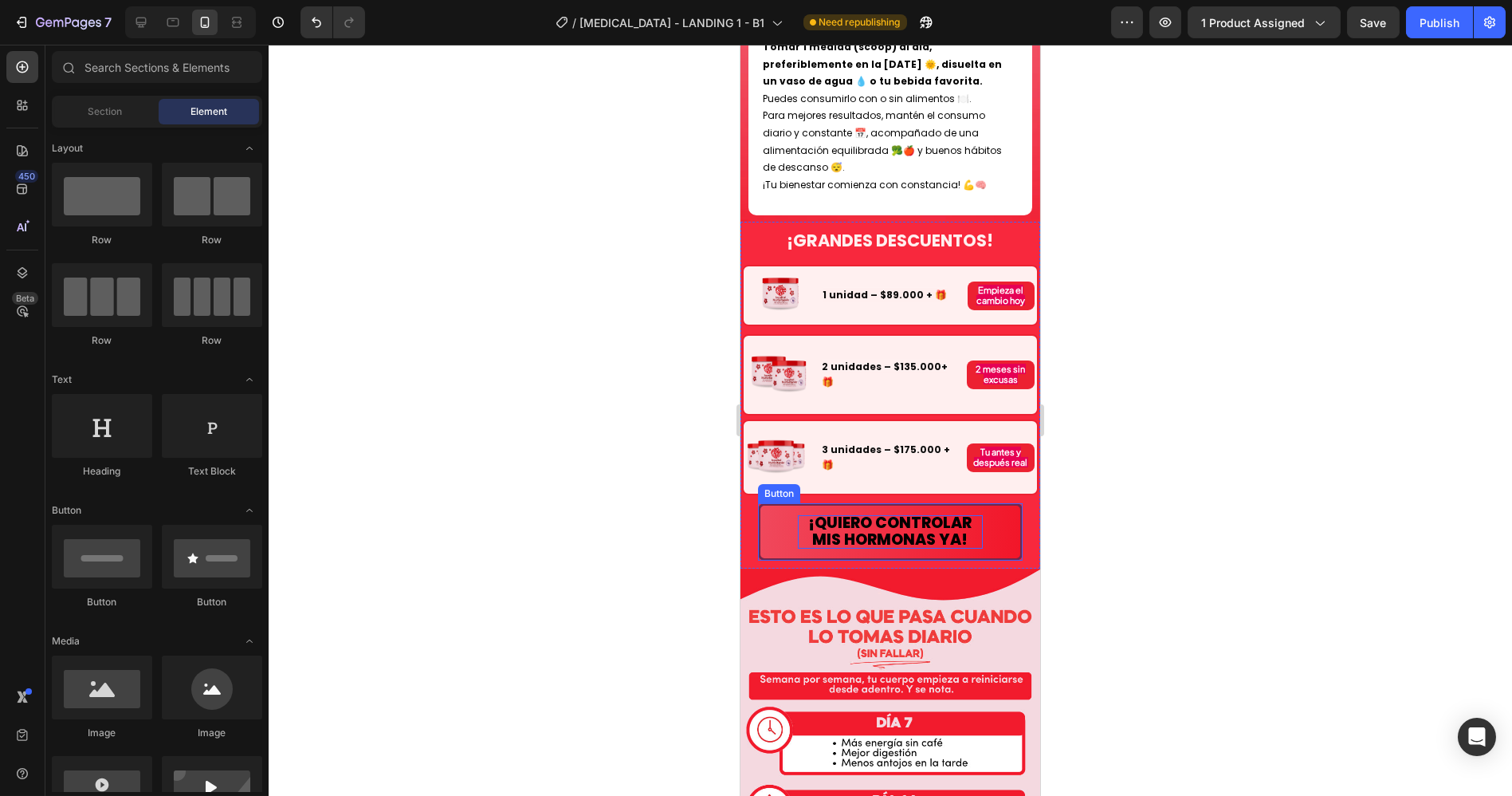
click at [989, 503] on button "¡QUIERO CONTROLAR MIS HORMONAS YA!" at bounding box center [889, 531] width 265 height 57
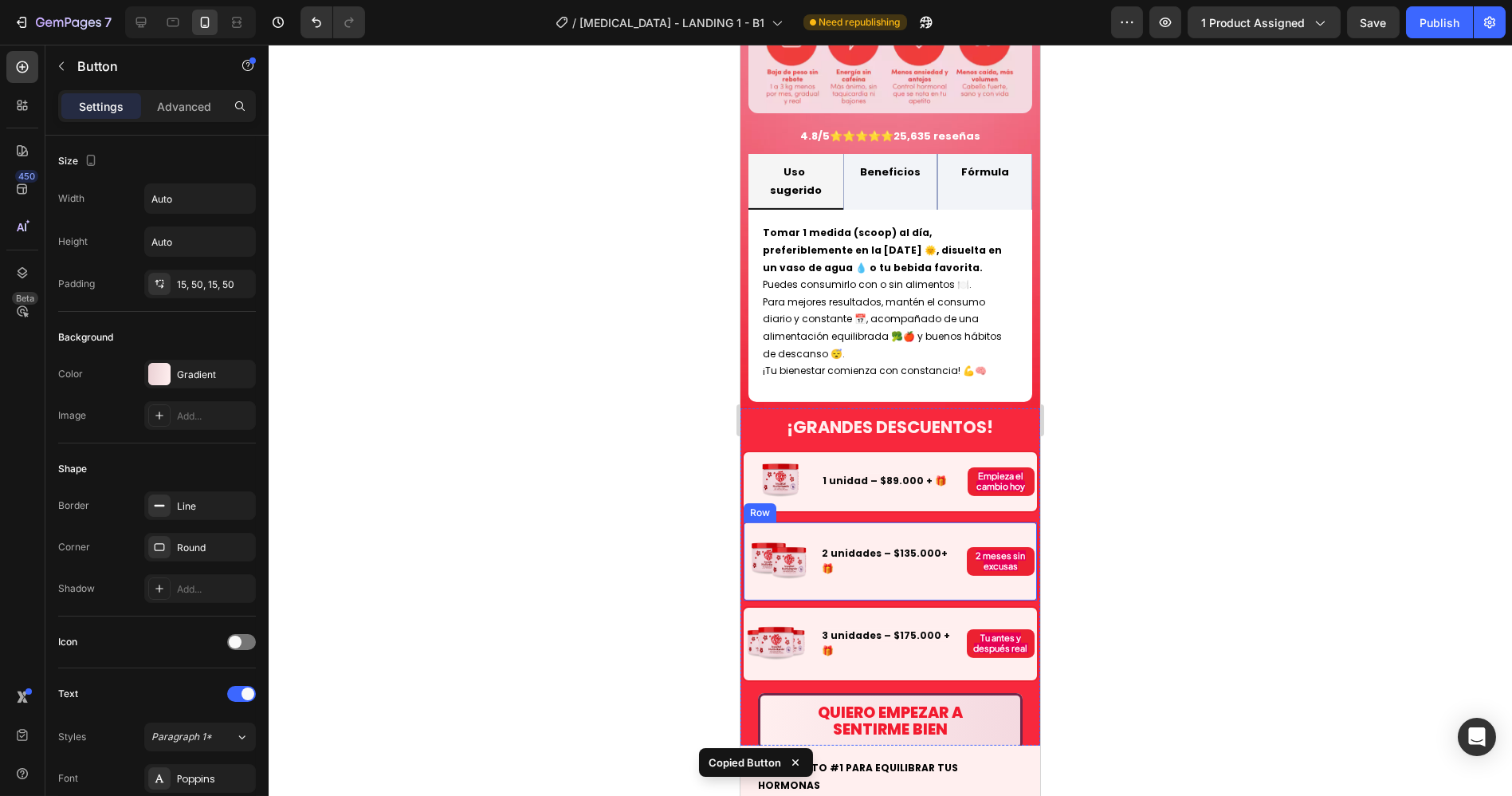
scroll to position [4162, 0]
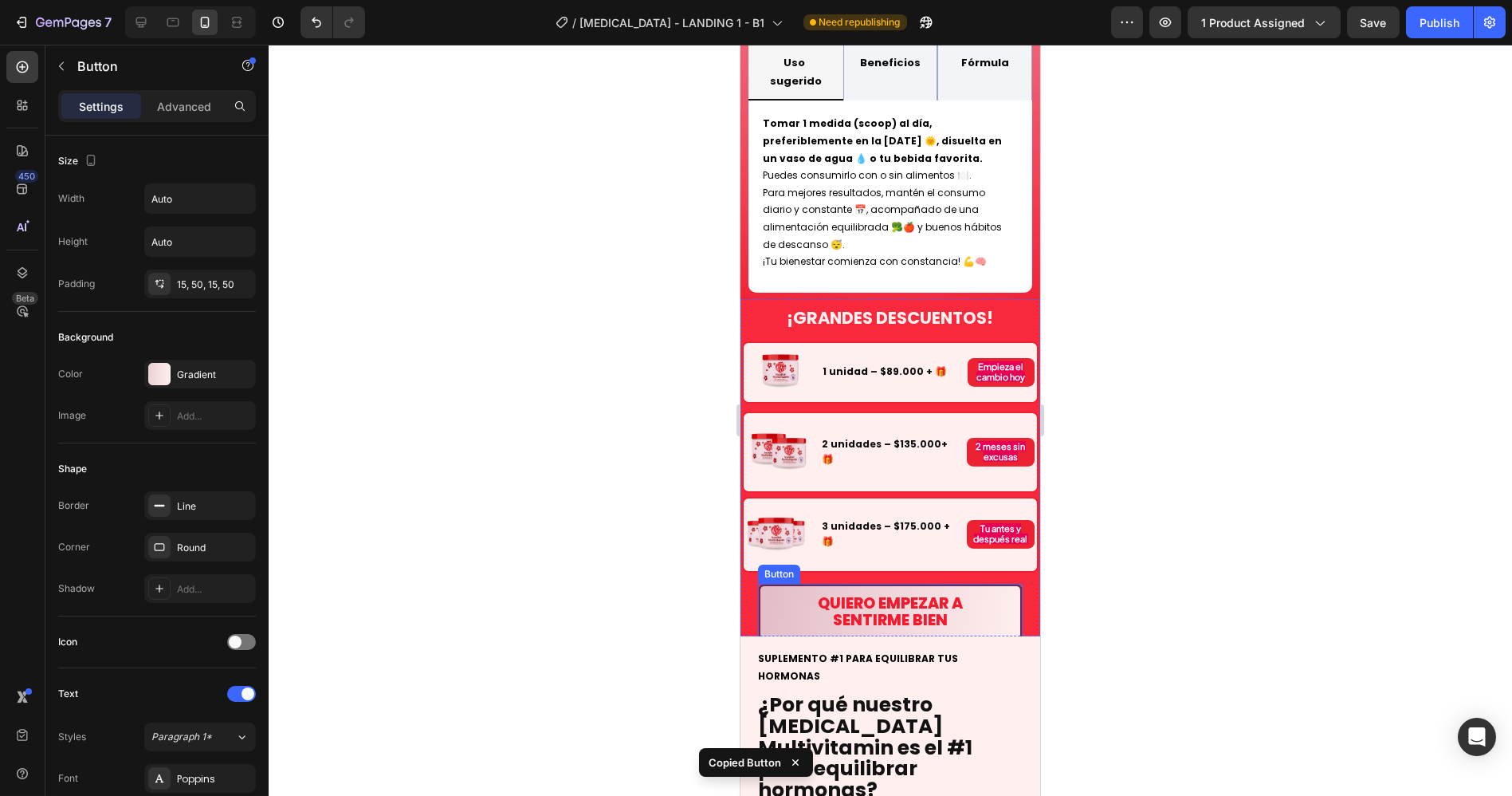
click at [983, 584] on button "Quiero empezar a sentirme bien" at bounding box center [889, 613] width 265 height 57
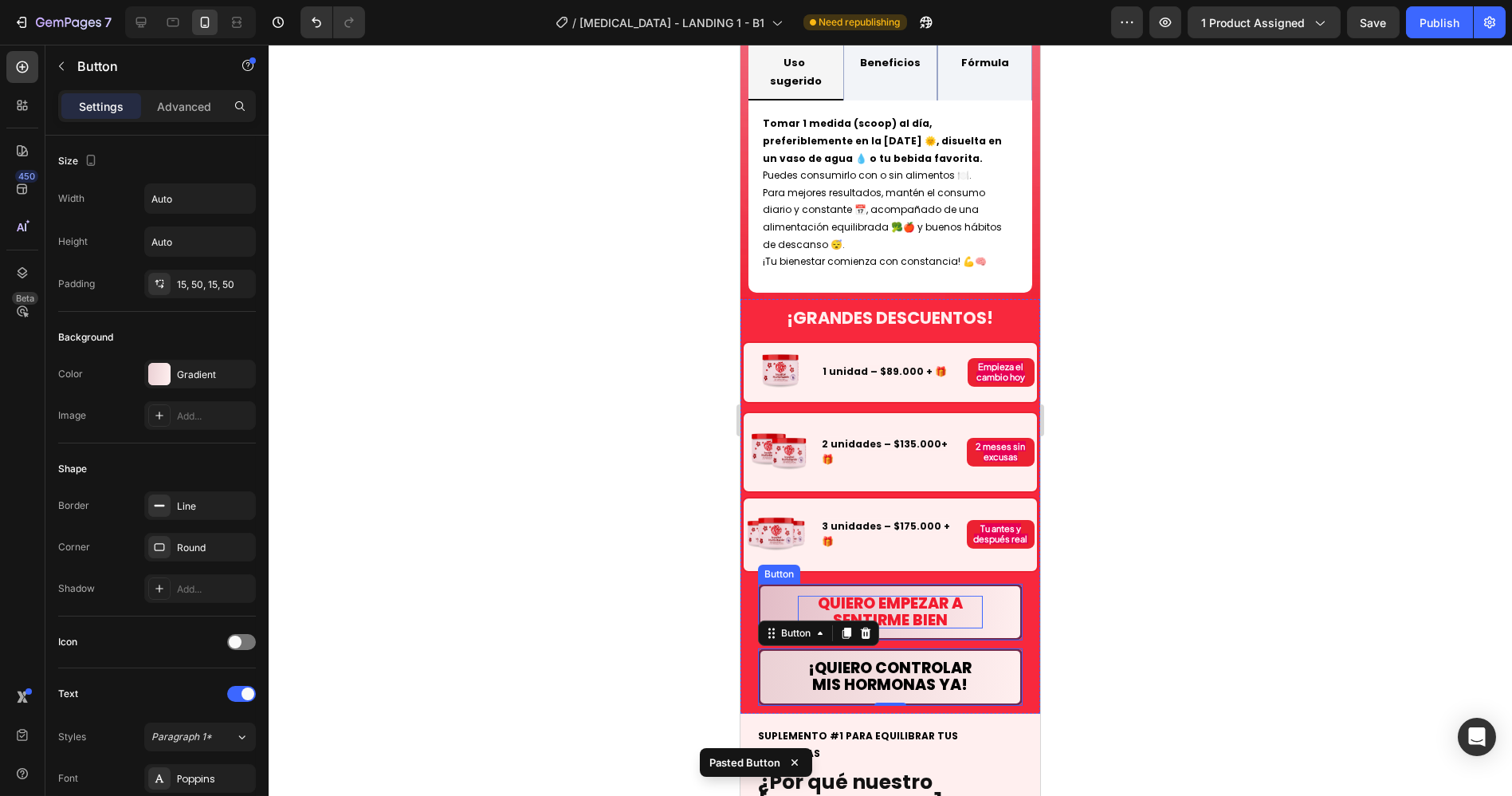
click at [920, 593] on span "Quiero empezar a sentirme bien" at bounding box center [889, 612] width 145 height 39
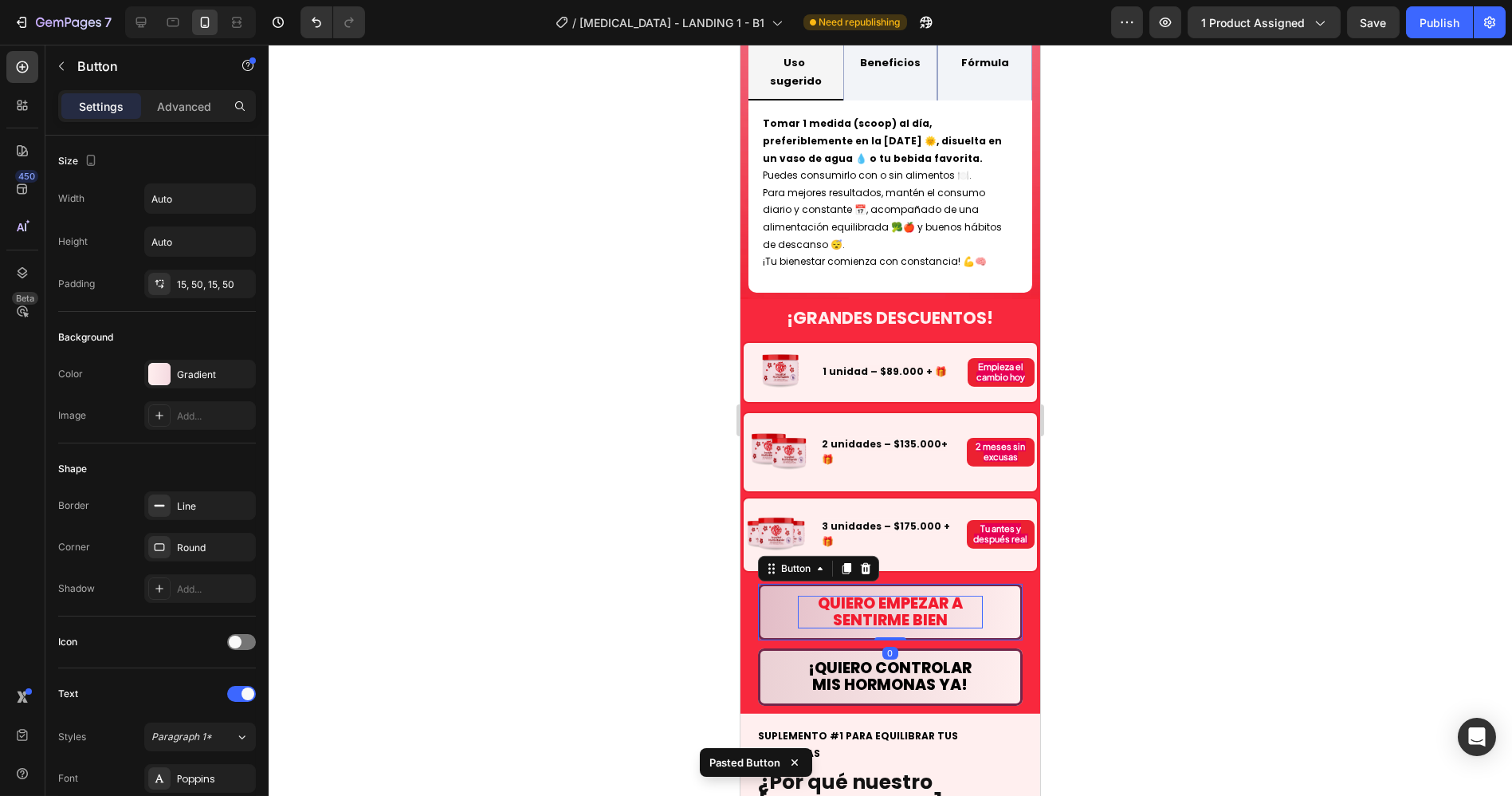
click at [920, 593] on span "Quiero empezar a sentirme bien" at bounding box center [889, 612] width 145 height 39
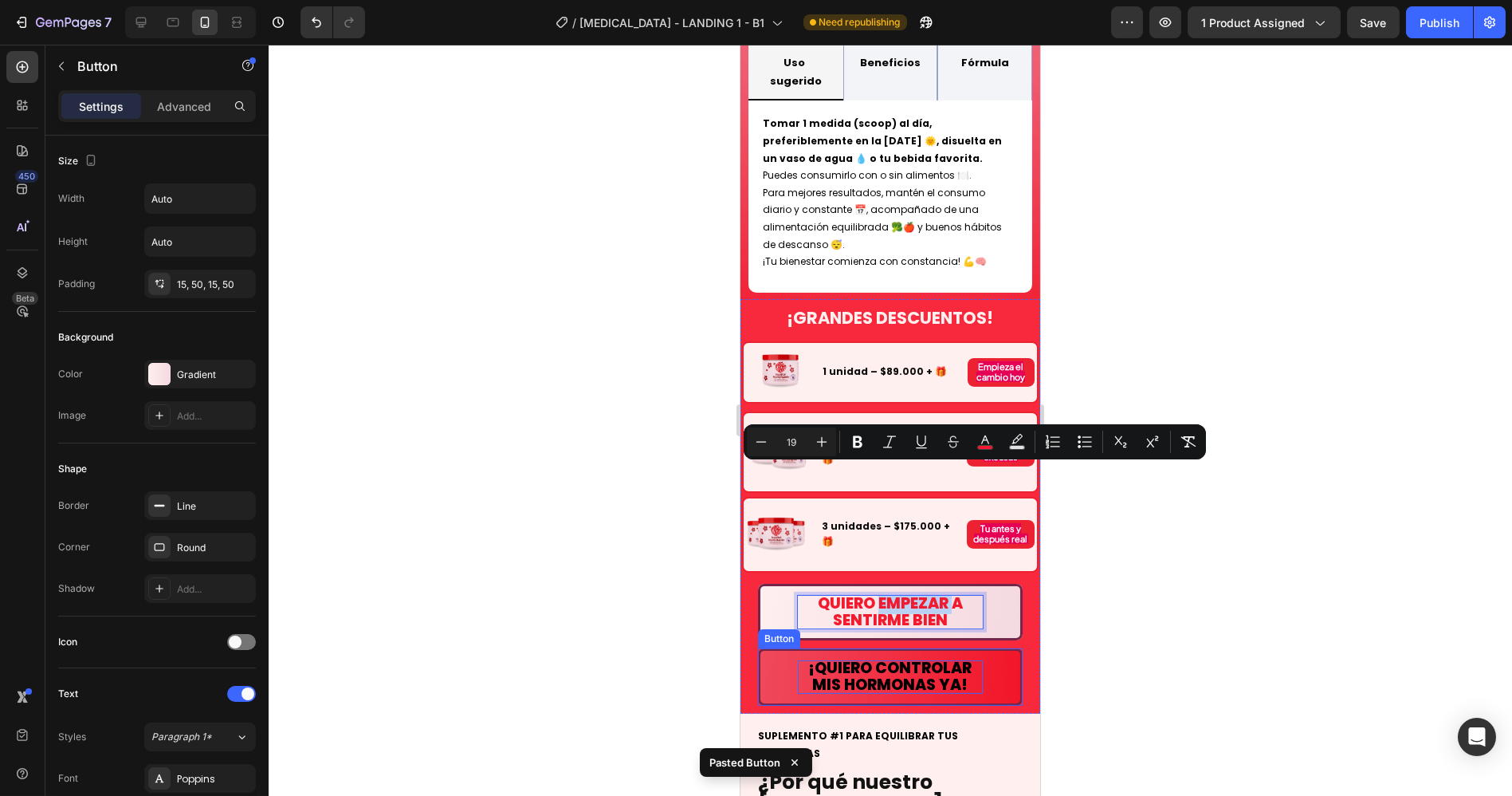
click at [907, 657] on span "¡QUIERO CONTROLAR MIS HORMONAS YA!" at bounding box center [889, 676] width 163 height 39
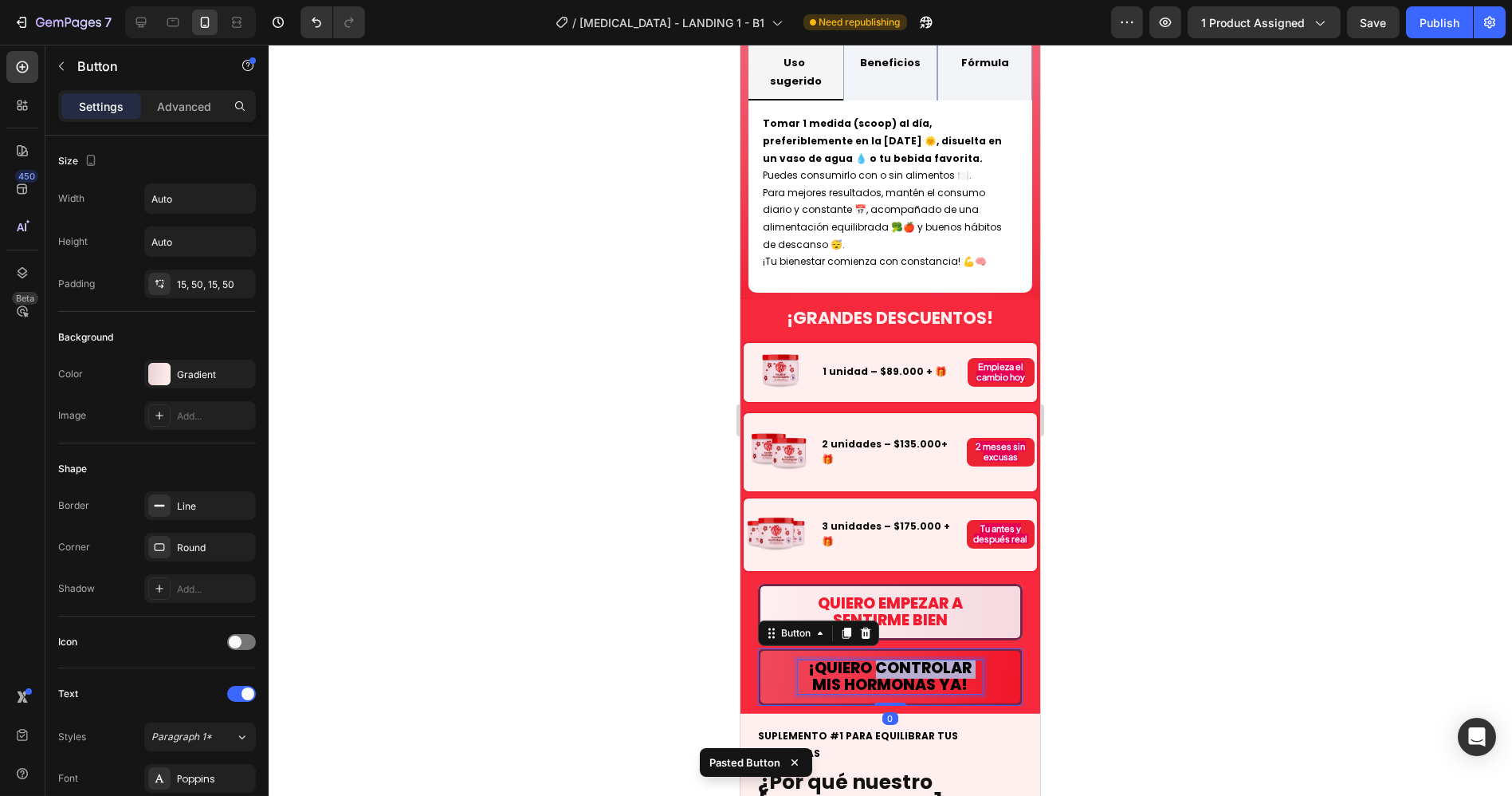
click at [907, 657] on span "¡QUIERO CONTROLAR MIS HORMONAS YA!" at bounding box center [889, 676] width 163 height 39
copy span "¡QUIERO CONTROLAR MIS HORMONAS YA!"
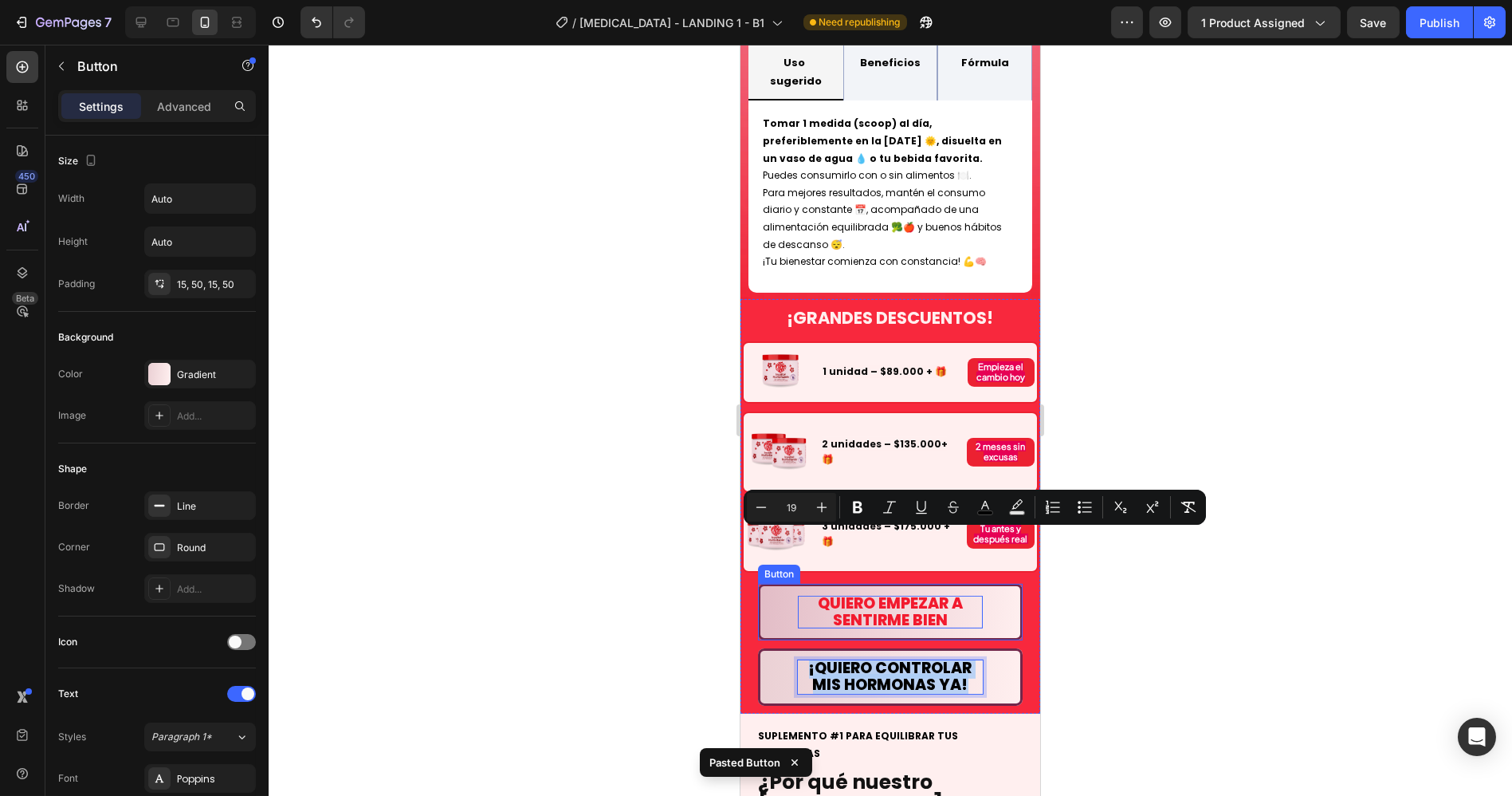
click at [907, 593] on span "Quiero empezar a sentirme bien" at bounding box center [889, 612] width 145 height 39
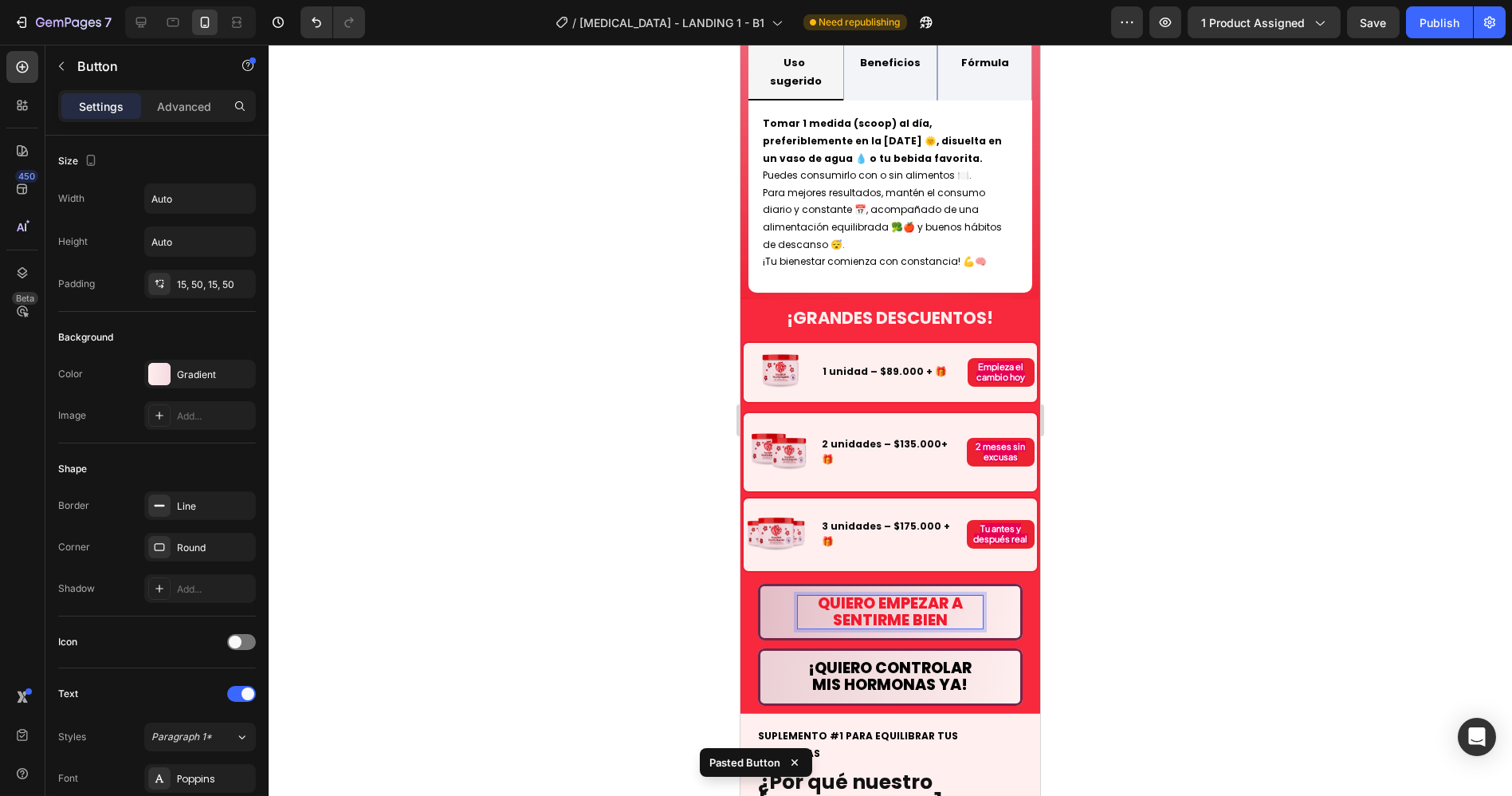
click at [907, 593] on span "Quiero empezar a sentirme bien" at bounding box center [889, 612] width 145 height 39
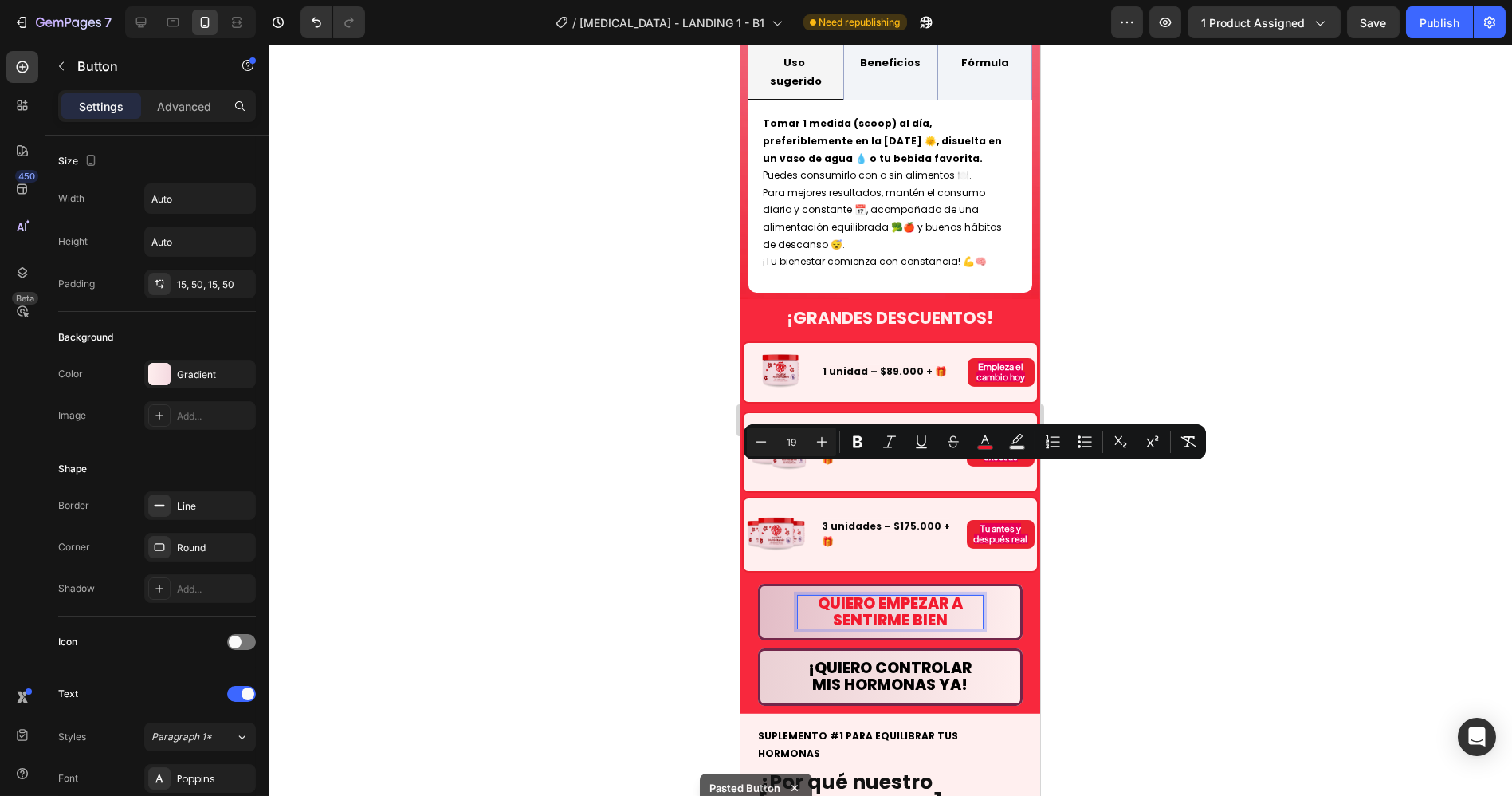
scroll to position [2, 0]
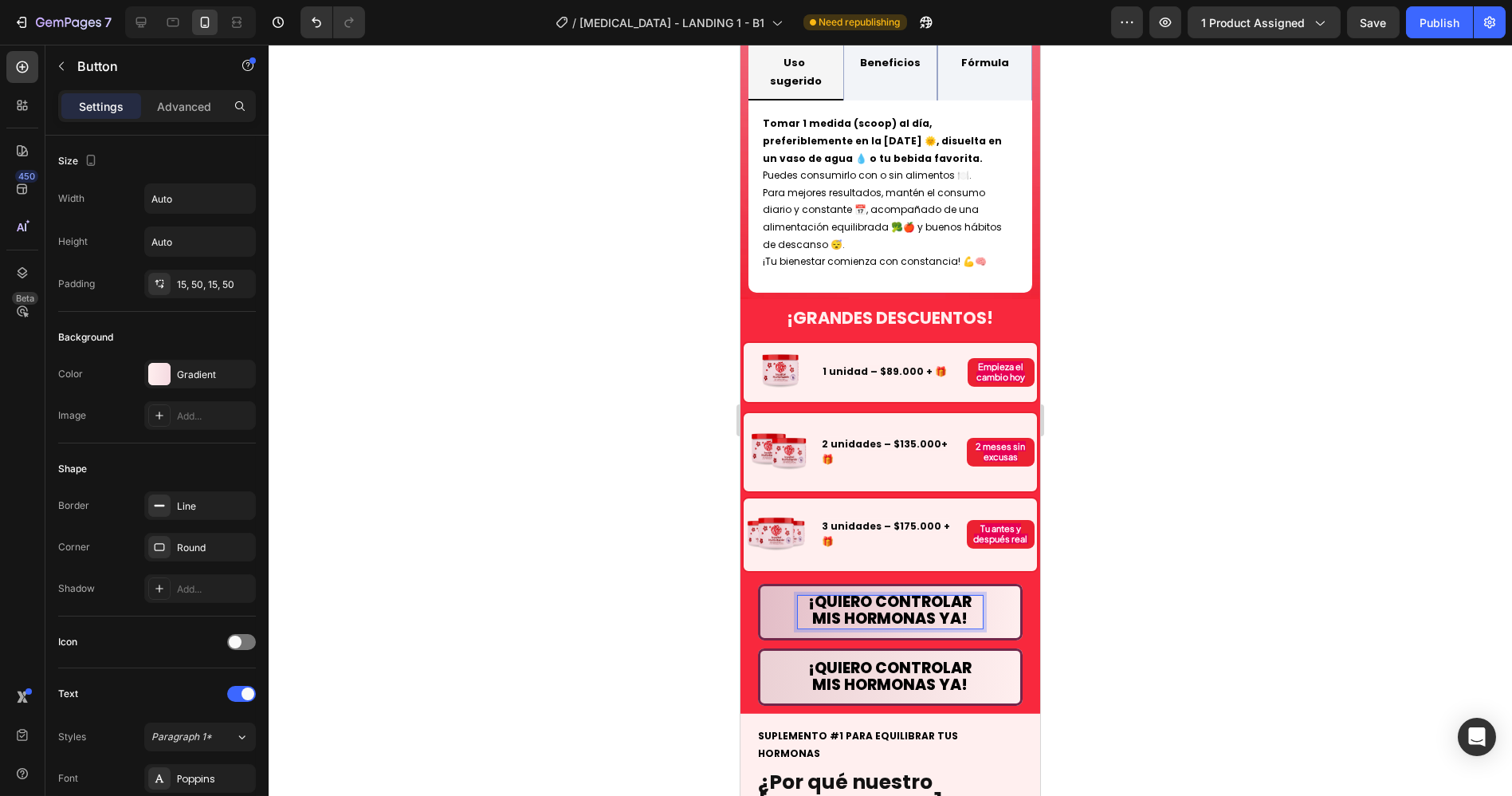
click at [921, 591] on span "¡QUIERO CONTROLAR MIS HORMONAS YA!" at bounding box center [889, 610] width 163 height 39
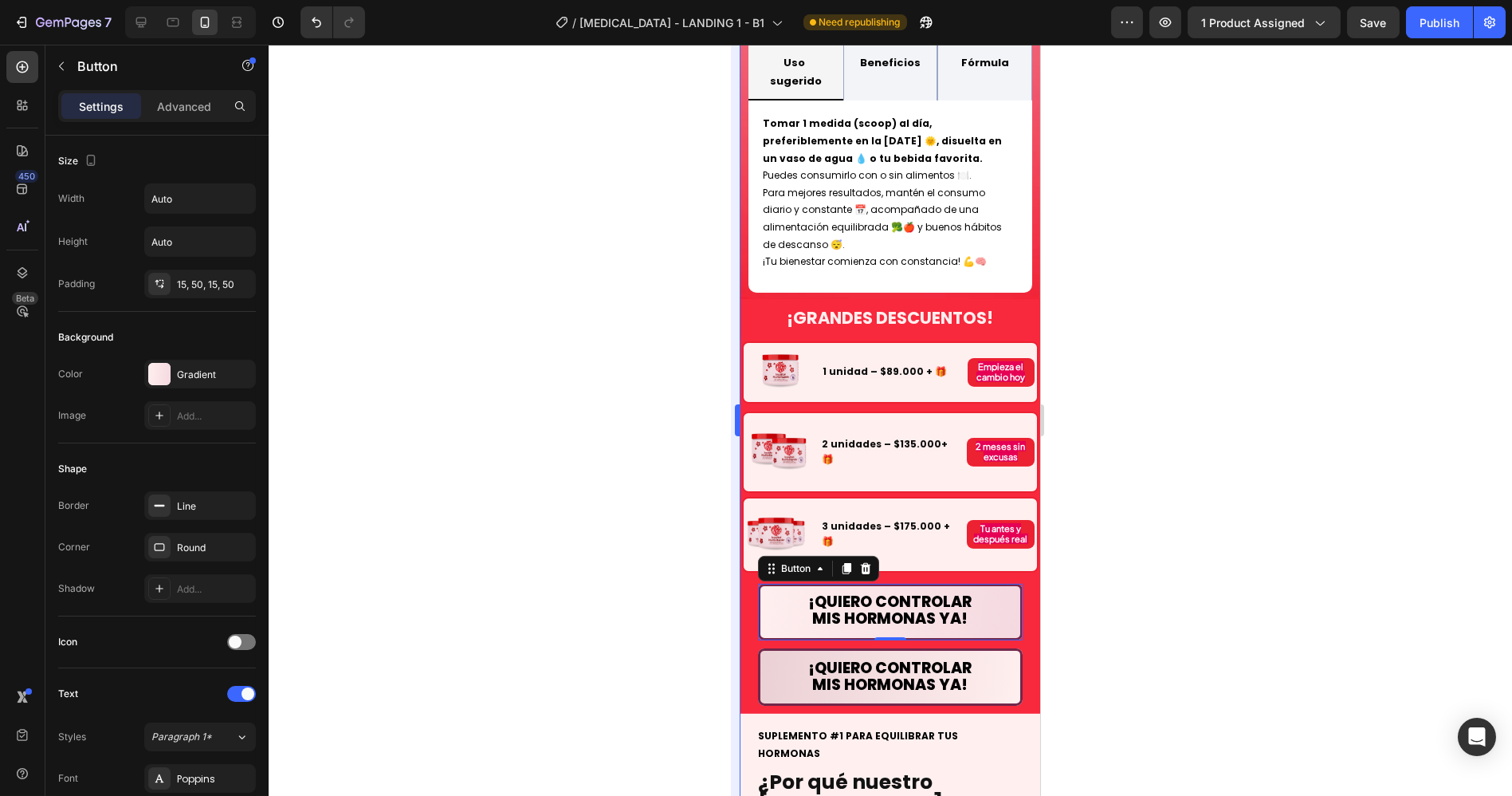
drag, startPoint x: 597, startPoint y: 451, endPoint x: 734, endPoint y: 462, distance: 137.4
click at [600, 451] on div at bounding box center [890, 420] width 1243 height 751
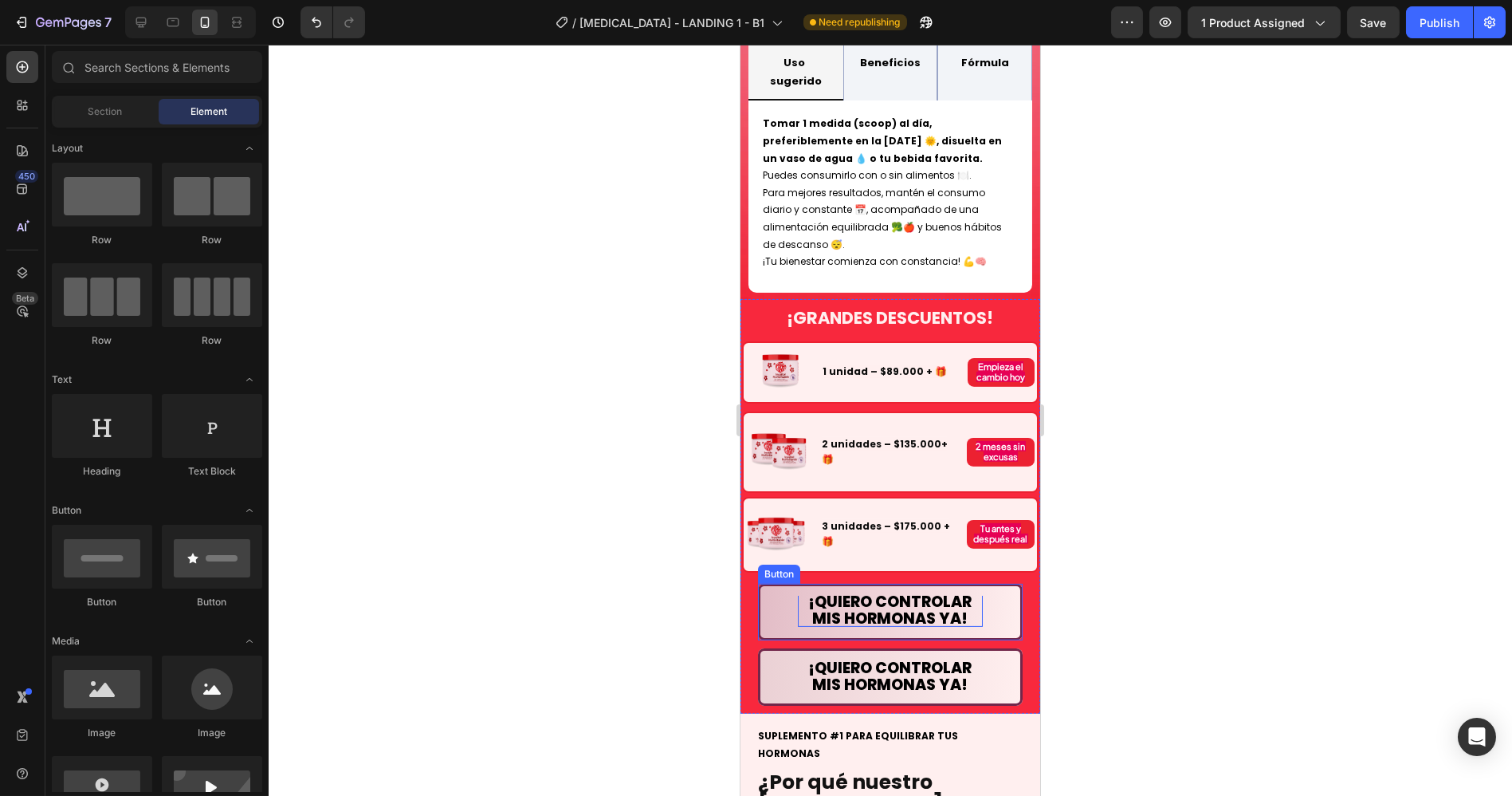
click at [861, 591] on span "¡QUIERO CONTROLAR MIS HORMONAS YA!" at bounding box center [889, 610] width 163 height 39
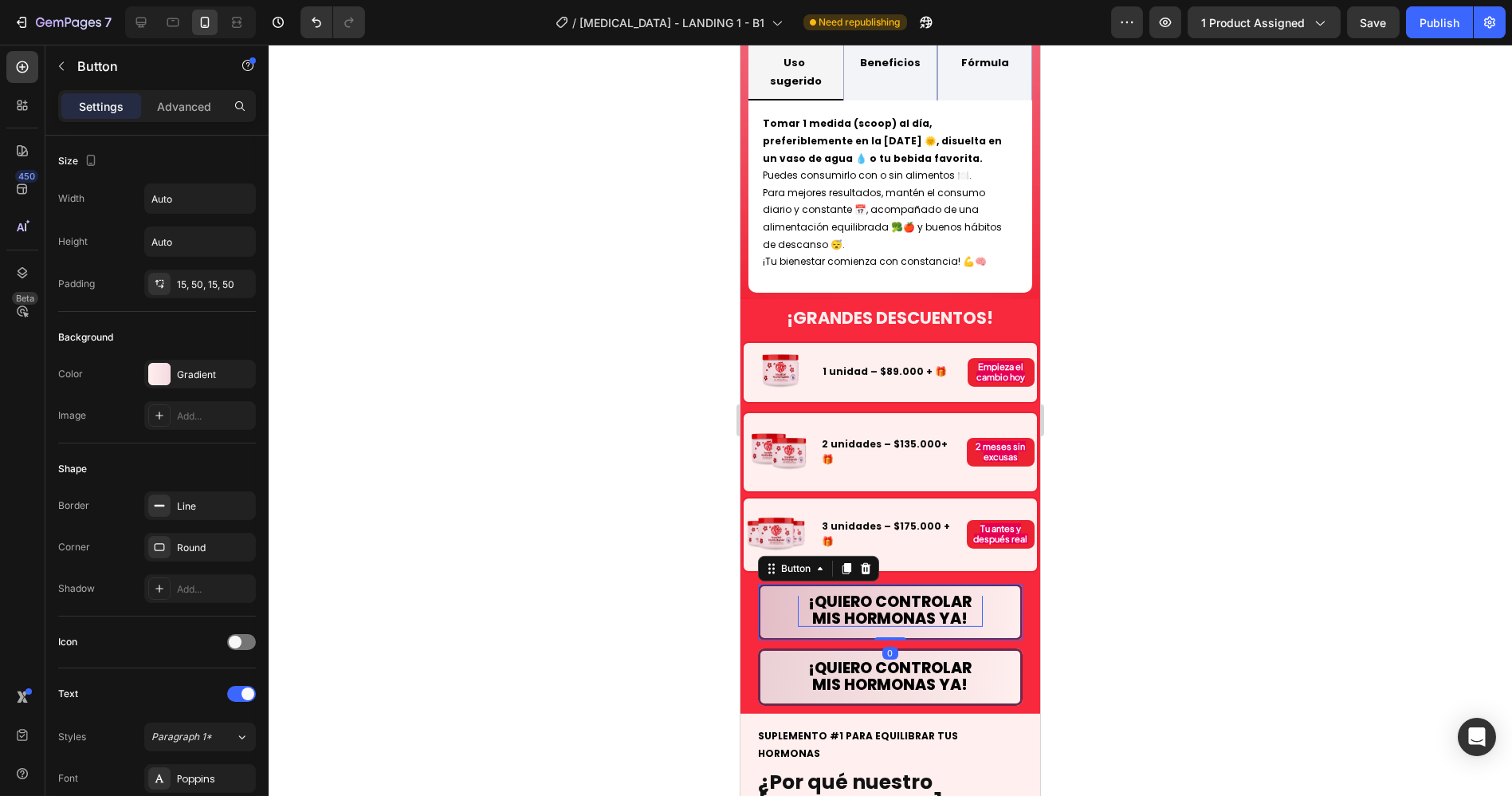
scroll to position [0, 0]
click at [828, 593] on span "¡QUIERO CONTROLAR MIS HORMONAS YA!" at bounding box center [889, 612] width 163 height 39
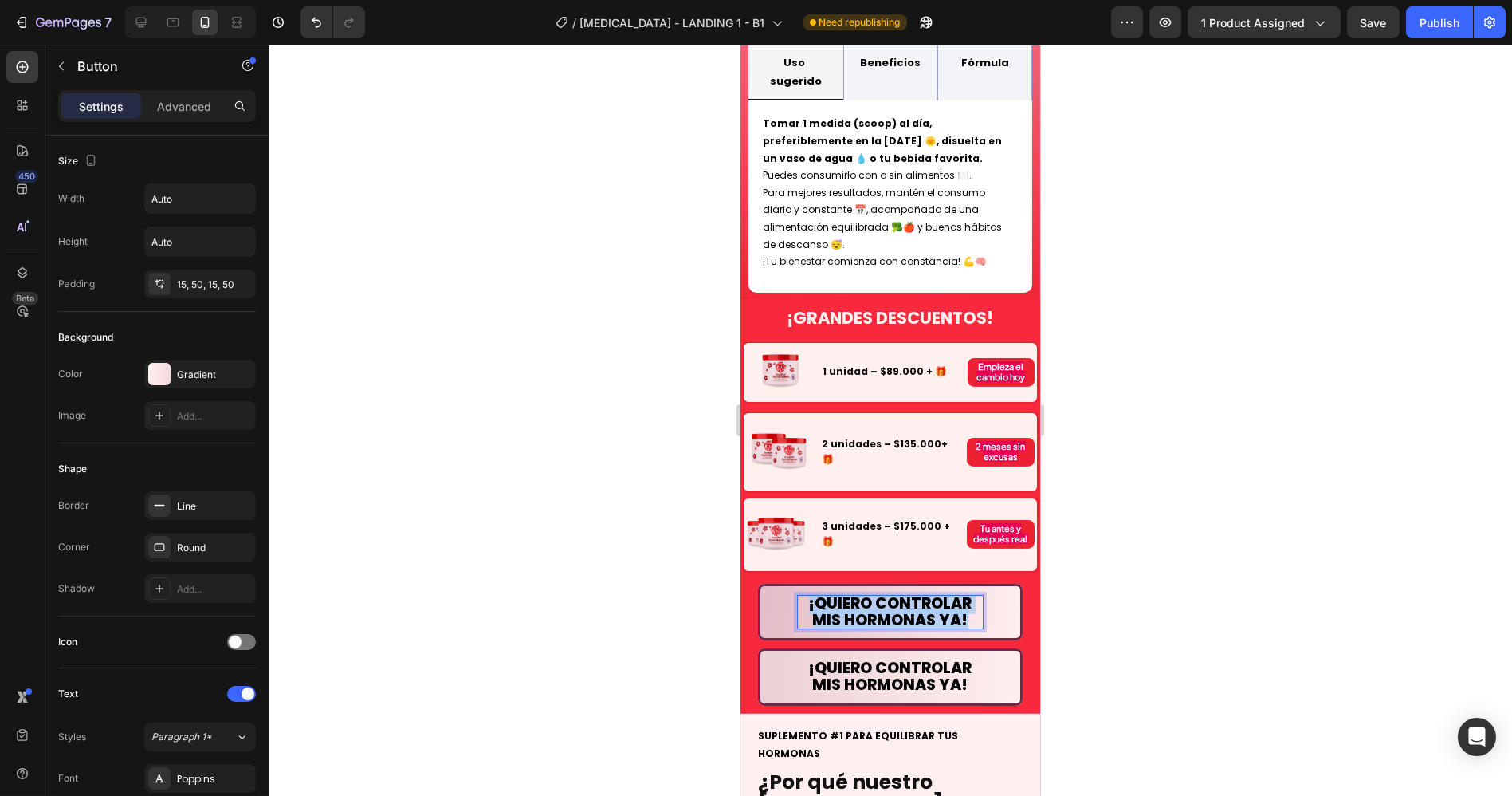
click at [828, 593] on span "¡QUIERO CONTROLAR MIS HORMONAS YA!" at bounding box center [889, 612] width 163 height 39
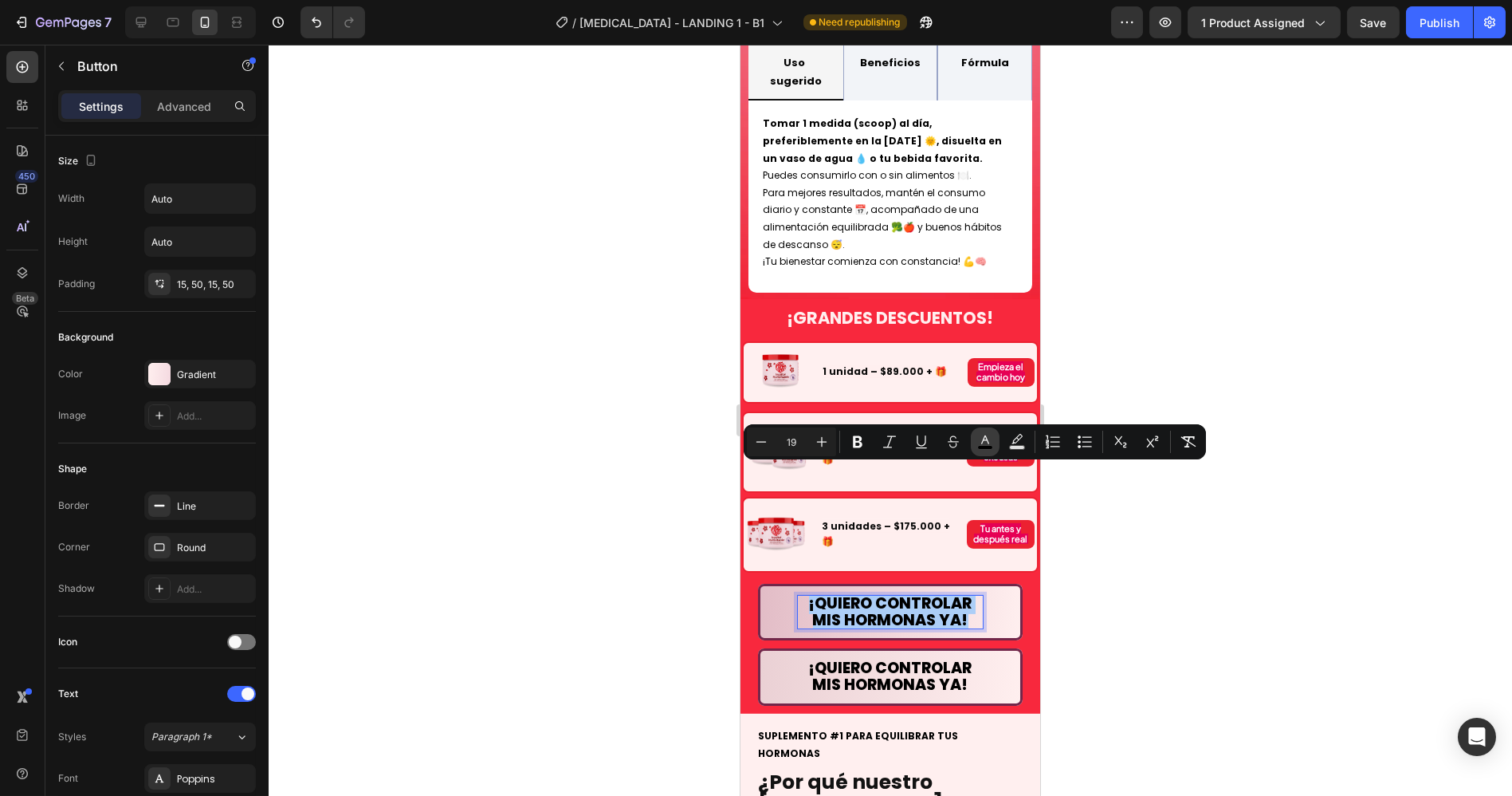
click at [979, 442] on icon "Editor contextual toolbar" at bounding box center [985, 441] width 16 height 16
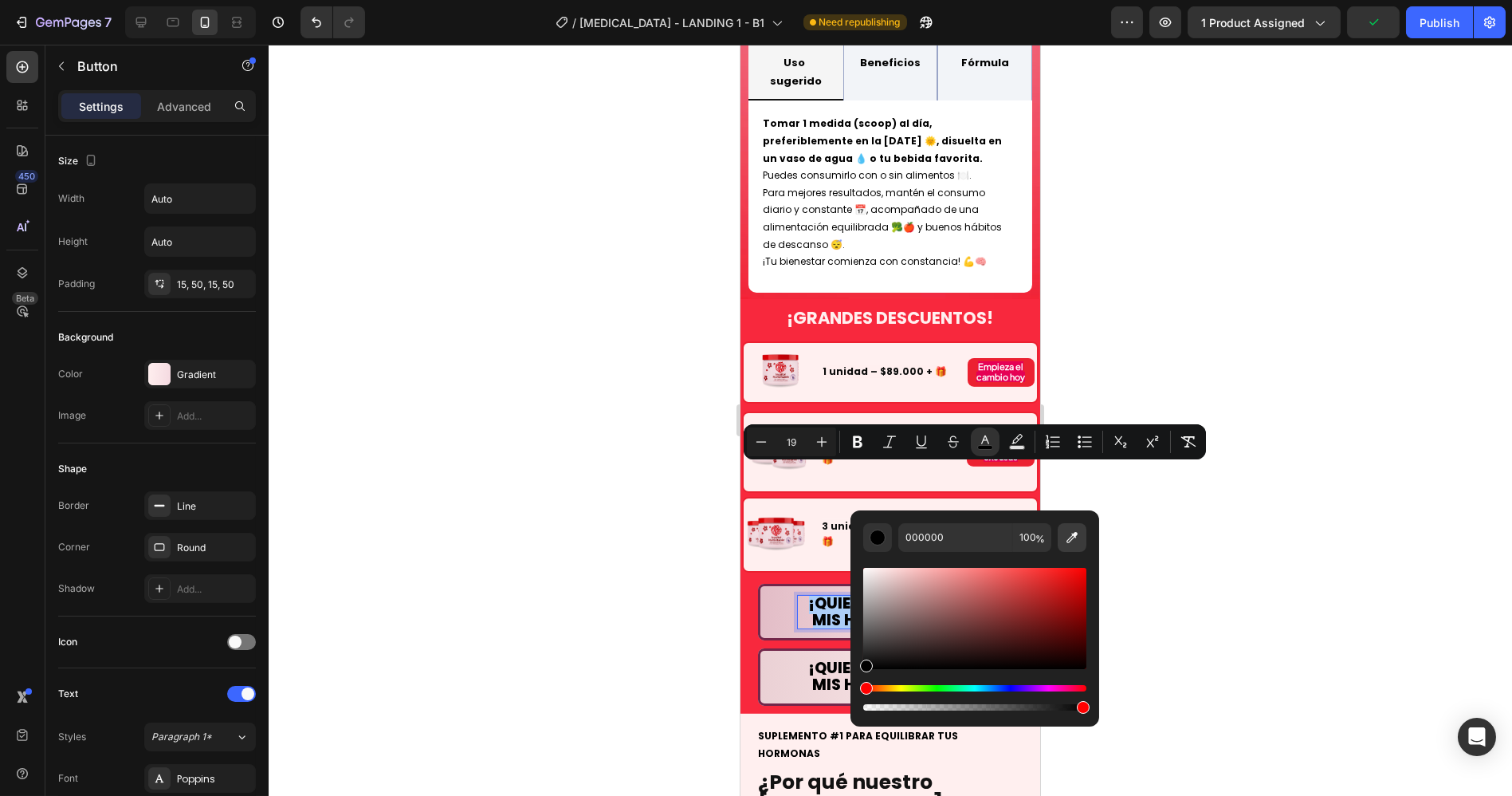
click at [1073, 534] on icon "Editor contextual toolbar" at bounding box center [1071, 536] width 11 height 11
type input "EC2131"
click at [1101, 487] on div at bounding box center [890, 420] width 1243 height 751
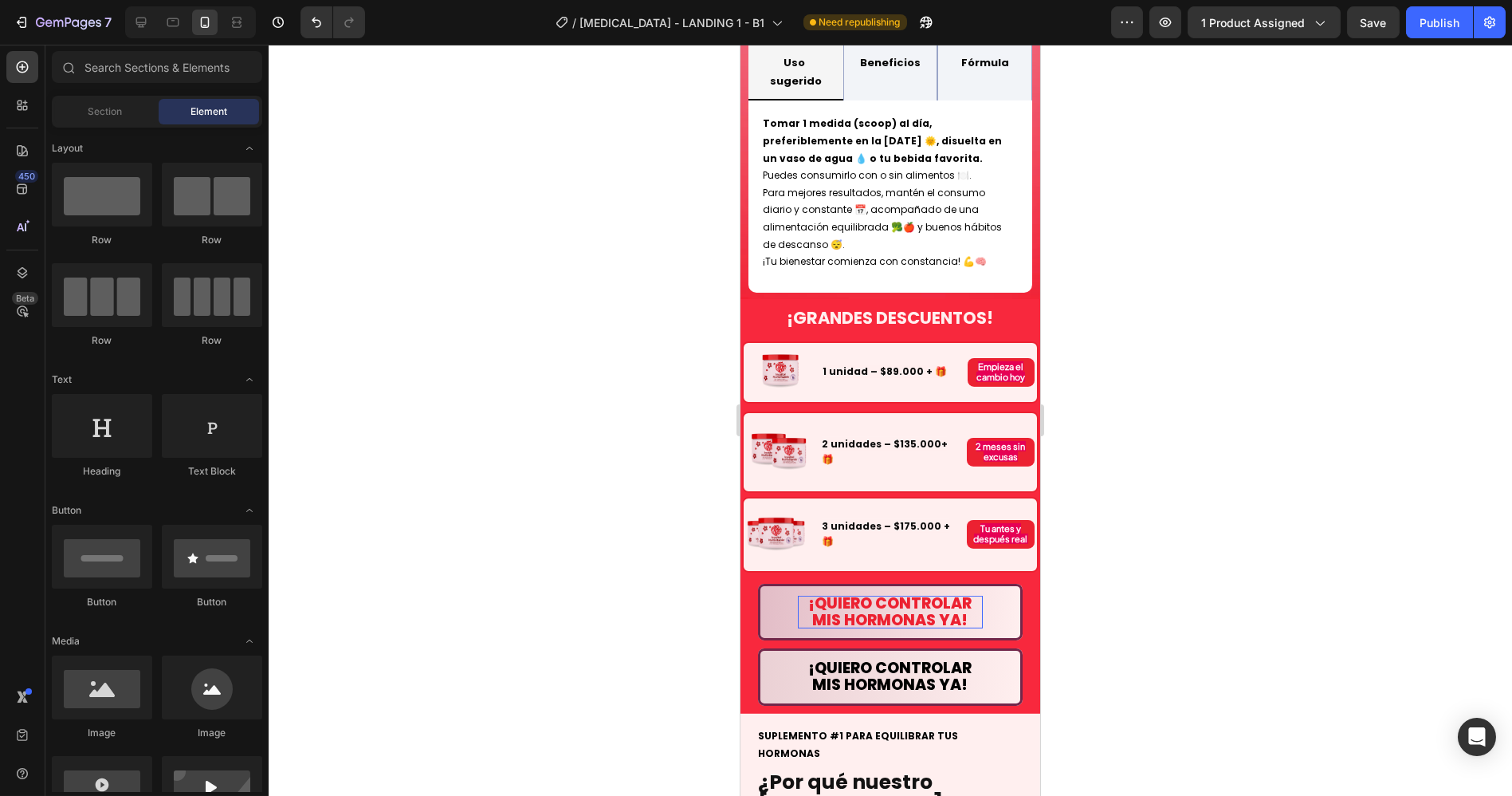
click at [1102, 487] on div at bounding box center [890, 420] width 1243 height 751
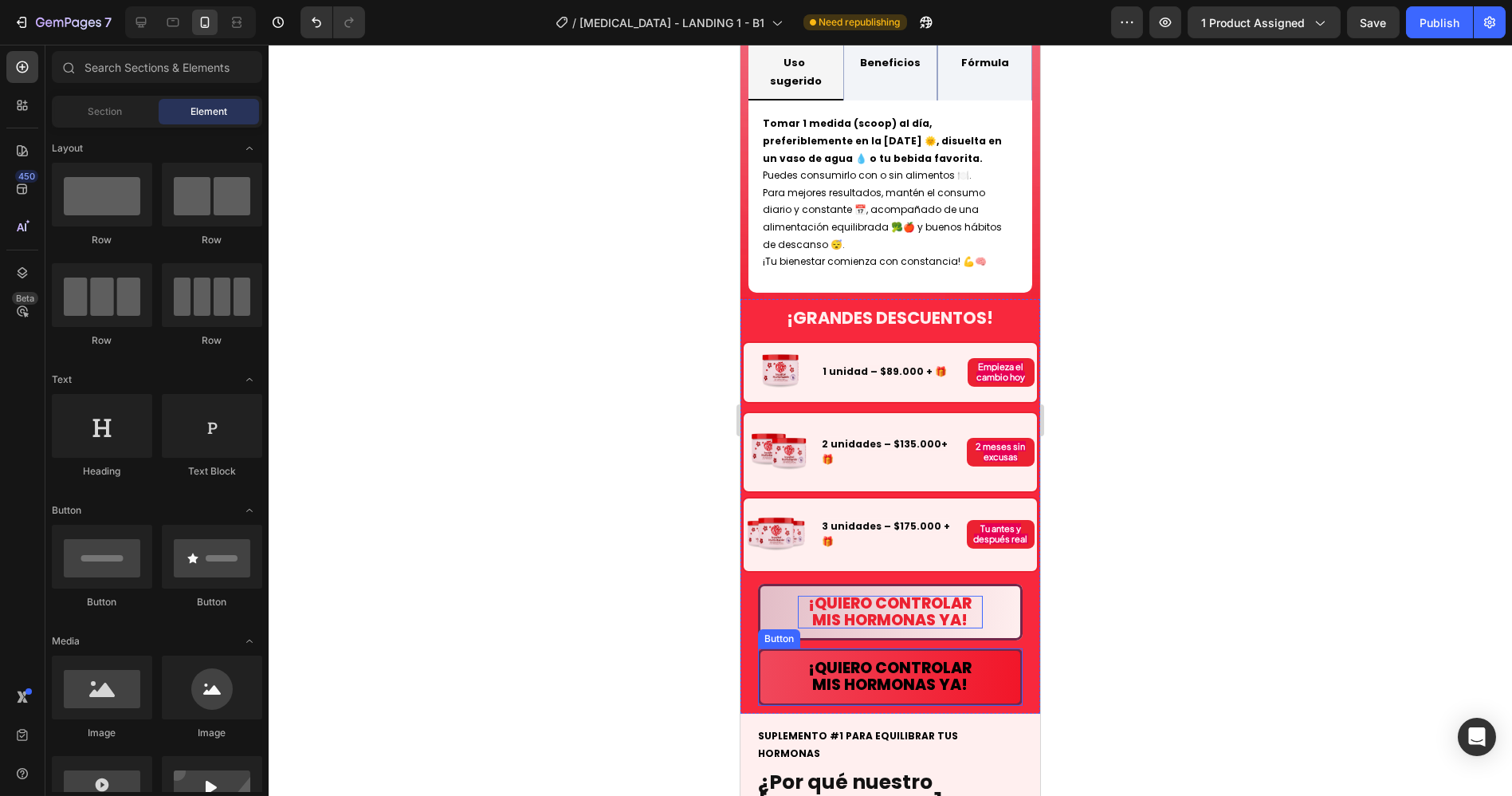
click at [995, 648] on button "¡QUIERO CONTROLAR MIS HORMONAS YA!" at bounding box center [889, 677] width 265 height 57
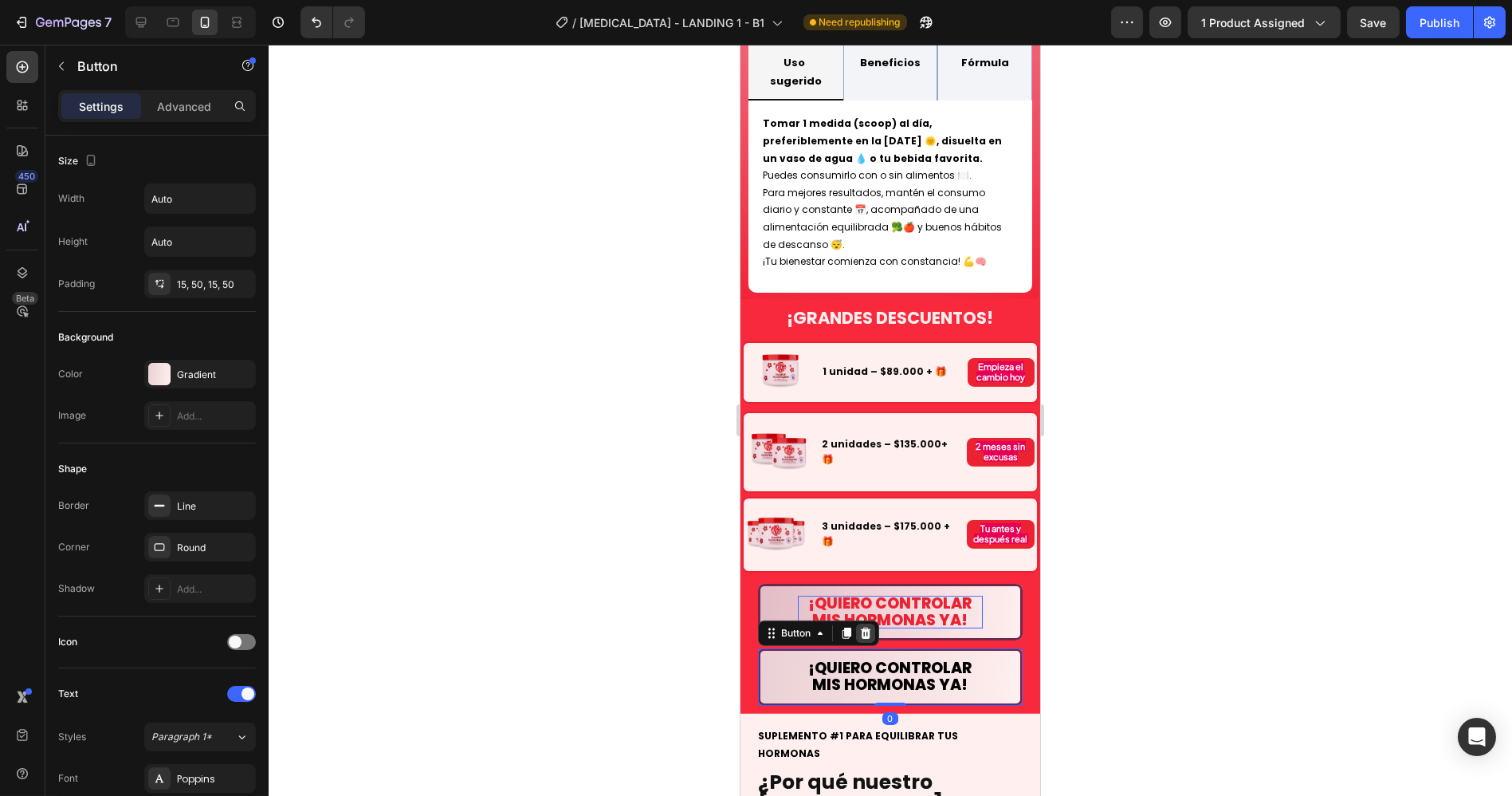
click at [866, 626] on icon at bounding box center [864, 632] width 13 height 13
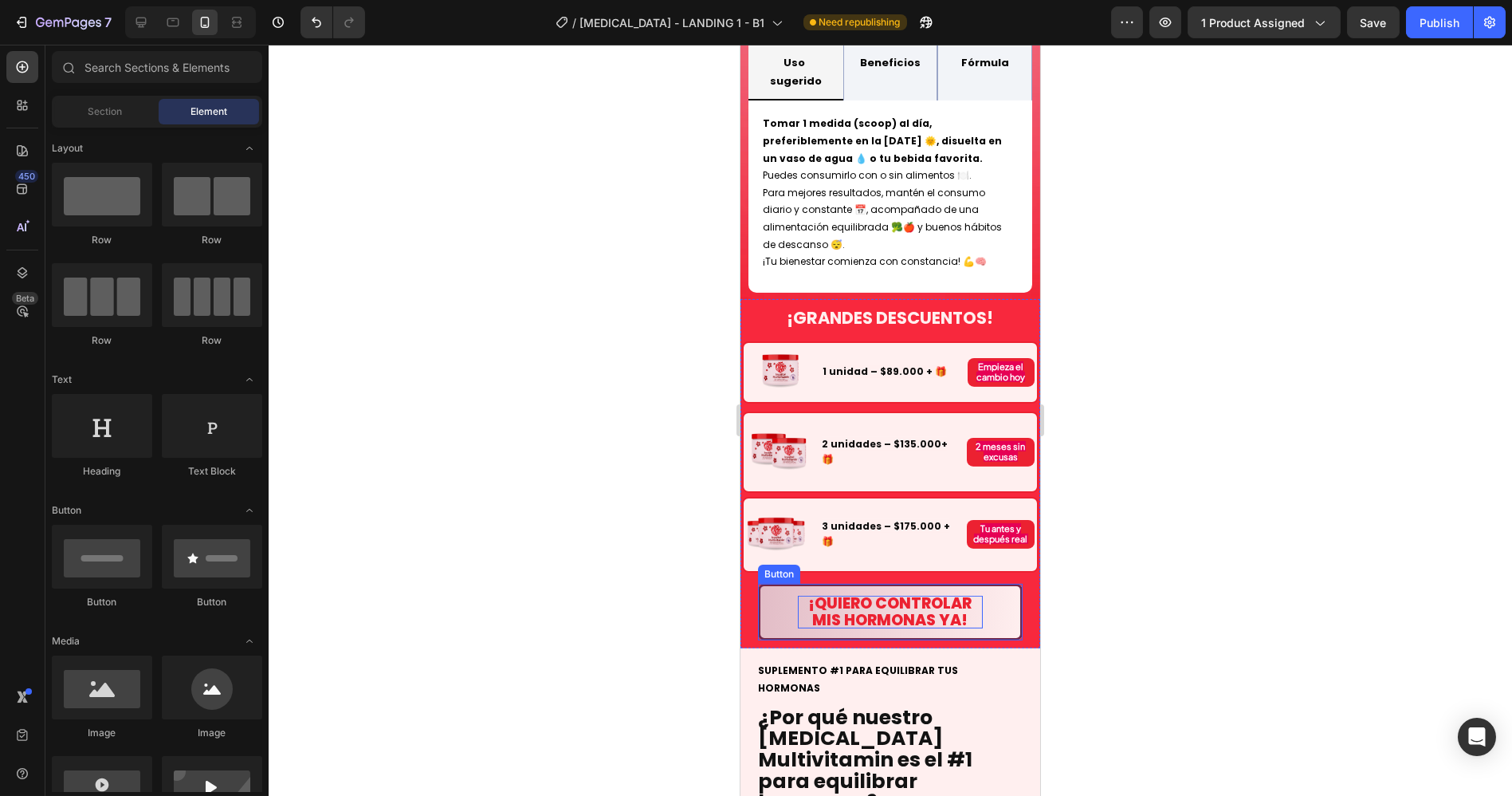
click at [993, 584] on button "¡QUIERO CONTROLAR MIS HORMONAS YA!" at bounding box center [889, 613] width 265 height 57
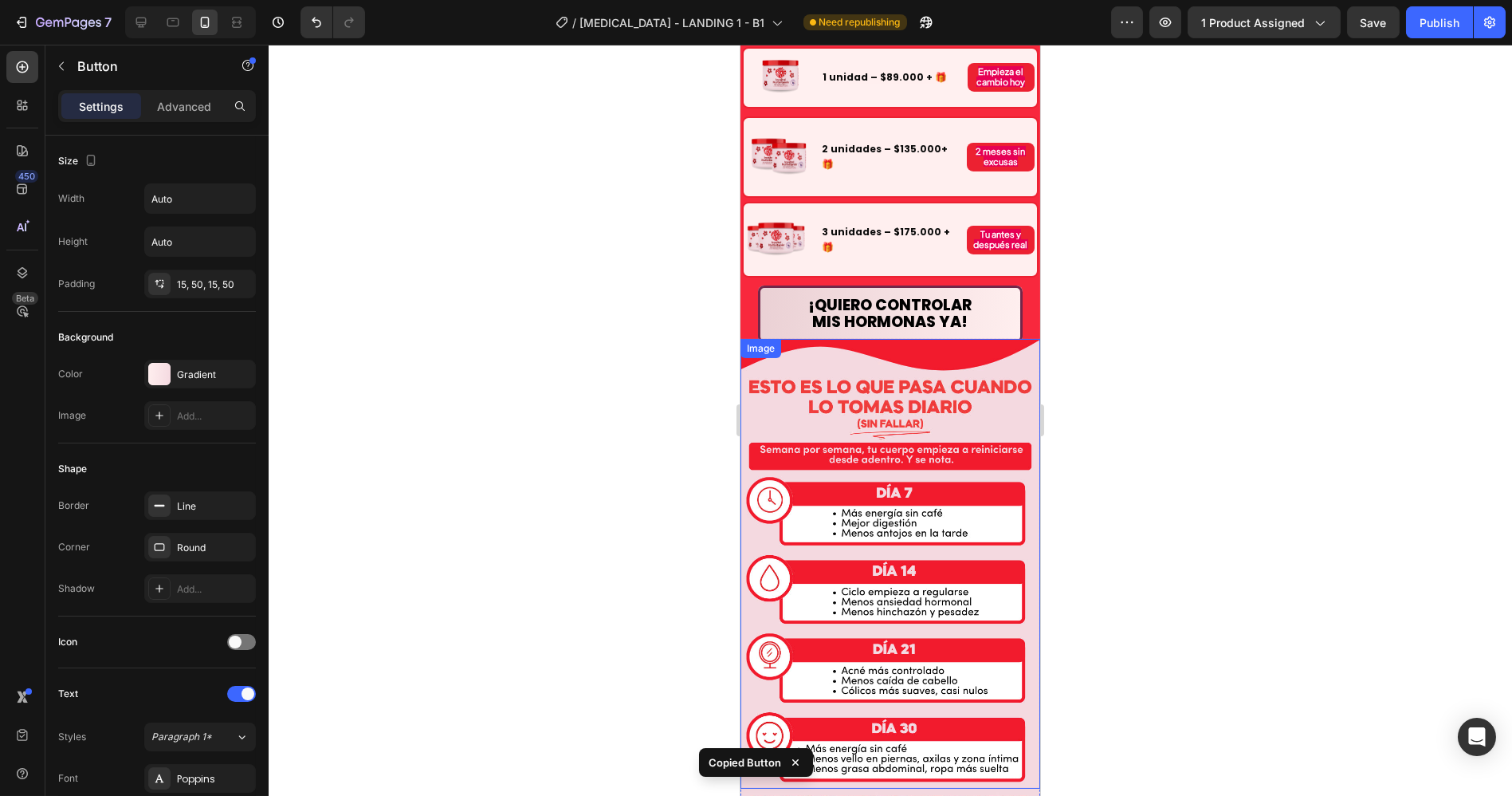
scroll to position [1505, 0]
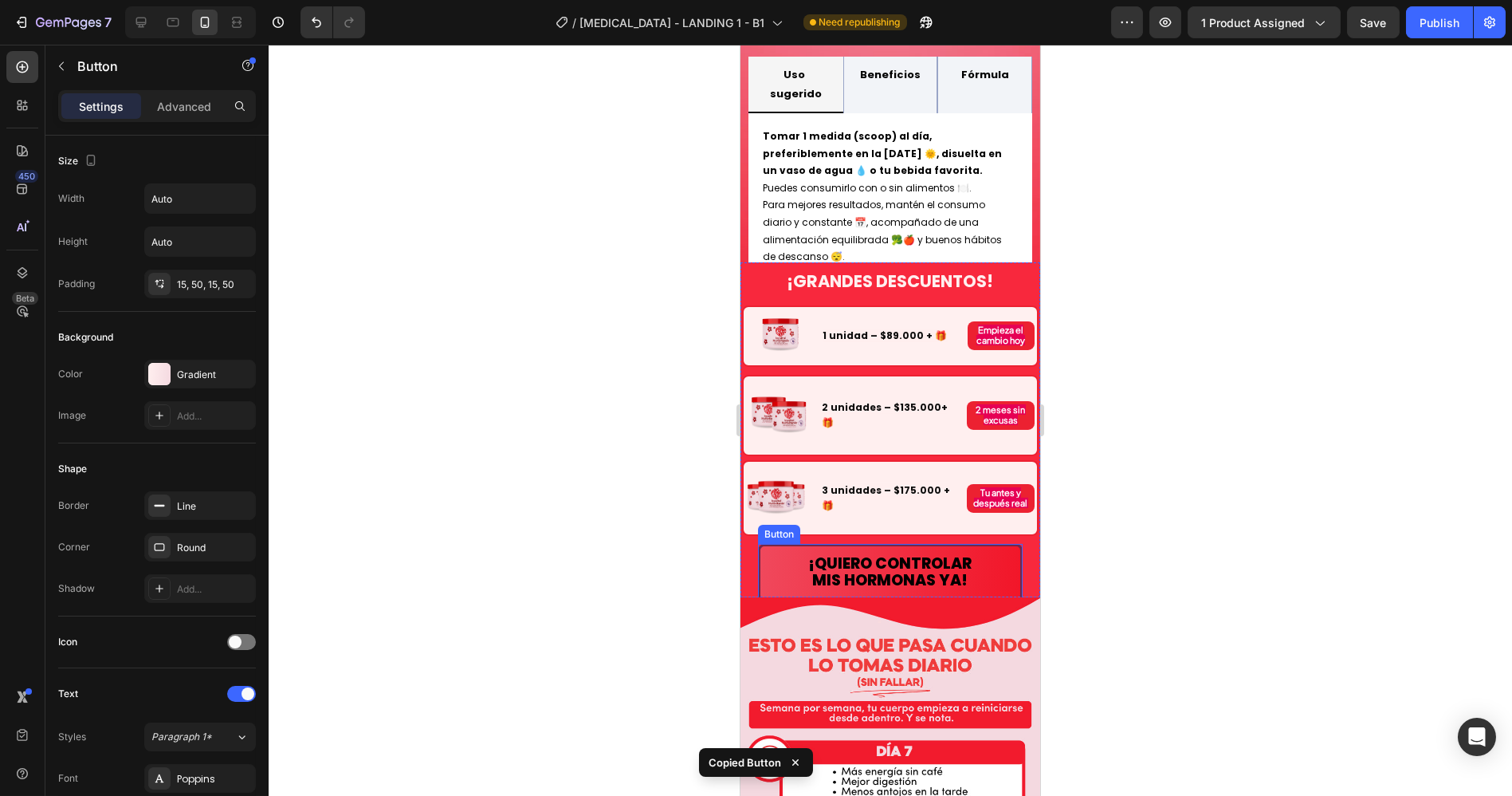
click at [990, 561] on button "¡QUIERO CONTROLAR MIS HORMONAS YA!" at bounding box center [889, 572] width 265 height 57
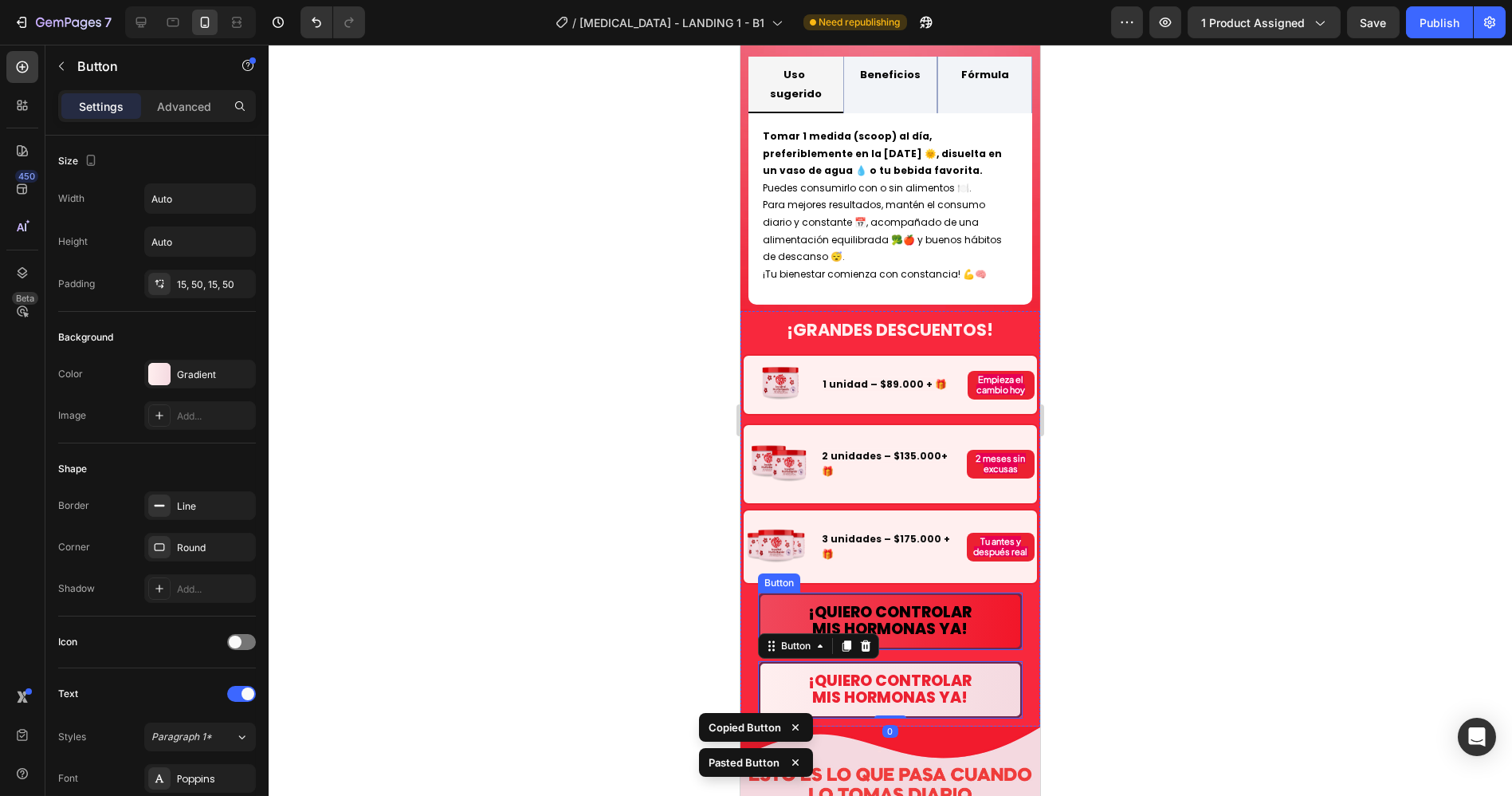
click at [992, 593] on button "¡QUIERO CONTROLAR MIS HORMONAS YA!" at bounding box center [889, 622] width 265 height 57
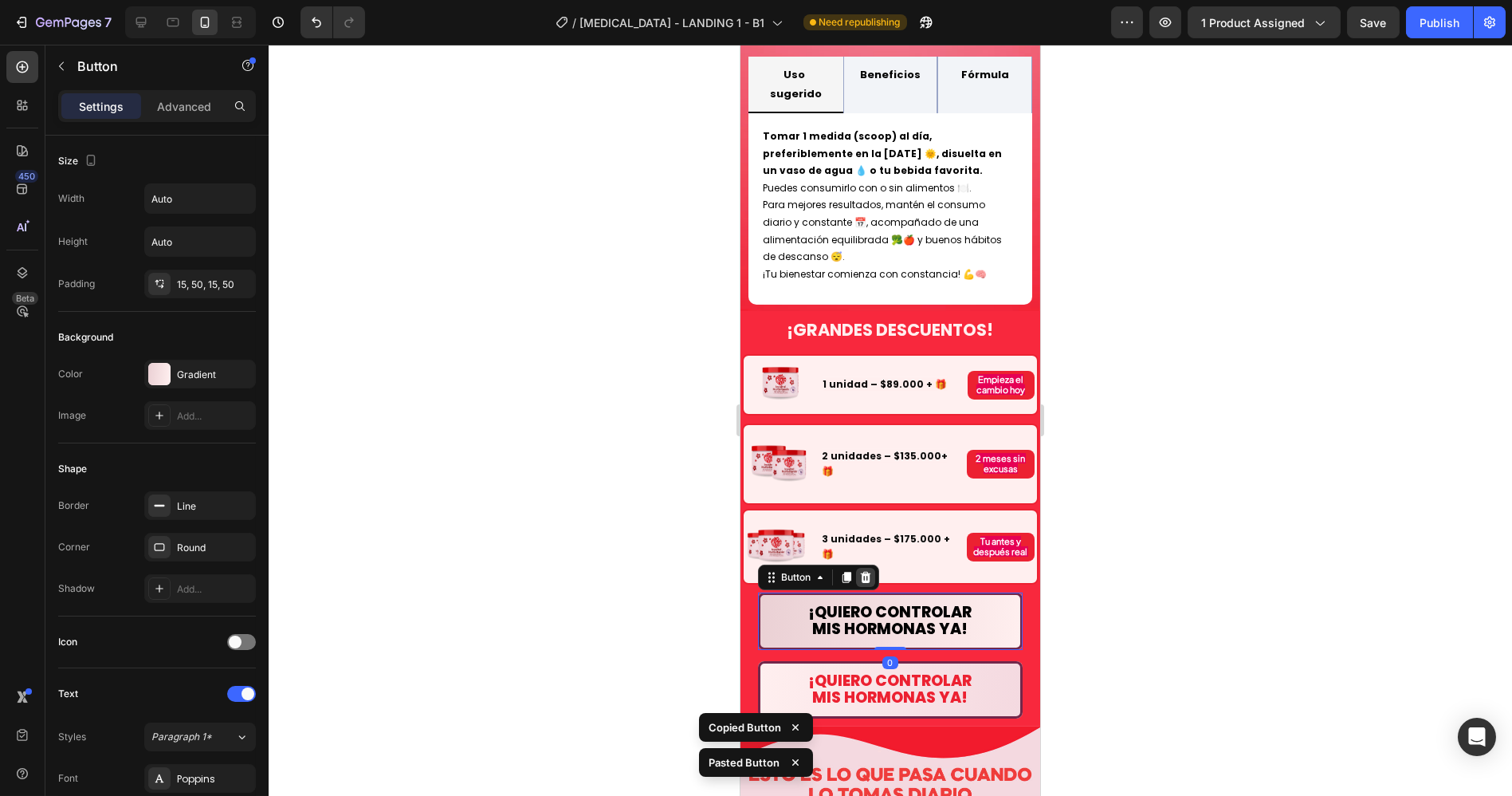
click at [870, 571] on icon at bounding box center [864, 577] width 13 height 13
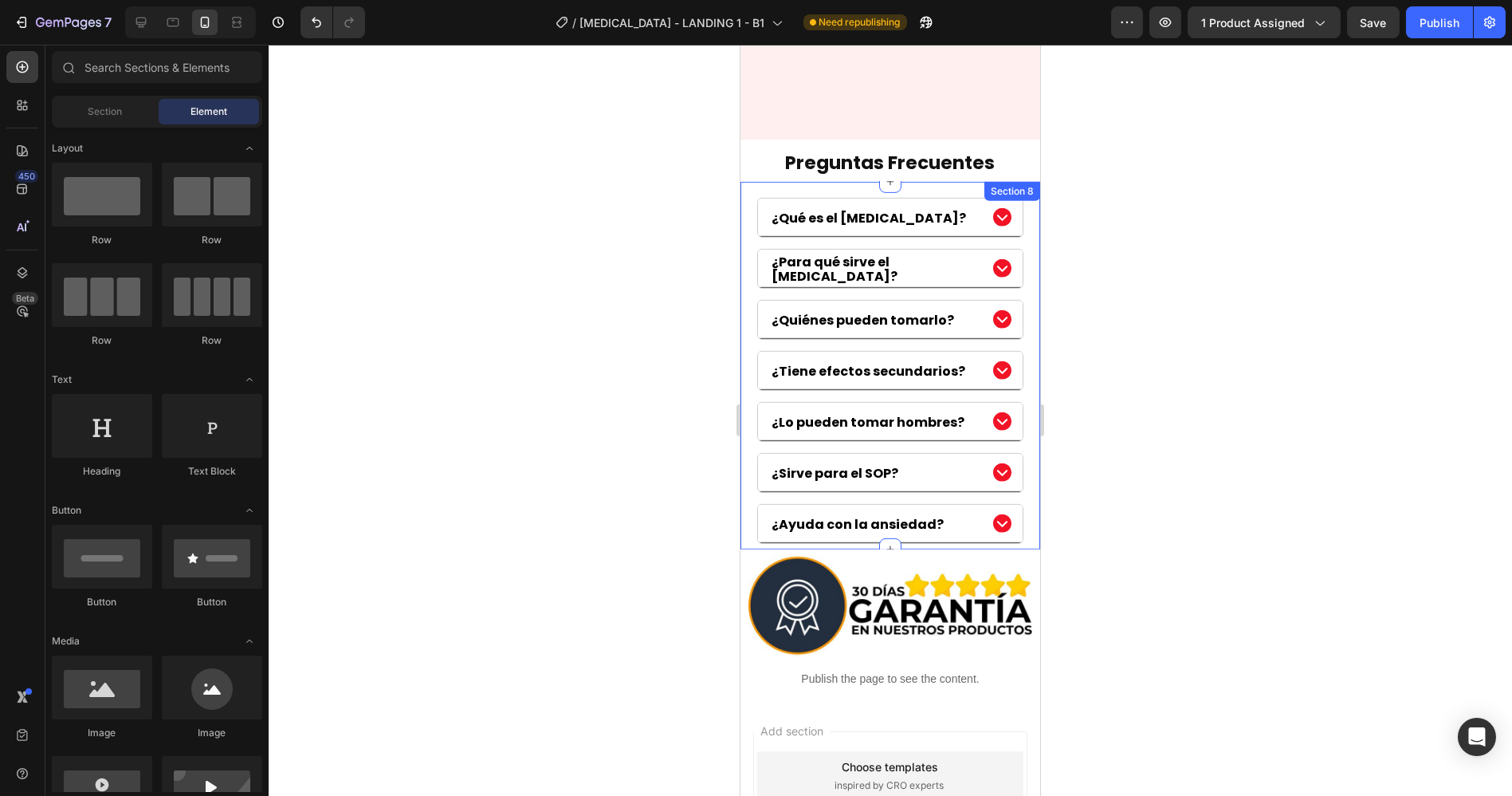
scroll to position [5225, 0]
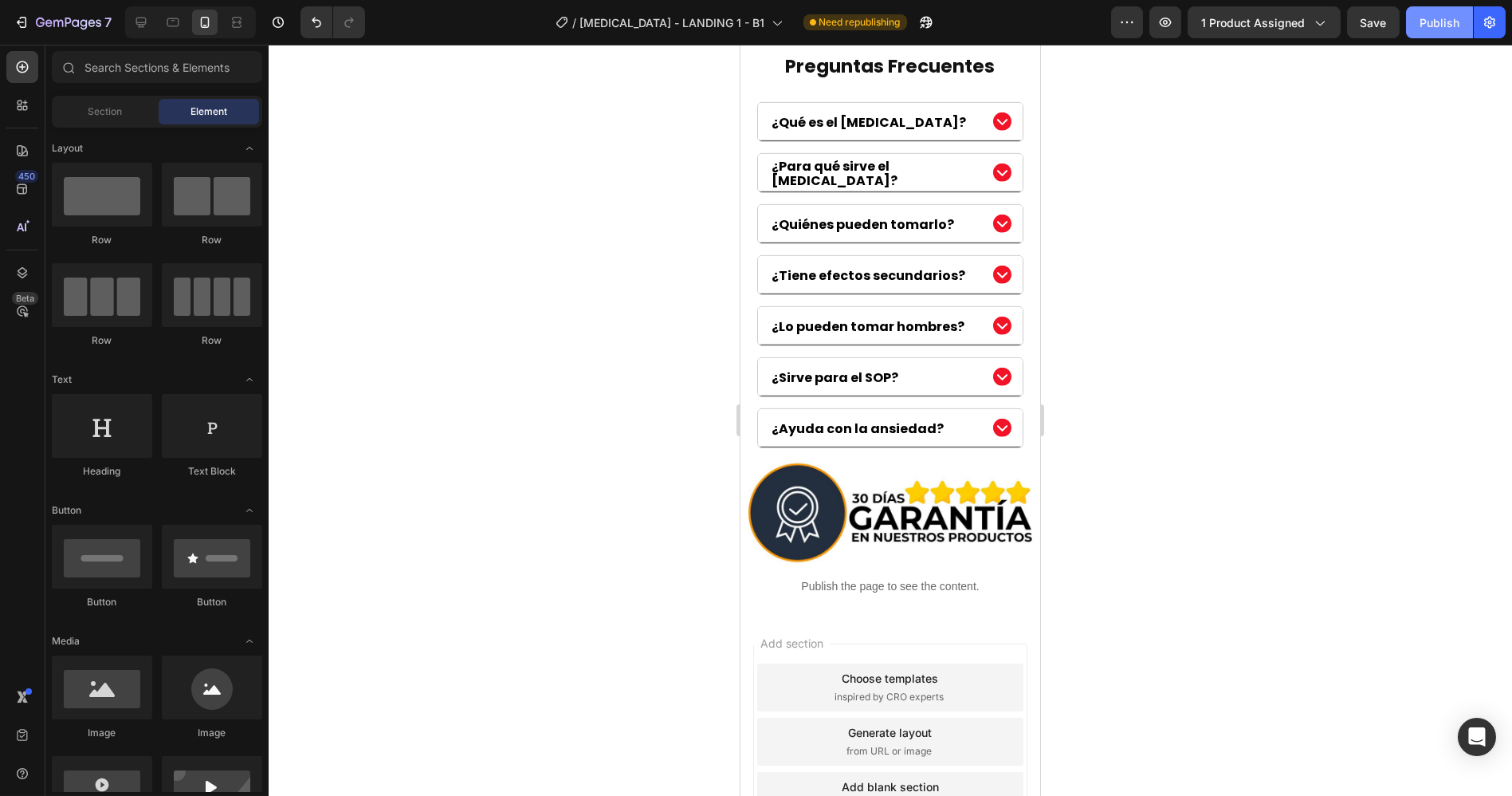
click at [1414, 28] on button "Publish" at bounding box center [1440, 22] width 67 height 32
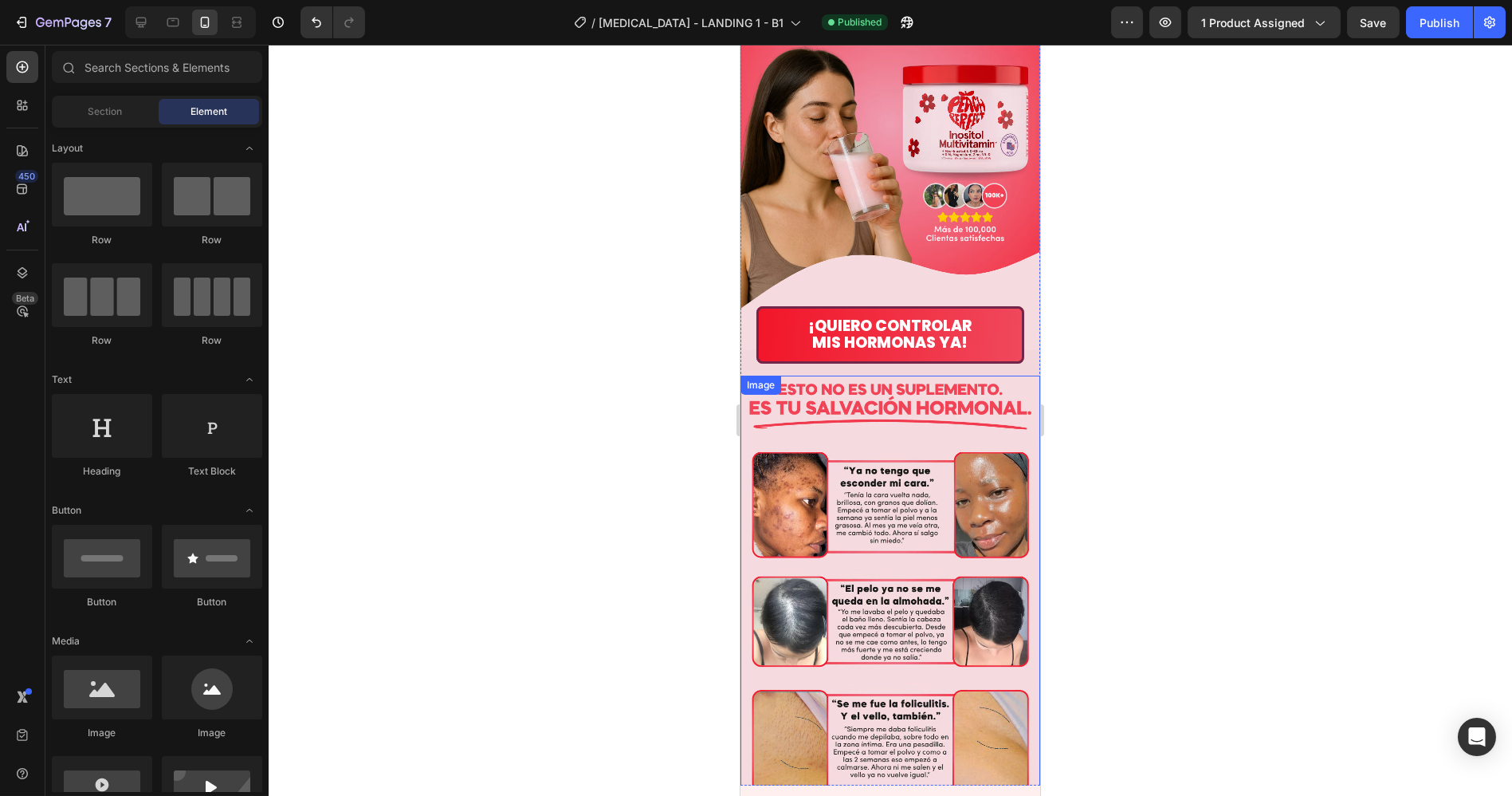
scroll to position [0, 0]
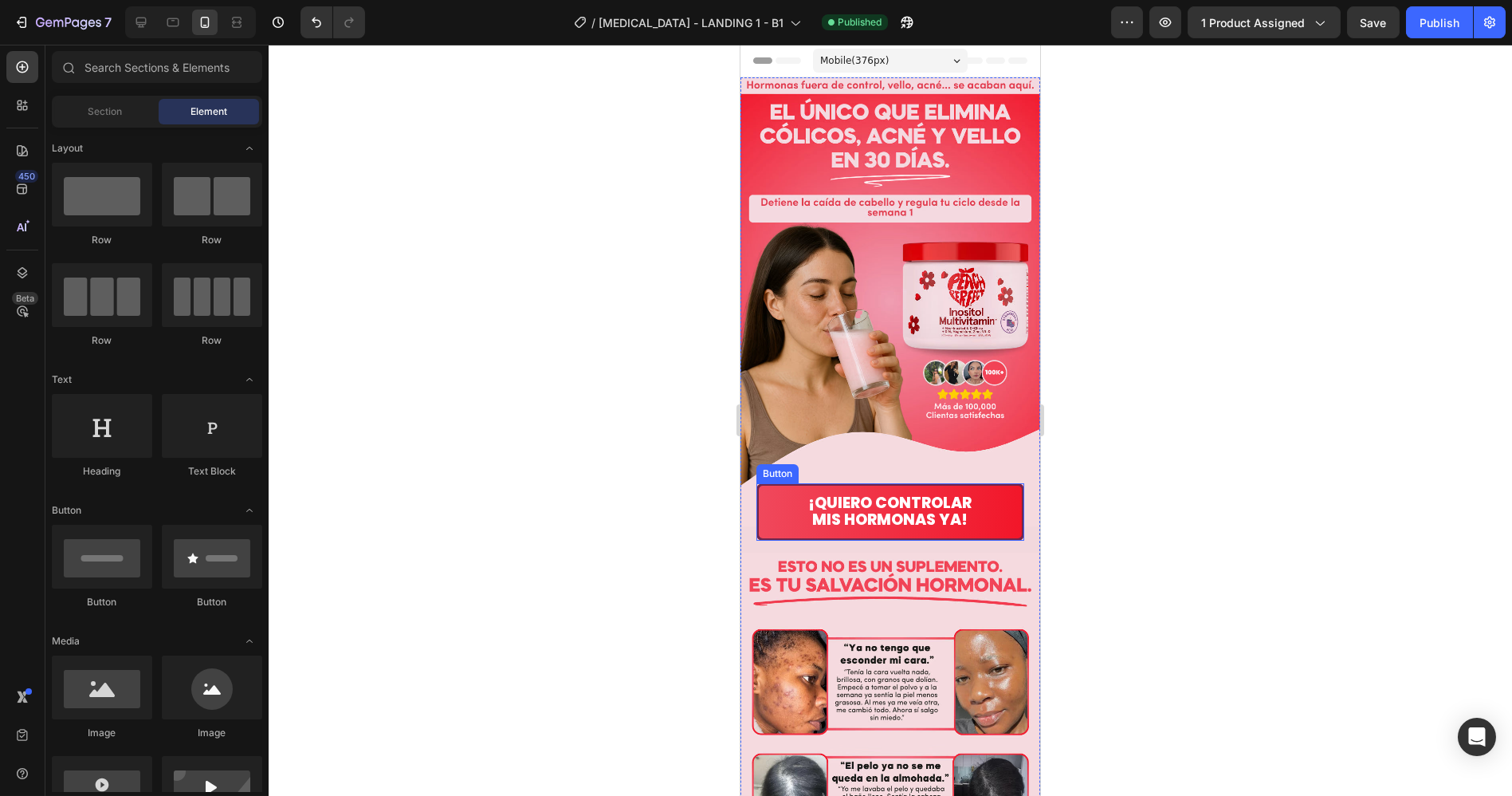
click at [946, 483] on button "¡QUIERO CONTROLAR MIS HORMONAS YA!" at bounding box center [889, 512] width 268 height 57
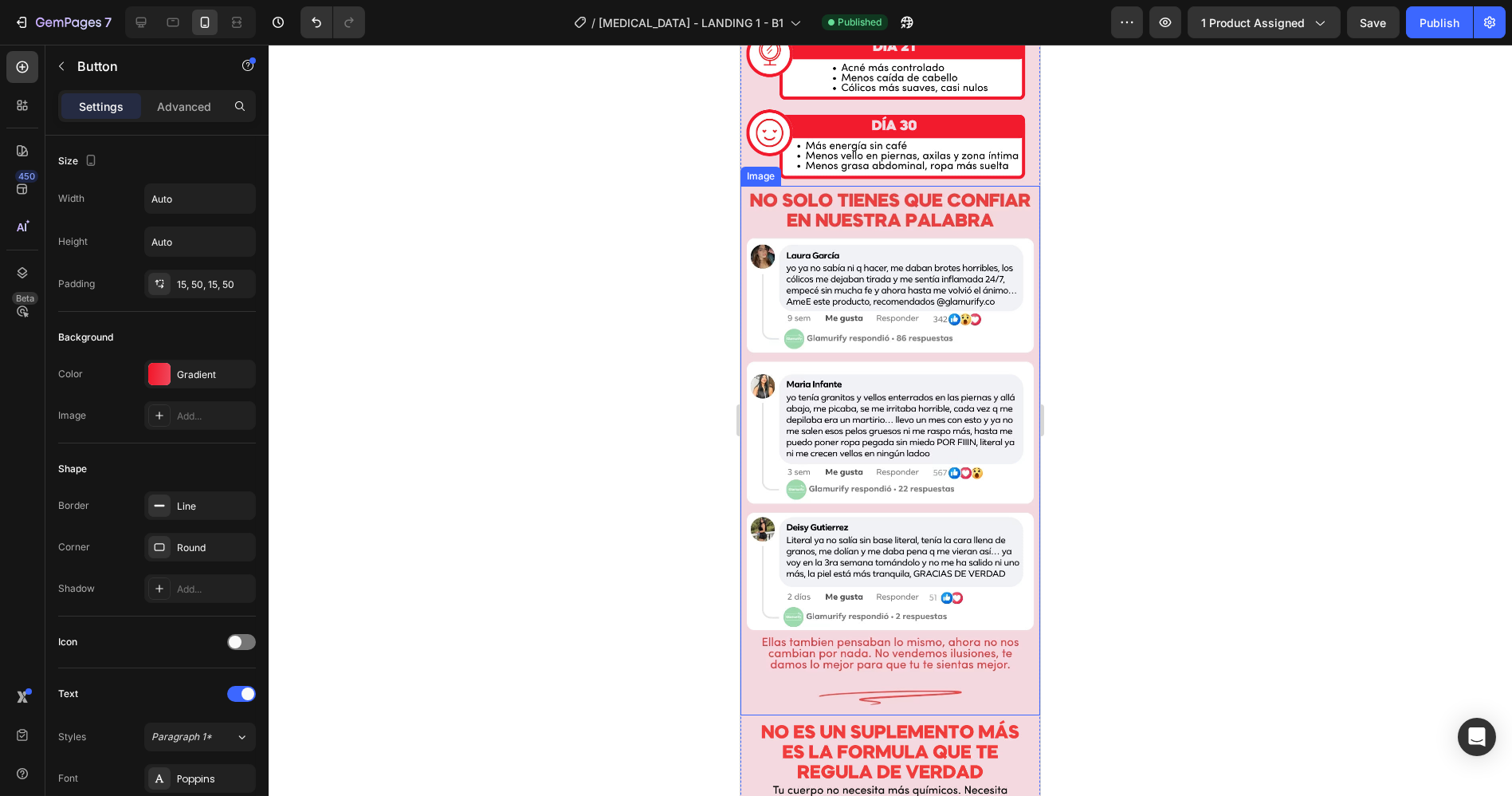
scroll to position [2480, 0]
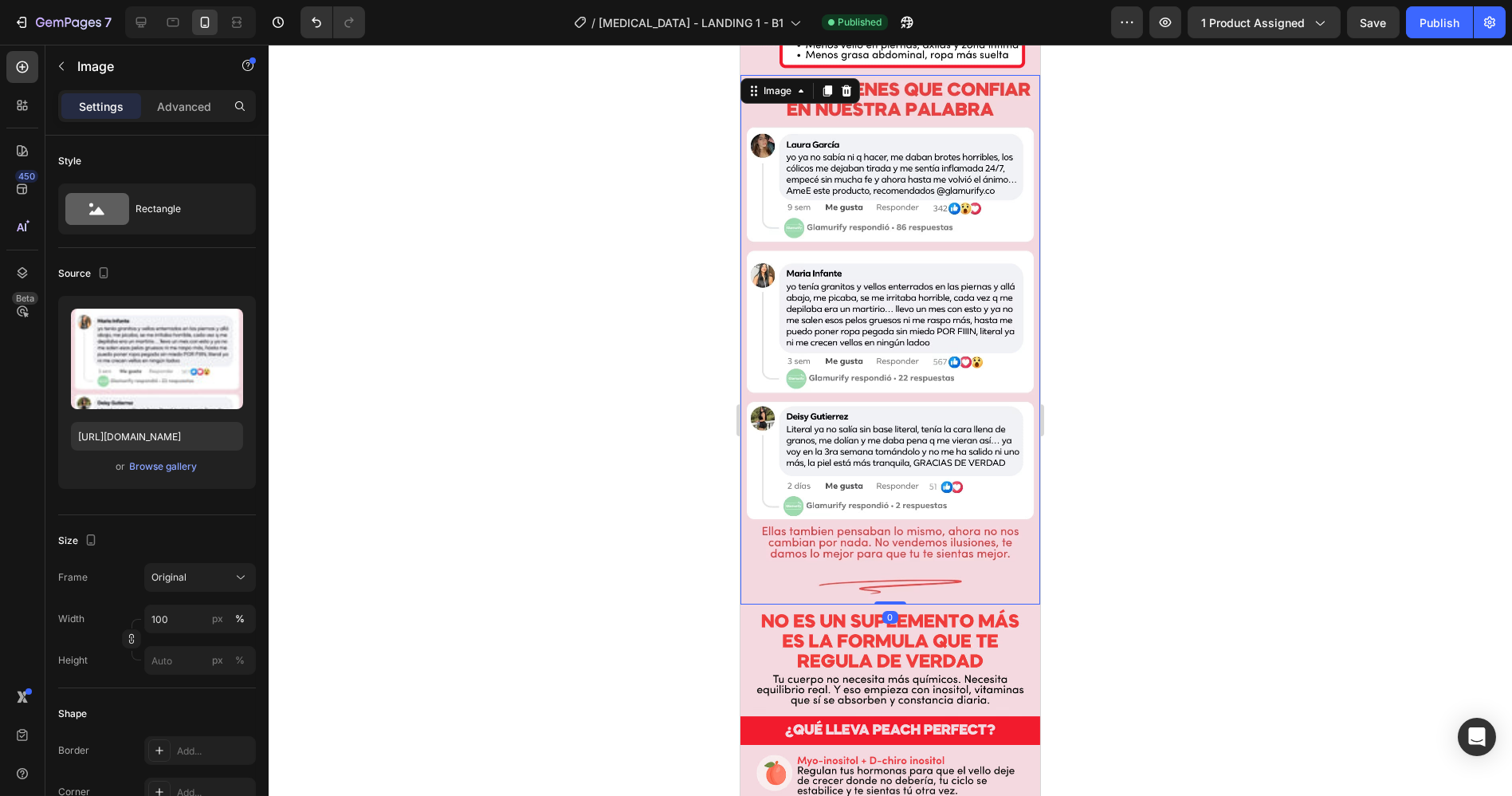
click at [911, 383] on img at bounding box center [889, 340] width 299 height 529
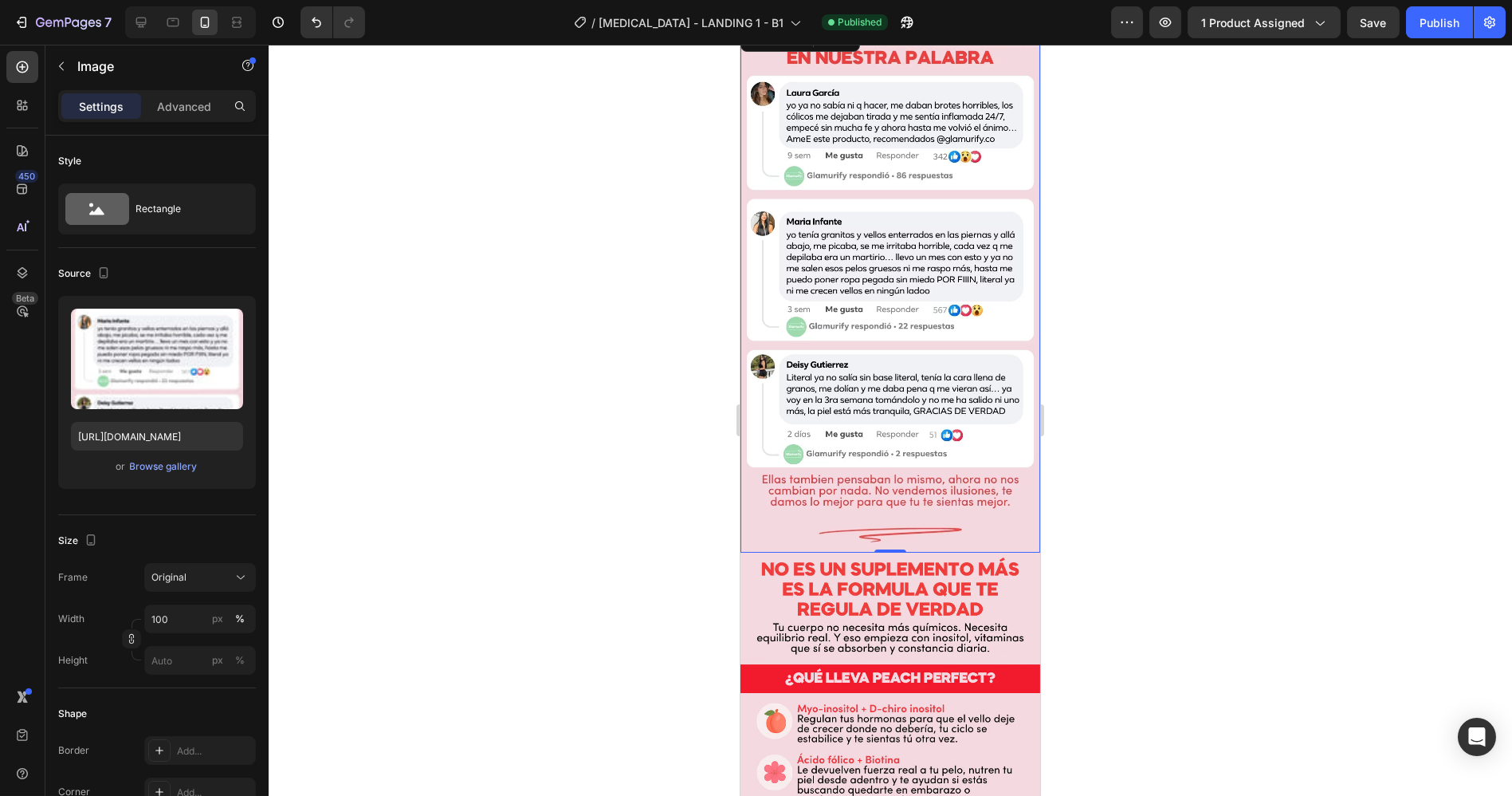
scroll to position [2568, 0]
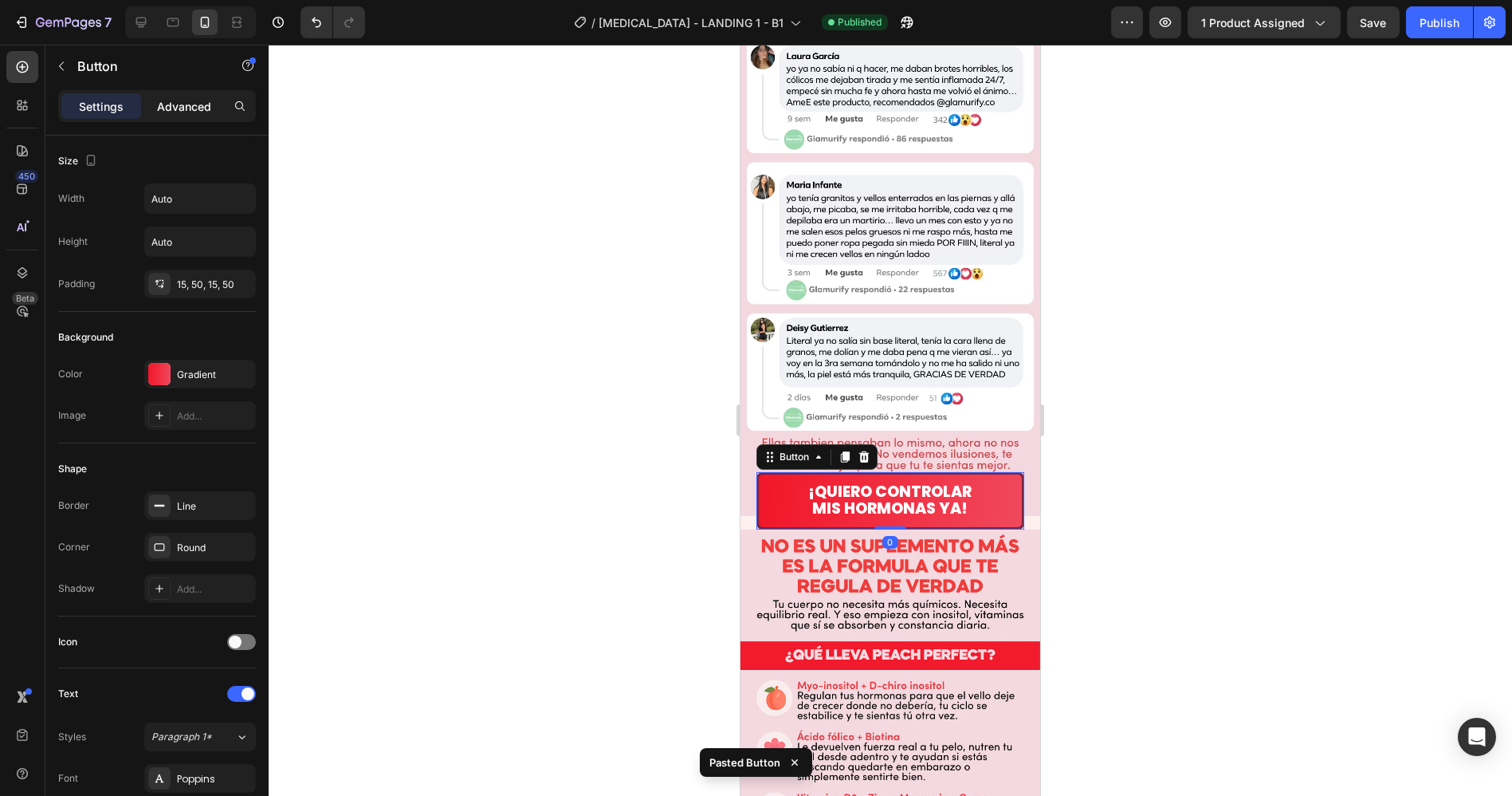
click at [191, 104] on p "Advanced" at bounding box center [183, 106] width 54 height 17
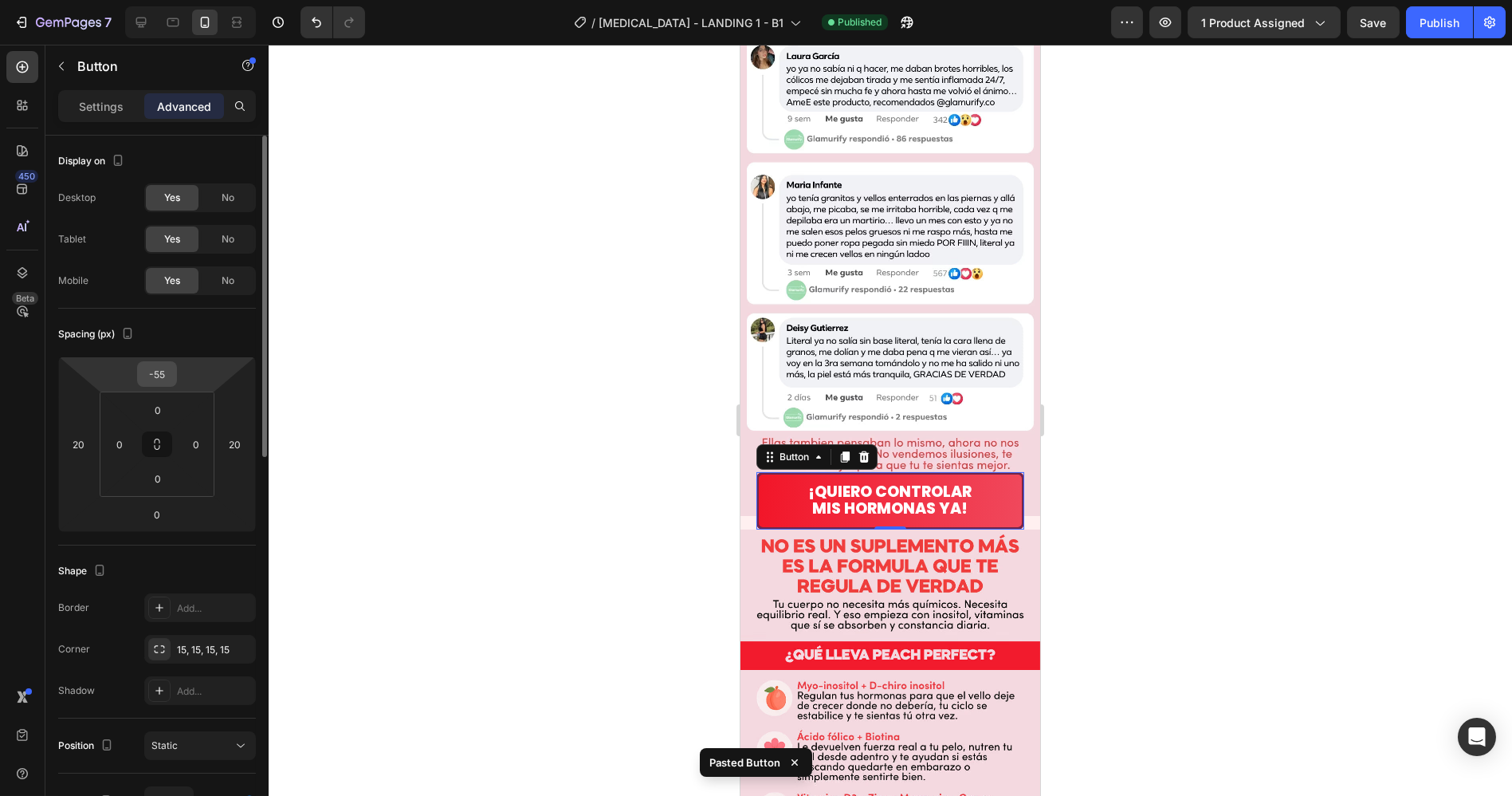
click at [164, 376] on input "-55" at bounding box center [157, 374] width 32 height 24
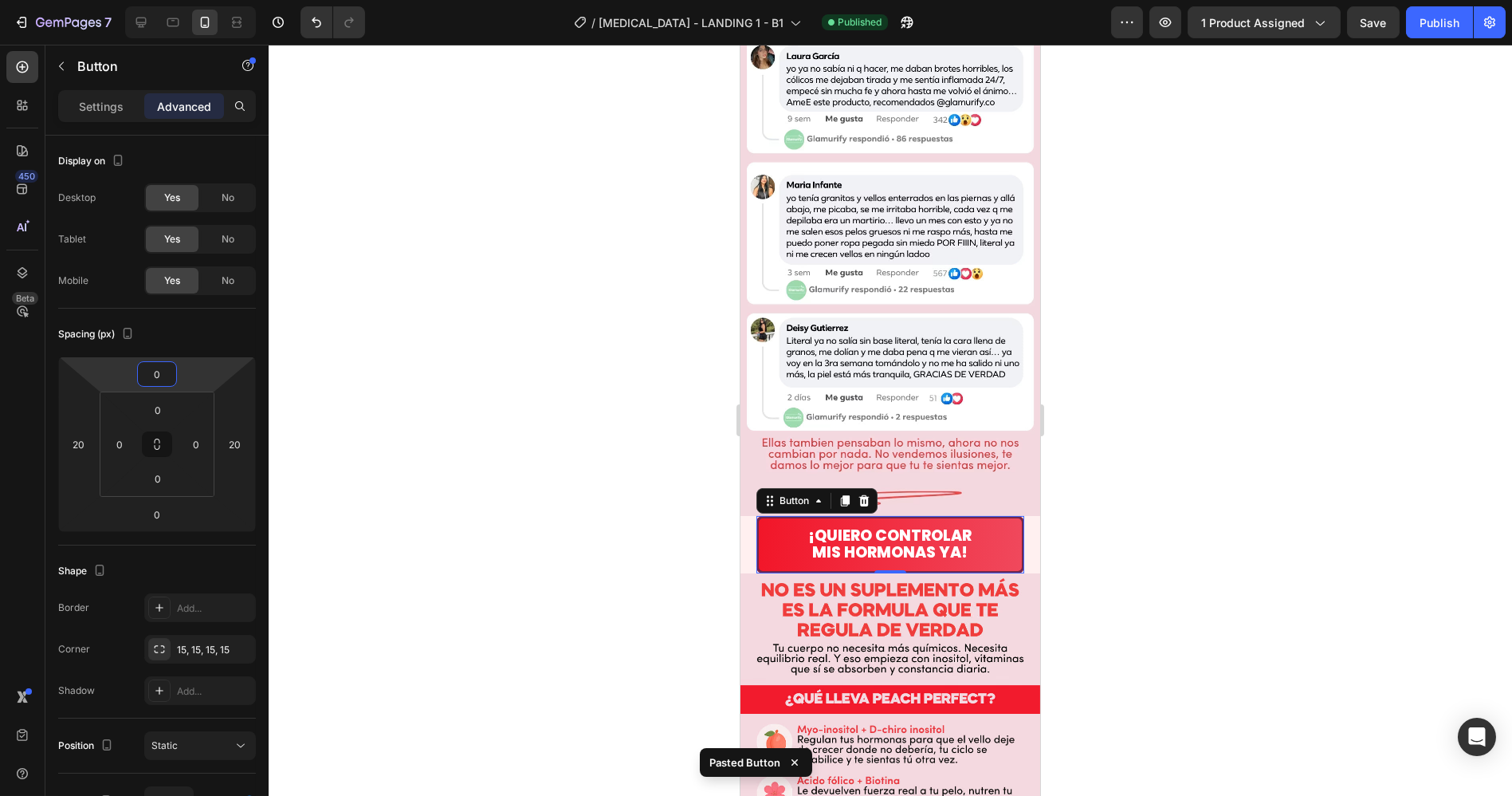
type input "0"
click at [1275, 512] on div at bounding box center [890, 420] width 1243 height 751
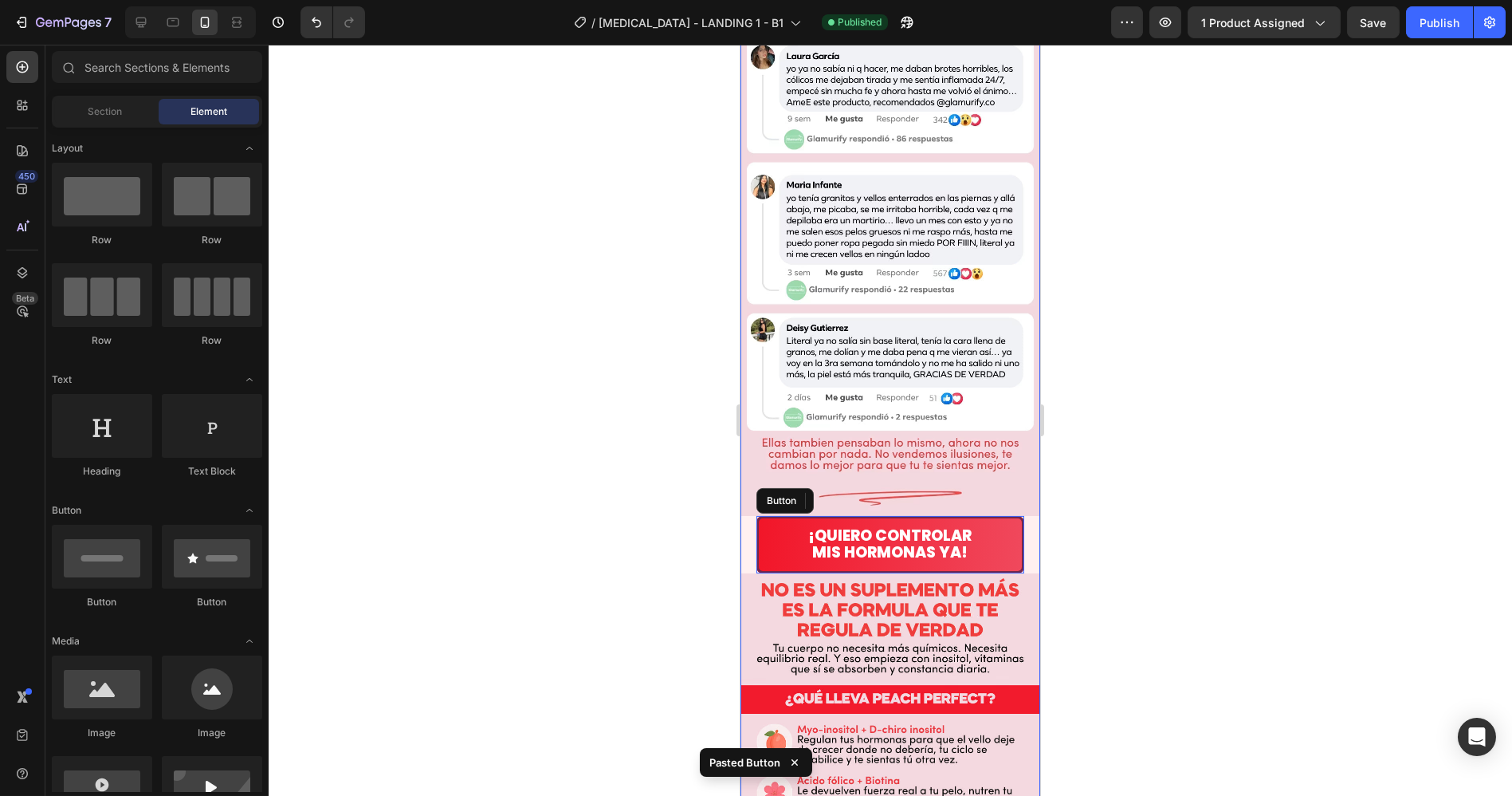
click at [1017, 515] on div "¡QUIERO CONTROLAR MIS HORMONAS YA! Button" at bounding box center [889, 544] width 299 height 57
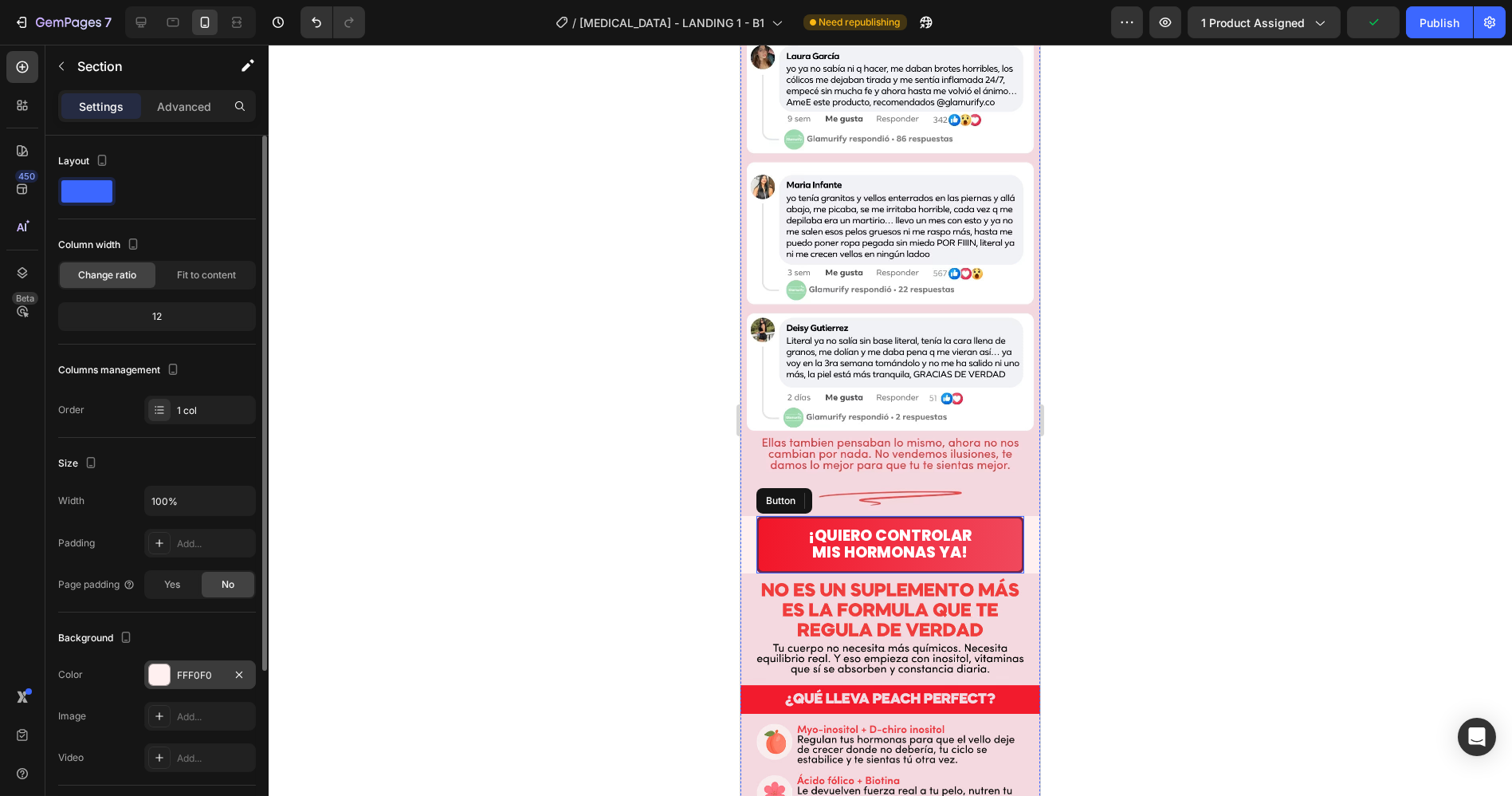
click at [202, 674] on div "FFF0F0" at bounding box center [200, 675] width 47 height 14
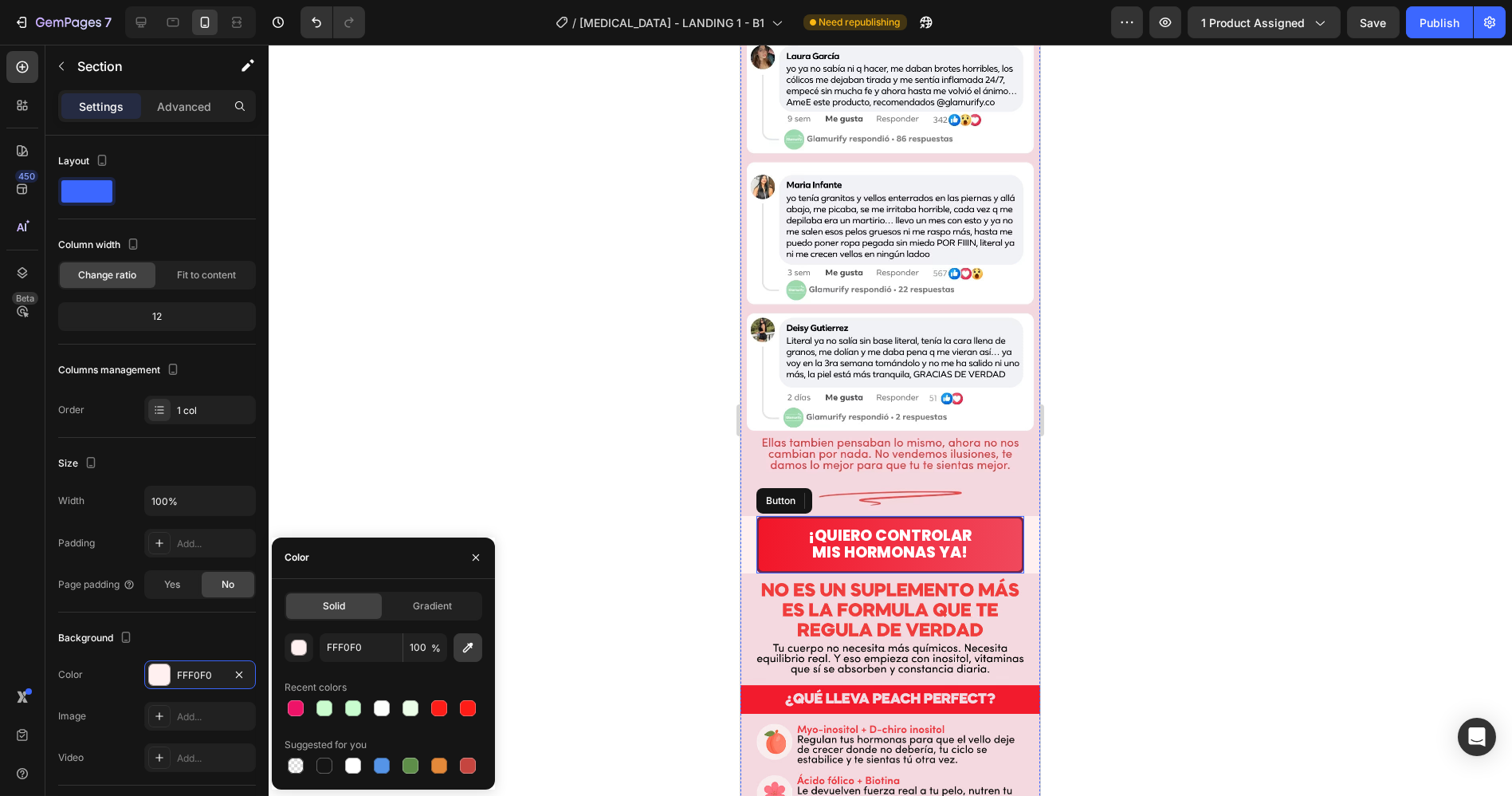
click at [468, 647] on icon "button" at bounding box center [468, 647] width 16 height 16
type input "F3D9DF"
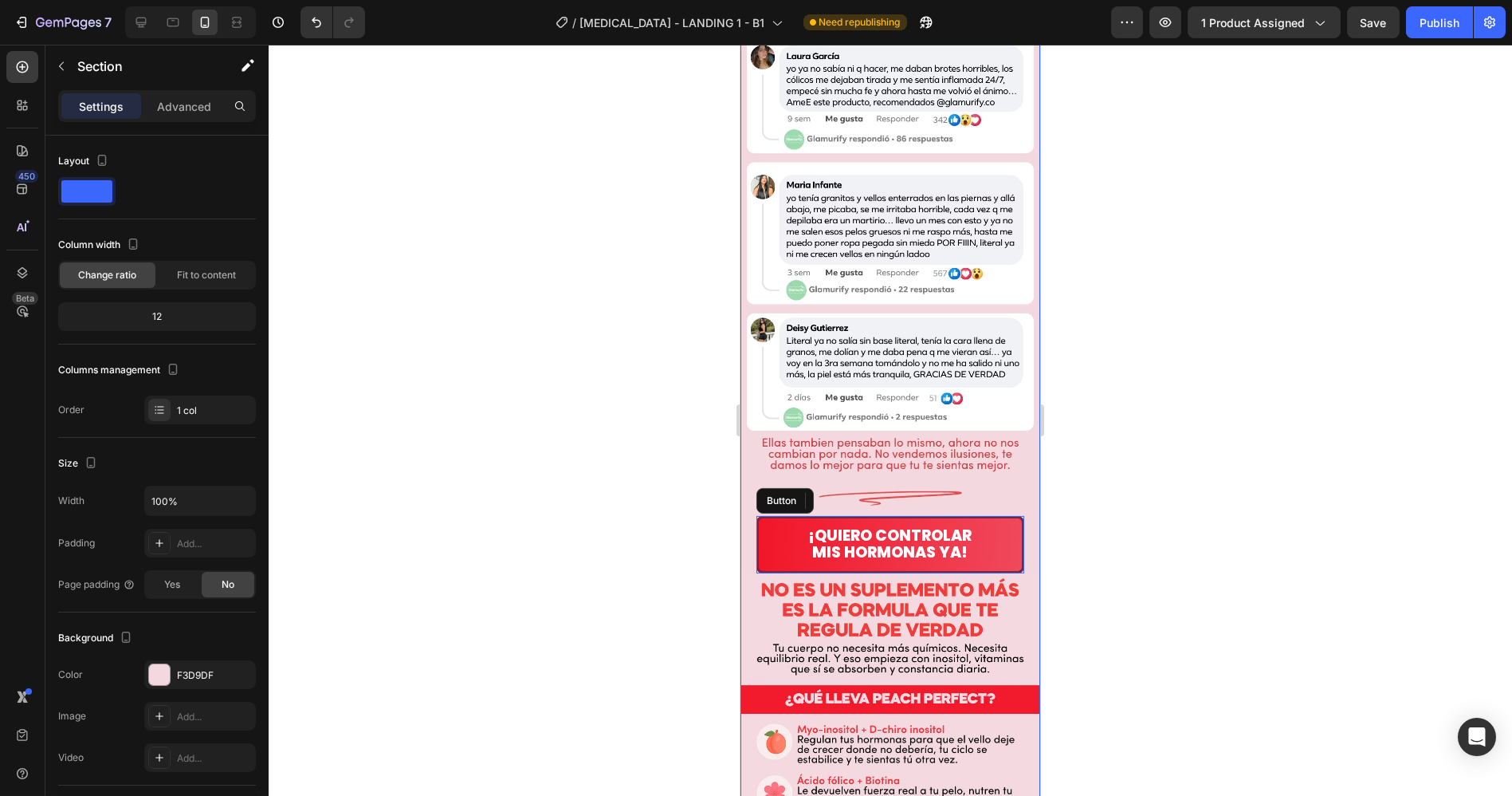
click at [1155, 482] on div at bounding box center [890, 420] width 1243 height 751
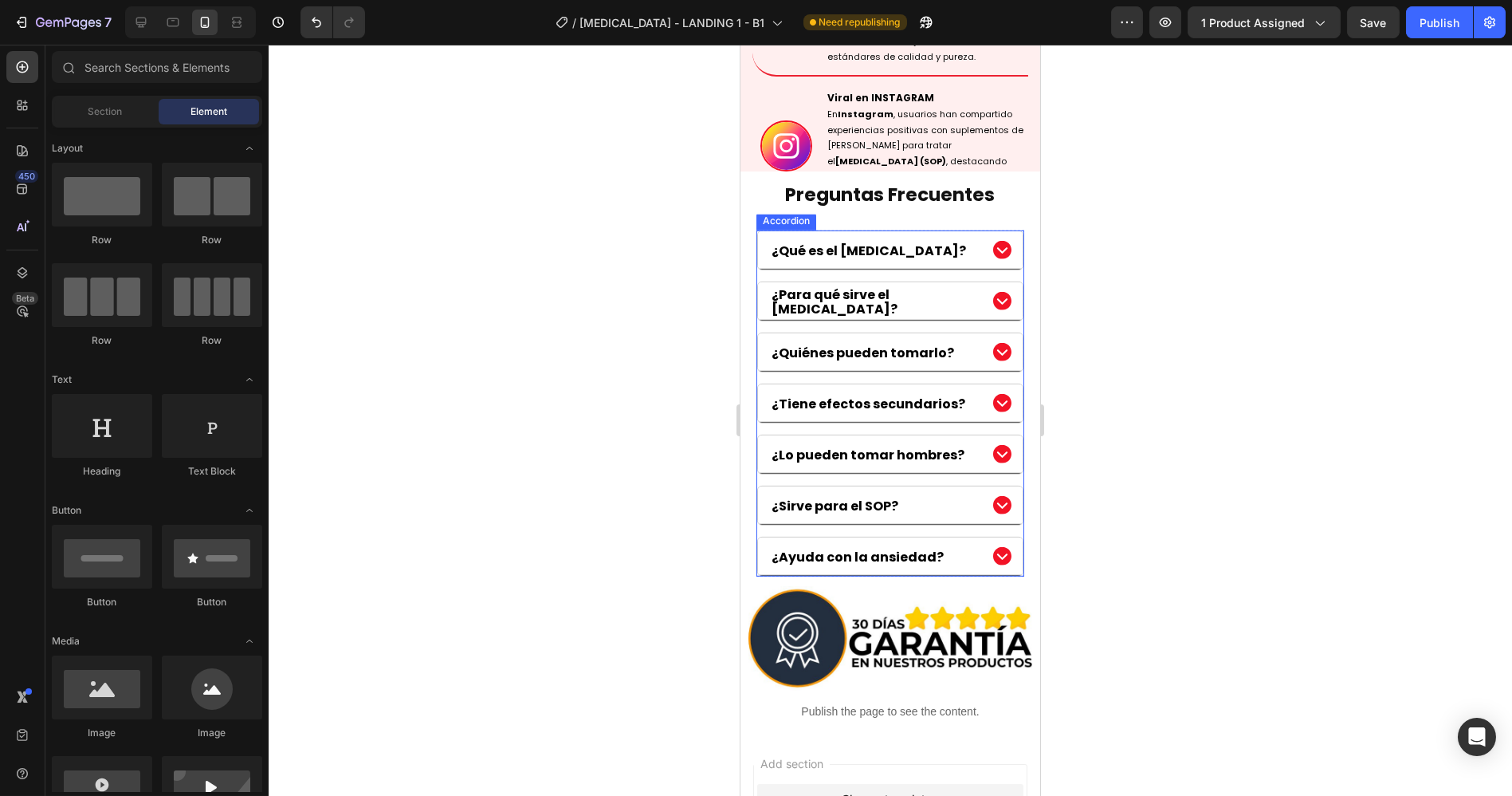
scroll to position [5389, 0]
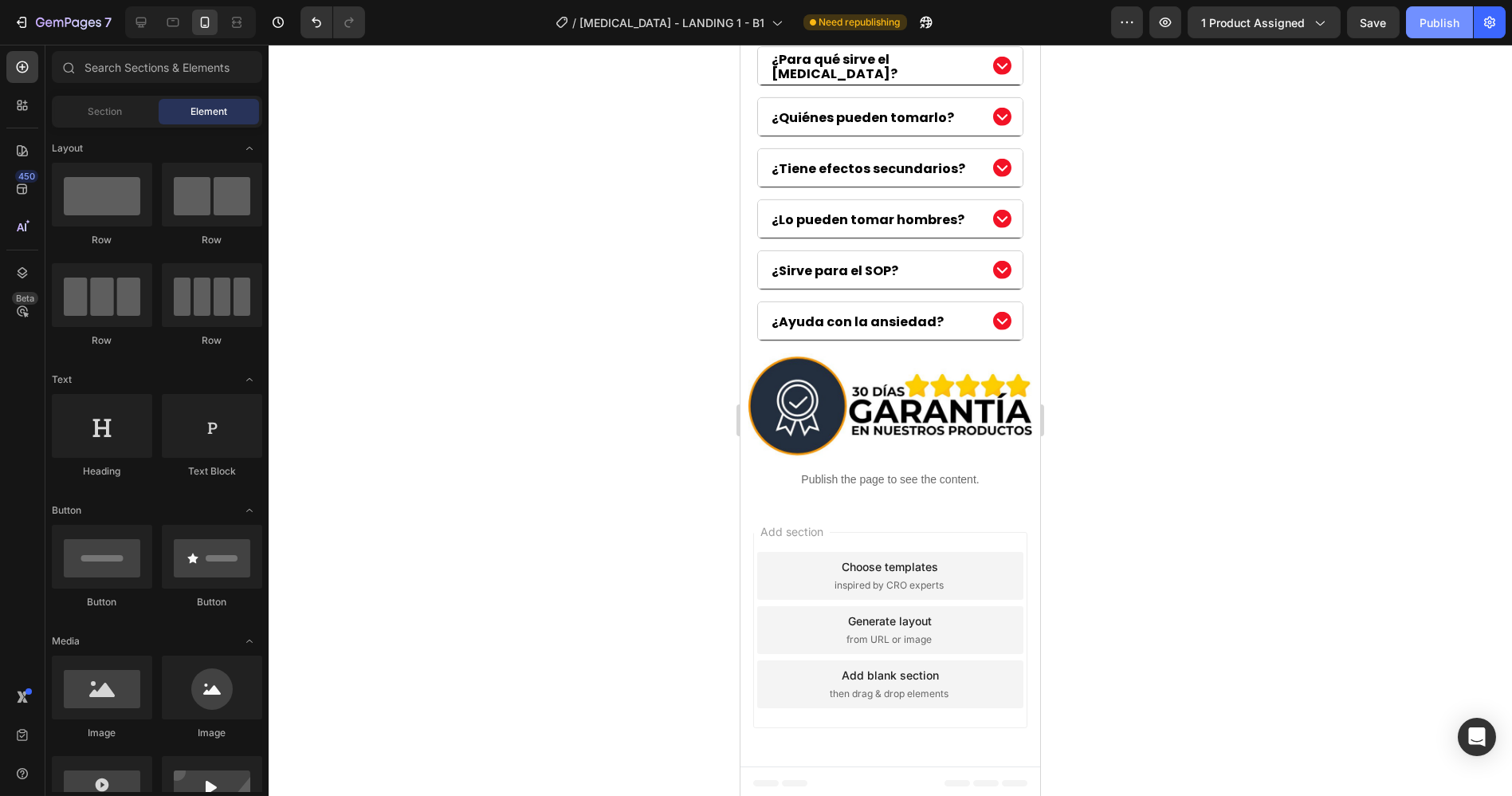
click at [1443, 33] on button "Publish" at bounding box center [1440, 22] width 67 height 32
